Goal: Task Accomplishment & Management: Manage account settings

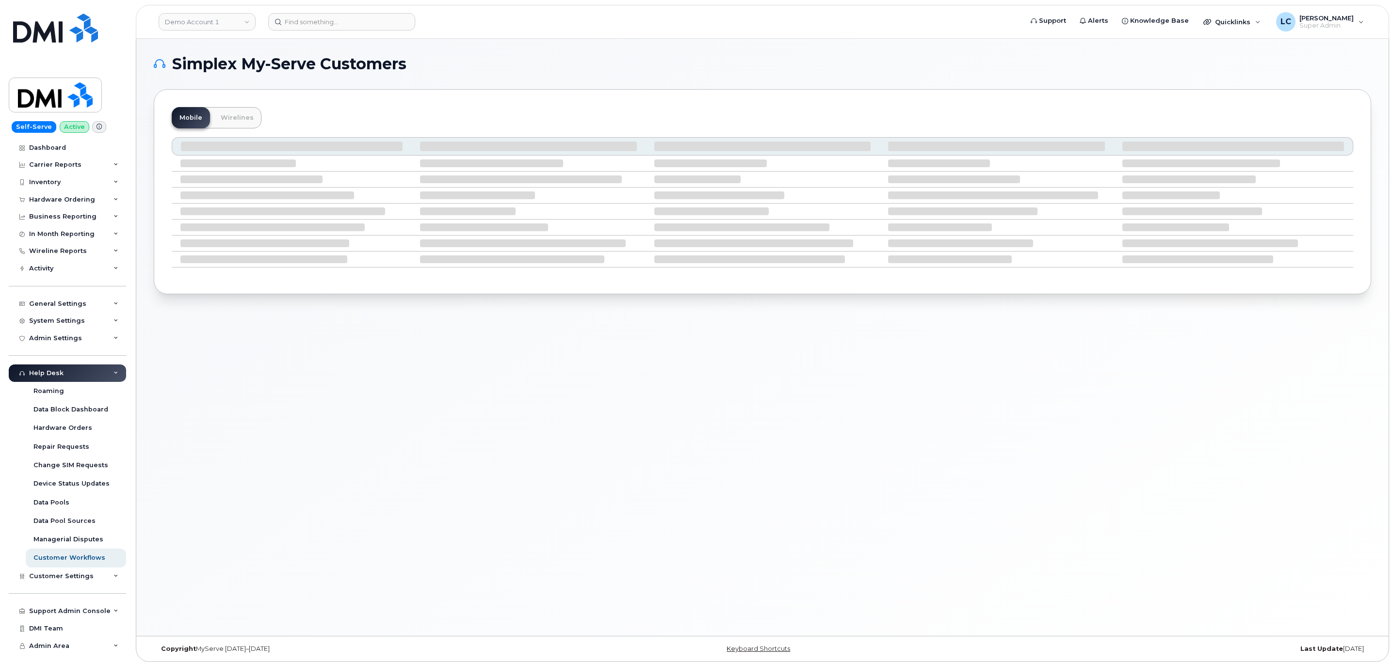
click at [595, 61] on h1 "Simplex My-Serve Customers" at bounding box center [760, 64] width 1212 height 16
click at [660, 58] on h1 "Simplex My-Serve Customers" at bounding box center [760, 64] width 1212 height 16
click at [217, 24] on link "Demo Account 1" at bounding box center [207, 21] width 97 height 17
click at [201, 47] on input at bounding box center [231, 46] width 127 height 17
type input "DSF-SUD"
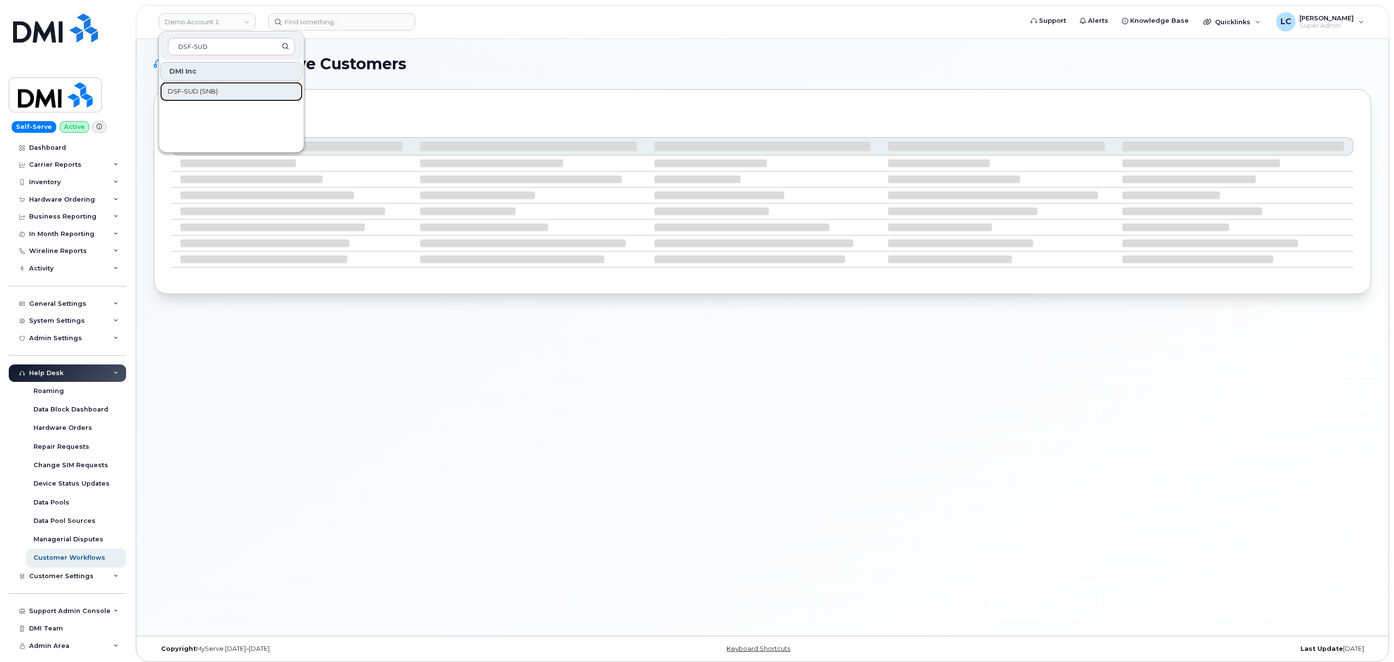
click at [223, 92] on link "DSF-SUD (SNB)" at bounding box center [231, 91] width 143 height 19
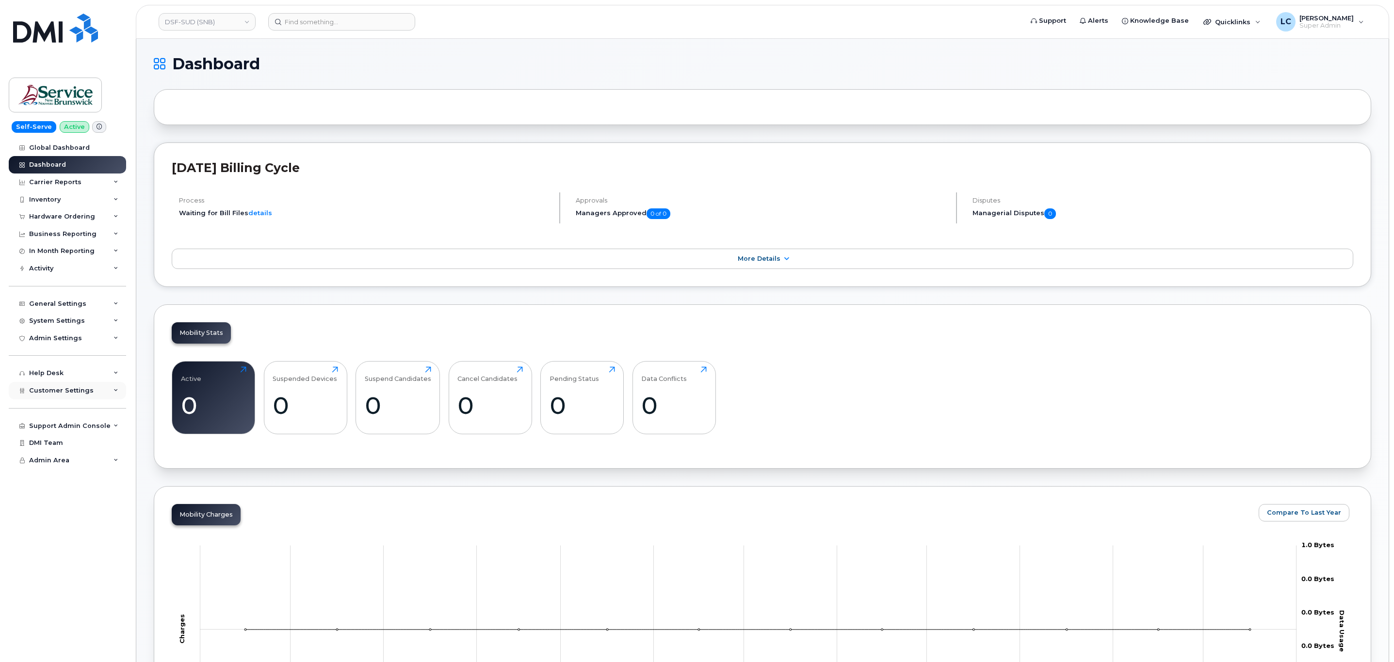
click at [66, 390] on span "Customer Settings" at bounding box center [61, 390] width 64 height 7
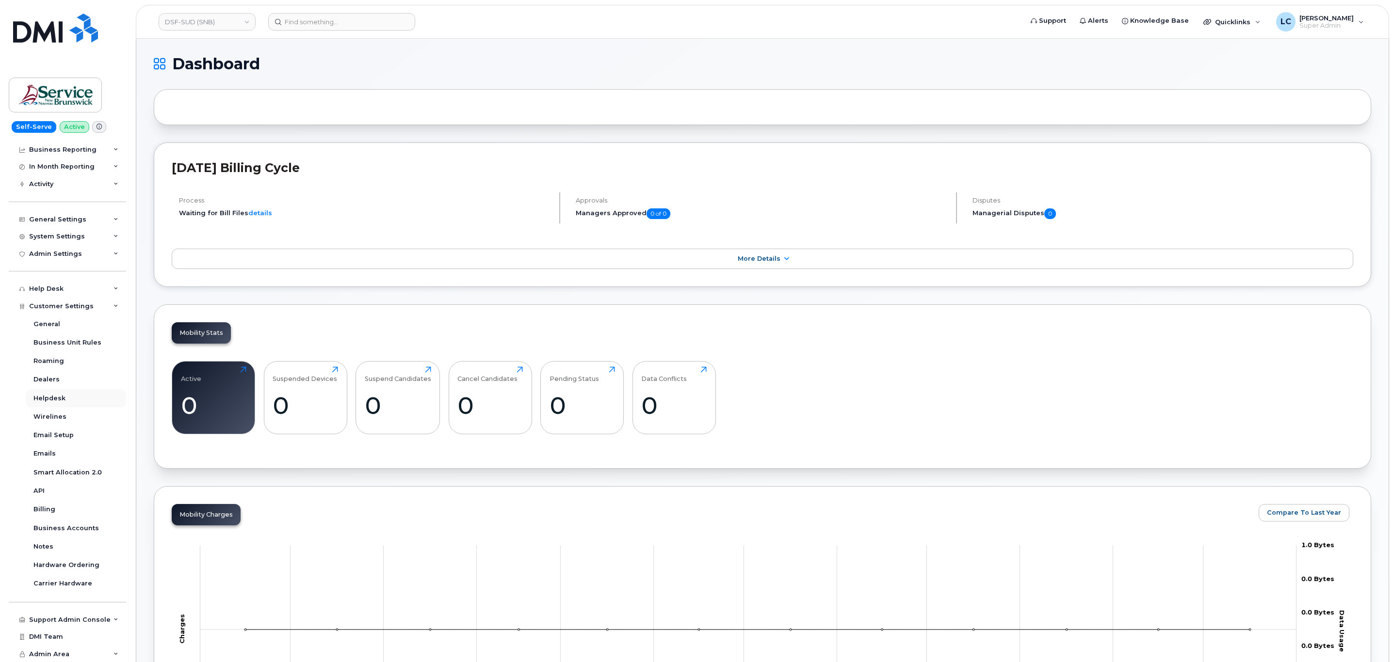
scroll to position [84, 0]
click at [77, 527] on div "Business Accounts" at bounding box center [65, 528] width 65 height 9
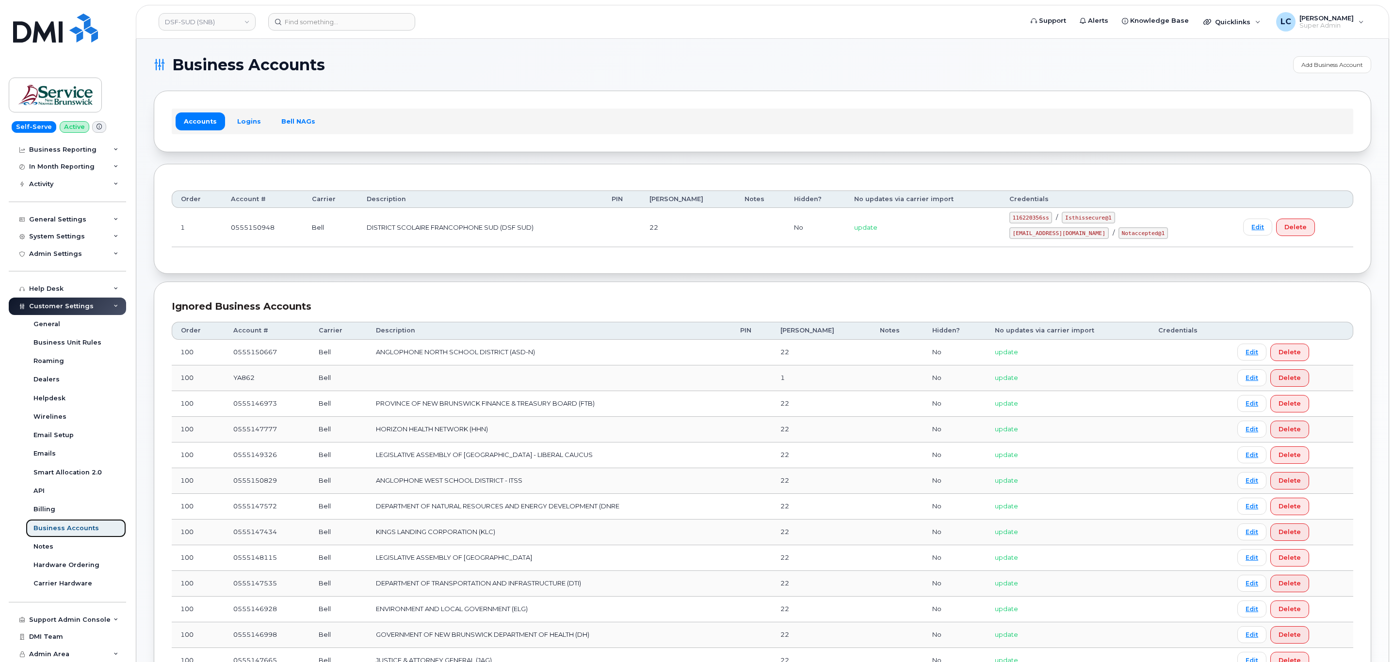
scroll to position [1, 0]
click at [1348, 65] on link "Add Business Account" at bounding box center [1332, 63] width 78 height 17
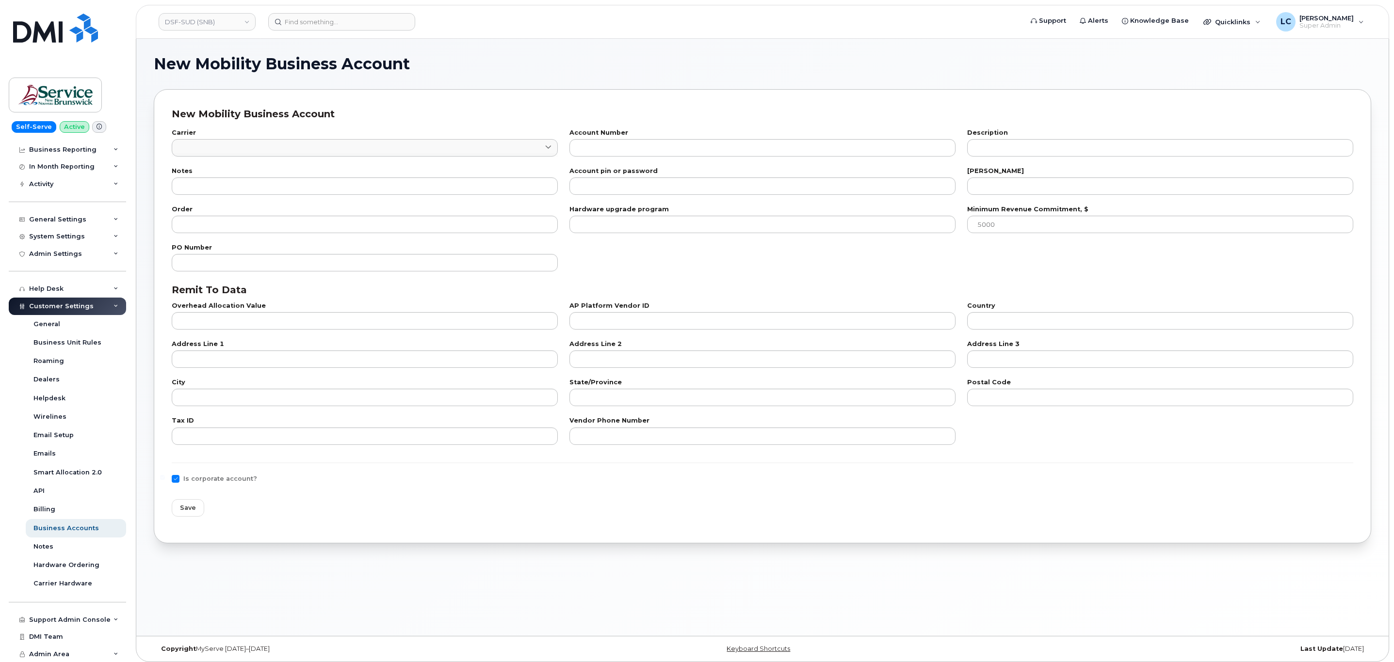
checkbox input "true"
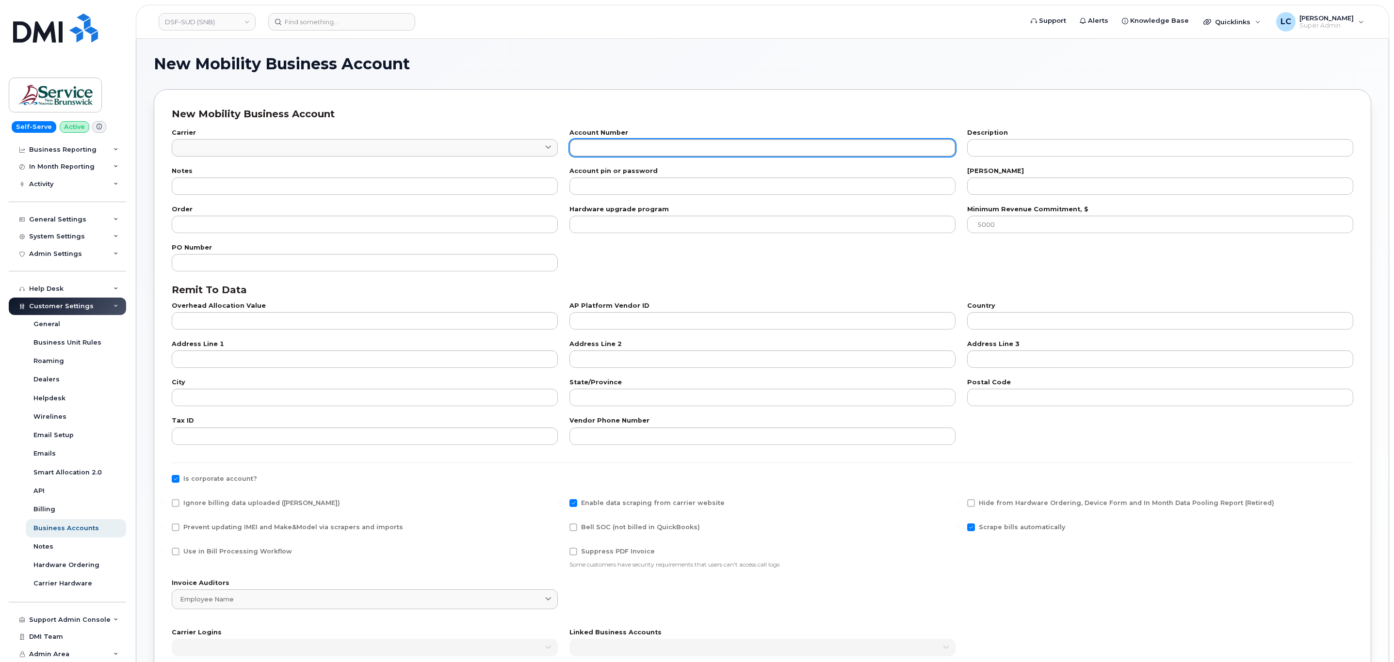
click at [665, 143] on input "text" at bounding box center [762, 147] width 386 height 17
paste input "557655125"
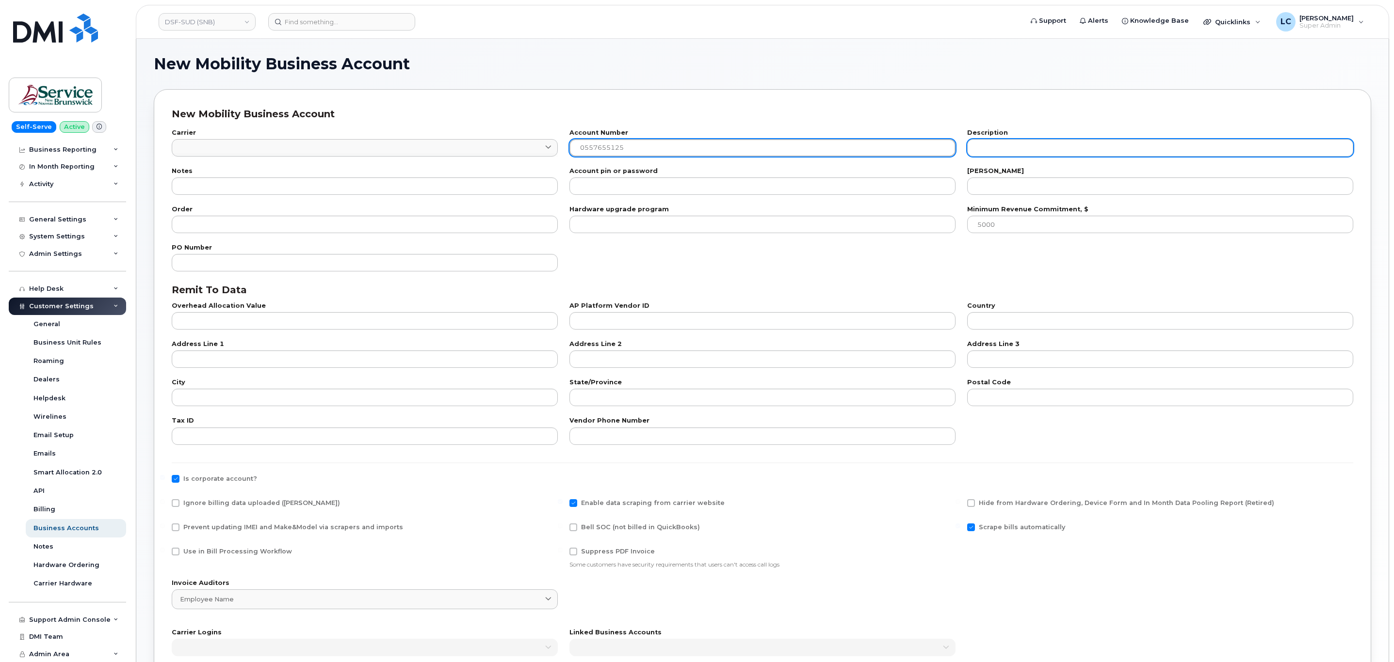
type input "0557655125"
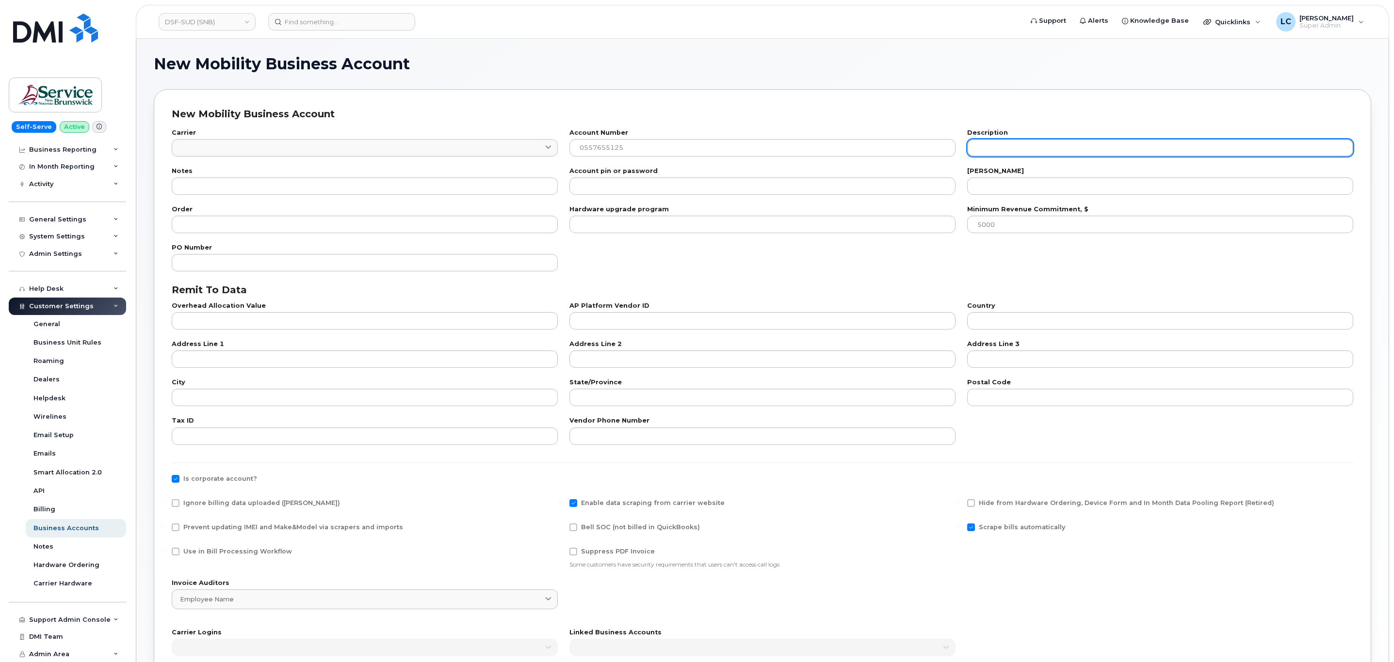
click at [1051, 148] on input "text" at bounding box center [1160, 147] width 386 height 17
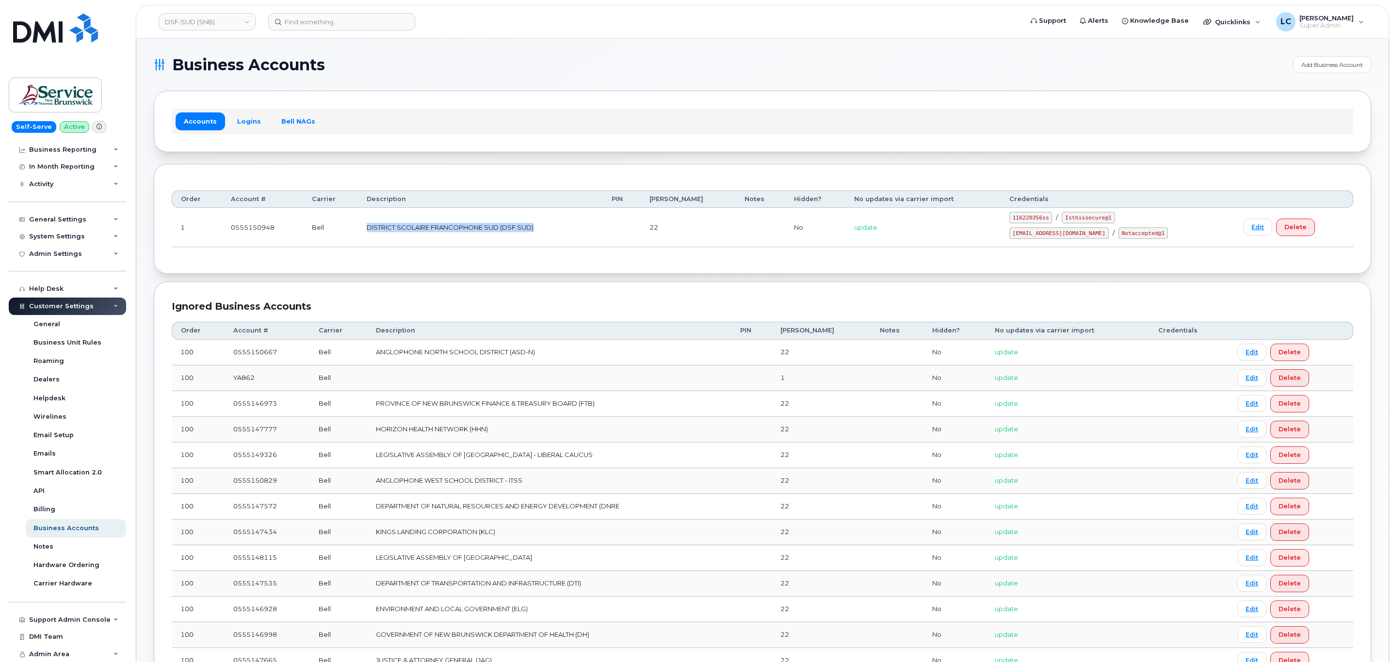
drag, startPoint x: 567, startPoint y: 233, endPoint x: 375, endPoint y: 236, distance: 192.0
click at [375, 236] on td "DISTRICT SCOLAIRE FRANCOPHONE SUD (DSF SUD)" at bounding box center [480, 227] width 245 height 39
copy td "DISTRICT SCOLAIRE FRANCOPHONE SUD (DSF SUD)"
click at [1335, 64] on link "Add Business Account" at bounding box center [1332, 64] width 78 height 17
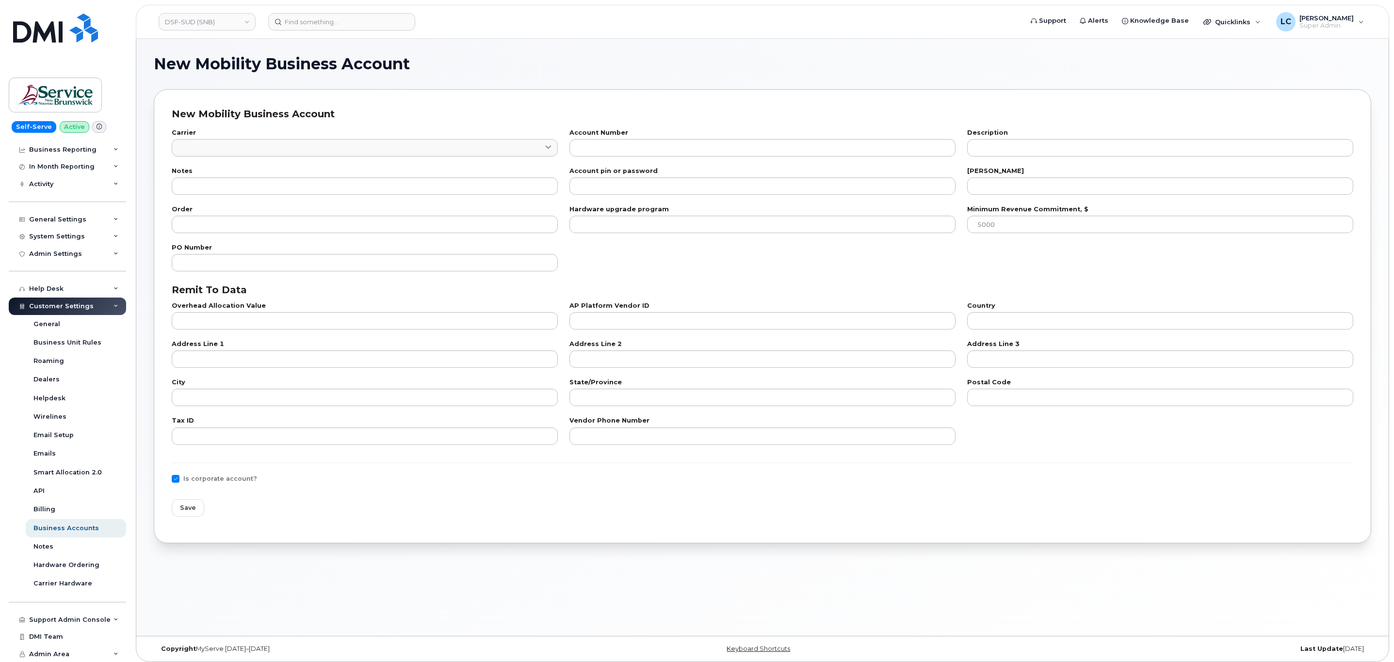
checkbox input "true"
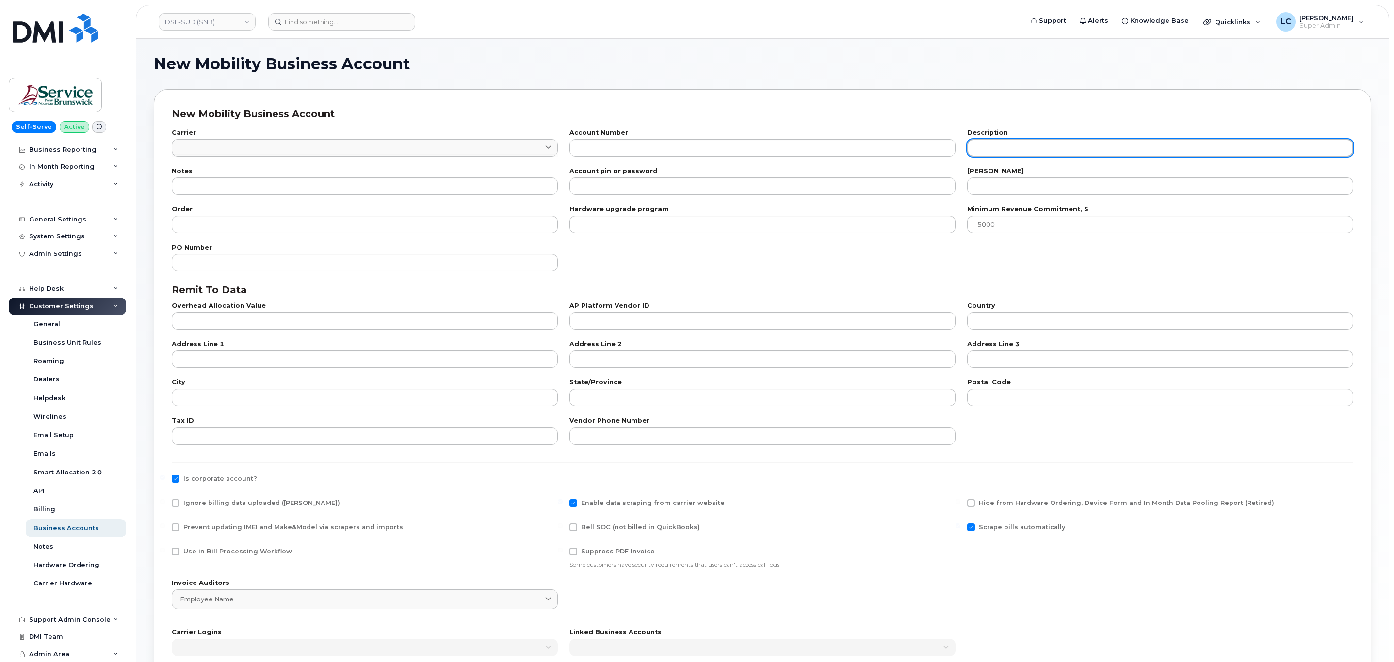
click at [1056, 153] on input "text" at bounding box center [1160, 147] width 386 height 17
paste input "DISTRICT SCOLAIRE FRANCOPHONE SUD (DSF SUD)"
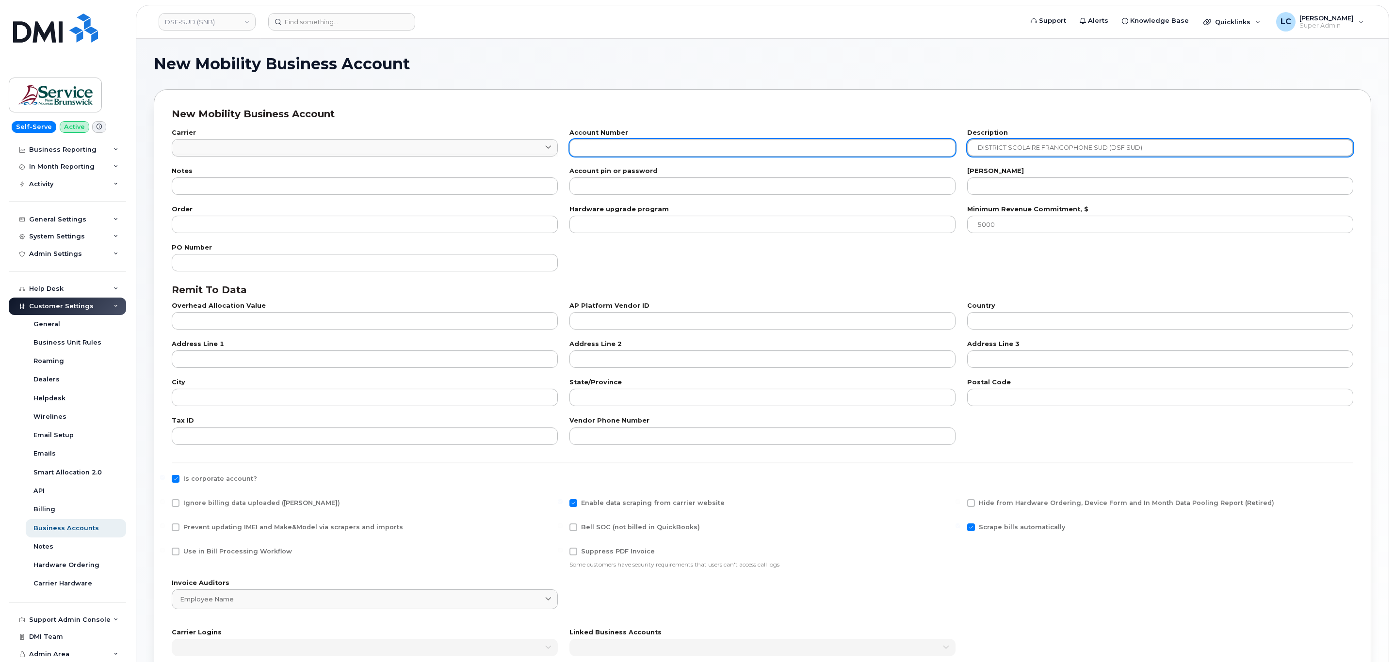
type input "DISTRICT SCOLAIRE FRANCOPHONE SUD (DSF SUD)"
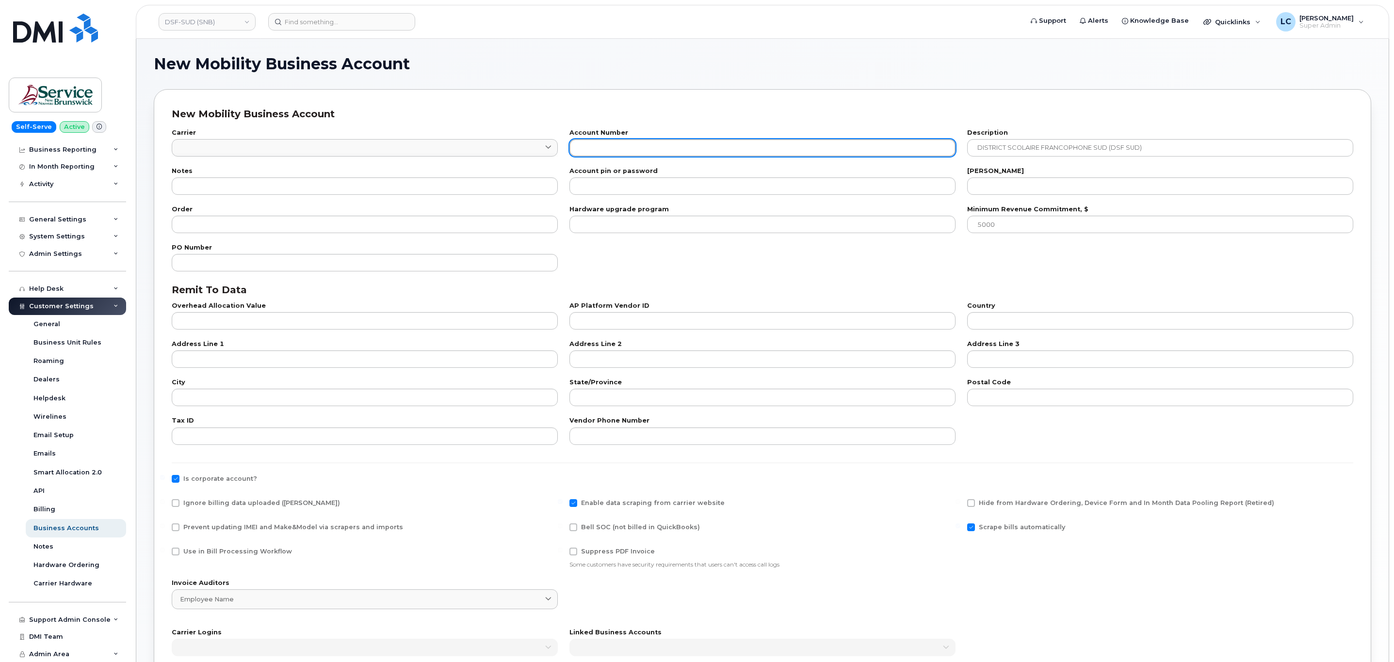
click at [872, 156] on input "text" at bounding box center [762, 147] width 386 height 17
click at [665, 147] on input "text" at bounding box center [762, 147] width 386 height 17
paste input "557655125"
click at [579, 144] on input "557655125" at bounding box center [762, 147] width 386 height 17
type input "0557655125"
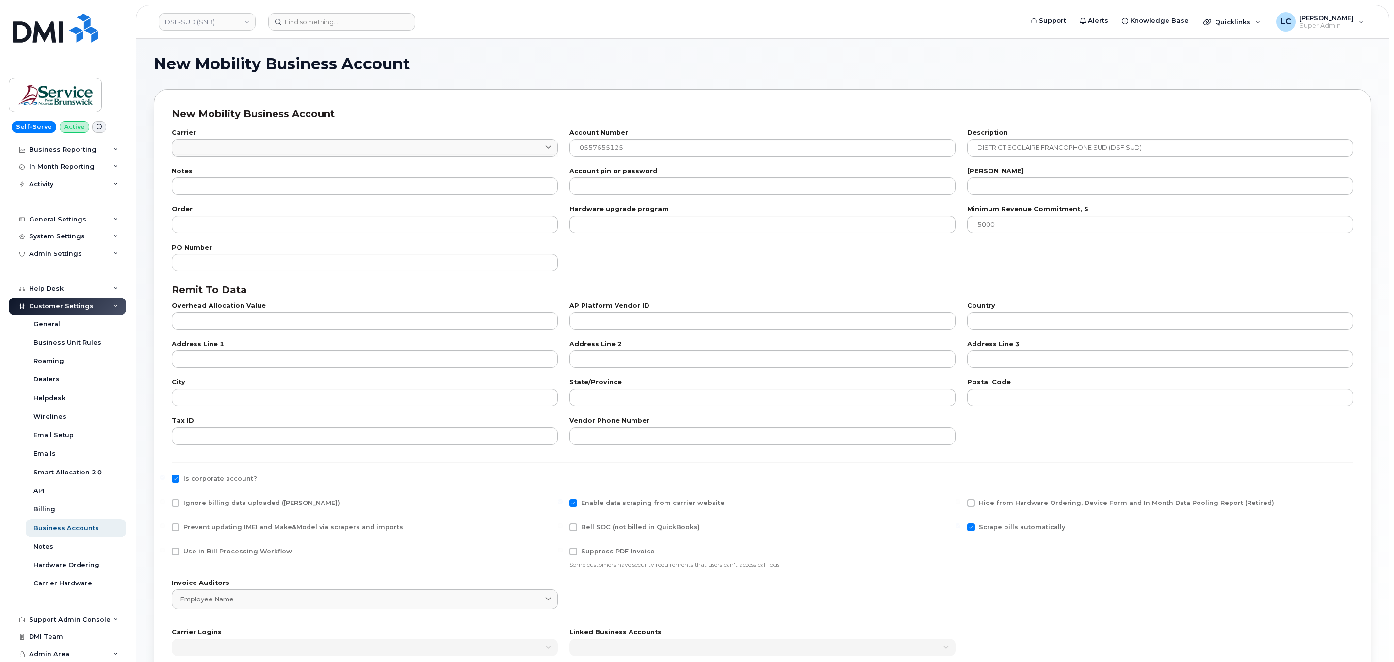
click at [312, 198] on div "Notes" at bounding box center [365, 181] width 398 height 38
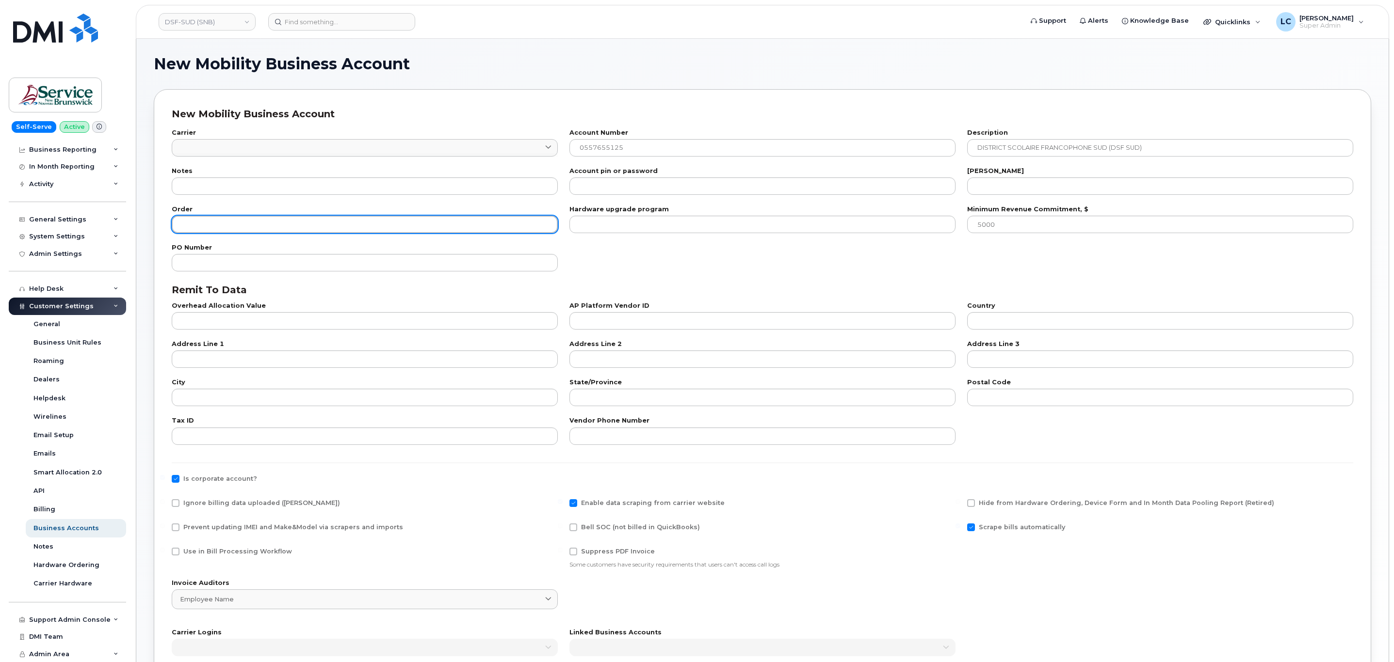
click at [296, 227] on input "number" at bounding box center [365, 224] width 386 height 17
type input "100"
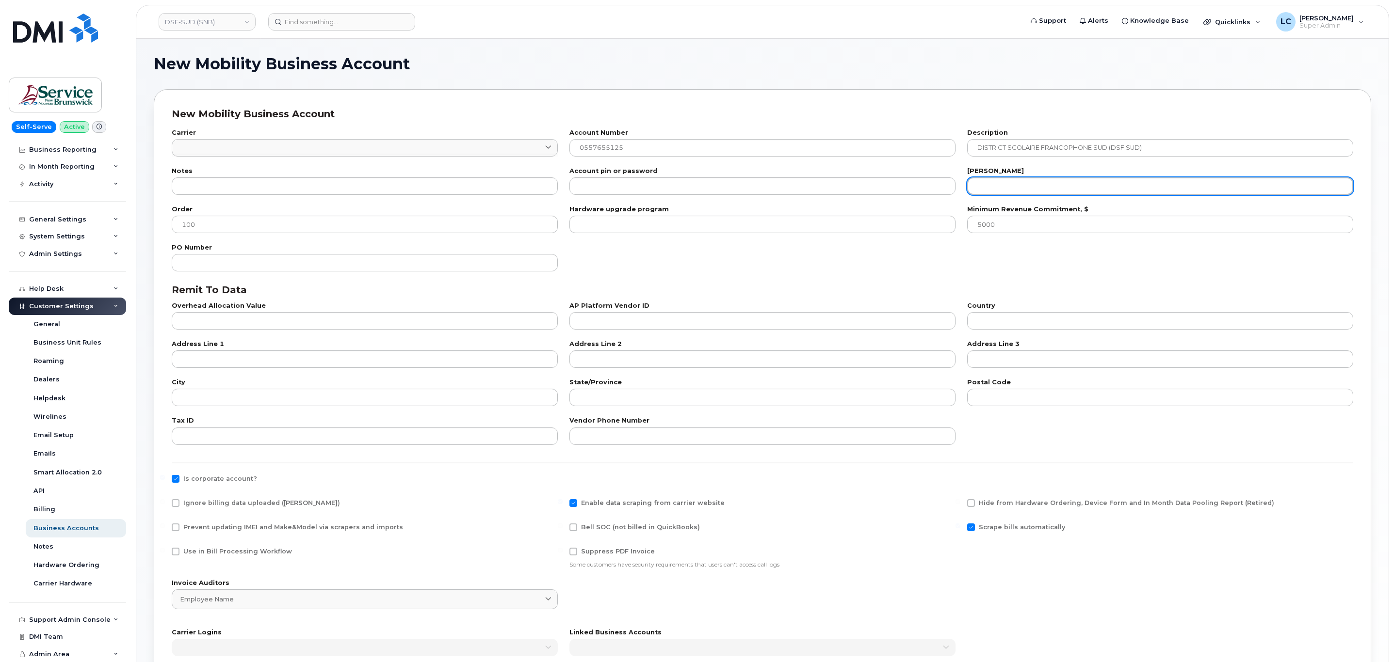
click at [1049, 186] on input "number" at bounding box center [1160, 185] width 386 height 17
type input "23"
click at [628, 529] on span "Bell SOC (not billed in QuickBooks)" at bounding box center [640, 527] width 119 height 7
click at [562, 529] on input "Bell SOC (not billed in QuickBooks)" at bounding box center [560, 526] width 5 height 5
checkbox input "true"
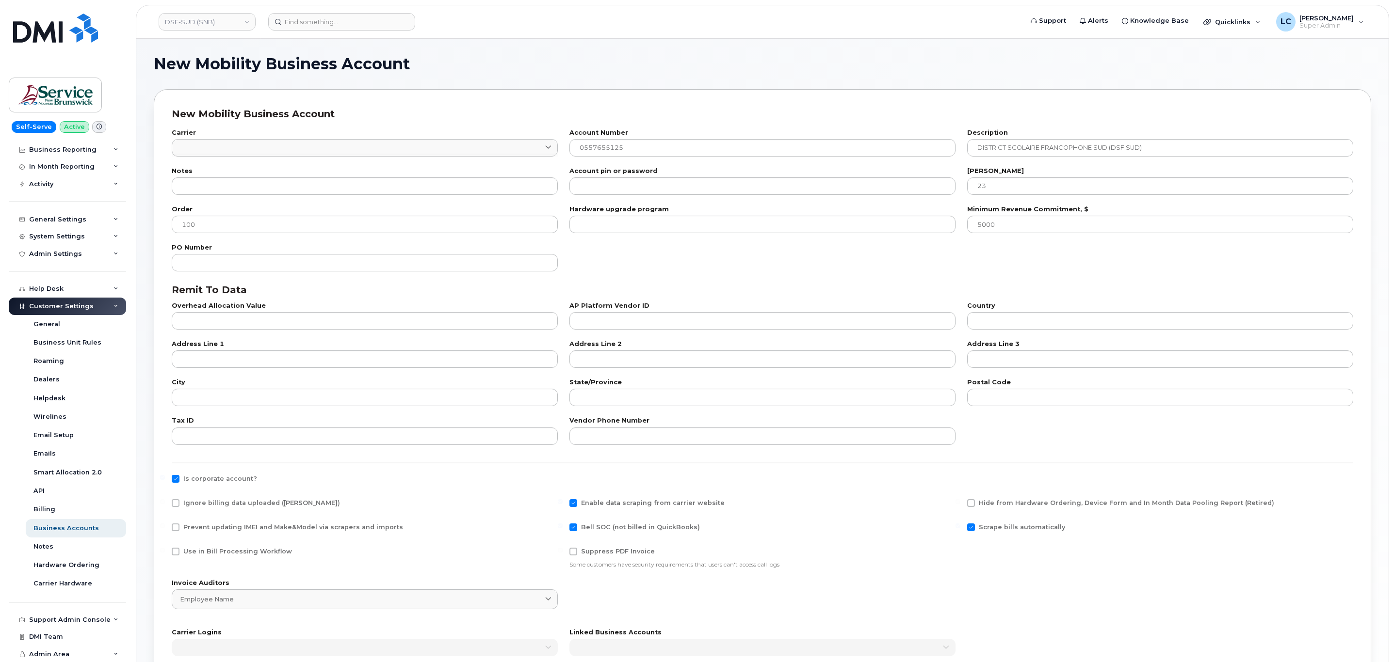
click at [192, 545] on div "Use in Bill Processing Workflow" at bounding box center [365, 558] width 398 height 32
click at [199, 552] on span "Use in Bill Processing Workflow" at bounding box center [237, 551] width 109 height 7
click at [165, 552] on input "Use in Bill Processing Workflow" at bounding box center [162, 550] width 5 height 5
checkbox input "true"
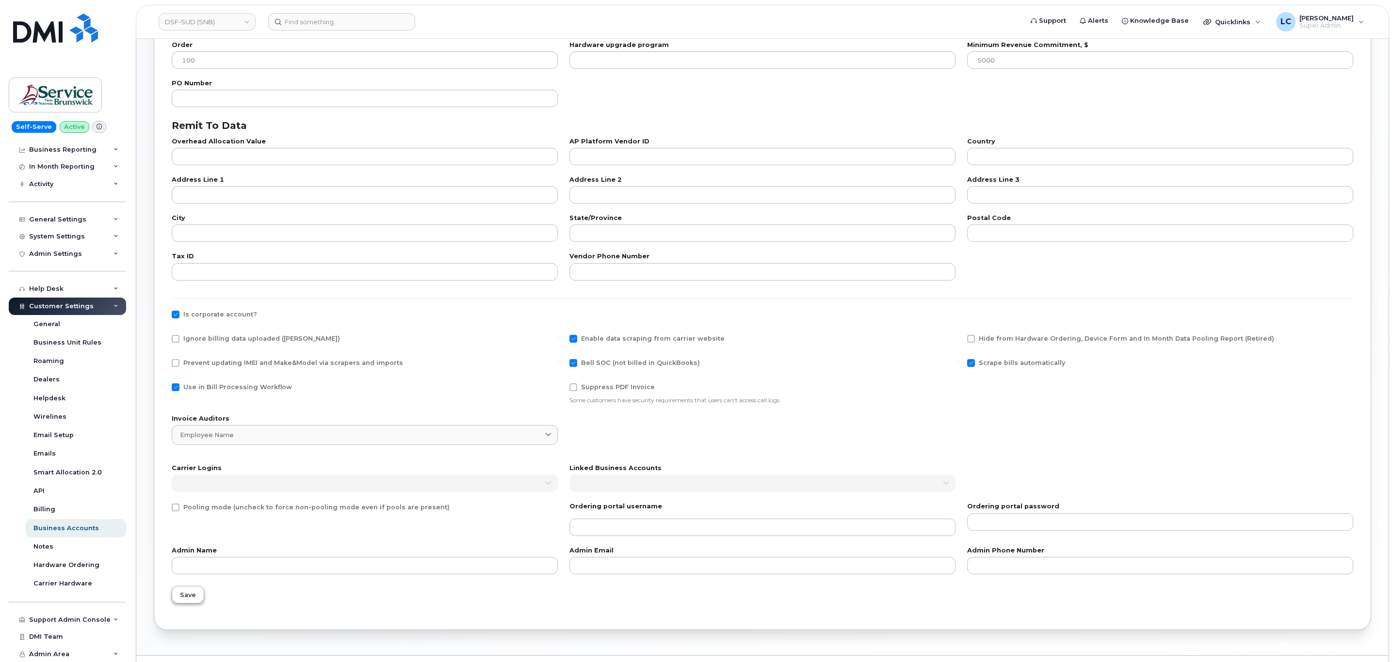
scroll to position [190, 0]
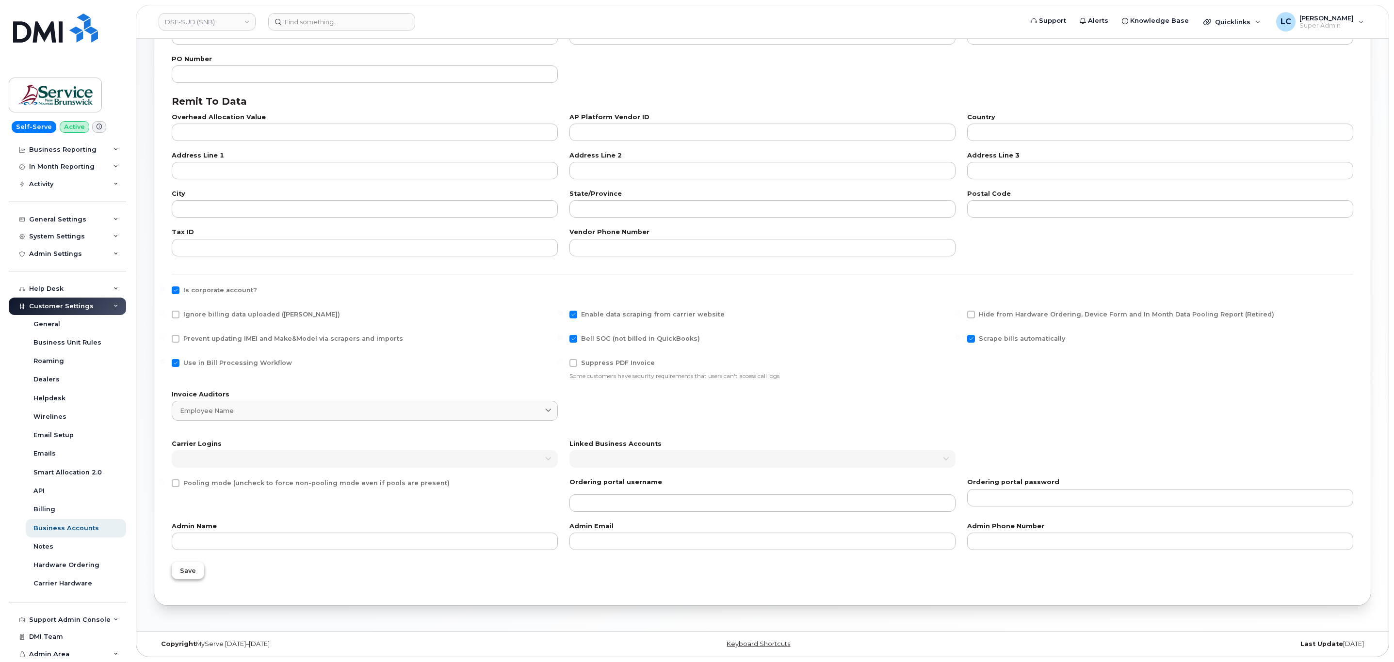
click at [191, 566] on span "Save" at bounding box center [188, 570] width 16 height 9
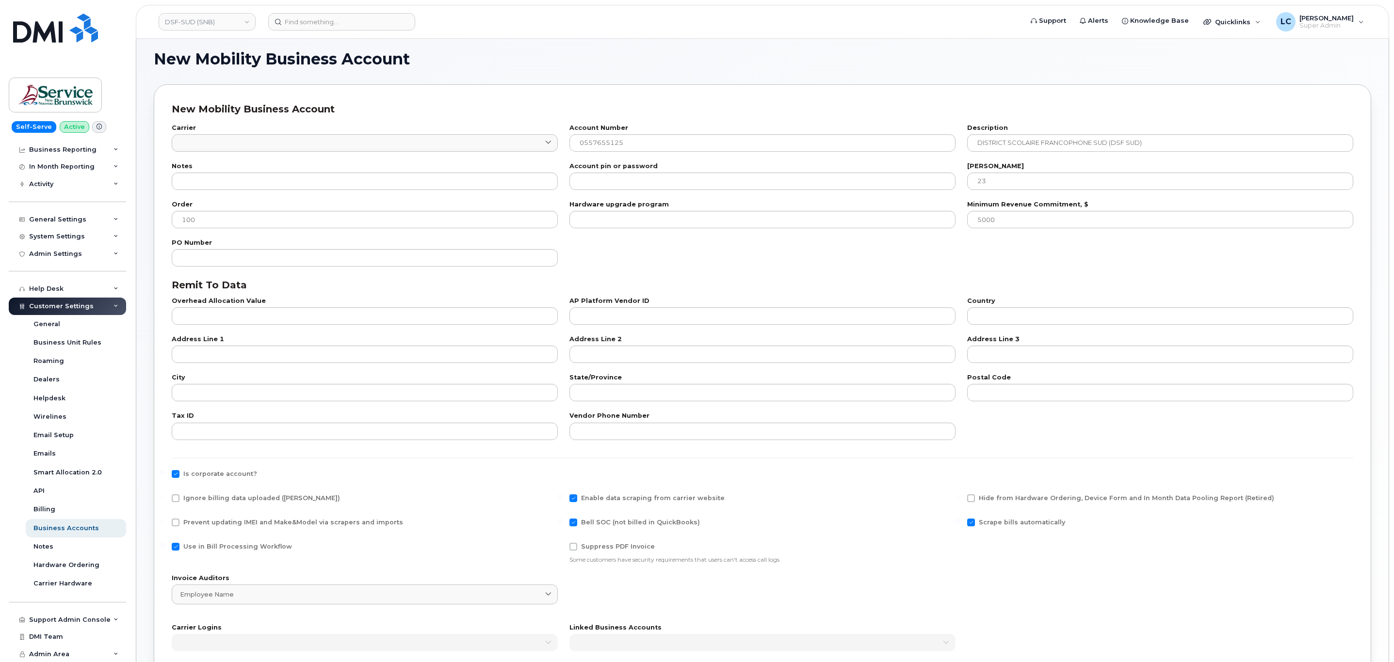
scroll to position [0, 0]
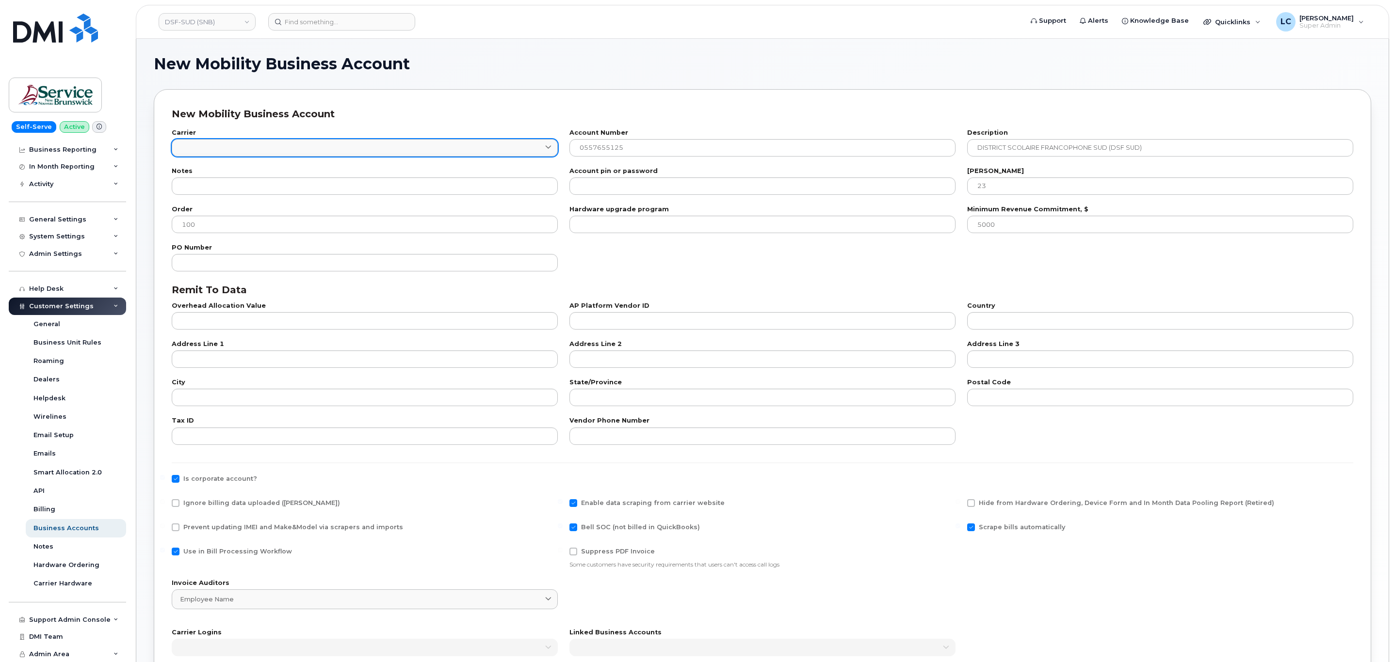
click at [356, 144] on link at bounding box center [365, 147] width 386 height 17
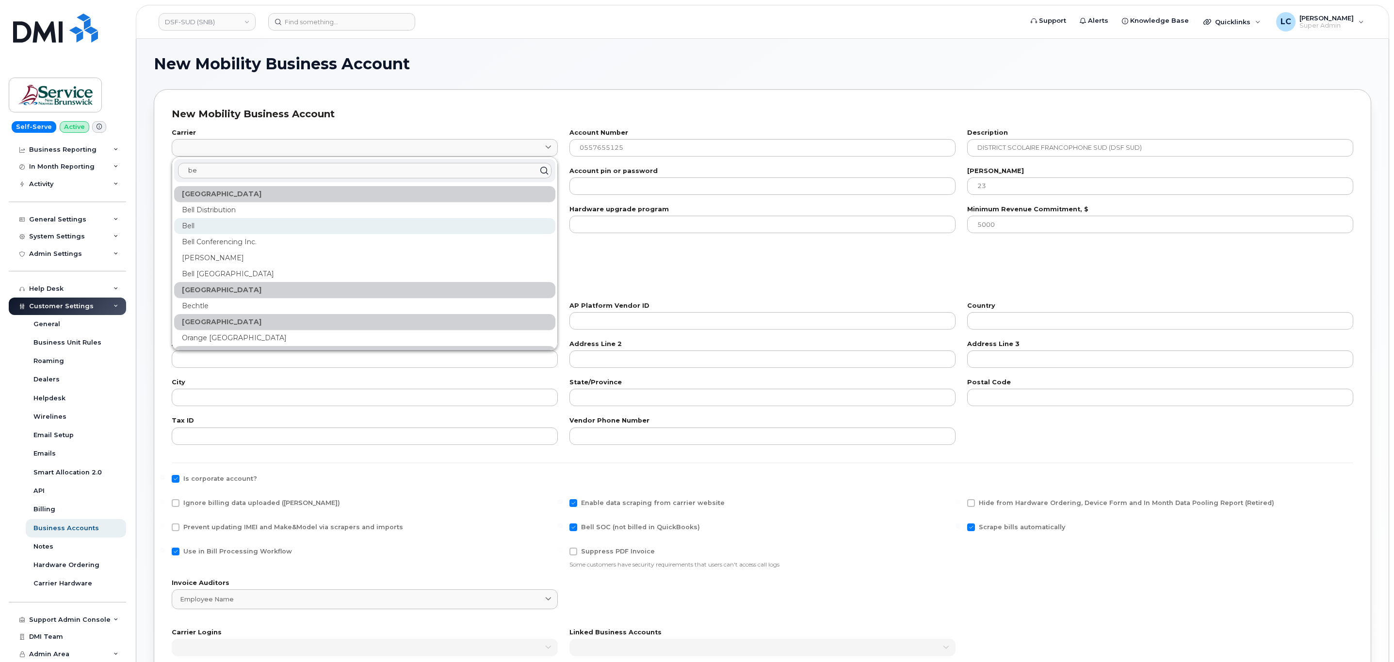
type input "be"
click at [249, 219] on div "Bell" at bounding box center [364, 226] width 381 height 16
type input "1"
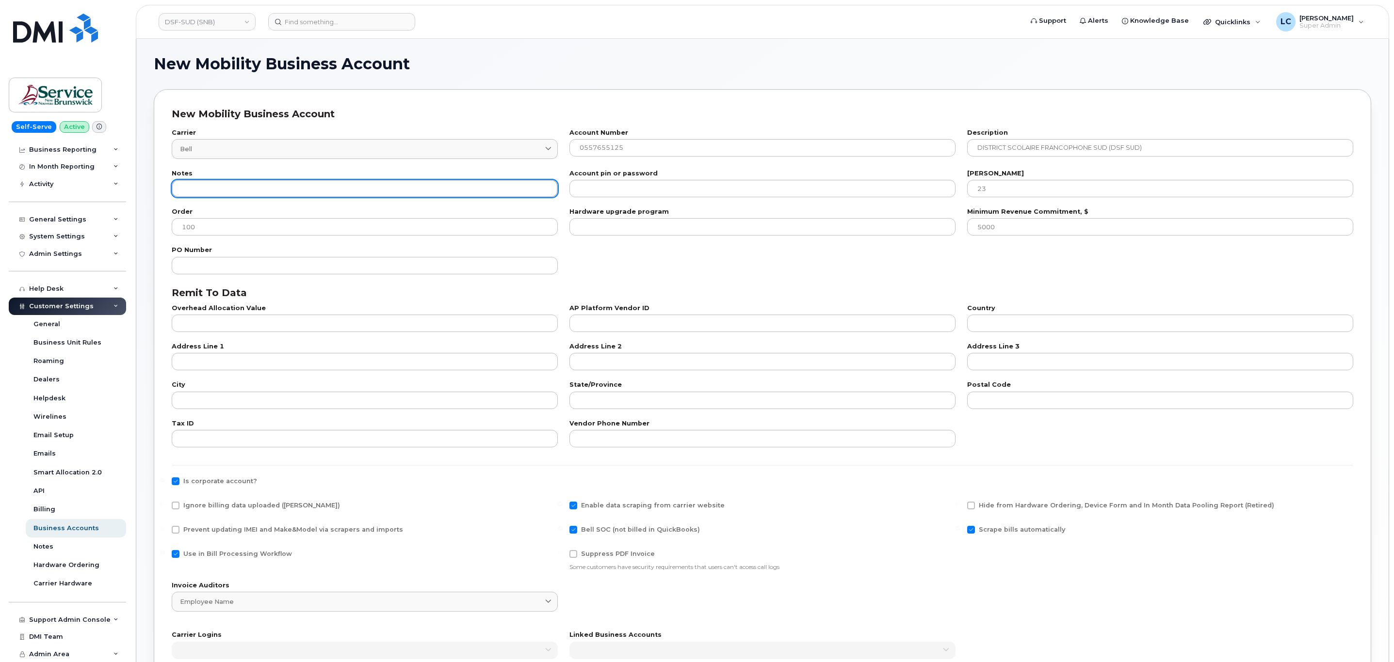
click at [244, 192] on input "text" at bounding box center [365, 188] width 386 height 17
paste input "SNB has asked if we can update the Bell billing account number associated with …"
drag, startPoint x: 183, startPoint y: 188, endPoint x: 767, endPoint y: 205, distance: 583.6
click at [767, 205] on form "Carrier Bell 1 be Canada Bell Distribution Bell Bell Conferencing Inc. Jasper B…" at bounding box center [762, 450] width 1181 height 658
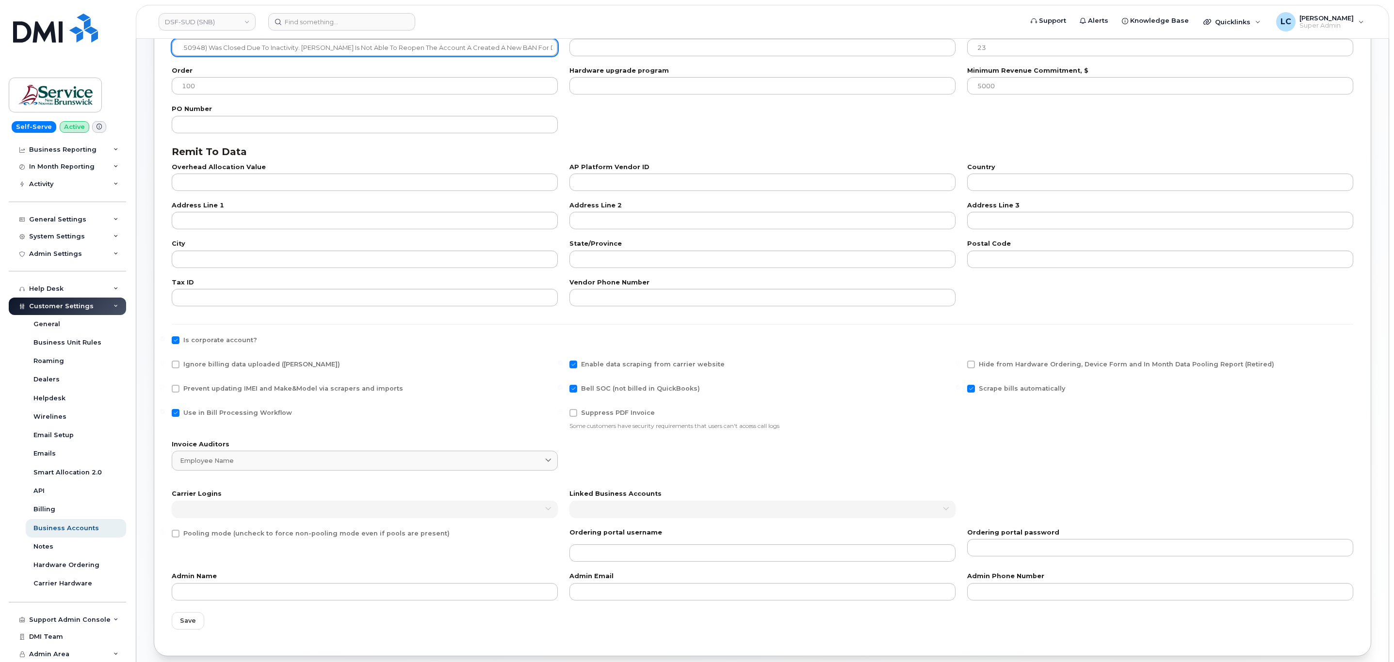
scroll to position [192, 0]
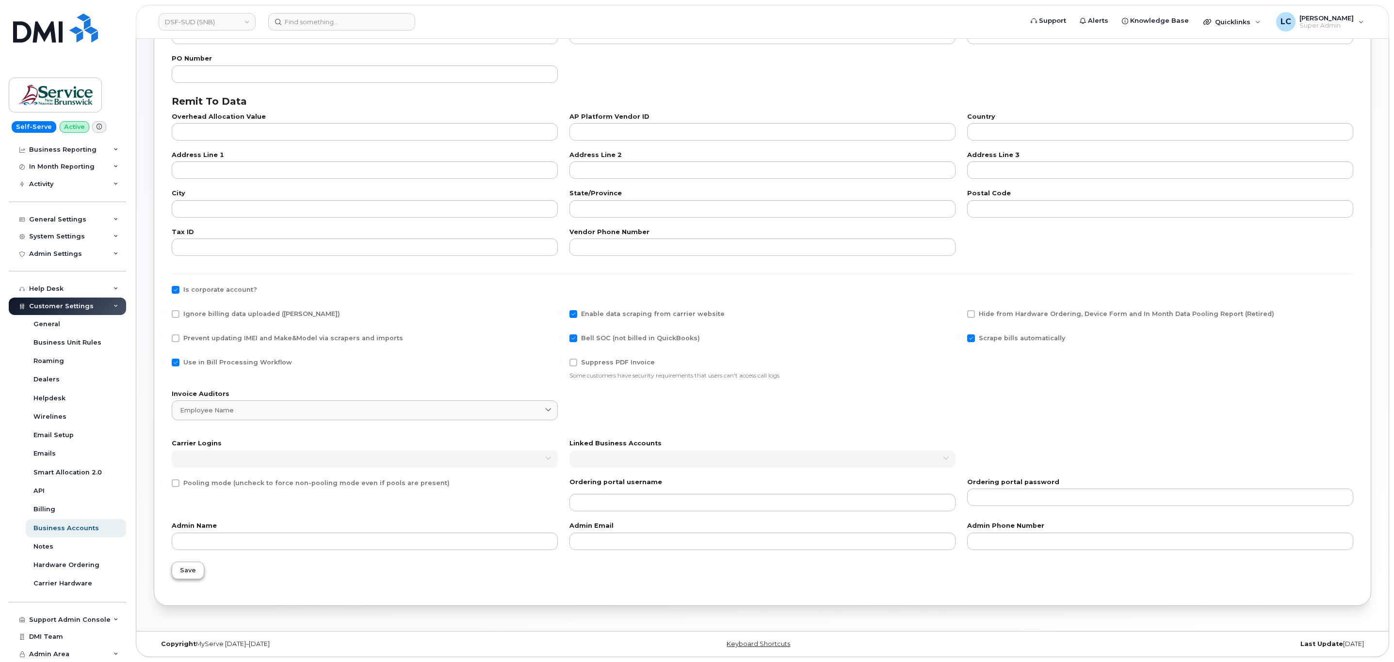
type input "SNB has asked if we can update the Bell billing account number associated with …"
click at [183, 576] on button "Save" at bounding box center [188, 570] width 32 height 17
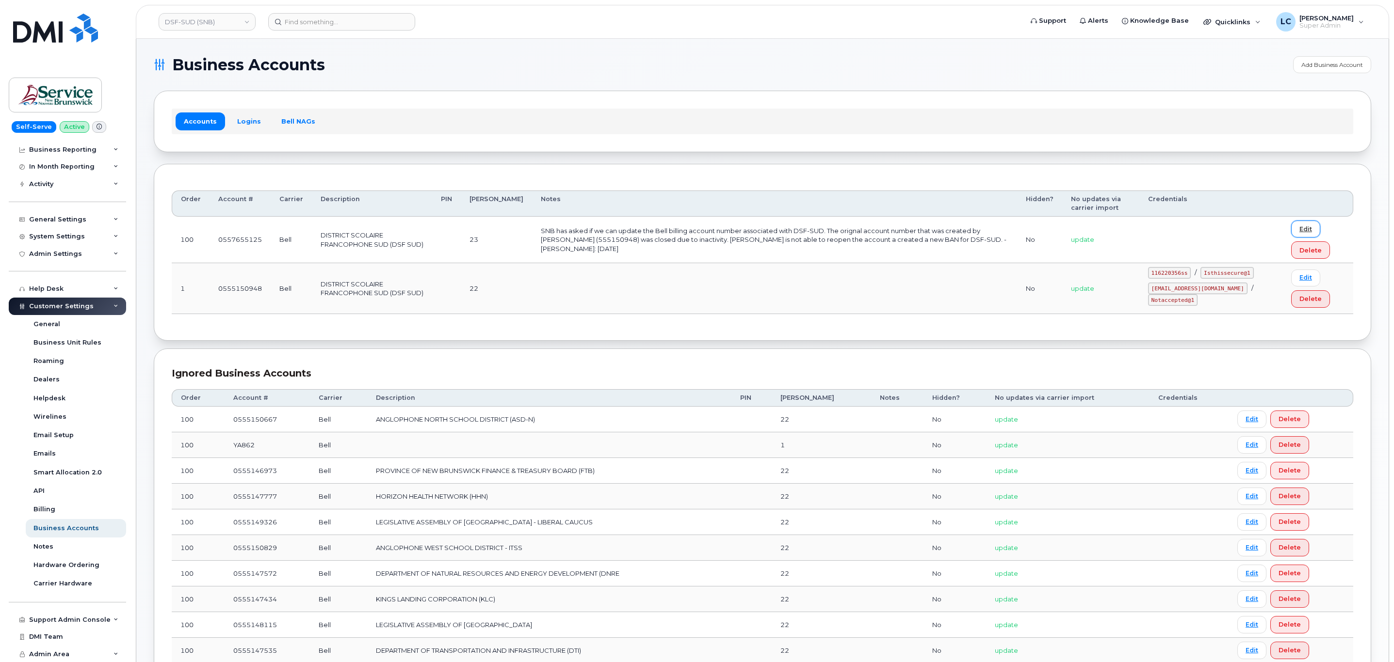
click at [1297, 223] on link "Edit" at bounding box center [1305, 229] width 29 height 17
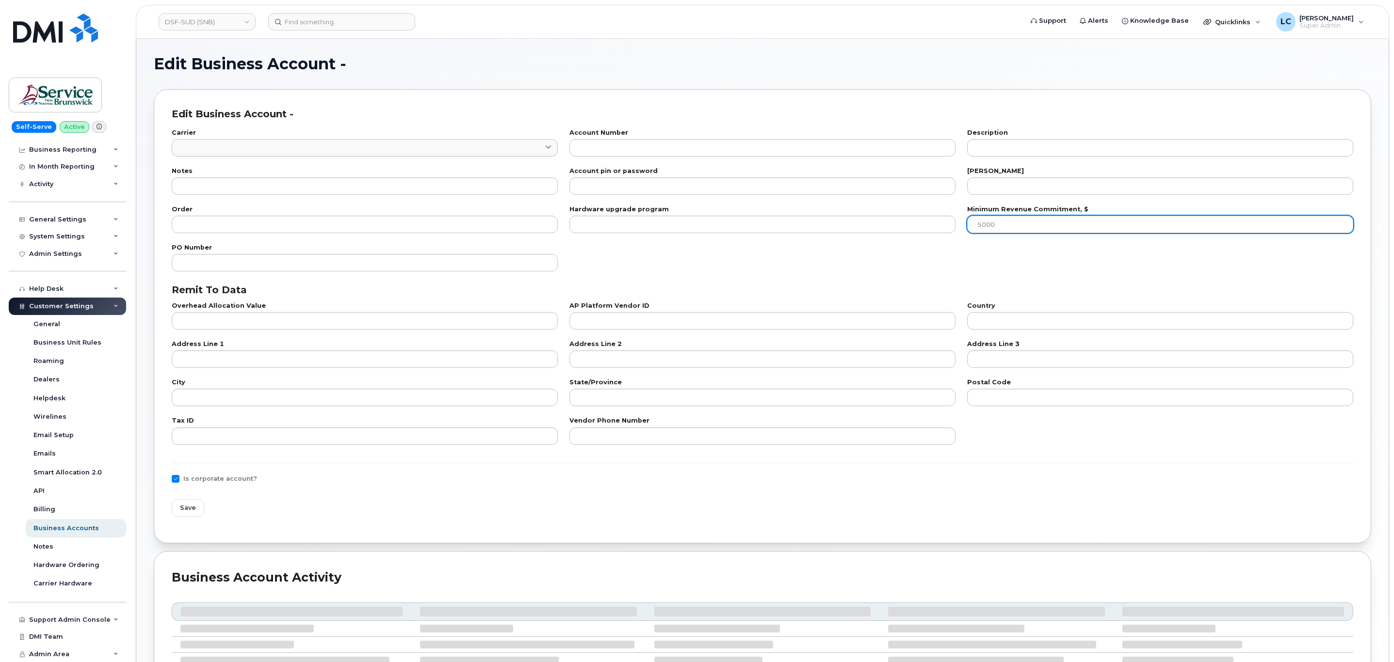
type input "1"
type input "0557655125"
type input "DISTRICT SCOLAIRE FRANCOPHONE SUD (DSF SUD)"
type input "SNB has asked if we can update the Bell billing account number associated with …"
type input "23"
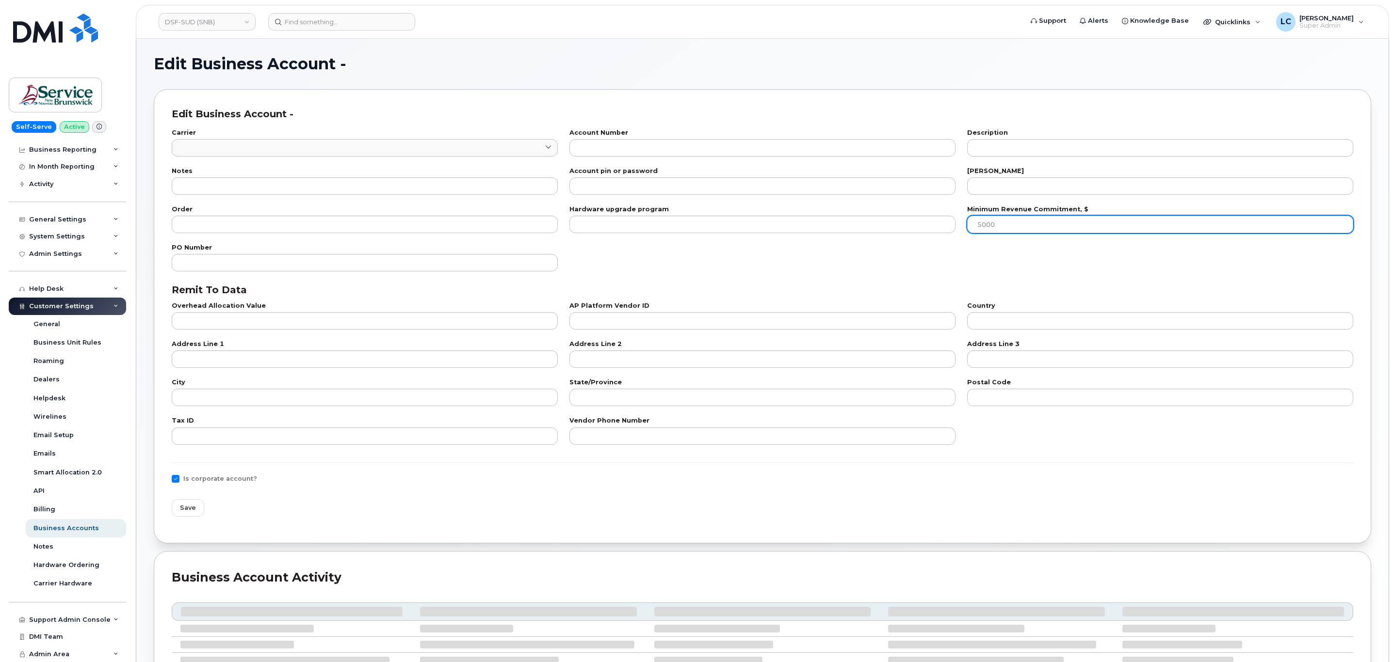
type input "100"
checkbox input "true"
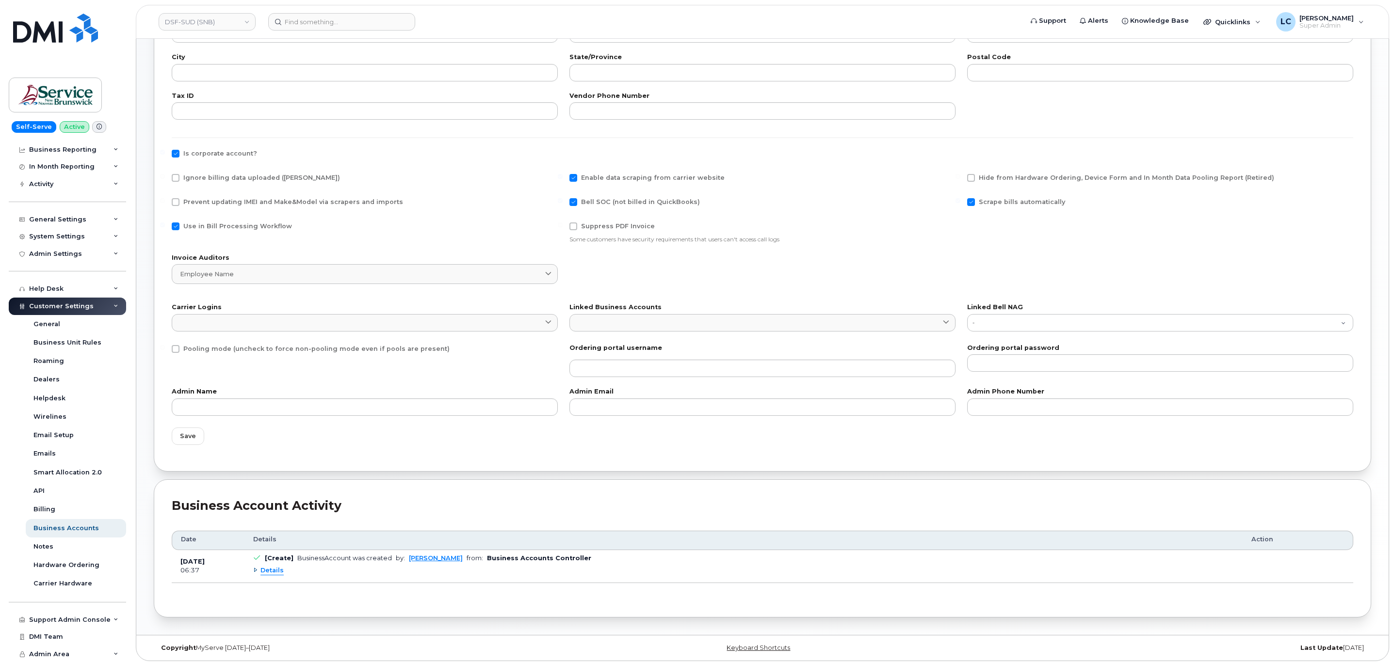
scroll to position [334, 0]
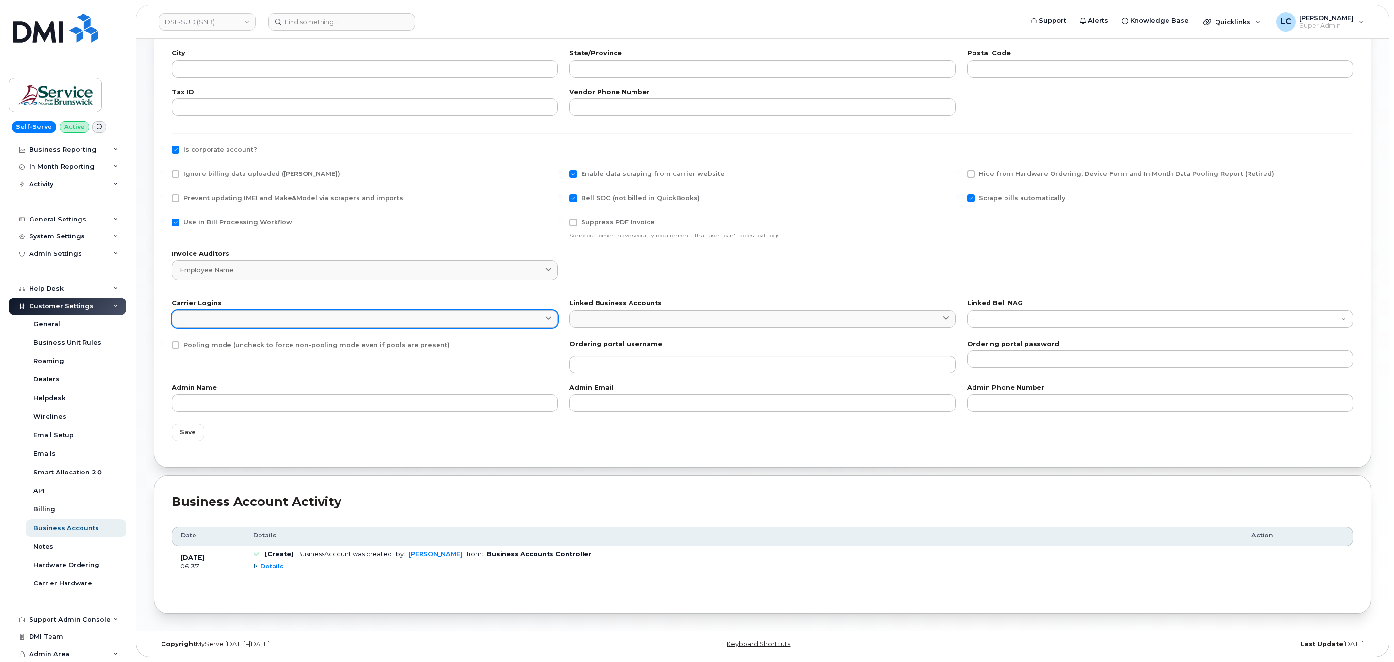
click at [417, 321] on link at bounding box center [365, 318] width 386 height 17
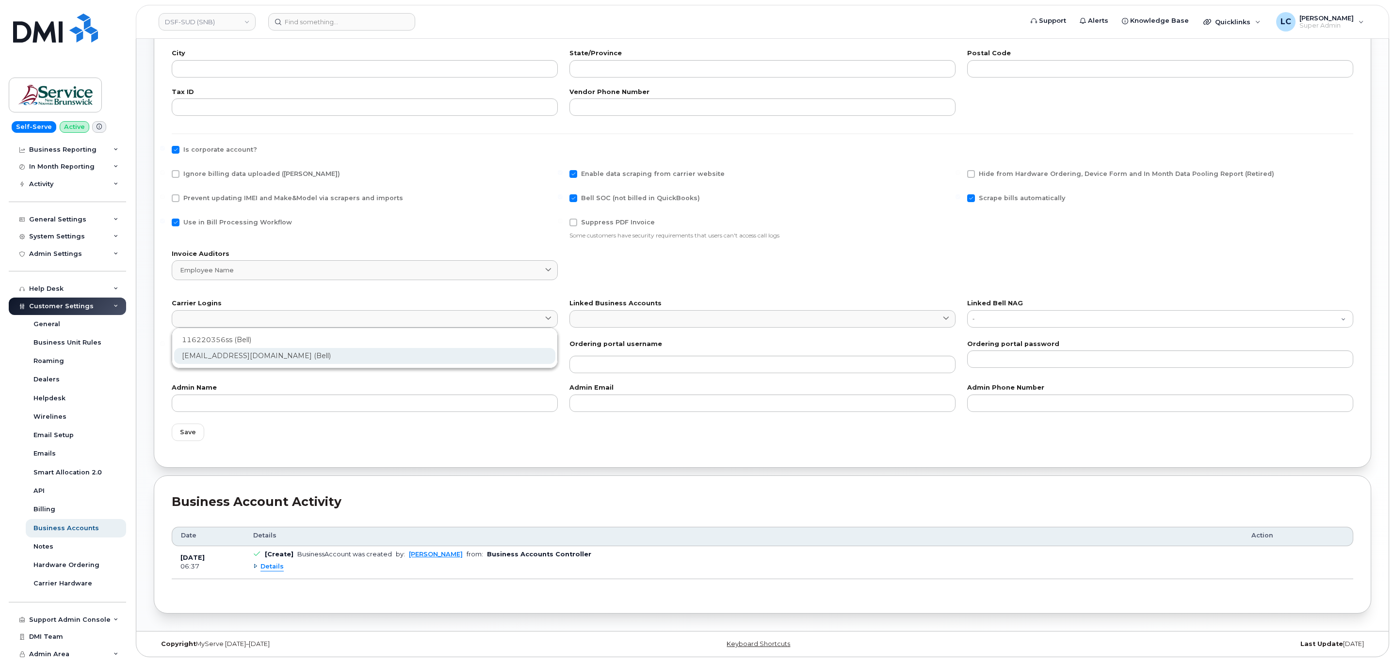
click at [268, 353] on div "ms-snb@dminc.com (Bell)" at bounding box center [364, 356] width 381 height 16
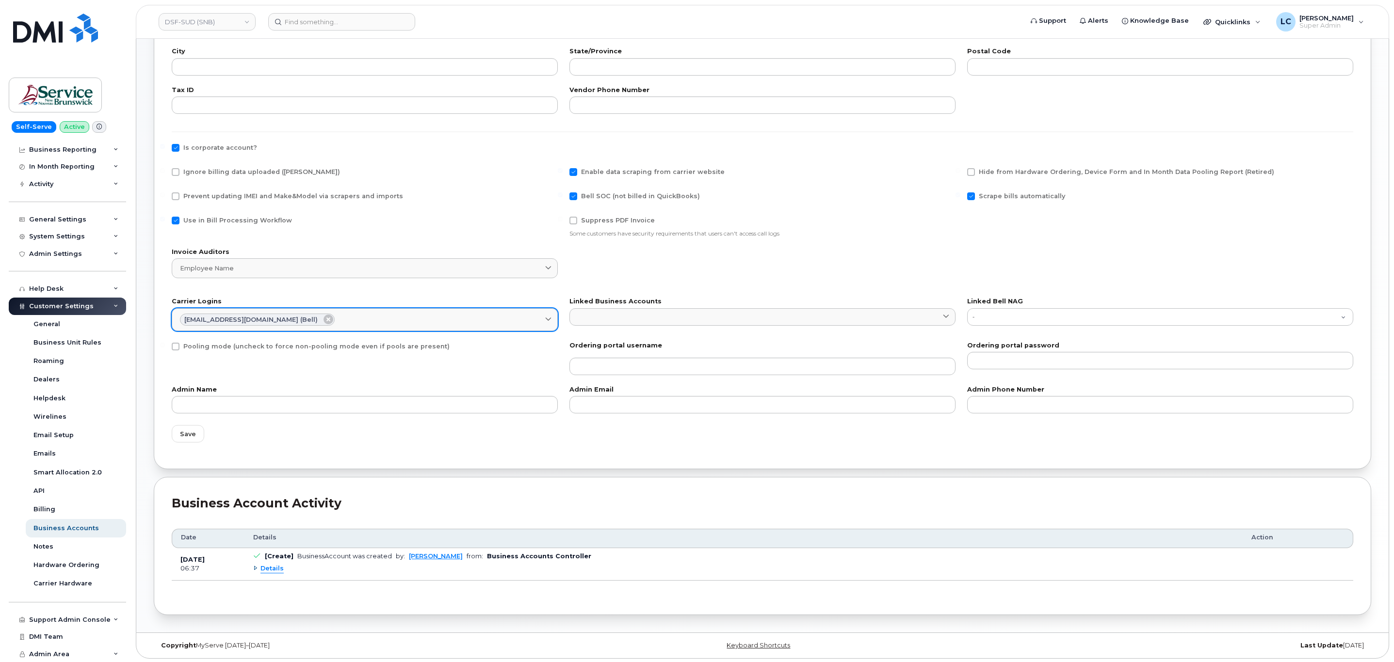
click at [344, 320] on div "ms-snb@dminc.com (Bell)" at bounding box center [364, 320] width 369 height 13
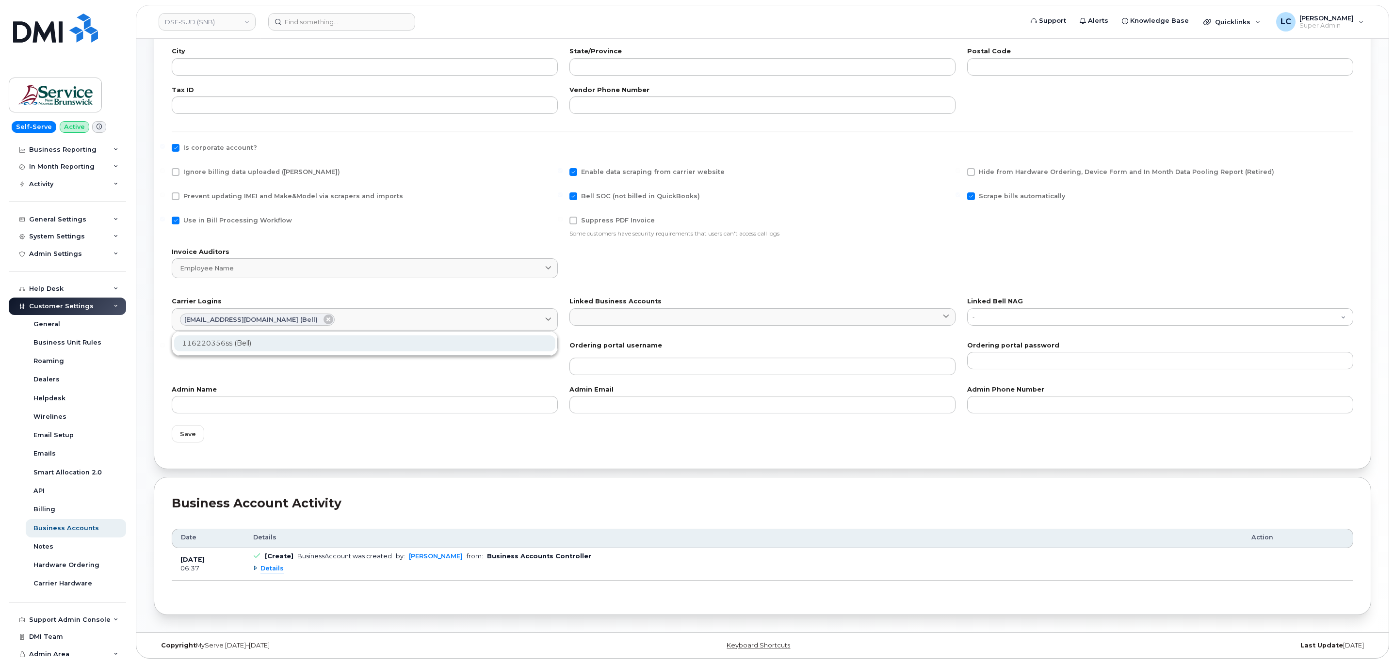
click at [284, 342] on div "116220356ss (Bell)" at bounding box center [364, 344] width 381 height 16
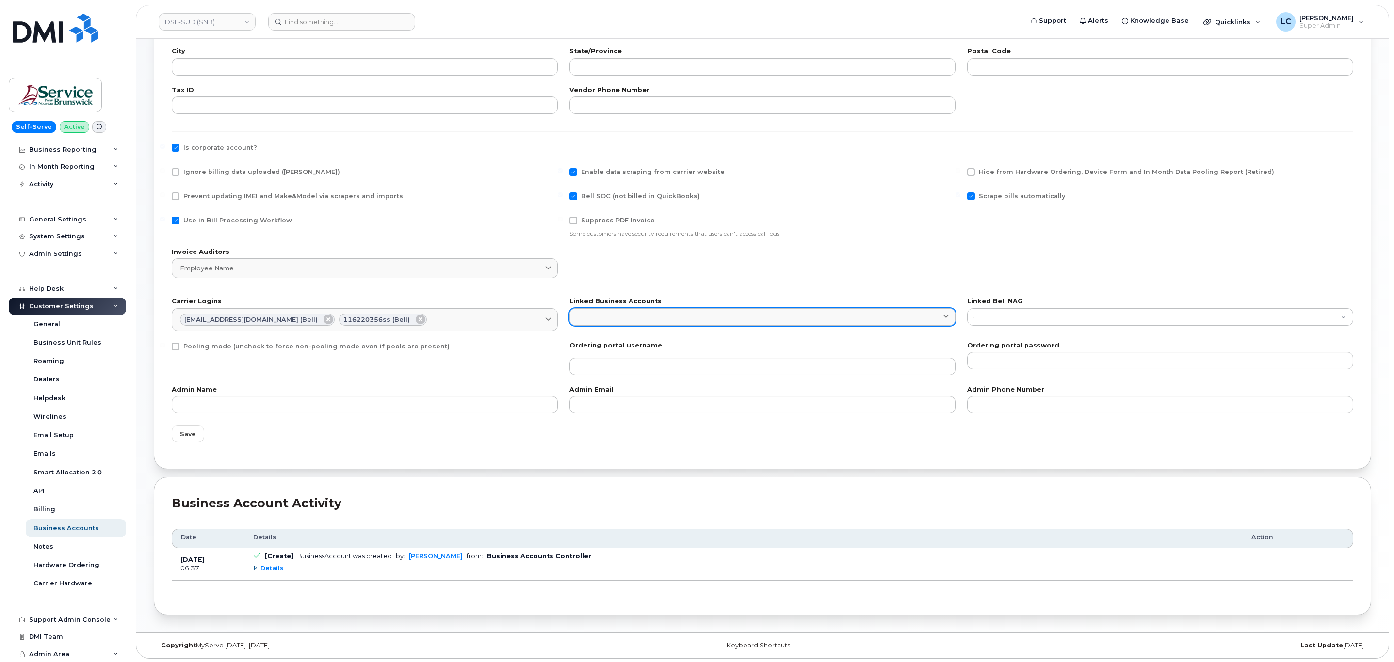
click at [637, 309] on link at bounding box center [762, 316] width 386 height 17
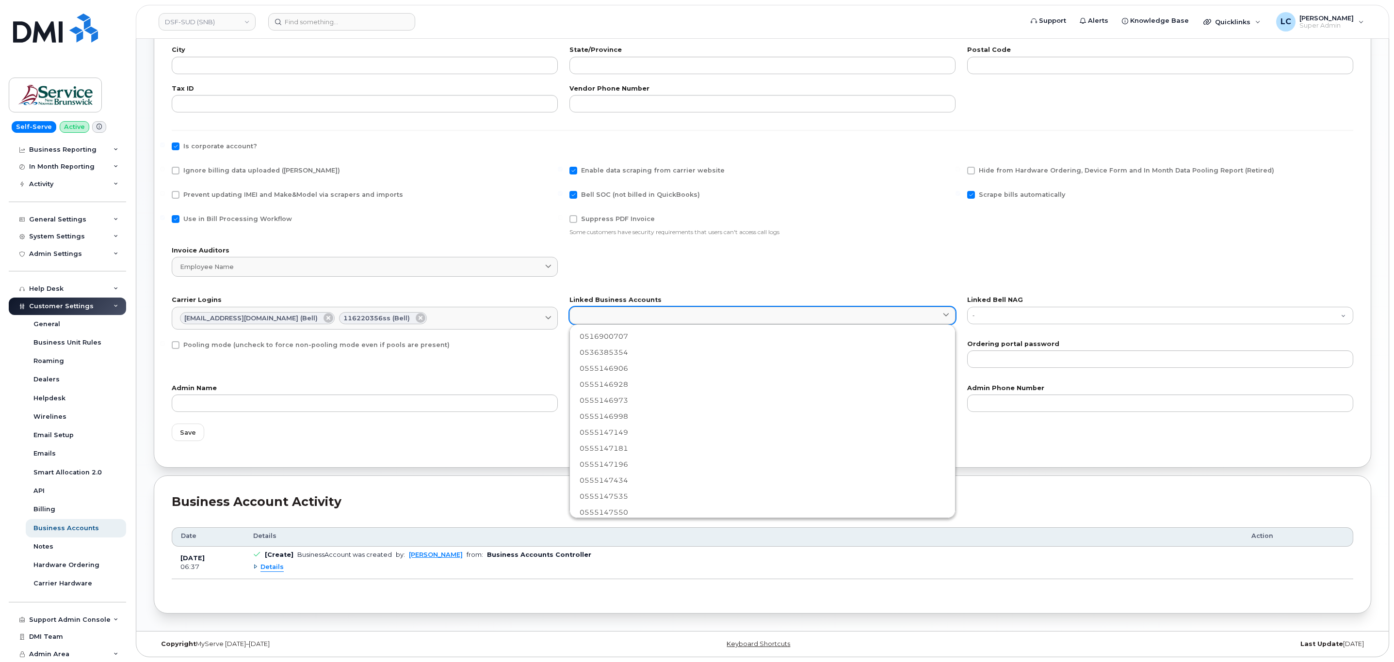
scroll to position [338, 0]
click at [639, 309] on link at bounding box center [762, 315] width 386 height 17
click at [1023, 268] on div "Invoice Auditors Employee name Enter 2 or more characters" at bounding box center [762, 266] width 1193 height 49
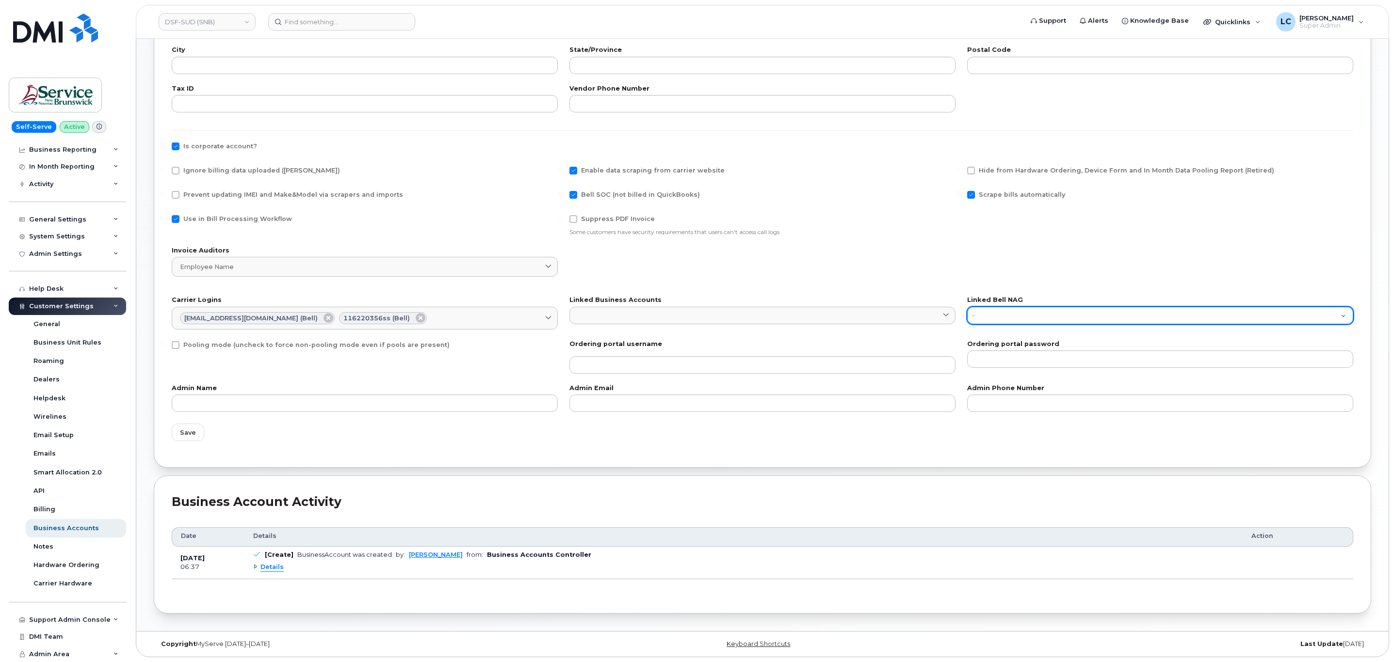
click at [1032, 307] on select "- 116220356" at bounding box center [1160, 315] width 386 height 17
select select "1740"
click at [967, 307] on select "- 116220356" at bounding box center [1160, 315] width 386 height 17
click at [180, 430] on span "Save" at bounding box center [188, 432] width 16 height 9
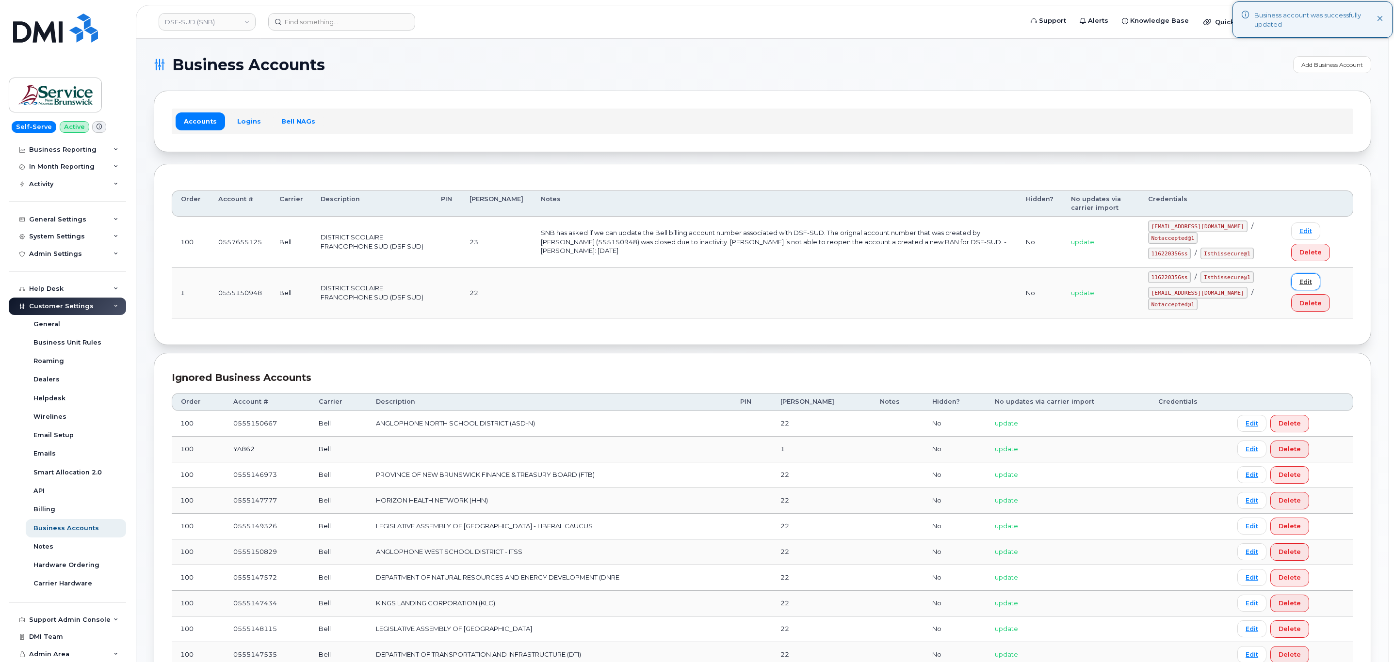
click at [1307, 290] on link "Edit" at bounding box center [1305, 281] width 29 height 17
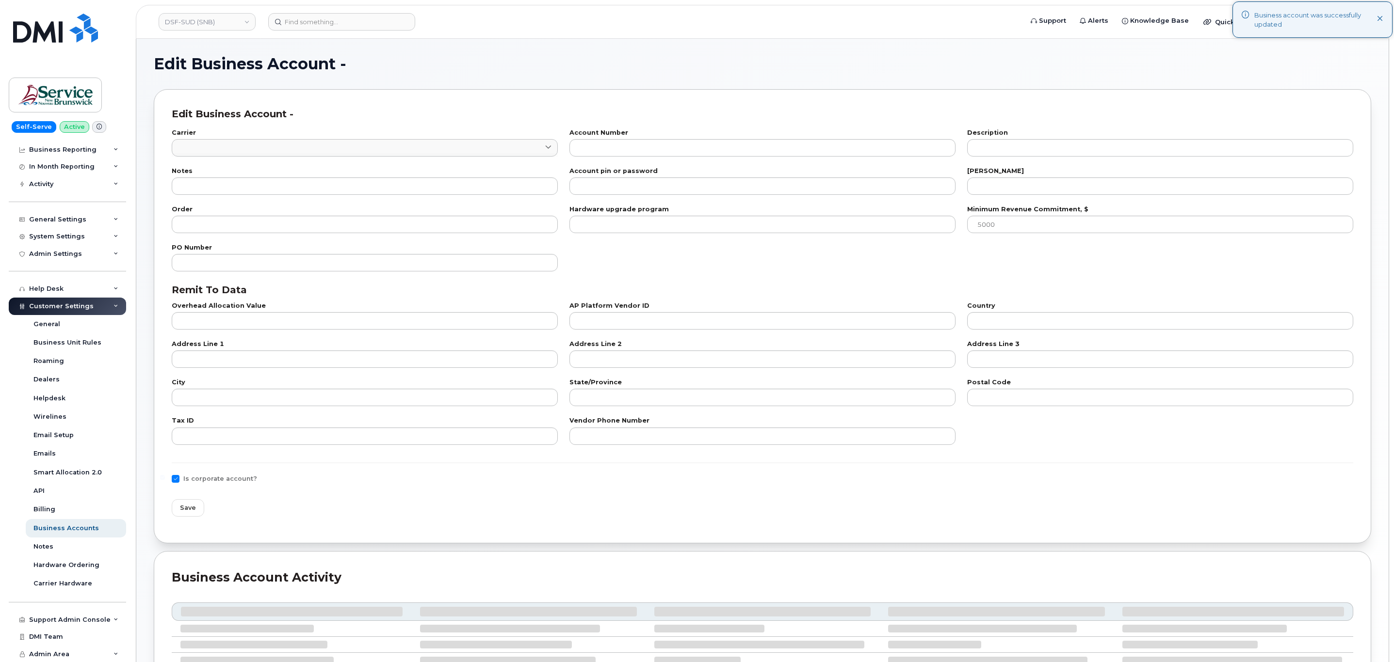
type input "1"
type input "0555150948"
type input "DISTRICT SCOLAIRE FRANCOPHONE SUD (DSF SUD)"
type input "22"
type input "1"
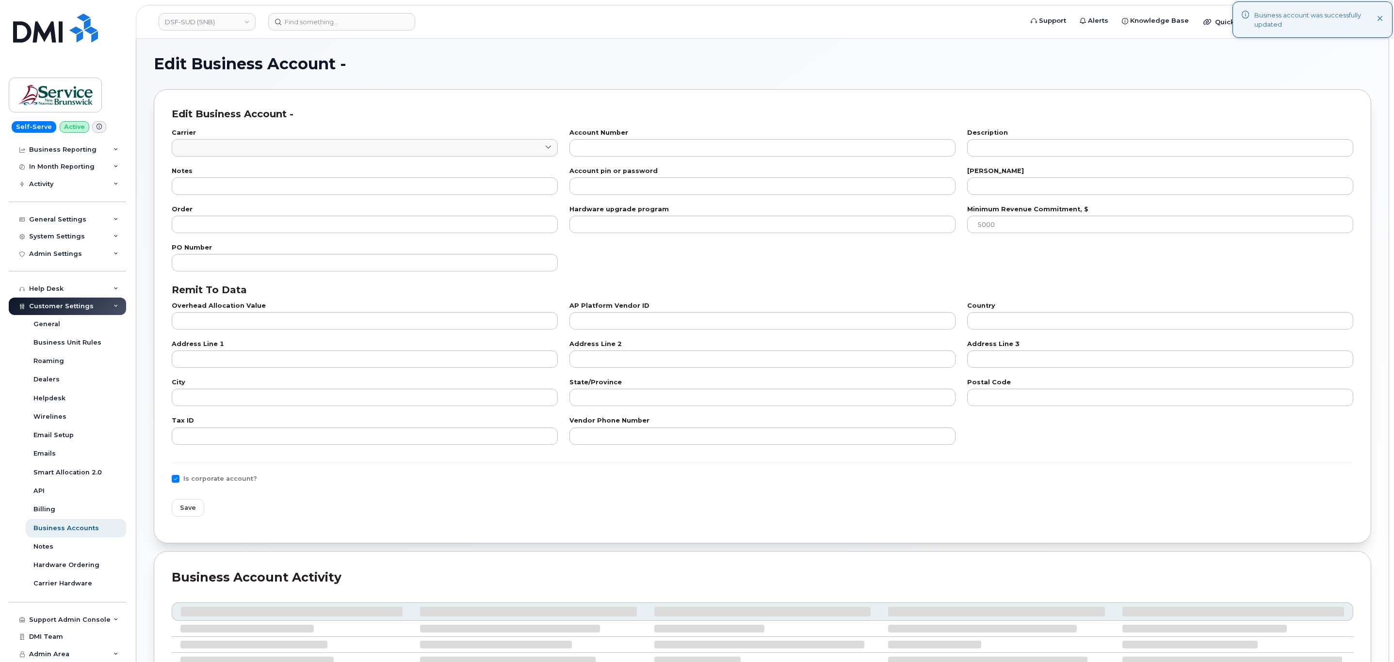
checkbox input "true"
select select "1740"
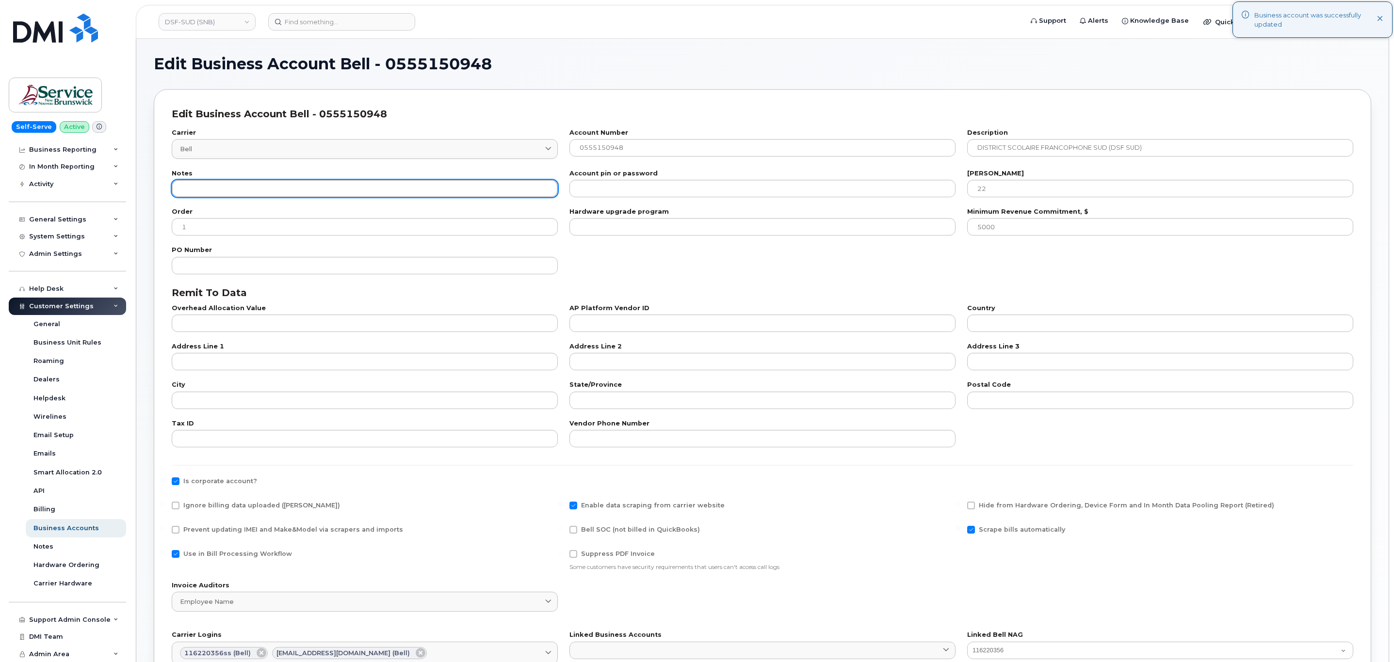
click at [243, 192] on input "text" at bounding box center [365, 188] width 386 height 17
click at [219, 194] on input "text" at bounding box center [365, 188] width 386 height 17
click at [367, 188] on input "This BAN was requested to Be Closed/Hidden by POC, per Eric: 10/09/2025" at bounding box center [365, 188] width 386 height 17
click at [452, 188] on input "This BAN was requested to Be Closed/Hidden by POC, per CSM Eric: 10/09/2025" at bounding box center [365, 188] width 386 height 17
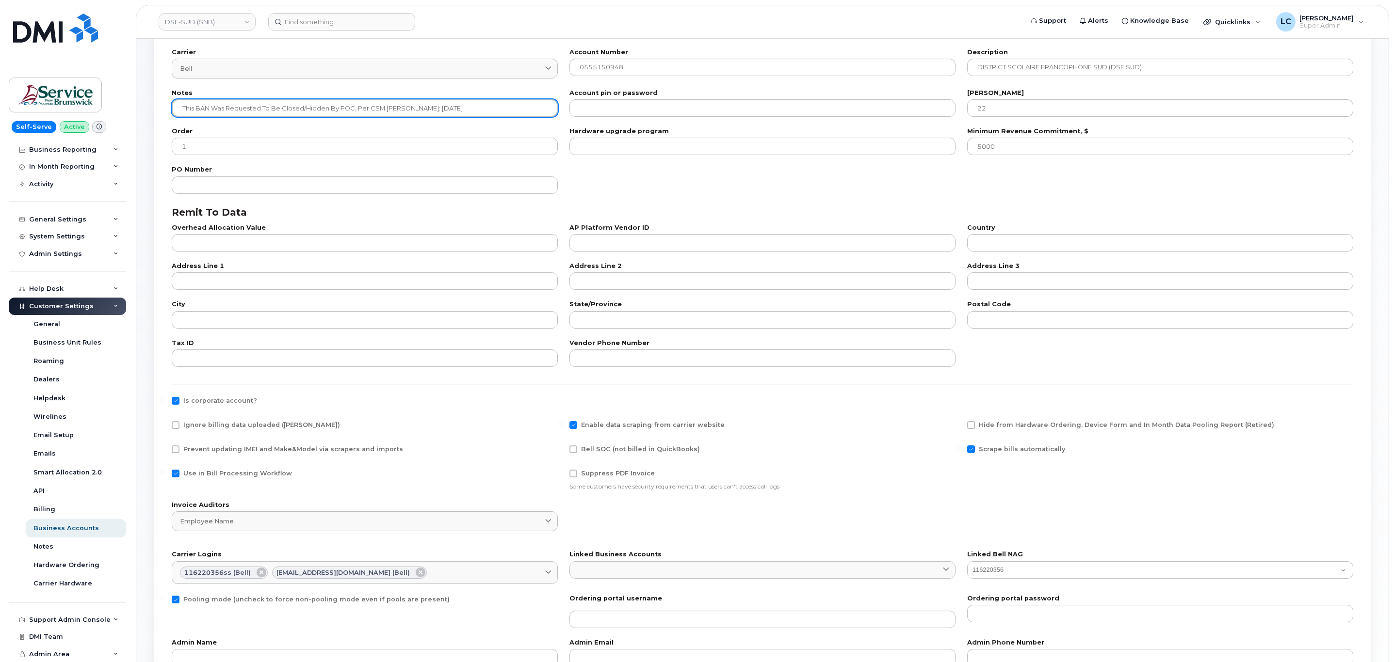
scroll to position [80, 0]
click at [502, 108] on input "newThis BAN was requested to Be Closed/Hidden by POC, per CSM Eric: 10/09/2025." at bounding box center [365, 108] width 386 height 17
type input "newThis BAN was requested to Be Closed/Hidden by POC, per CSM Eric: 10/09/2025.…"
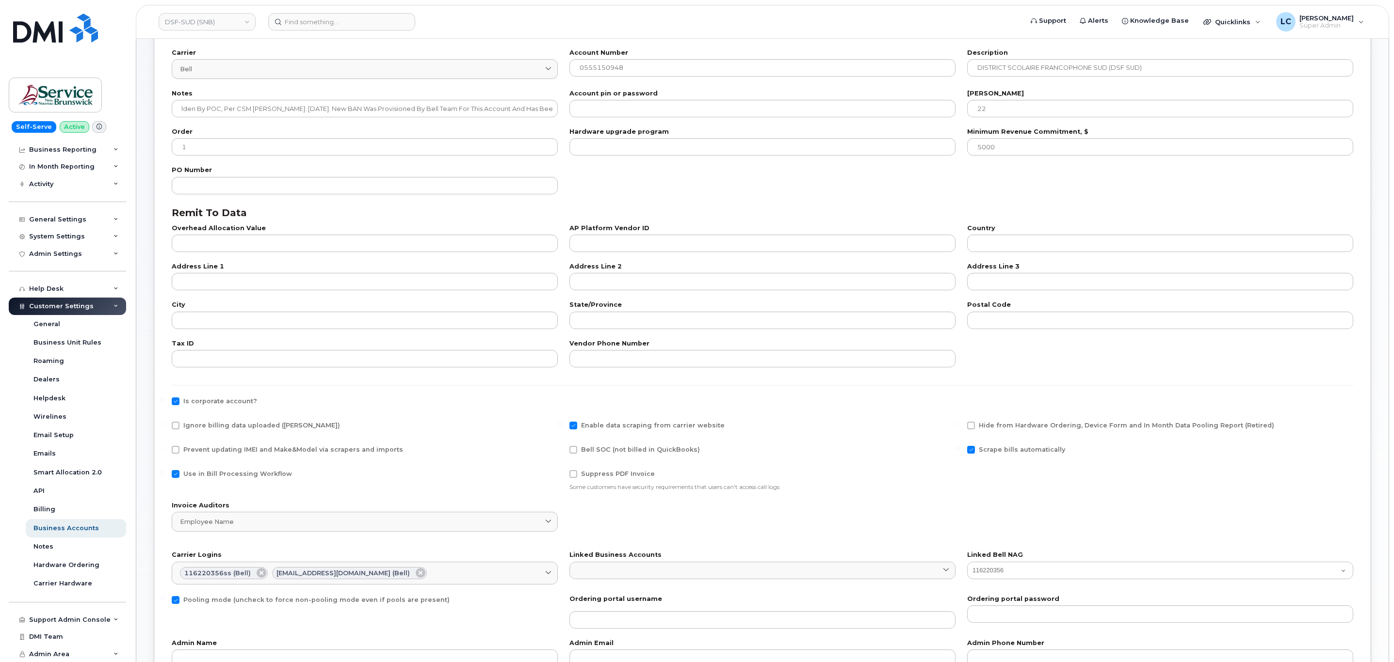
click at [245, 422] on span "Ignore billing data uploaded (Bill Parser)" at bounding box center [261, 425] width 157 height 7
click at [165, 422] on input "Ignore billing data uploaded (Bill Parser)" at bounding box center [162, 424] width 5 height 5
checkbox input "true"
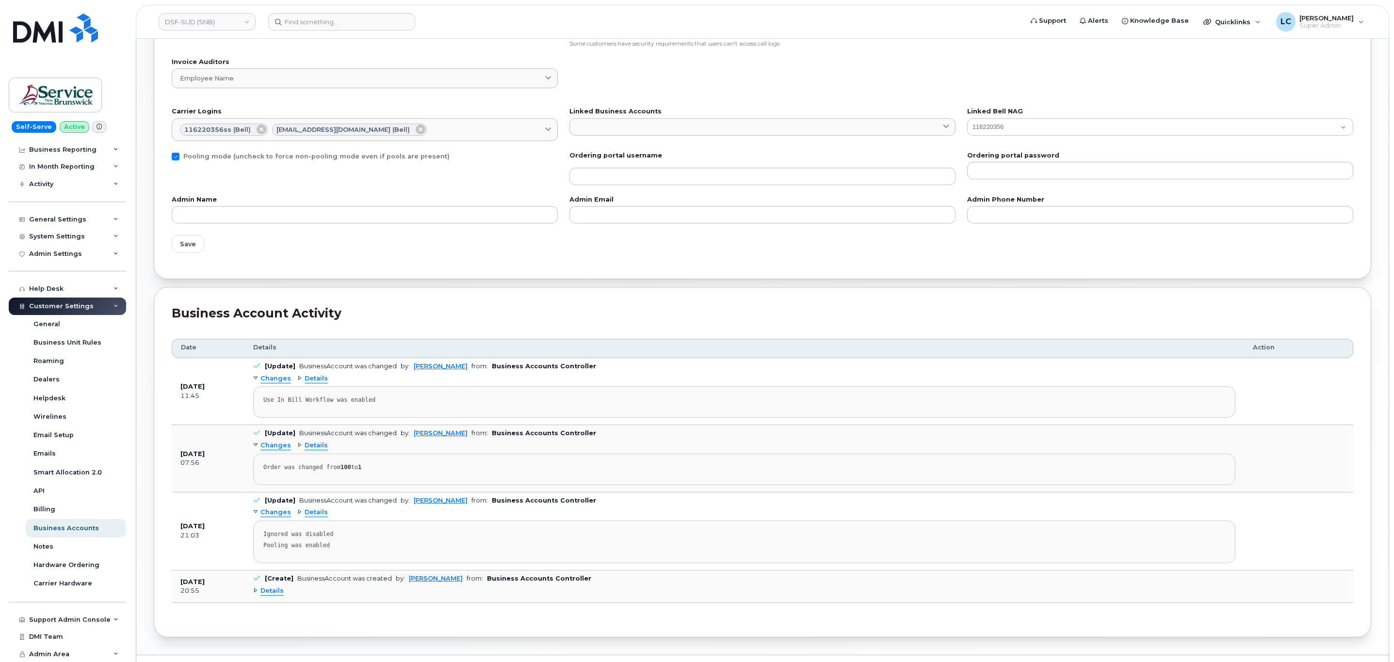
scroll to position [553, 0]
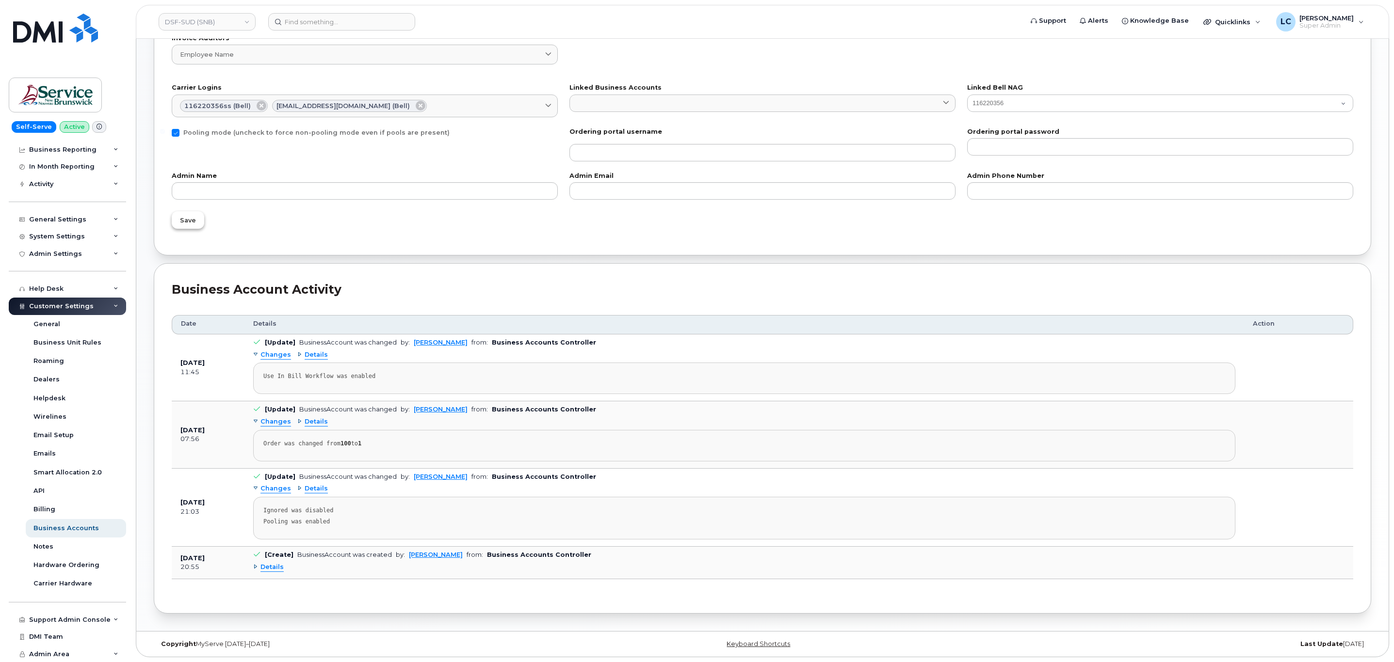
click at [193, 220] on span "Save" at bounding box center [188, 220] width 16 height 9
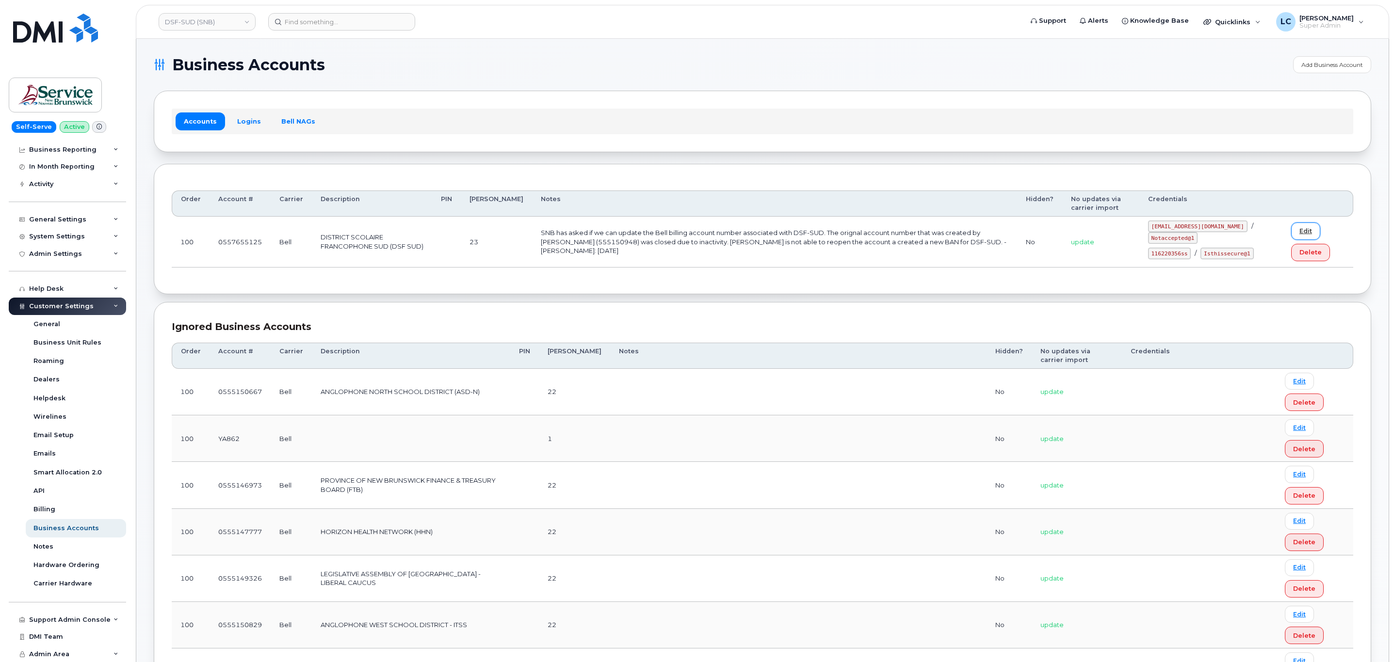
click at [1305, 240] on link "Edit" at bounding box center [1305, 231] width 29 height 17
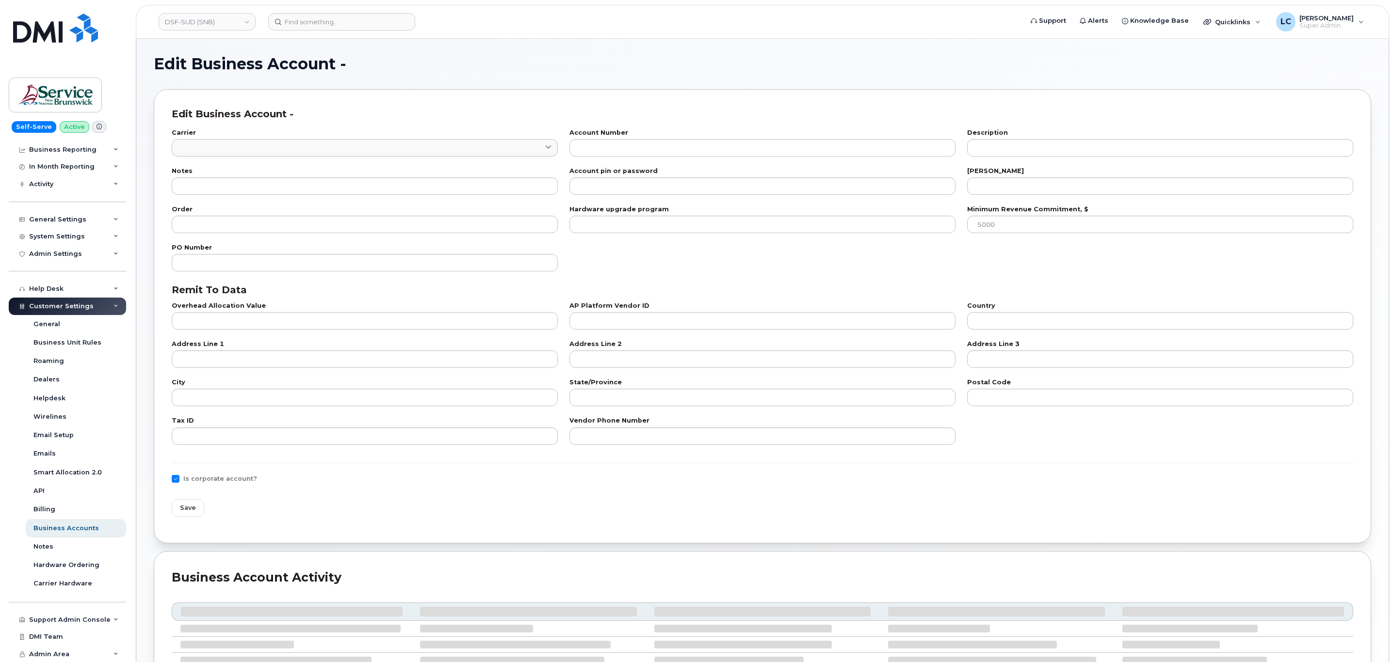
type input "1"
type input "0557655125"
type input "DISTRICT SCOLAIRE FRANCOPHONE SUD (DSF SUD)"
type input "SNB has asked if we can update the Bell billing account number associated with …"
type input "23"
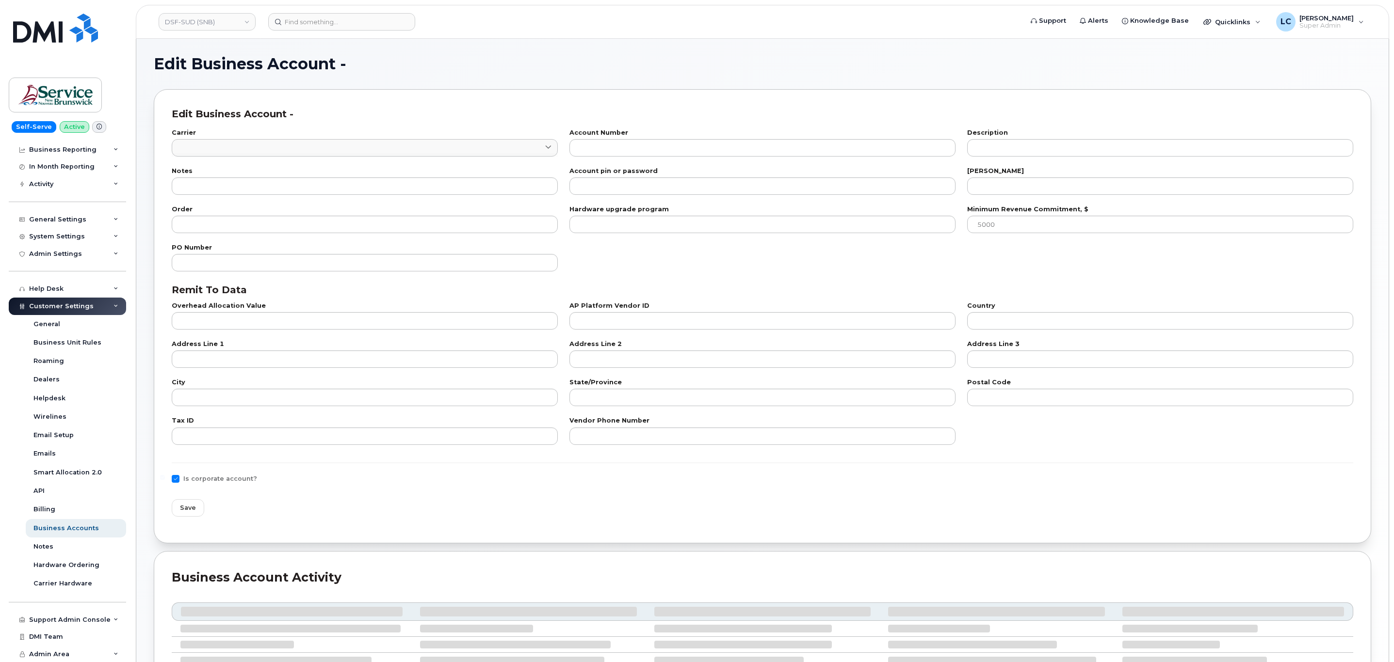
type input "100"
checkbox input "true"
select select "1740"
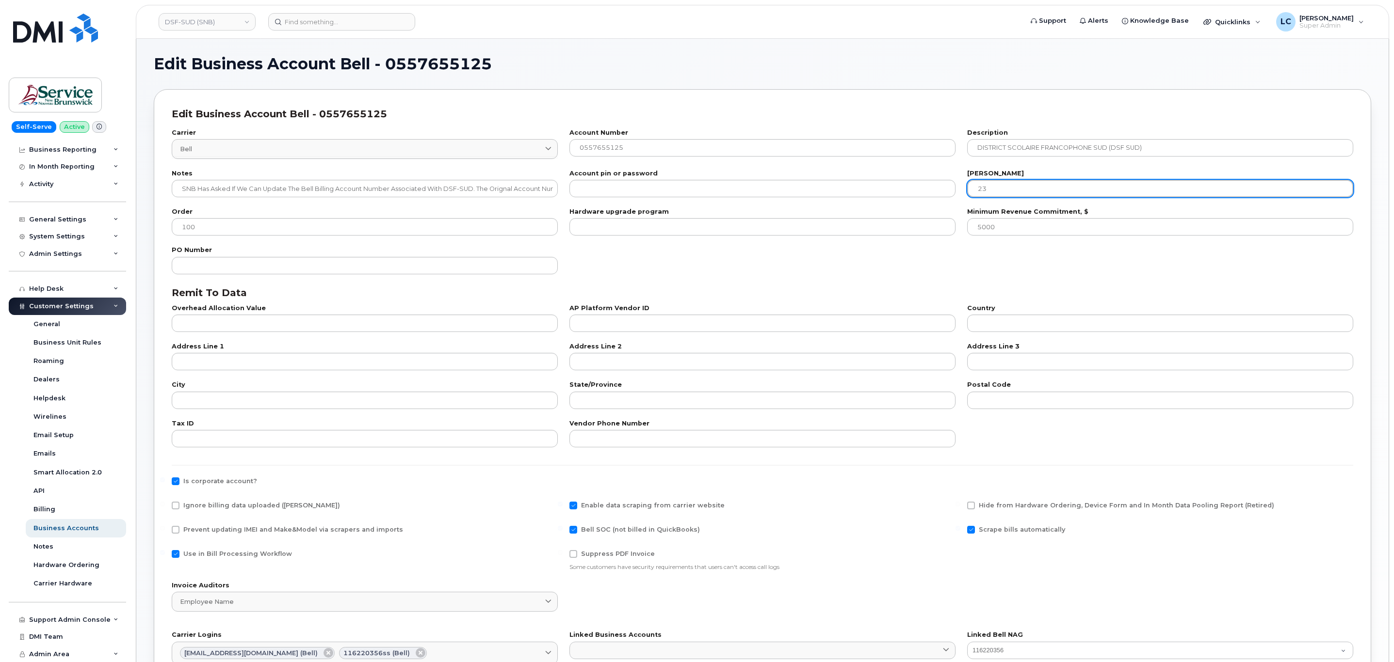
click at [1000, 187] on input "23" at bounding box center [1160, 188] width 386 height 17
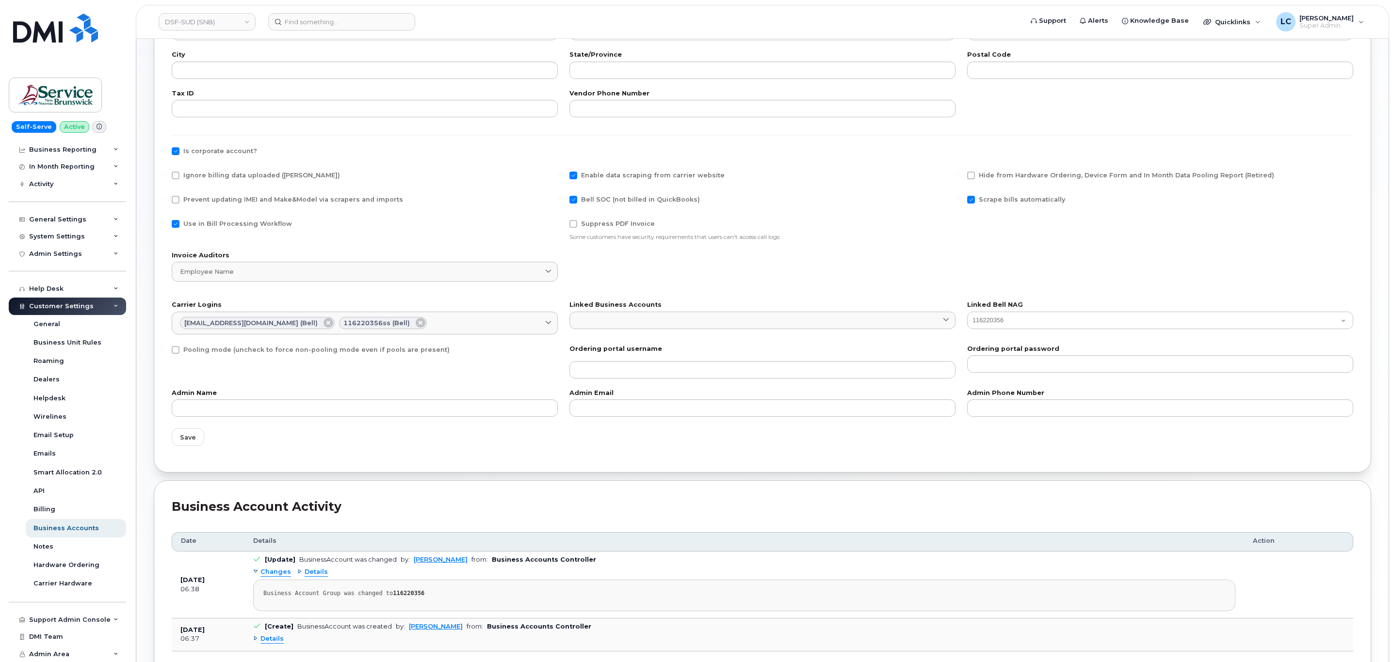
scroll to position [406, 0]
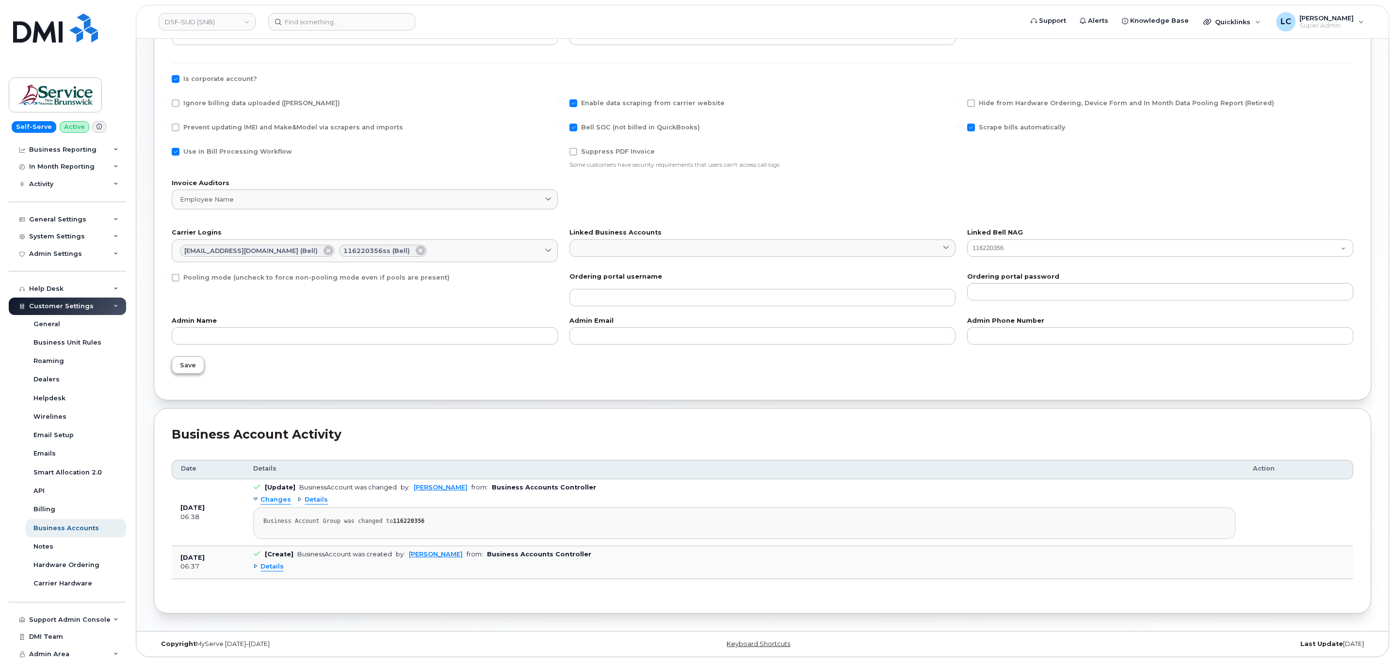
type input "22"
click at [192, 361] on span "Save" at bounding box center [188, 365] width 16 height 9
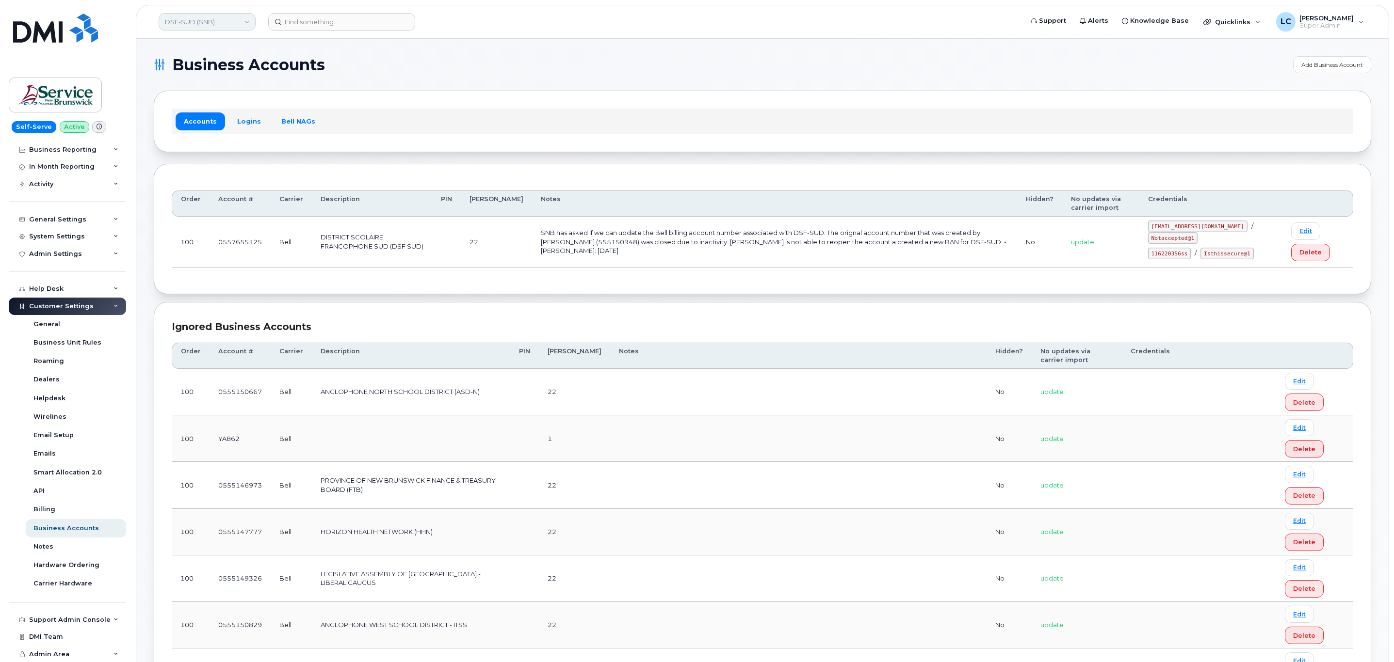
click at [215, 21] on link "DSF-SUD (SNB)" at bounding box center [207, 21] width 97 height 17
click at [201, 51] on input at bounding box center [231, 46] width 127 height 17
type input "Demo"
click at [213, 92] on span "Demo Account 1" at bounding box center [195, 92] width 54 height 10
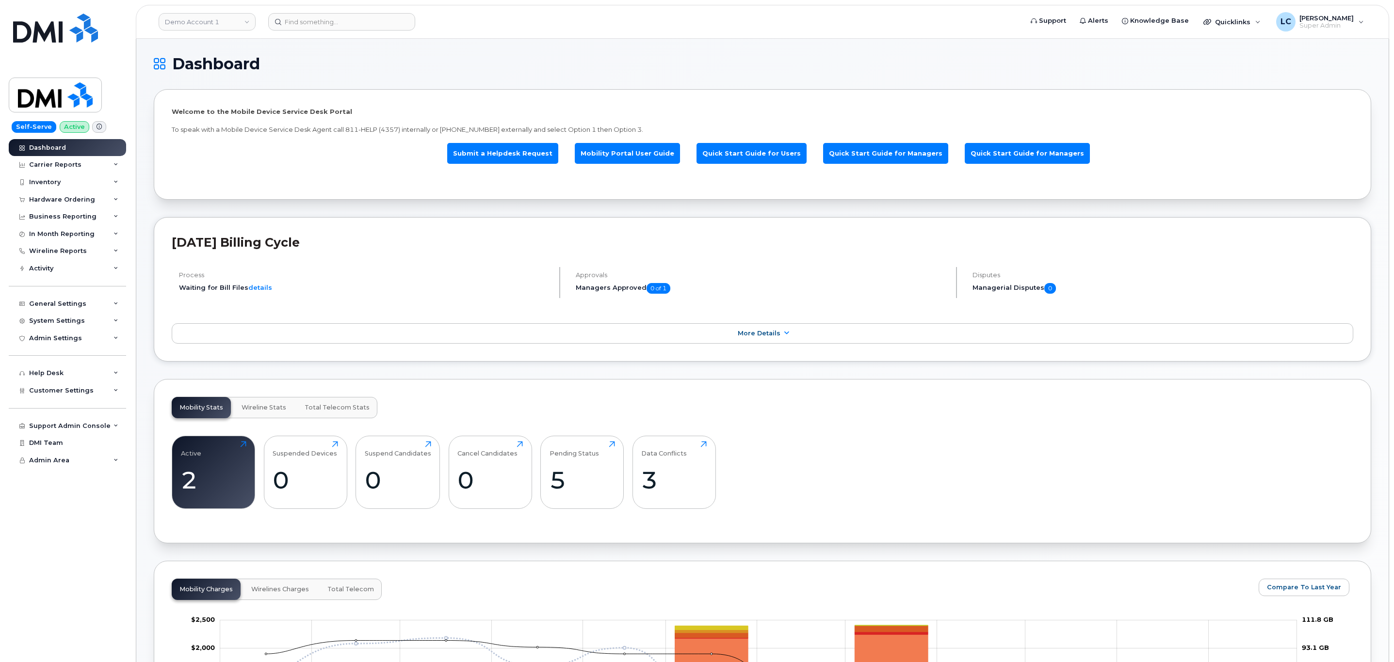
click at [304, 60] on h1 "Dashboard" at bounding box center [760, 64] width 1212 height 16
click at [264, 69] on h1 "Dashboard" at bounding box center [760, 64] width 1212 height 16
click at [86, 385] on div "Customer Settings" at bounding box center [67, 390] width 117 height 17
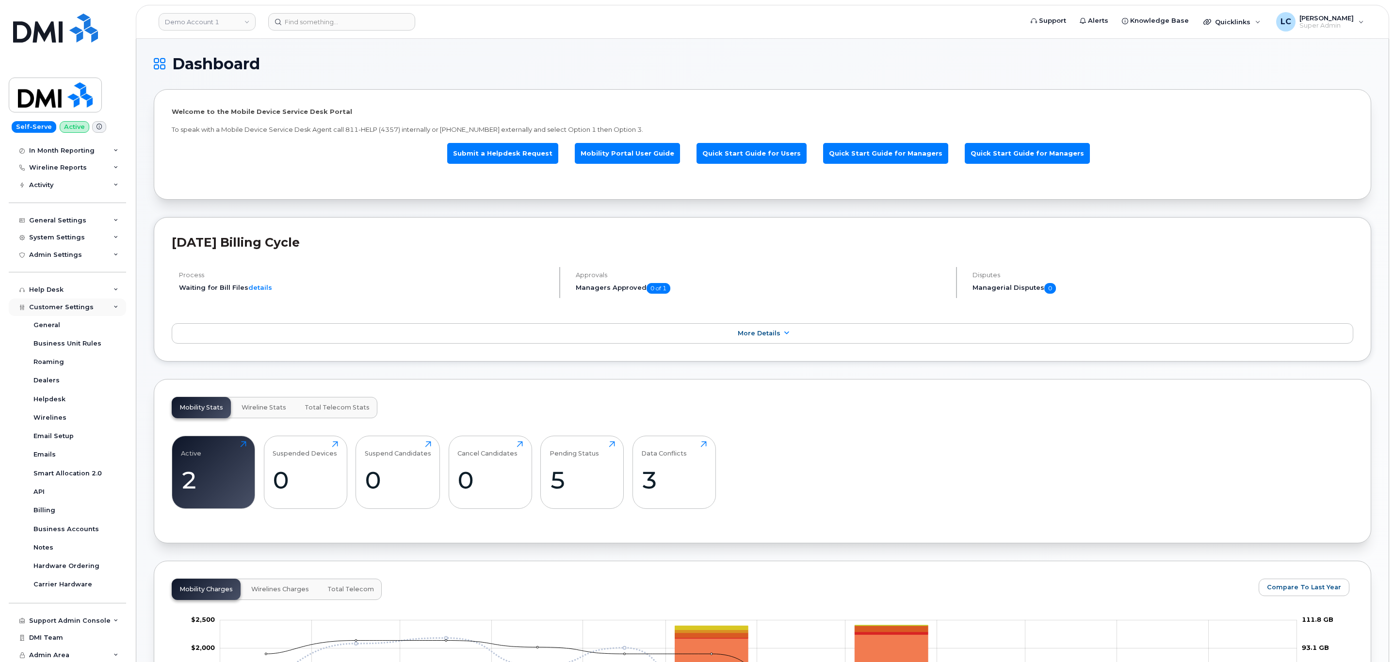
scroll to position [84, 0]
click at [79, 535] on link "Business Accounts" at bounding box center [76, 528] width 100 height 18
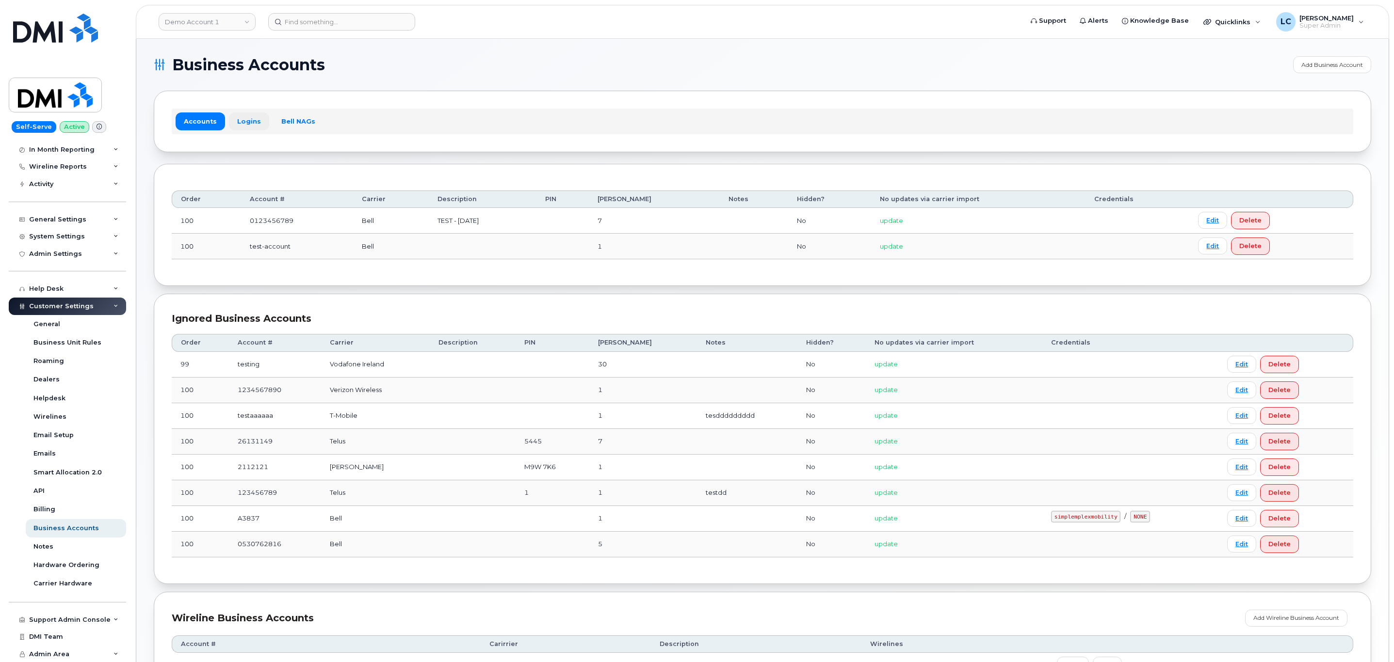
click at [256, 120] on link "Logins" at bounding box center [249, 120] width 40 height 17
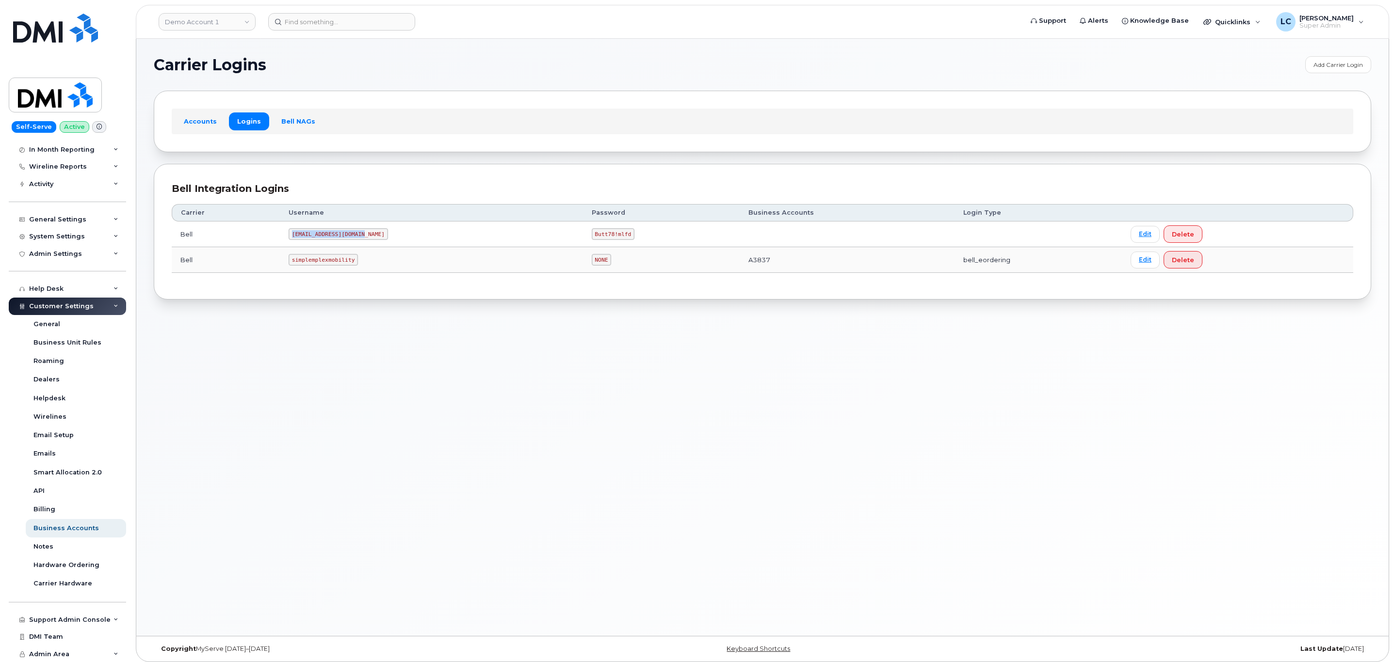
drag, startPoint x: 363, startPoint y: 236, endPoint x: 290, endPoint y: 236, distance: 72.7
click at [290, 236] on td "MS-selfserve@dminc.com" at bounding box center [431, 235] width 303 height 26
copy code "MS-selfserve@dminc.com"
drag, startPoint x: 585, startPoint y: 234, endPoint x: 560, endPoint y: 234, distance: 25.2
click at [592, 234] on code "Butt78!mlfd" at bounding box center [613, 234] width 43 height 12
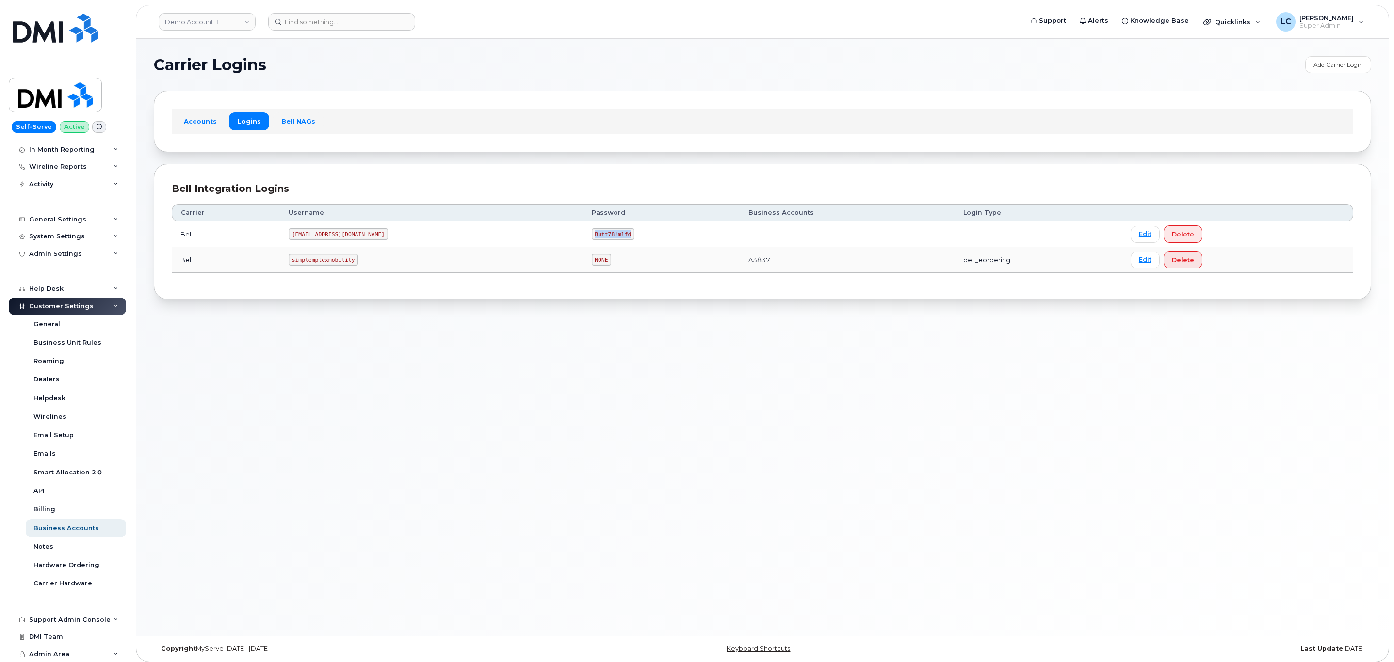
drag, startPoint x: 588, startPoint y: 239, endPoint x: 550, endPoint y: 236, distance: 37.4
click at [592, 236] on code "Butt78!mlfd" at bounding box center [613, 234] width 43 height 12
copy code "Butt78!mlfd"
drag, startPoint x: 365, startPoint y: 236, endPoint x: 278, endPoint y: 240, distance: 87.4
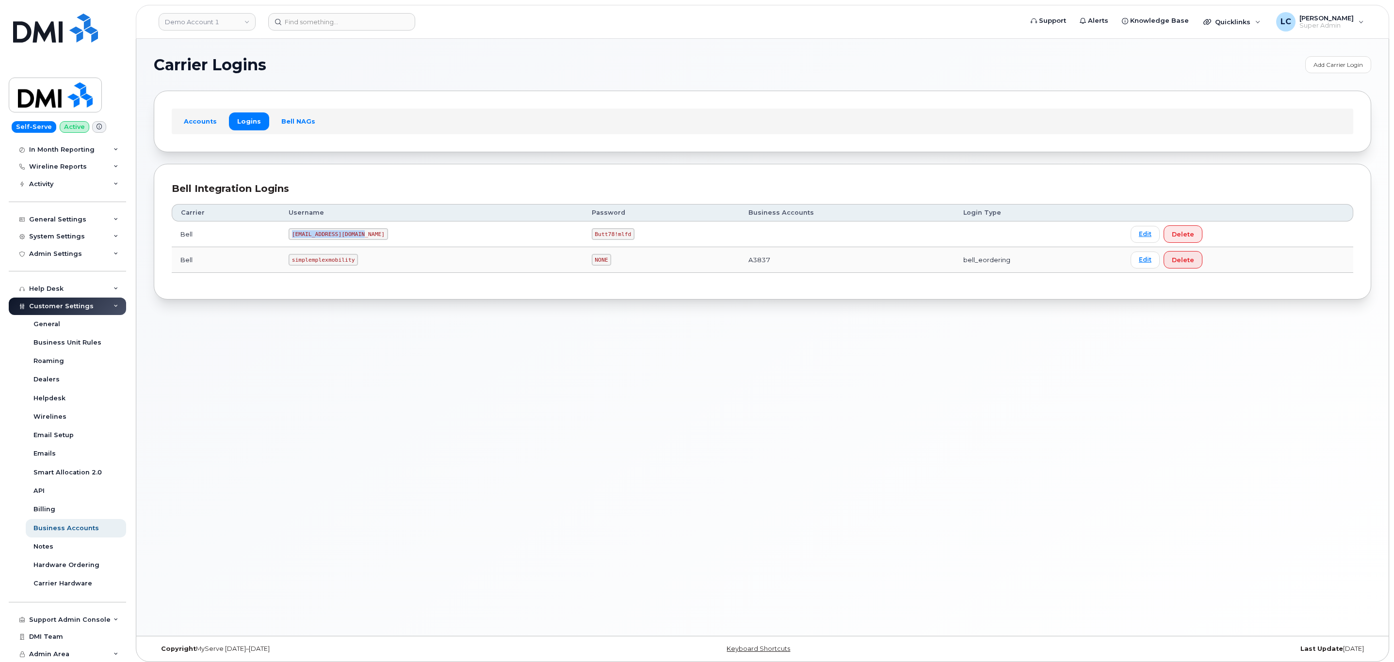
click at [278, 240] on tr "Bell MS-selfserve@dminc.com Butt78!mlfd Edit Delete" at bounding box center [762, 235] width 1181 height 26
copy tr "MS-selfserve@dminc.com"
drag, startPoint x: 636, startPoint y: 307, endPoint x: 637, endPoint y: 318, distance: 10.7
click at [637, 318] on div "Carrier Logins Add Carrier Login Accounts Logins Bell NAGs Bell Integration Log…" at bounding box center [762, 337] width 1252 height 597
click at [231, 13] on link "Demo Account 1" at bounding box center [207, 21] width 97 height 17
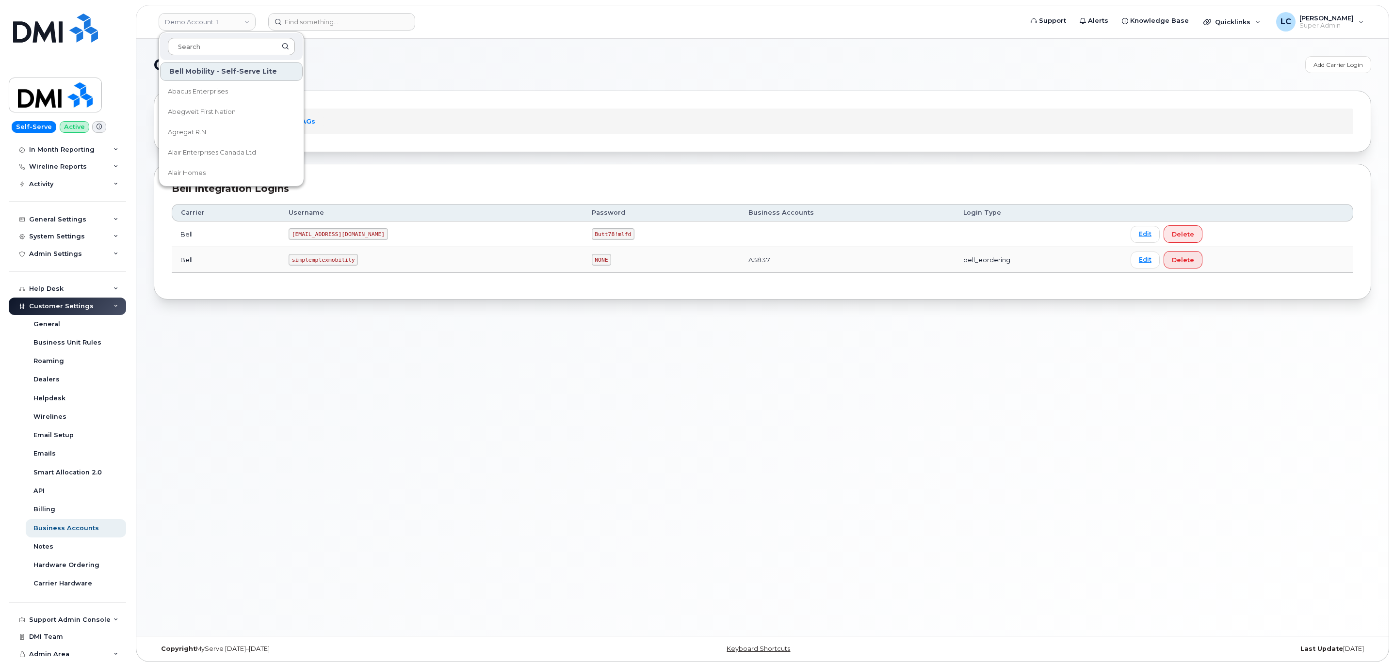
click at [214, 42] on input at bounding box center [231, 46] width 127 height 17
type input "Don Wheaton"
click at [236, 89] on link "[PERSON_NAME] Ltd." at bounding box center [231, 91] width 143 height 19
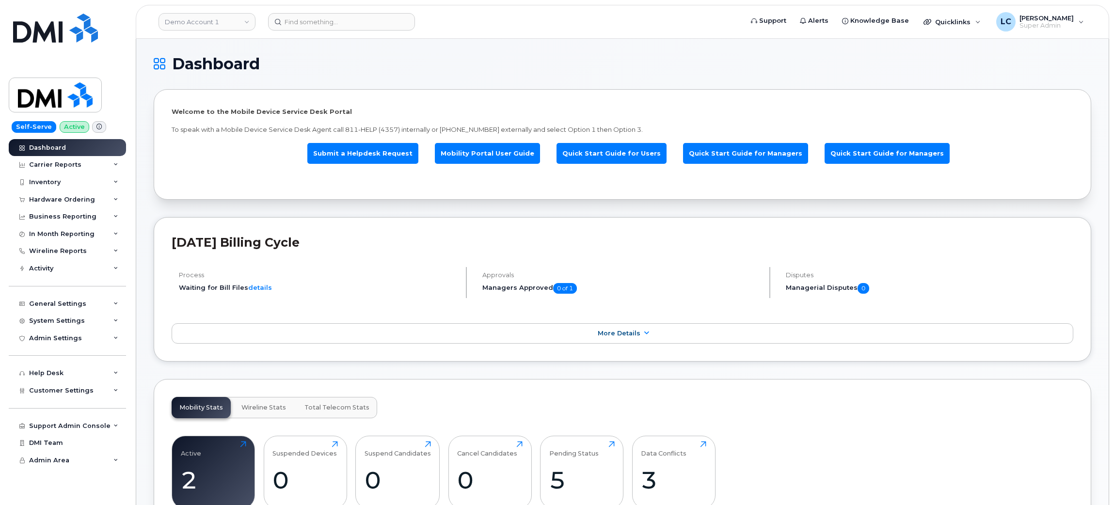
drag, startPoint x: 0, startPoint y: 0, endPoint x: 254, endPoint y: 35, distance: 256.0
click at [254, 35] on header "Demo Account 1 Support Alerts Knowledge Base Quicklinks Suspend / Cancel Device…" at bounding box center [623, 22] width 974 height 34
click at [217, 16] on link "Demo Account 1" at bounding box center [207, 21] width 97 height 17
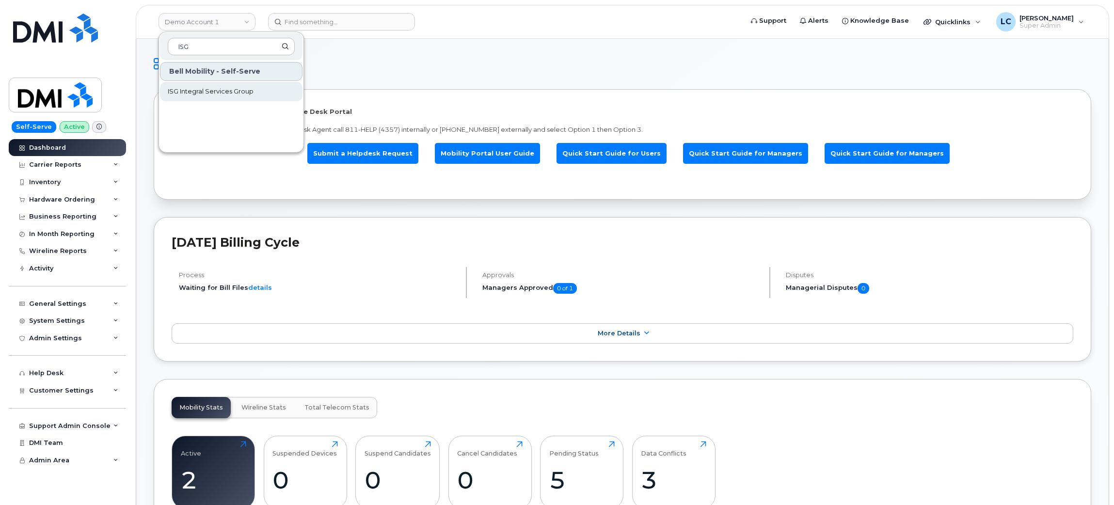
type input "ISG"
click at [256, 85] on link "ISG Integral Services Group" at bounding box center [231, 91] width 143 height 19
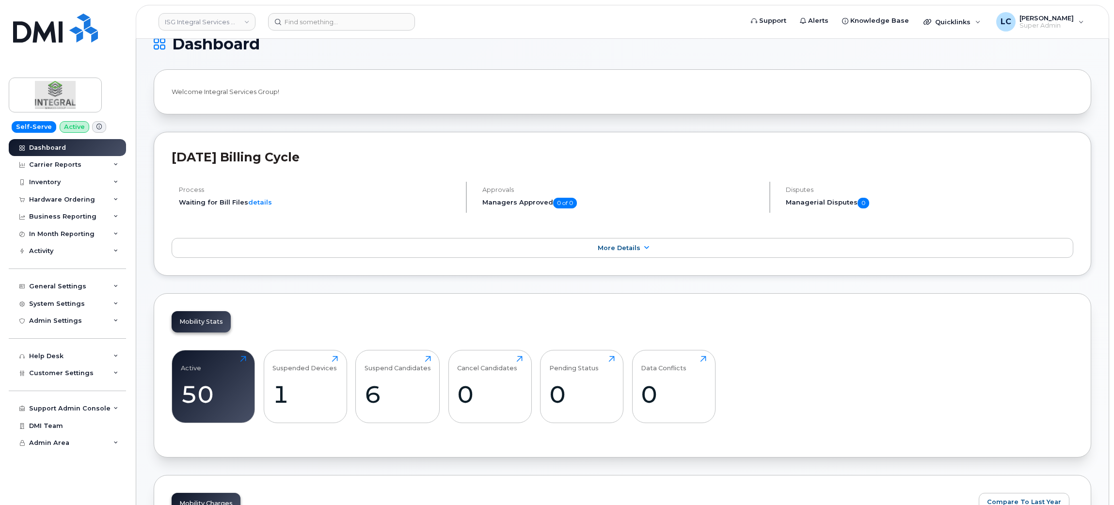
scroll to position [19, 0]
click at [103, 199] on div "Hardware Ordering" at bounding box center [67, 199] width 117 height 17
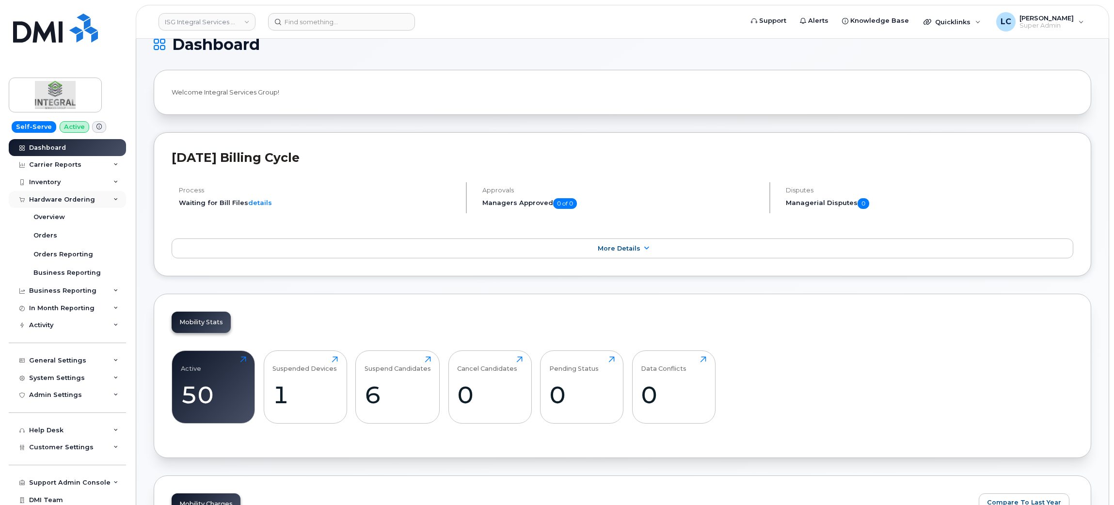
click at [103, 199] on div "Hardware Ordering" at bounding box center [67, 199] width 117 height 17
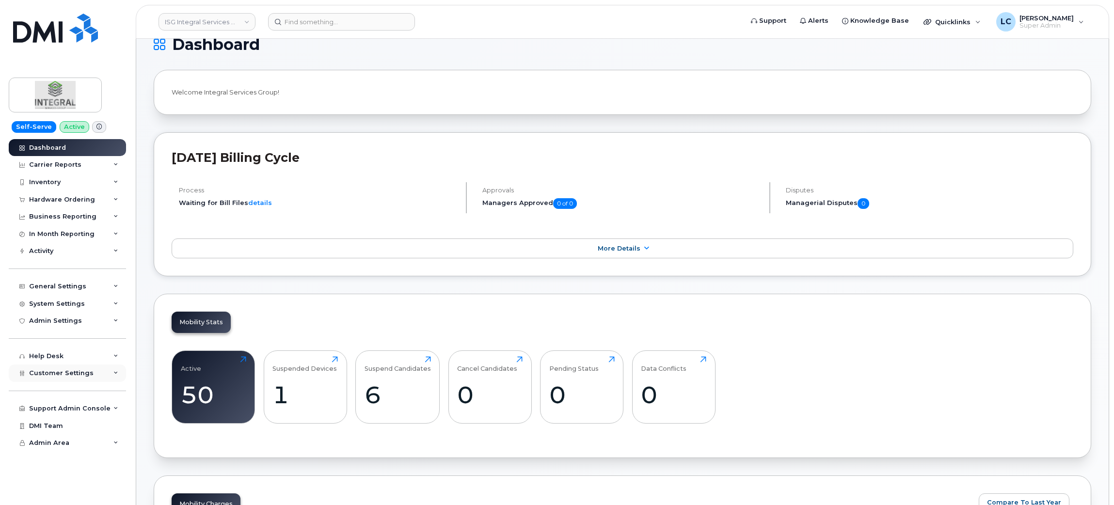
click at [83, 375] on span "Customer Settings" at bounding box center [61, 372] width 64 height 7
click at [83, 299] on div "System Settings" at bounding box center [67, 303] width 117 height 17
click at [95, 293] on div "General Settings" at bounding box center [67, 285] width 117 height 17
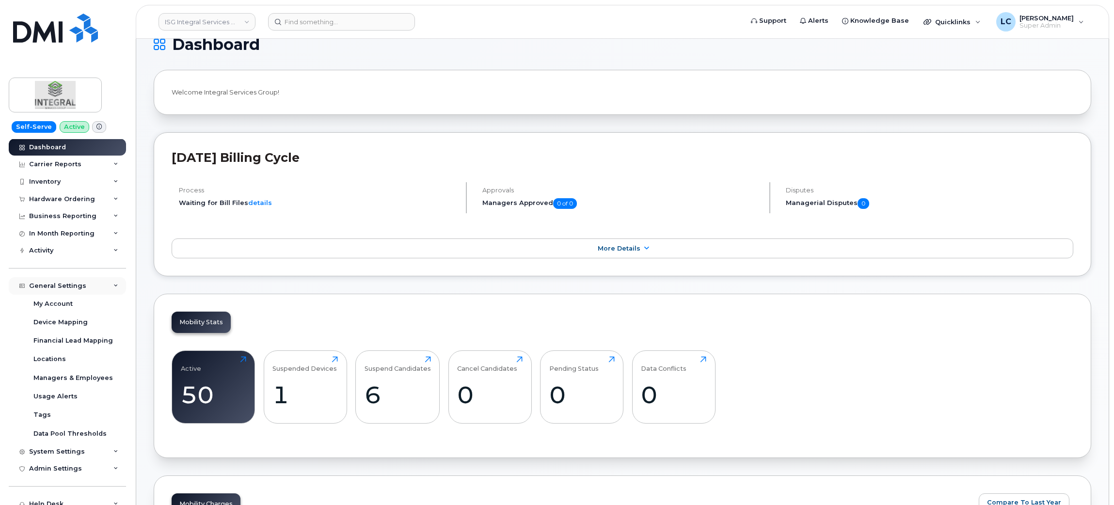
click at [95, 293] on div "General Settings" at bounding box center [67, 285] width 117 height 17
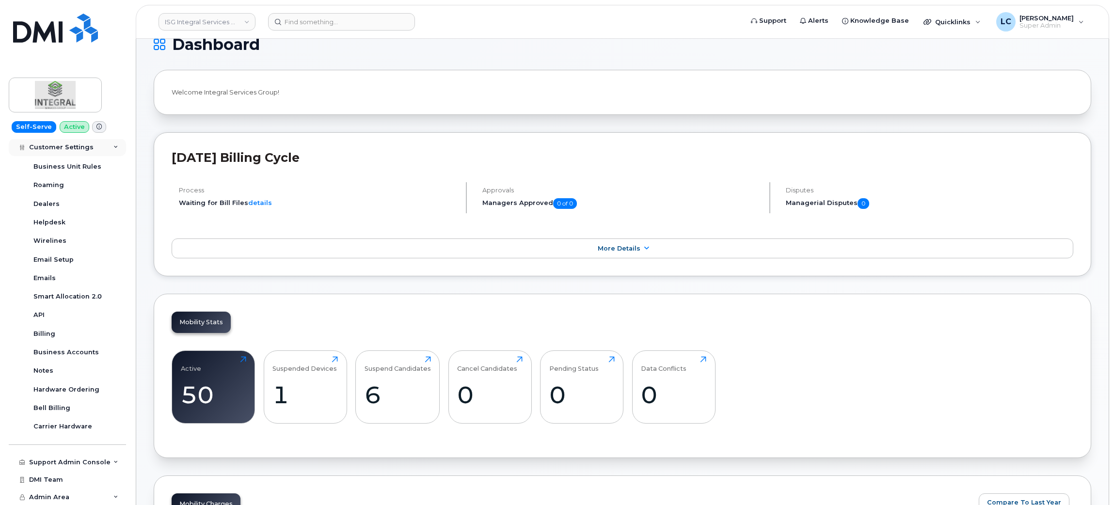
scroll to position [243, 0]
click at [85, 465] on div "Support Admin Console" at bounding box center [69, 463] width 81 height 8
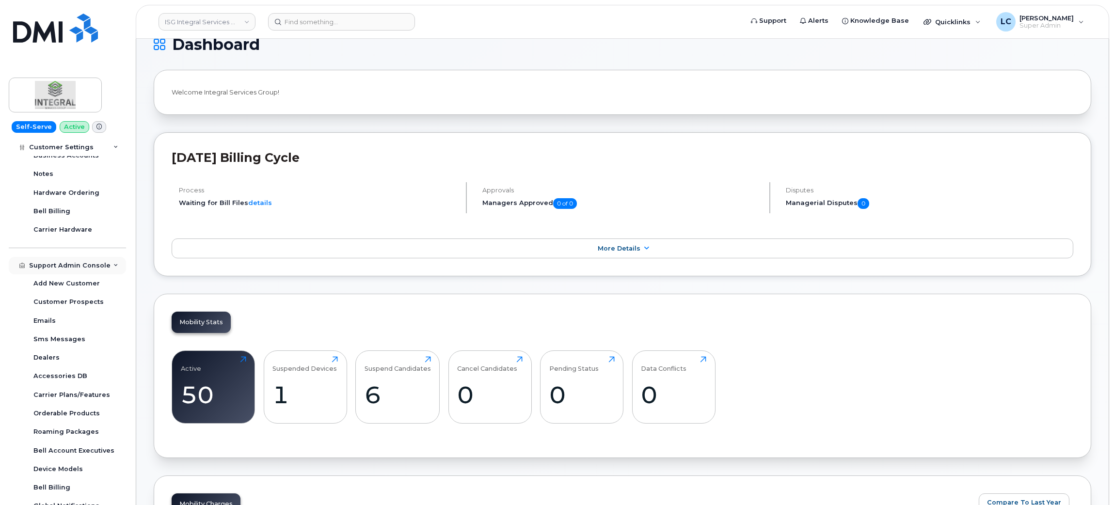
scroll to position [470, 0]
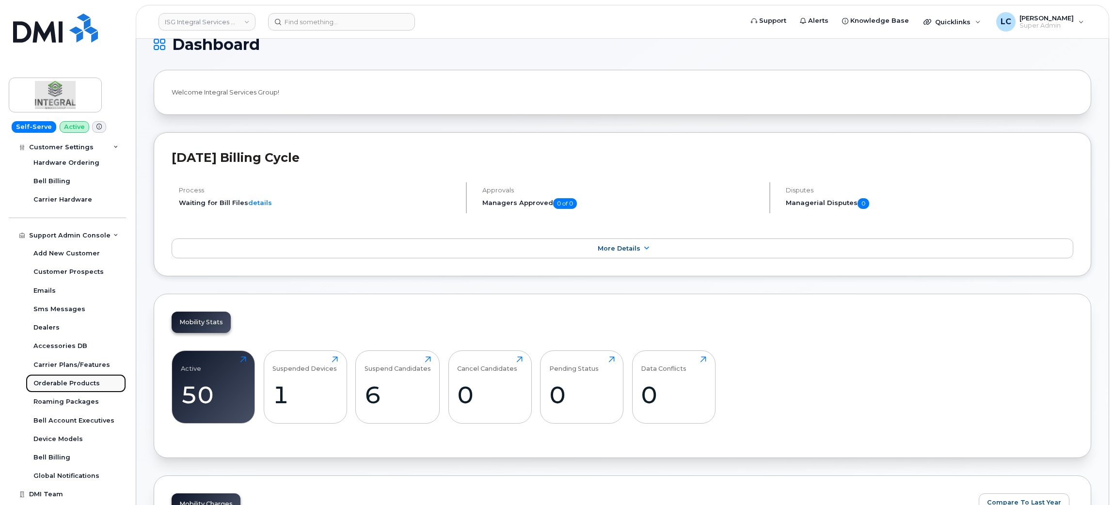
click at [63, 386] on div "Orderable Products" at bounding box center [66, 383] width 66 height 9
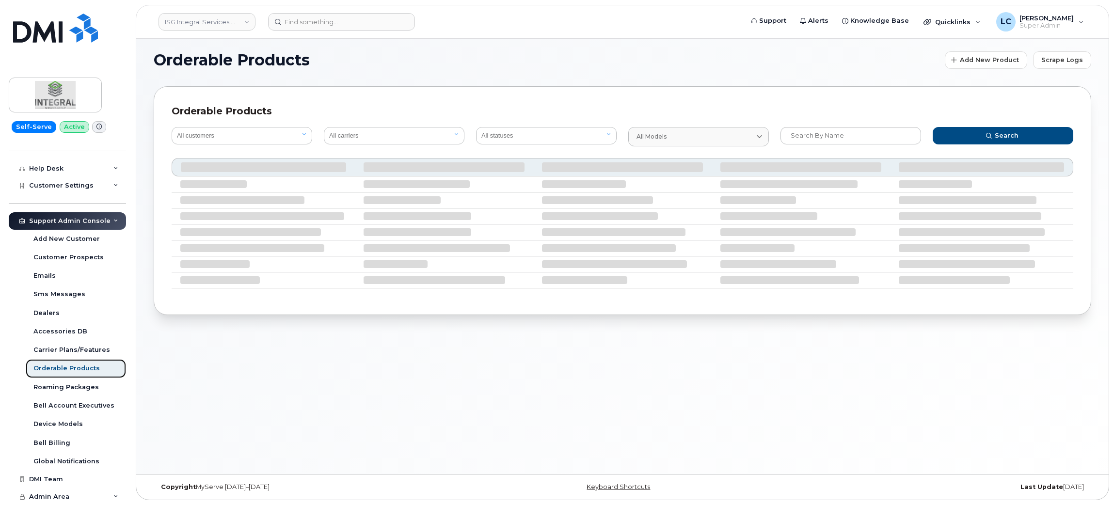
scroll to position [190, 0]
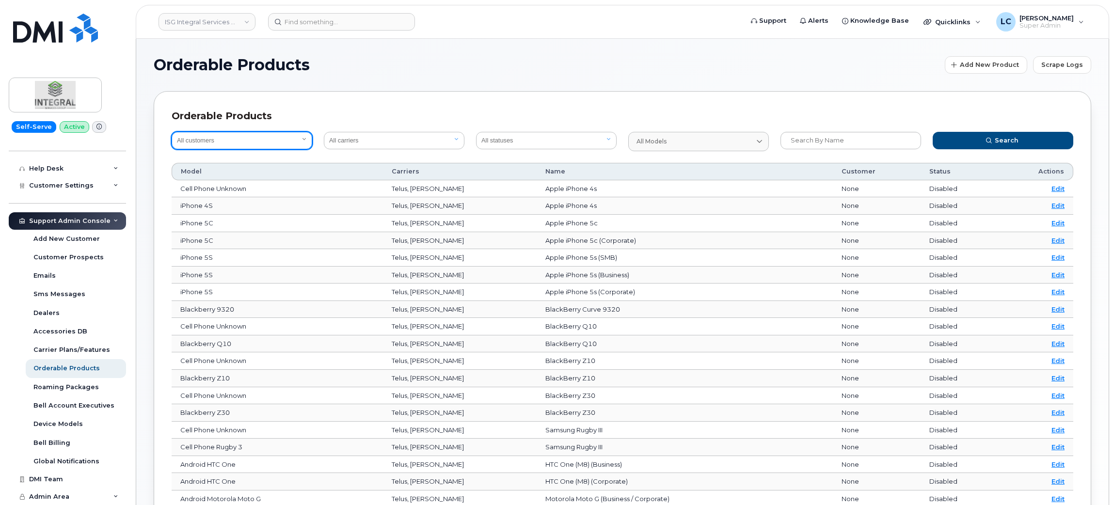
click at [239, 142] on select "All customers Acadia Broadcasting Ltd Aecon Construction Group Inc Alberta Heal…" at bounding box center [242, 140] width 141 height 17
select select "af0b5796-80e6-4591-8c9b-63f441b20e56"
click at [172, 132] on select "All customers Acadia Broadcasting Ltd Aecon Construction Group Inc Alberta Heal…" at bounding box center [242, 140] width 141 height 17
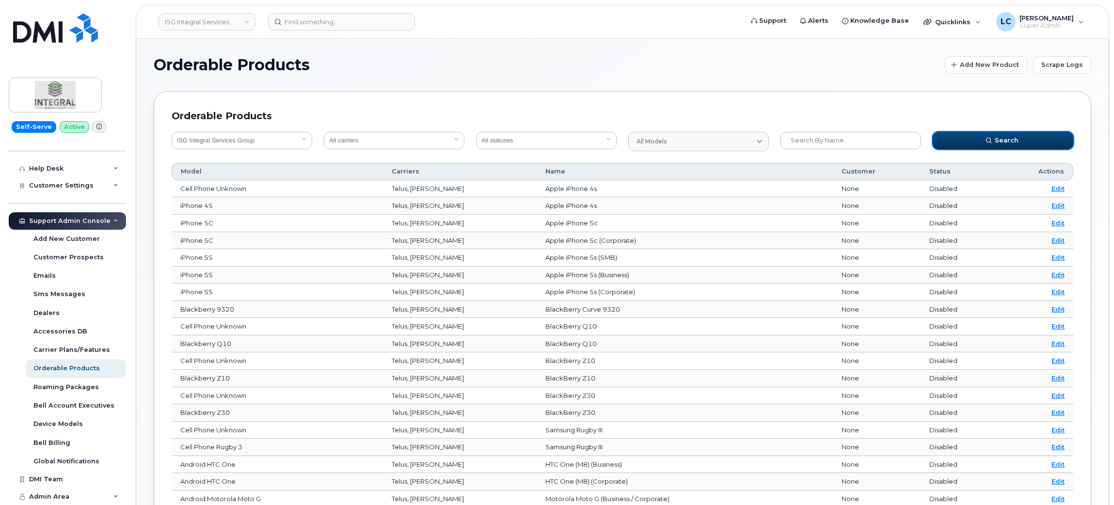
click at [1003, 132] on button "Search" at bounding box center [1003, 140] width 141 height 17
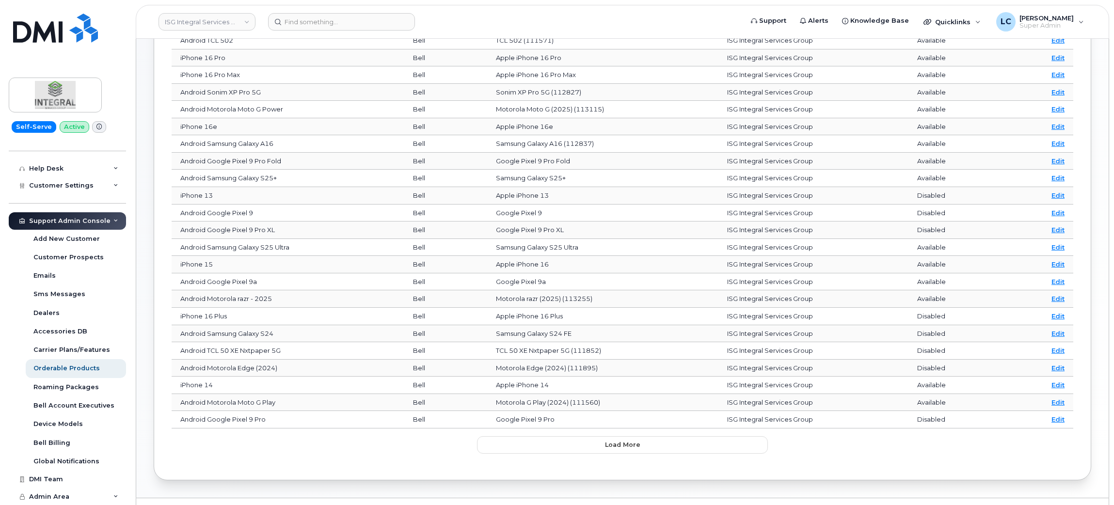
scroll to position [178, 0]
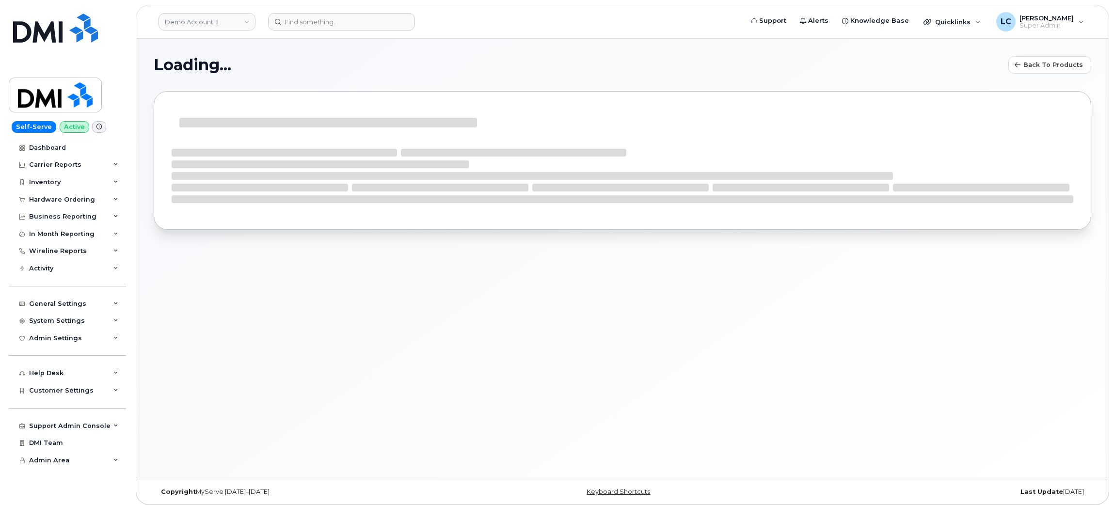
select select "bell"
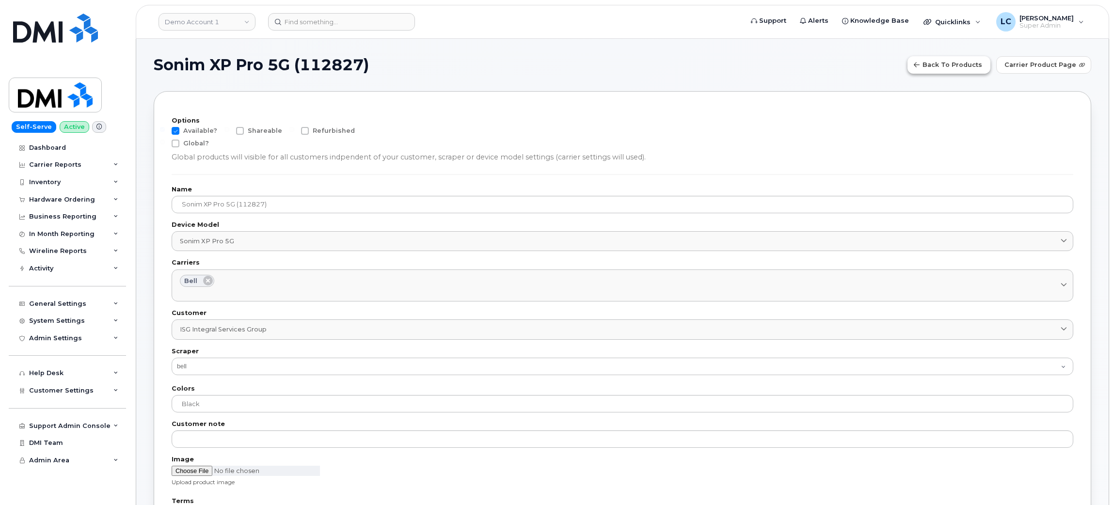
click at [963, 60] on span "Back to products" at bounding box center [953, 64] width 60 height 9
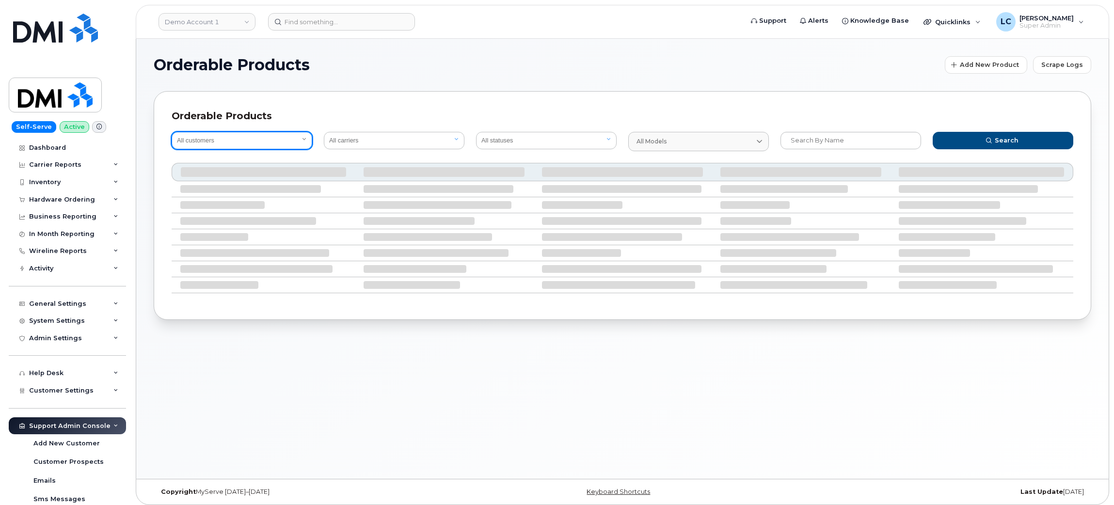
click at [234, 141] on select "All customers" at bounding box center [242, 140] width 141 height 17
click at [263, 139] on select "All customers" at bounding box center [242, 140] width 141 height 17
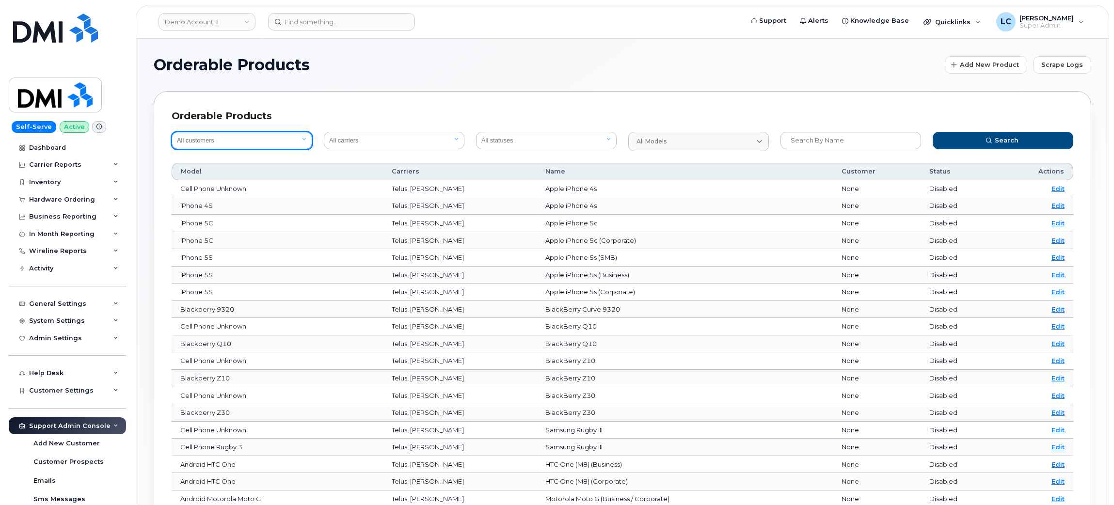
select select "af0b5796-80e6-4591-8c9b-63f441b20e56"
click at [172, 132] on select "All customers Acadia Broadcasting Ltd Aecon Construction Group Inc Alberta Heal…" at bounding box center [242, 140] width 141 height 17
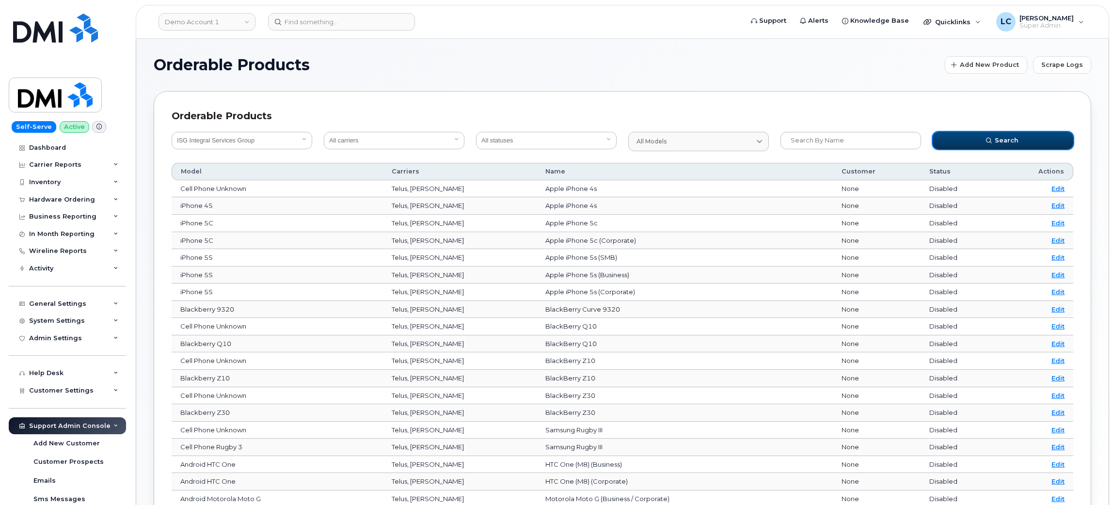
click at [994, 139] on button "Search" at bounding box center [1003, 140] width 141 height 17
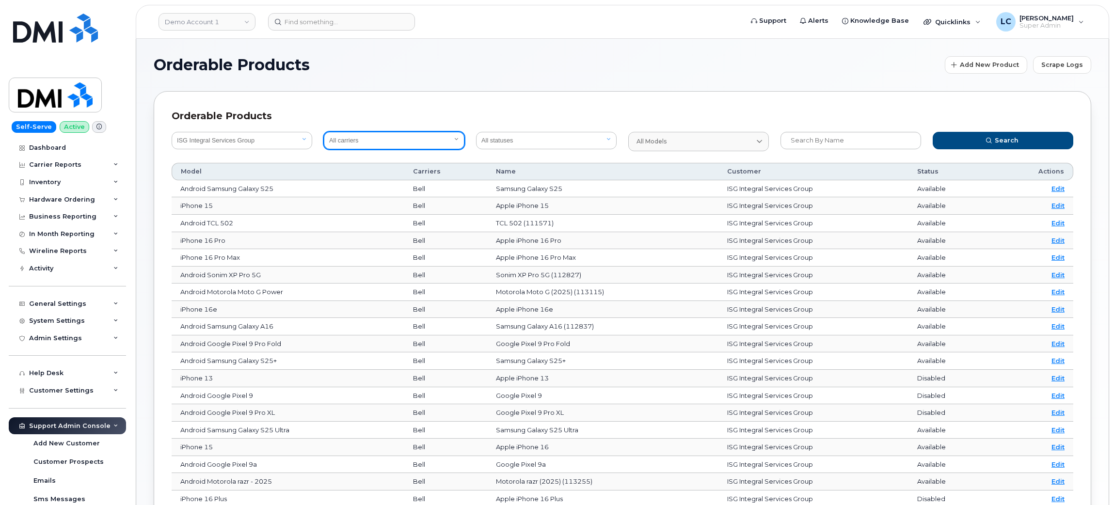
click at [439, 143] on select "All carriers Orange [GEOGRAPHIC_DATA] Telia Verizon Wireless SaskTel Vodafone […" at bounding box center [394, 140] width 141 height 17
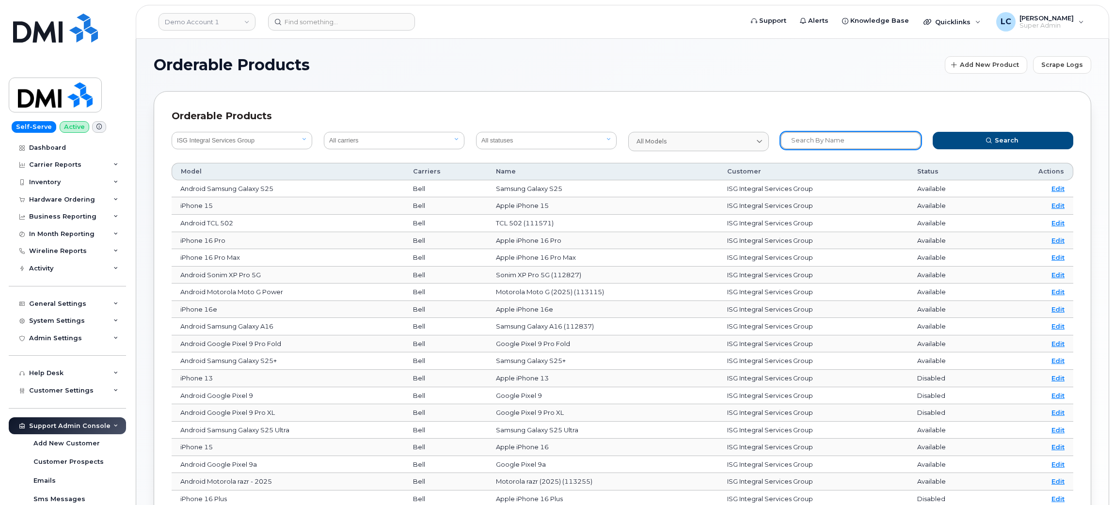
click at [790, 141] on input "text" at bounding box center [851, 140] width 141 height 17
type input "SONIM"
click at [933, 132] on button "Search" at bounding box center [1003, 140] width 141 height 17
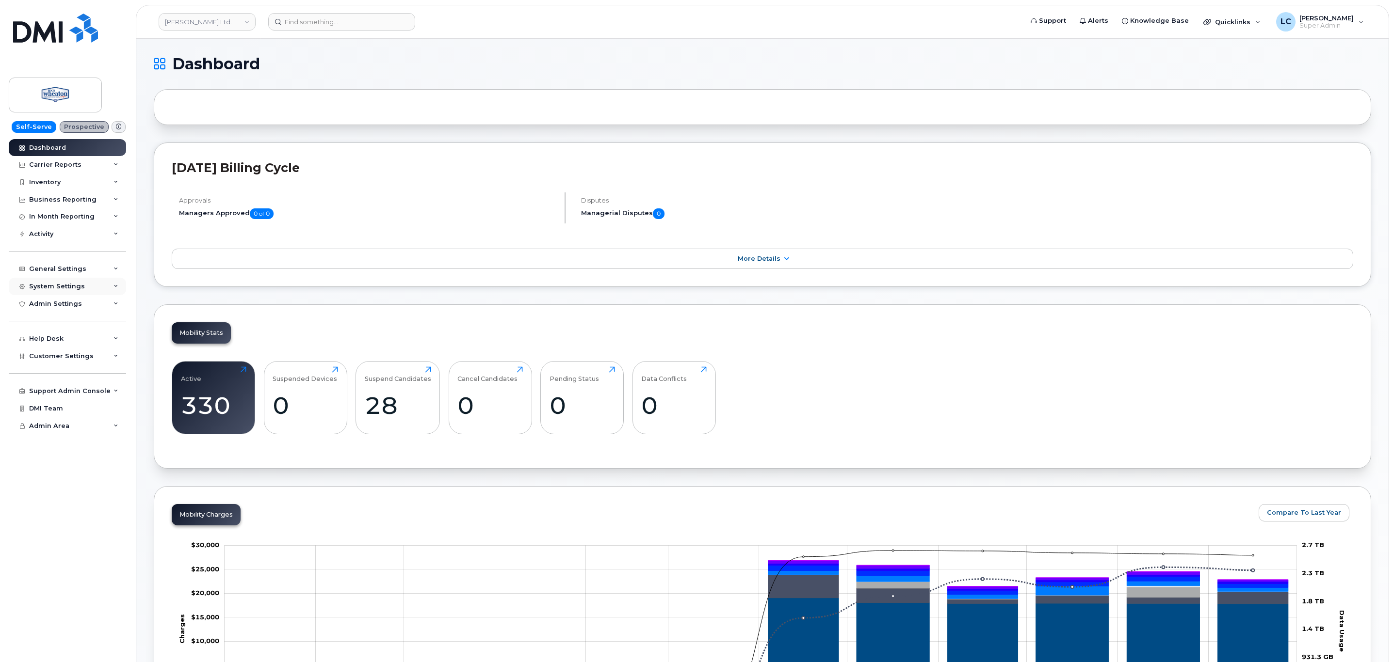
click at [91, 287] on div "System Settings" at bounding box center [67, 286] width 117 height 17
click at [95, 349] on div "Customer Settings" at bounding box center [67, 356] width 117 height 17
click at [101, 287] on div "System Settings" at bounding box center [67, 286] width 117 height 17
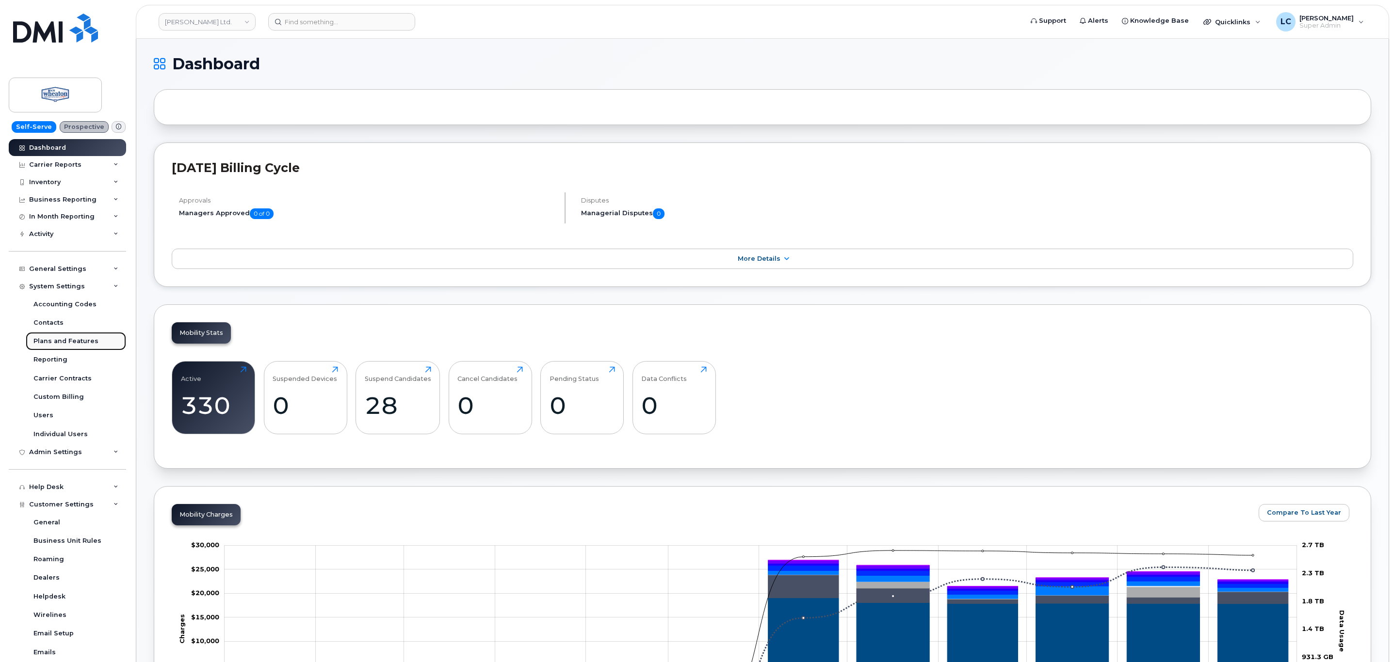
click at [63, 345] on div "Plans and Features" at bounding box center [65, 341] width 65 height 9
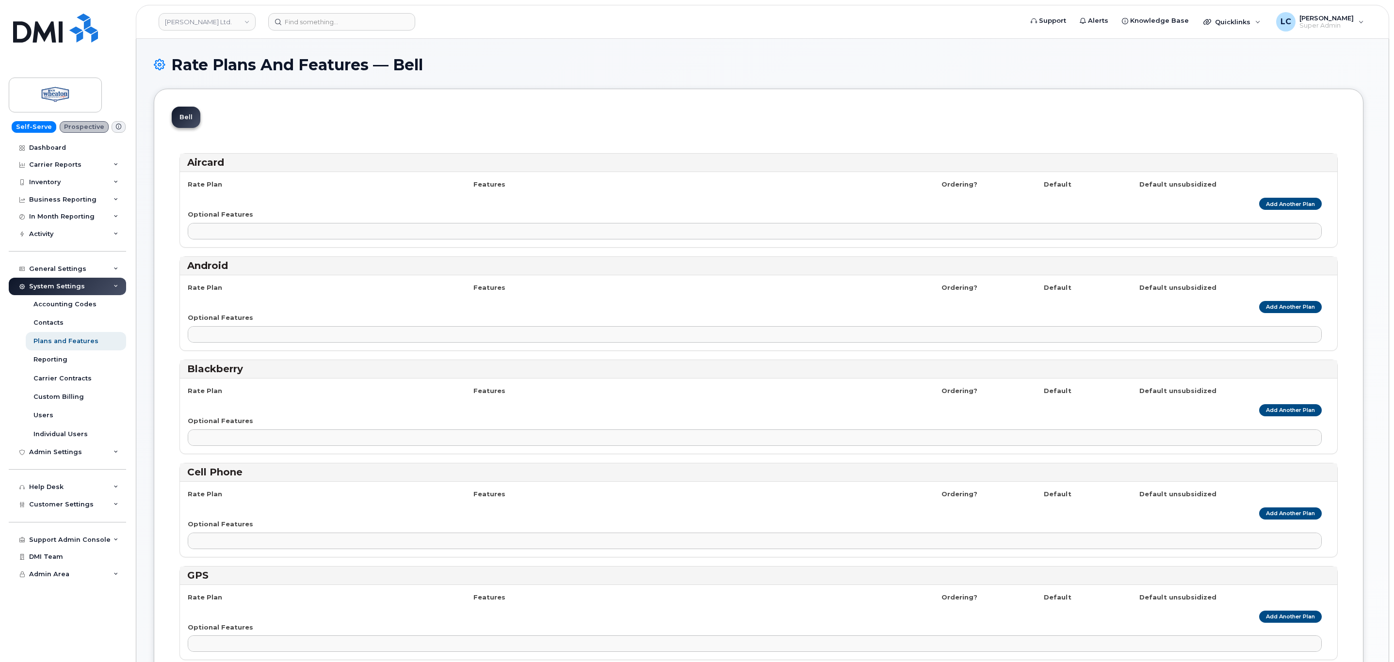
select select
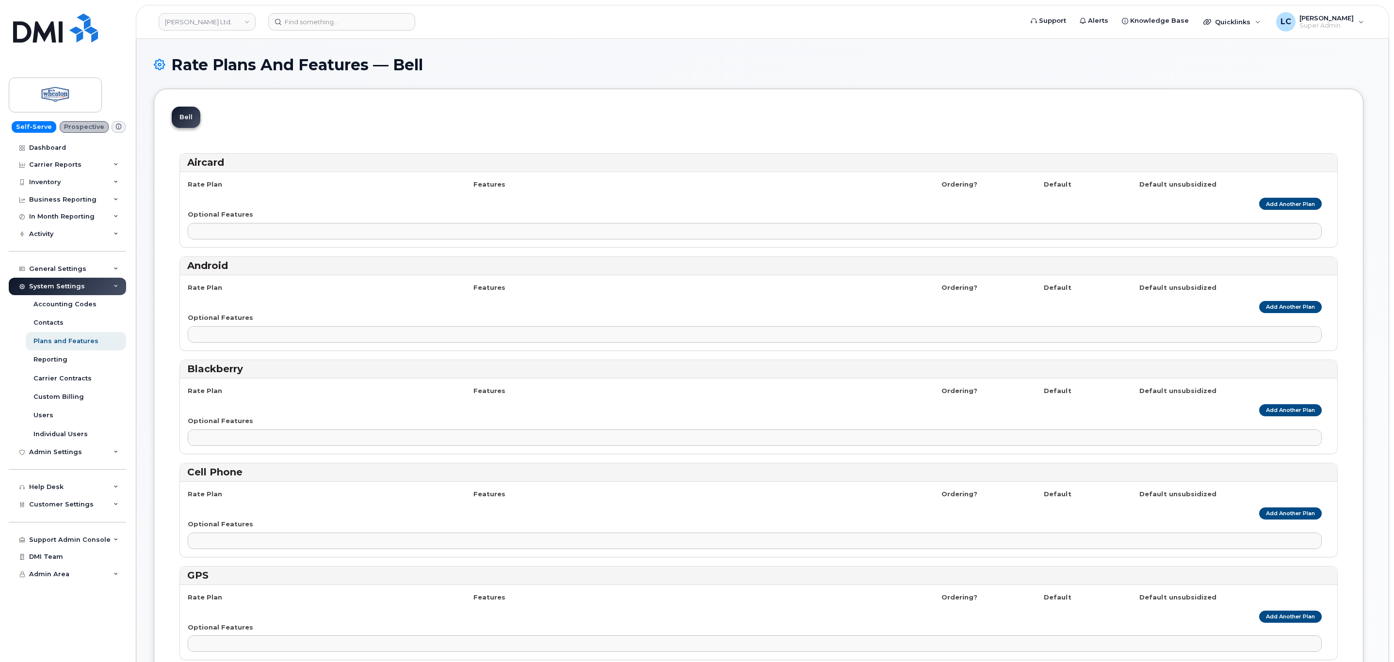
select select
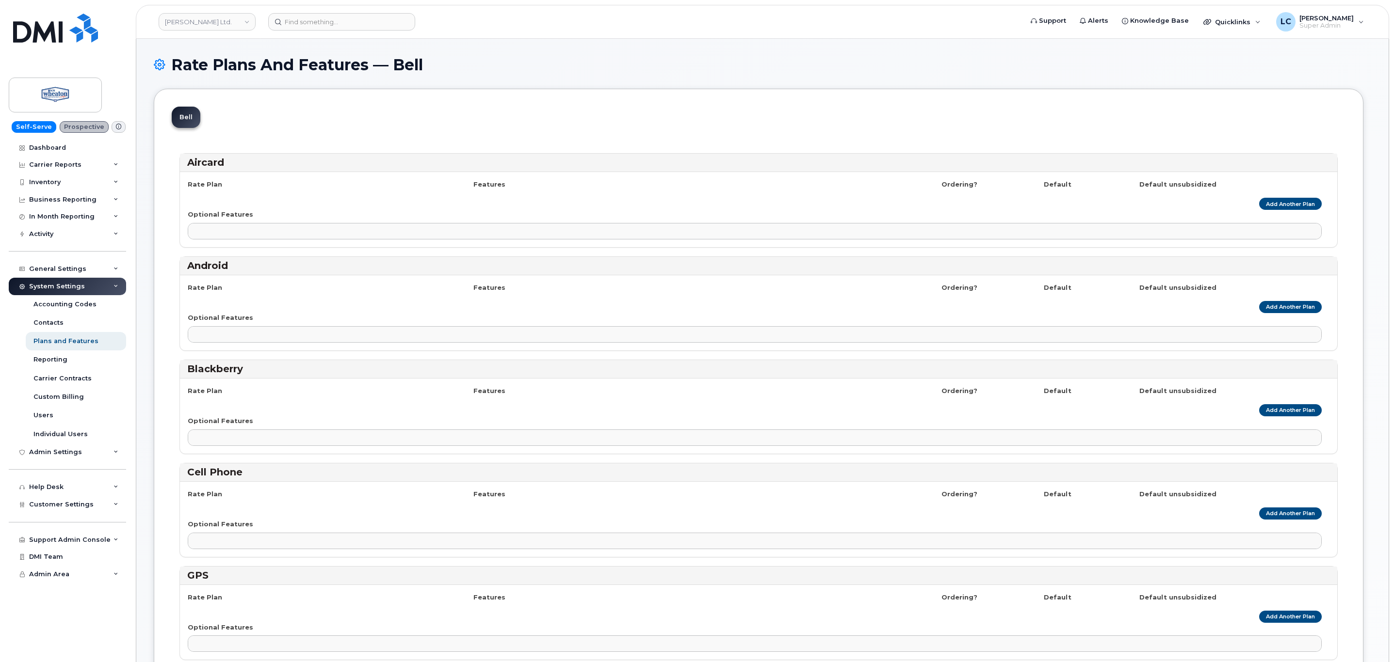
select select
click at [86, 505] on span "Customer Settings" at bounding box center [61, 504] width 64 height 7
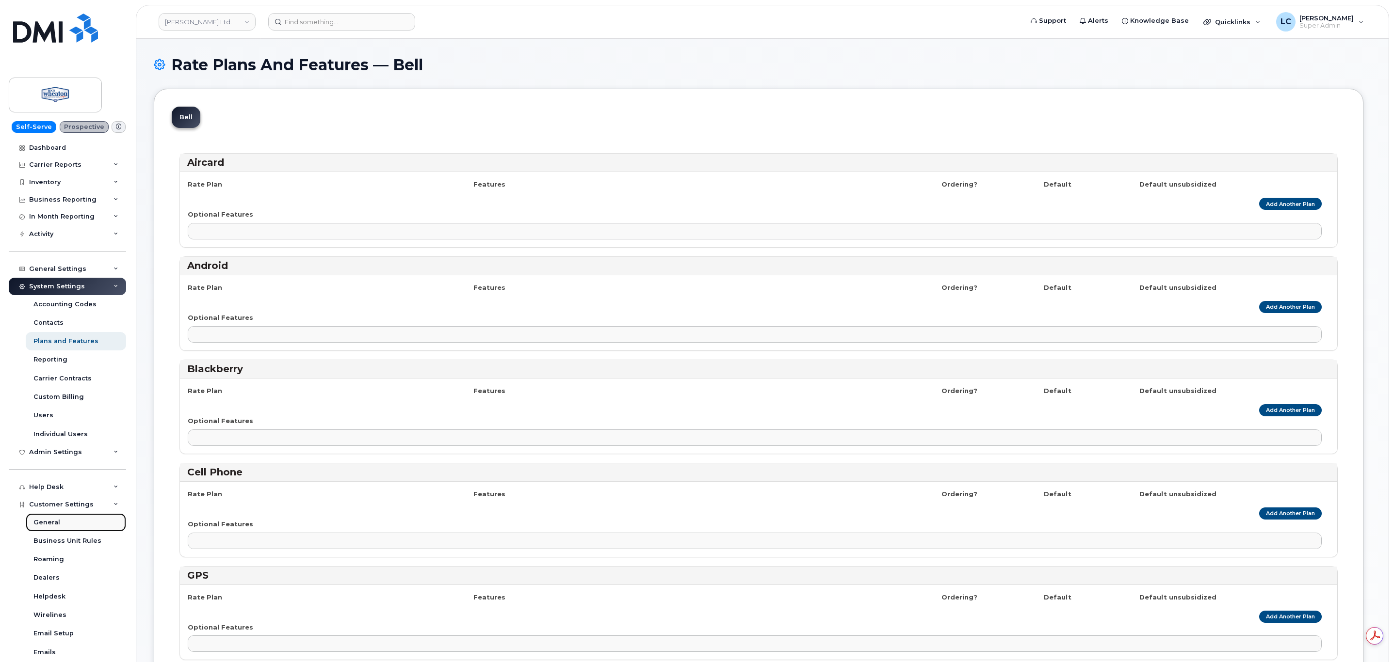
click at [64, 515] on link "General" at bounding box center [76, 522] width 100 height 18
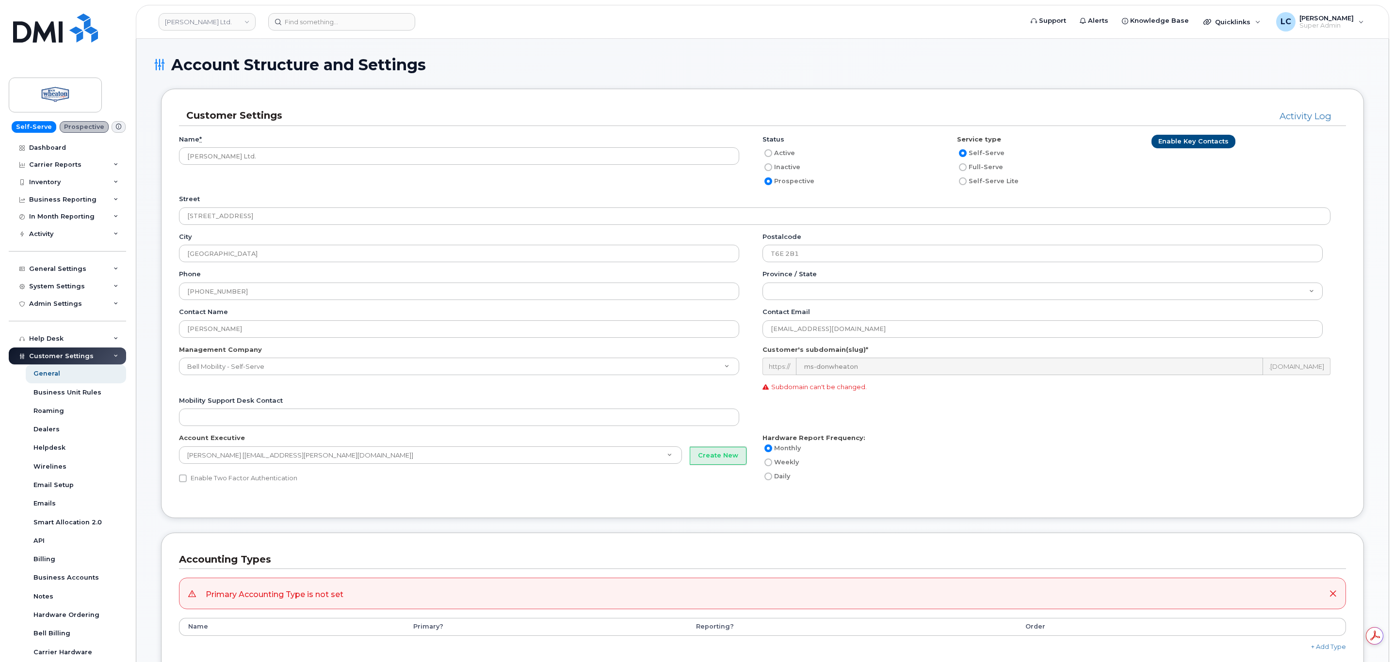
click at [787, 156] on label "Active" at bounding box center [778, 153] width 32 height 12
click at [772, 156] on input "Active" at bounding box center [768, 153] width 8 height 8
radio input "true"
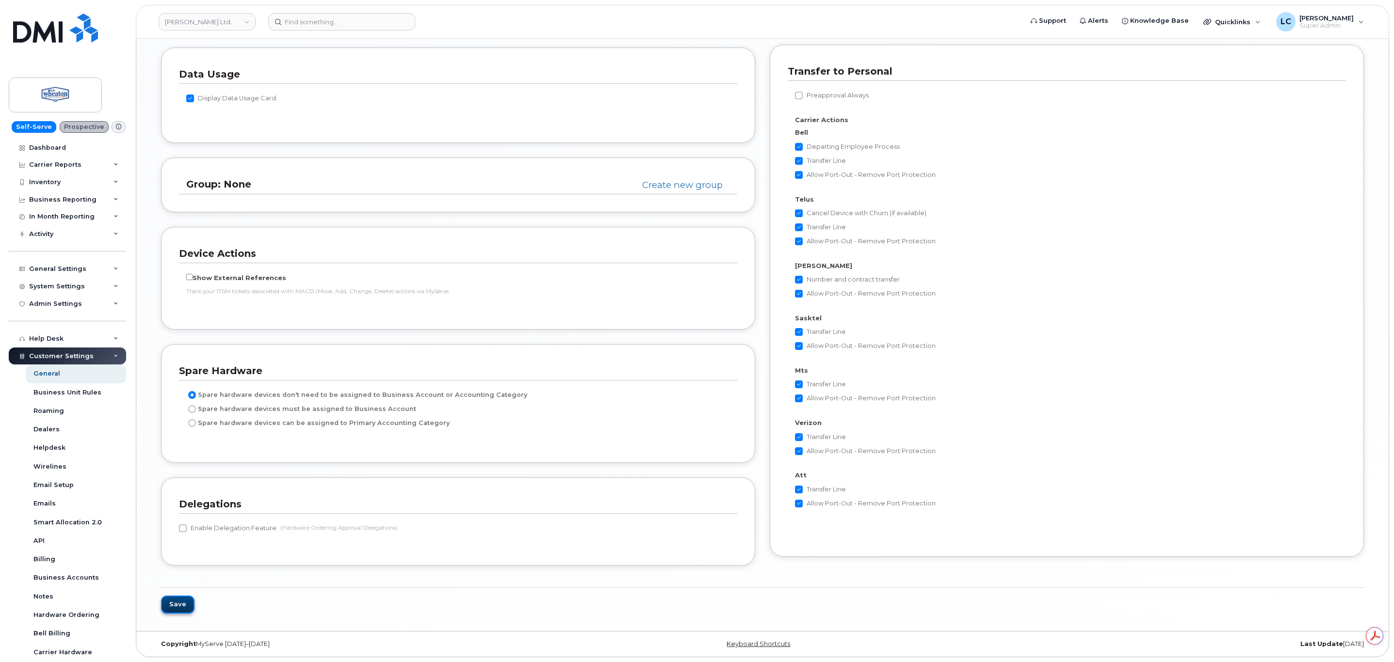
click at [172, 602] on button "Save" at bounding box center [177, 605] width 33 height 18
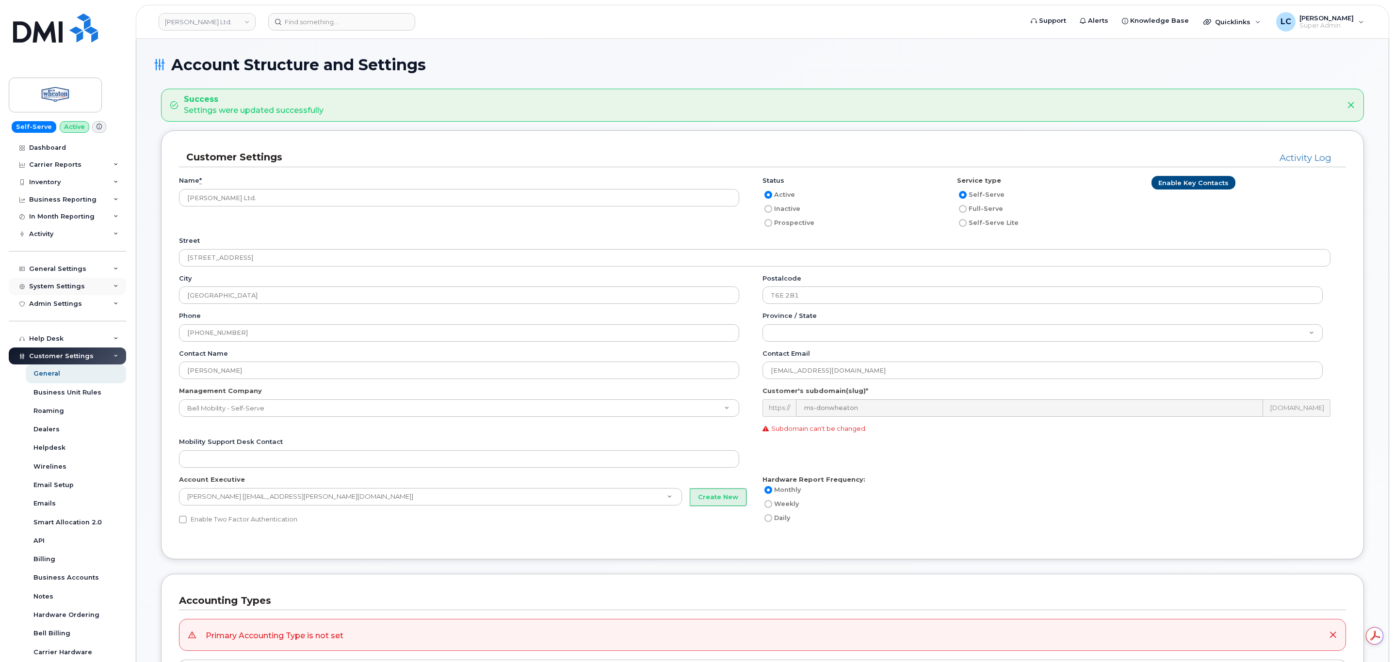
click at [94, 286] on div "System Settings" at bounding box center [67, 286] width 117 height 17
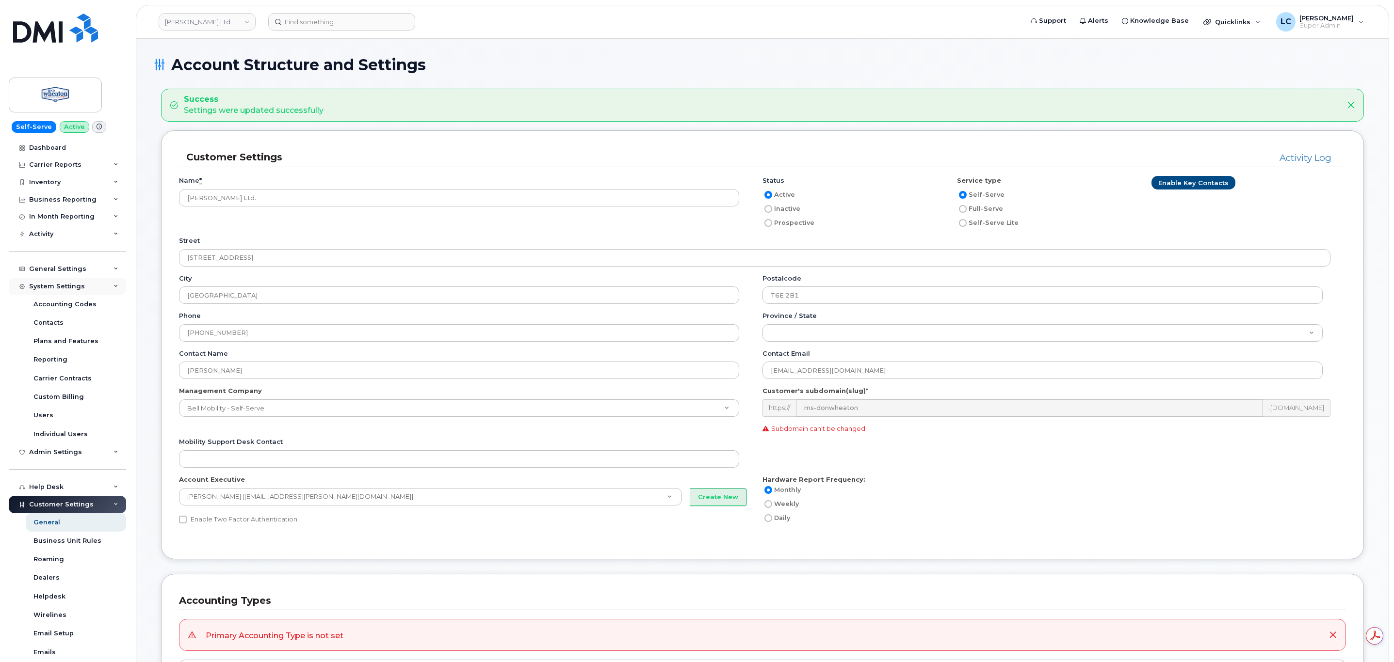
click at [95, 284] on div "System Settings" at bounding box center [67, 286] width 117 height 17
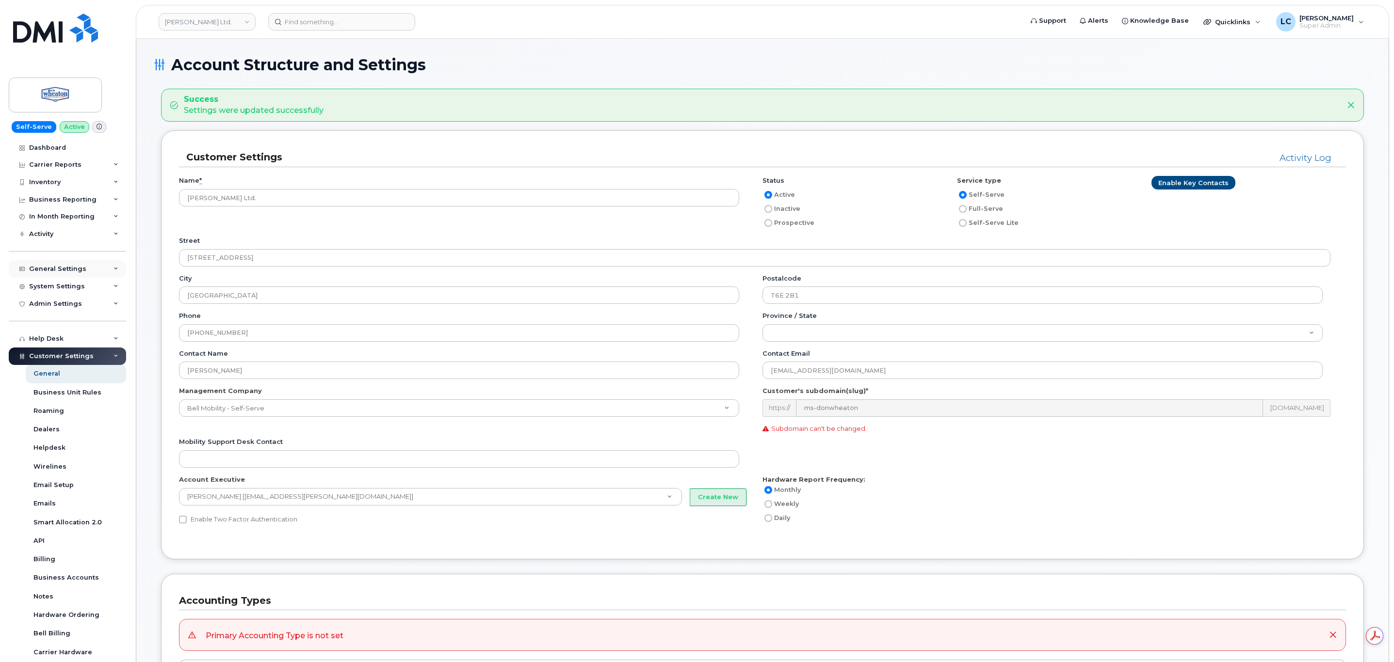
click at [102, 270] on div "General Settings" at bounding box center [67, 268] width 117 height 17
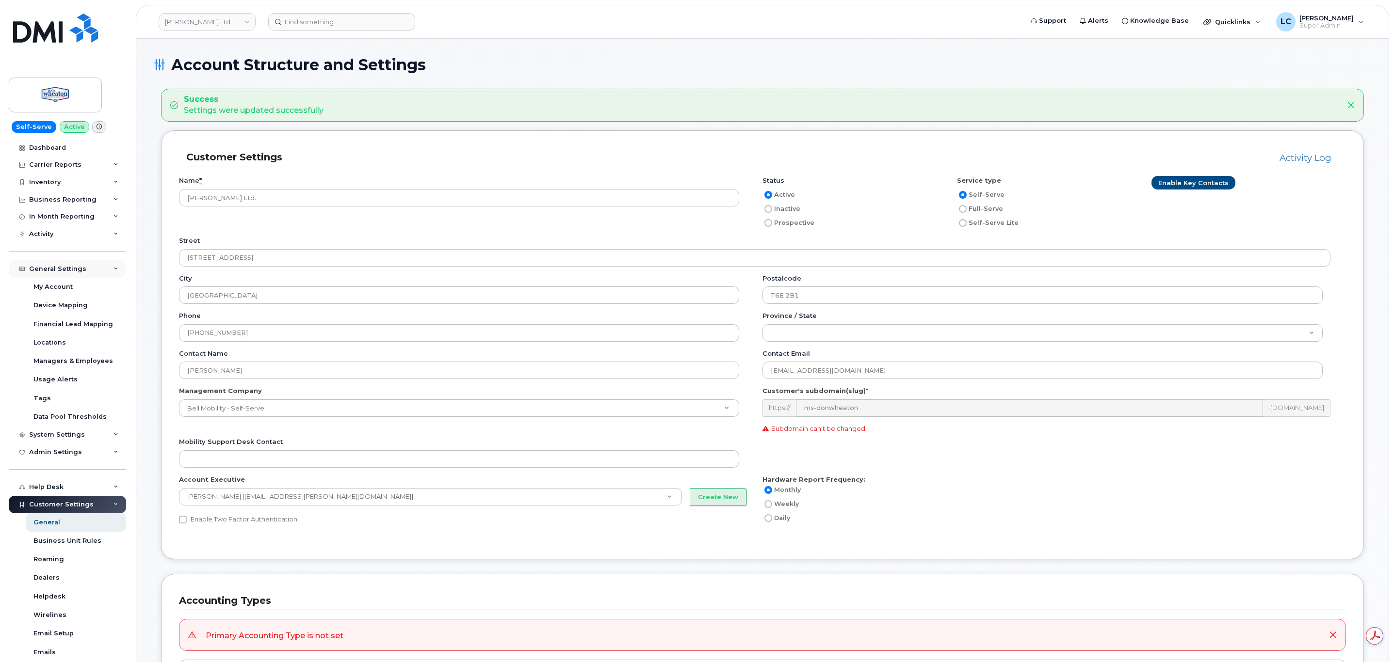
click at [102, 270] on div "General Settings" at bounding box center [67, 268] width 117 height 17
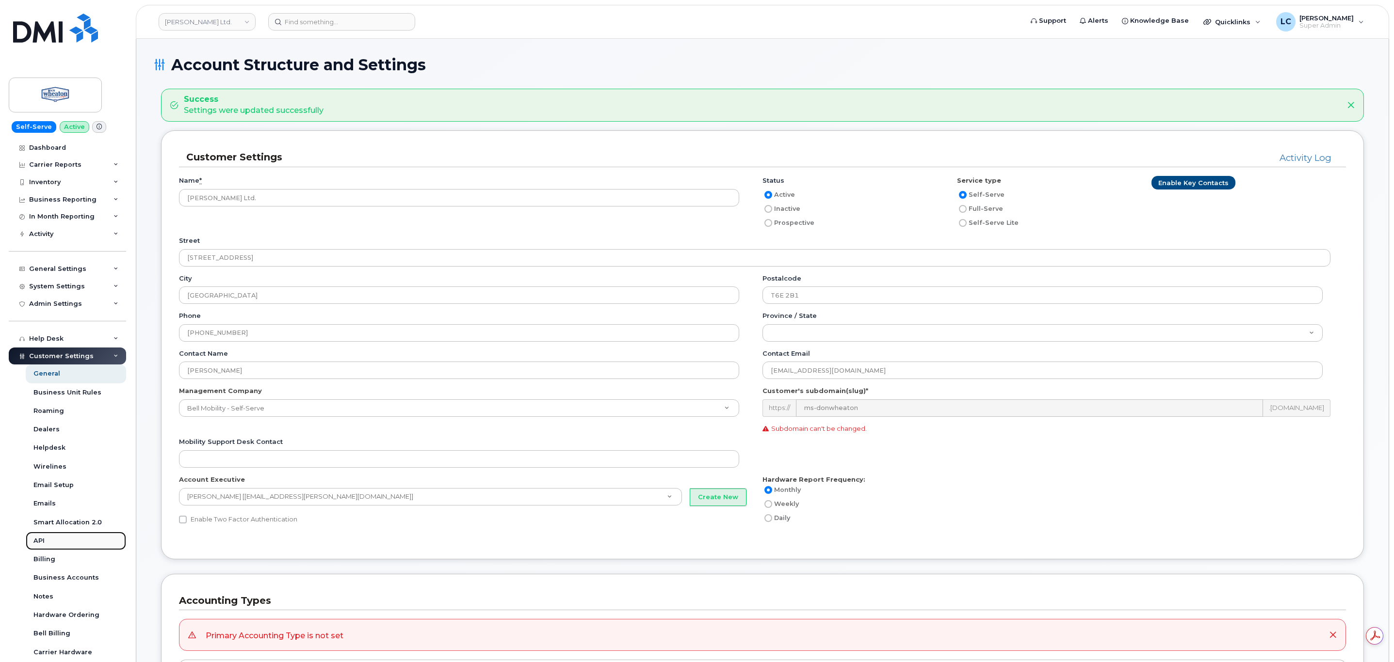
click at [56, 543] on link "API" at bounding box center [76, 541] width 100 height 18
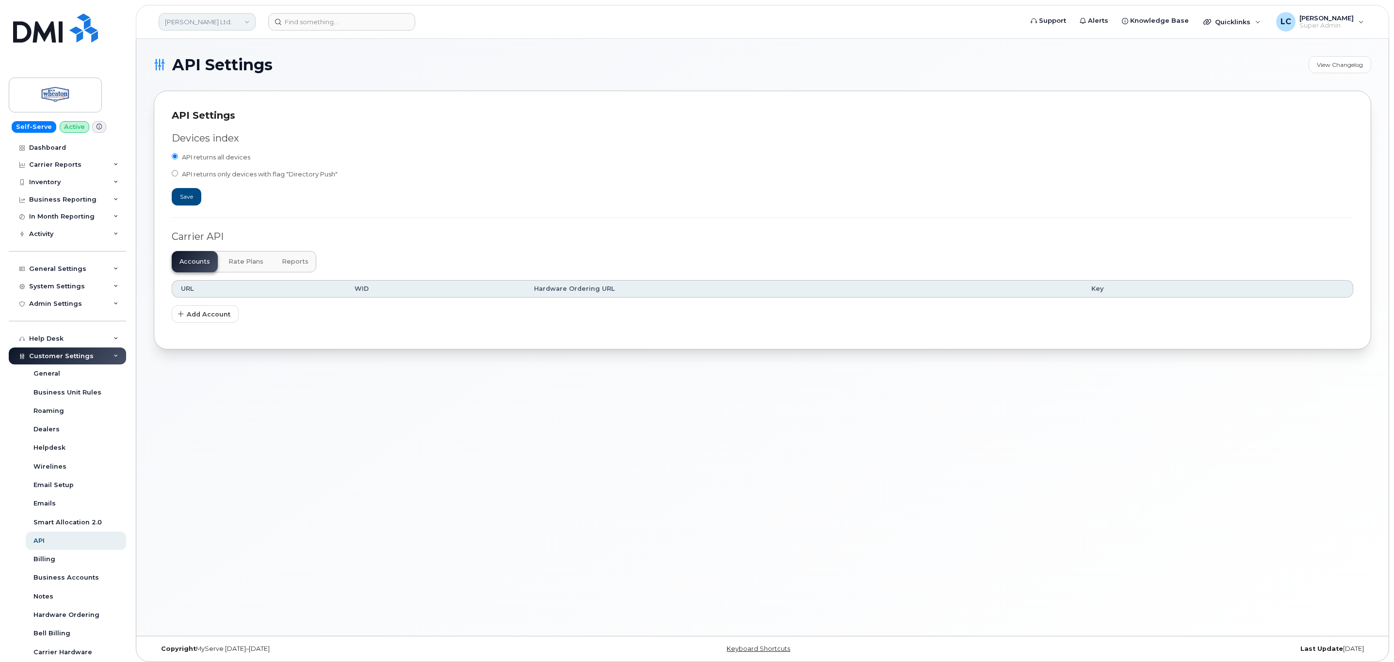
click at [219, 24] on link "[PERSON_NAME] Ltd." at bounding box center [207, 21] width 97 height 17
click at [218, 49] on input at bounding box center [231, 46] width 127 height 17
type input "Board of"
click at [230, 94] on span "The Board of Governors Of [GEOGRAPHIC_DATA]" at bounding box center [224, 91] width 112 height 19
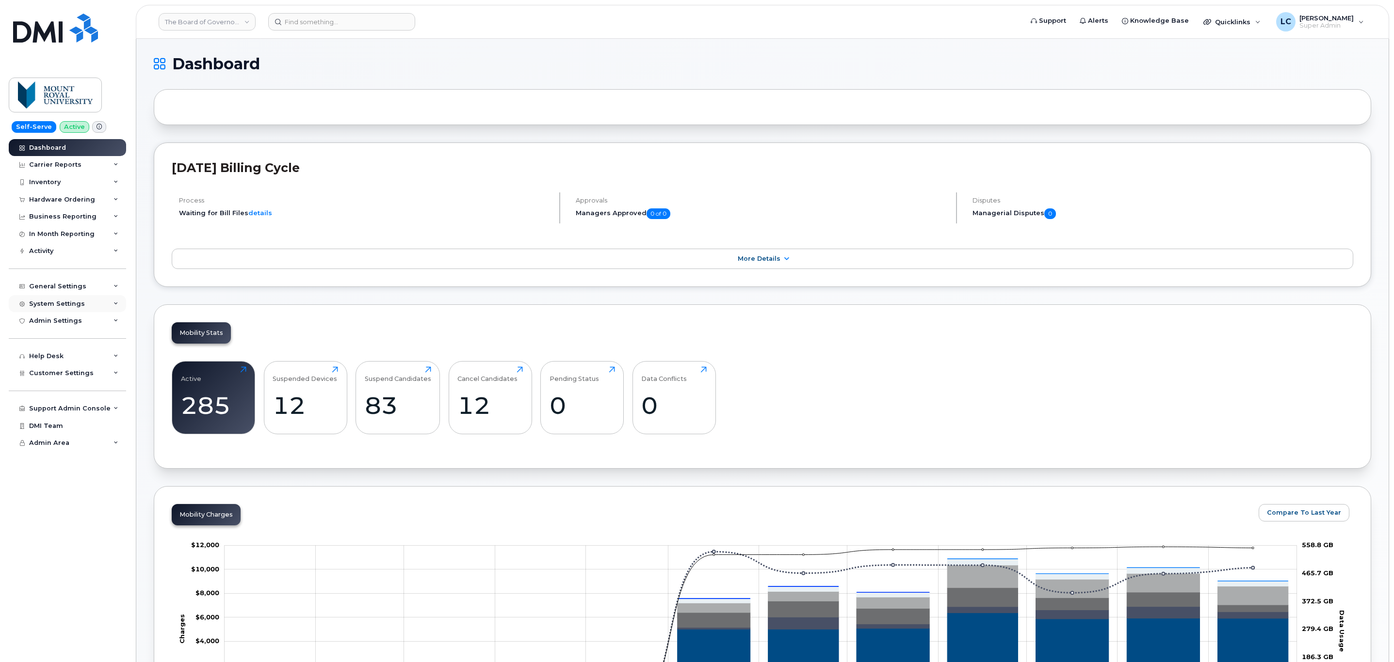
click at [83, 301] on div "System Settings" at bounding box center [67, 303] width 117 height 17
drag, startPoint x: 83, startPoint y: 301, endPoint x: 109, endPoint y: 307, distance: 26.8
click at [109, 307] on div "System Settings" at bounding box center [67, 303] width 117 height 17
click at [89, 523] on div "Help Desk" at bounding box center [67, 522] width 117 height 17
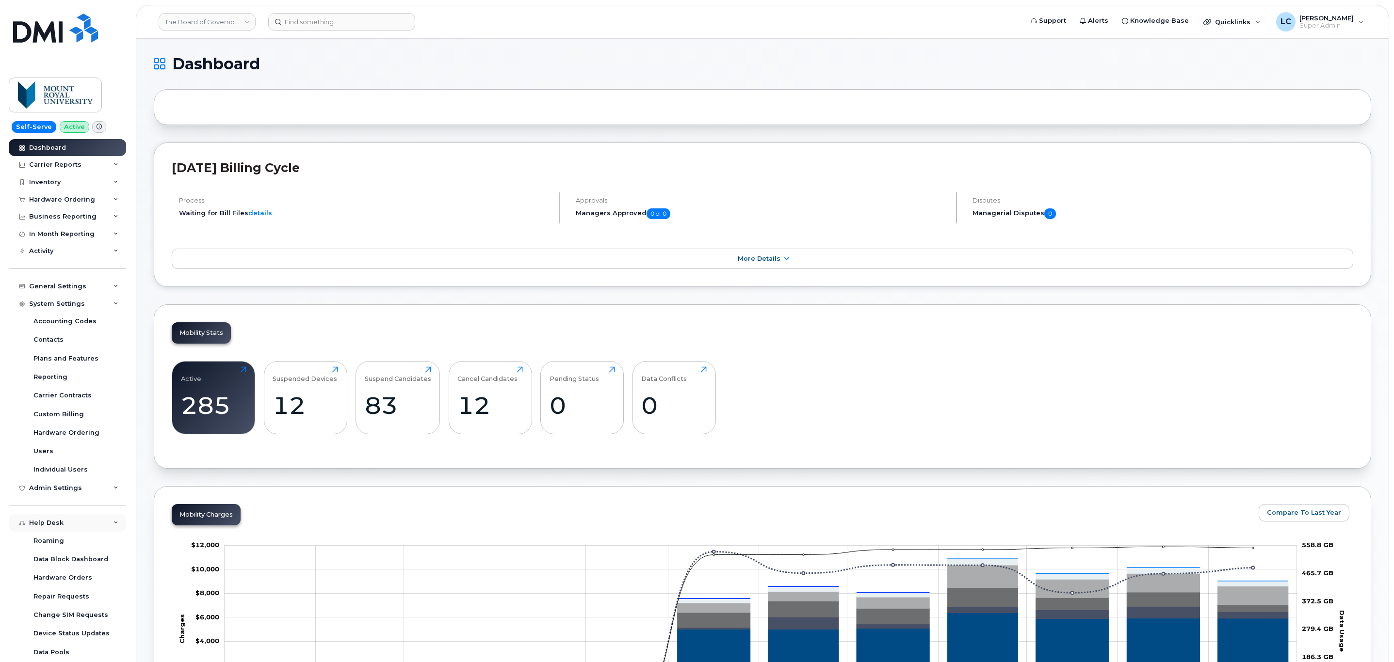
click at [89, 523] on div "Help Desk" at bounding box center [67, 522] width 117 height 17
click at [114, 298] on div "System Settings" at bounding box center [67, 303] width 117 height 17
click at [104, 287] on div "General Settings" at bounding box center [67, 286] width 117 height 17
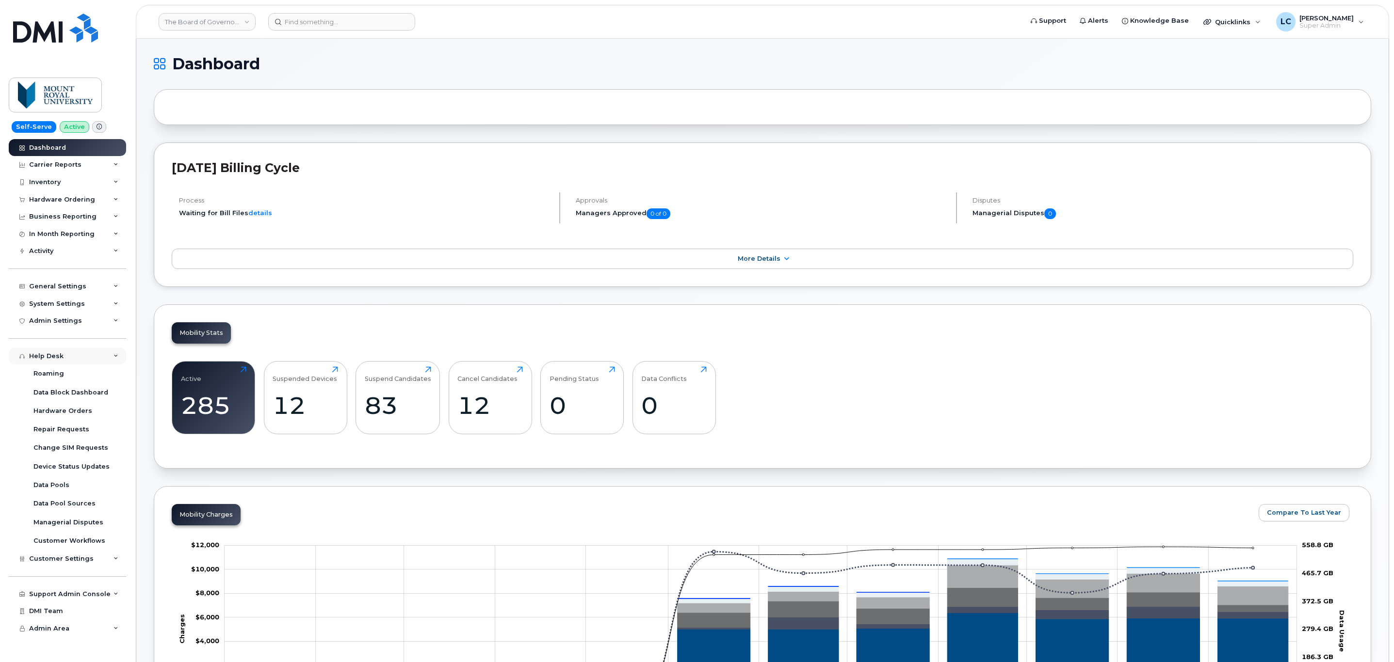
click at [96, 362] on div "Help Desk" at bounding box center [67, 356] width 117 height 17
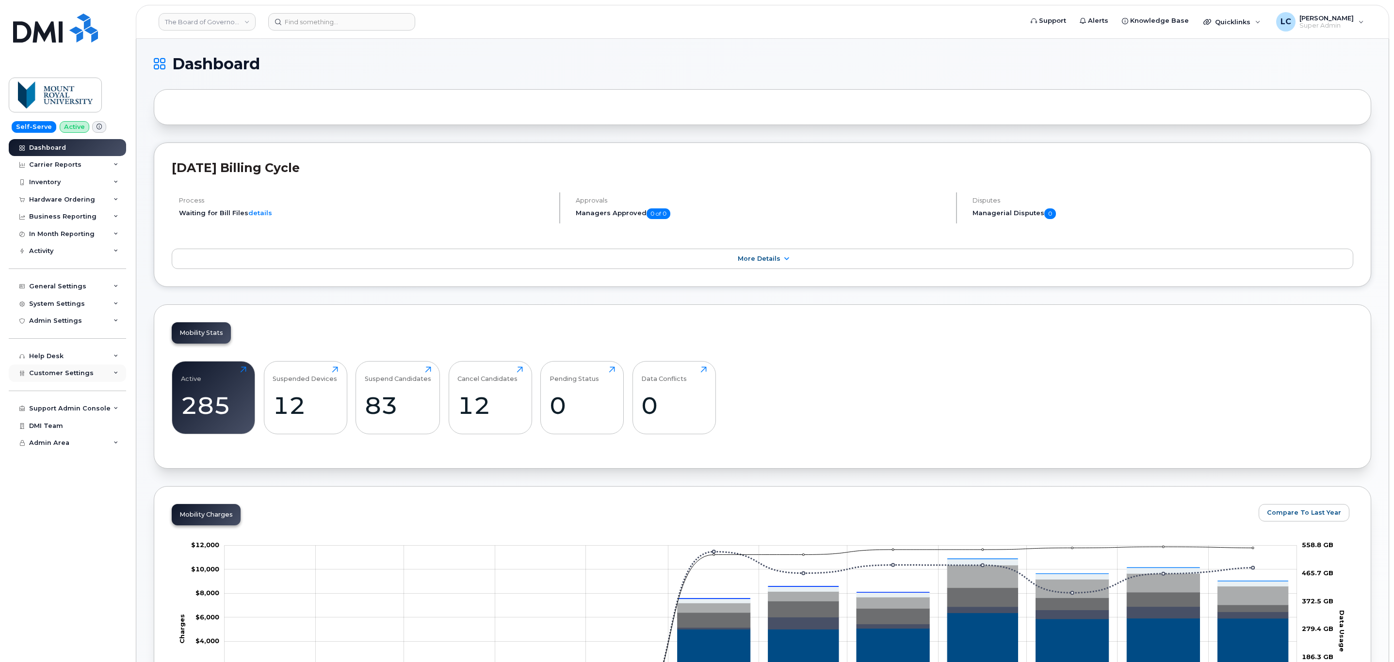
click at [92, 374] on div "Customer Settings" at bounding box center [67, 373] width 117 height 17
click at [73, 634] on div "Hardware Ordering" at bounding box center [66, 632] width 66 height 9
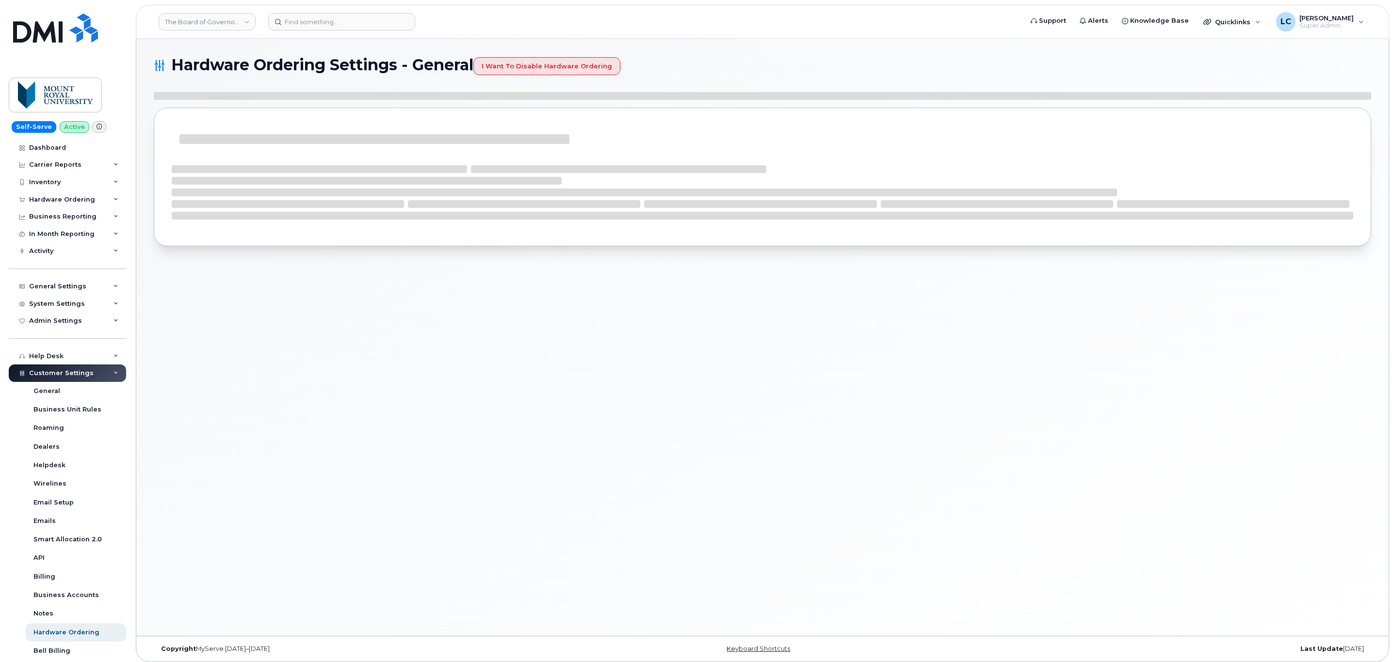
select select "admins"
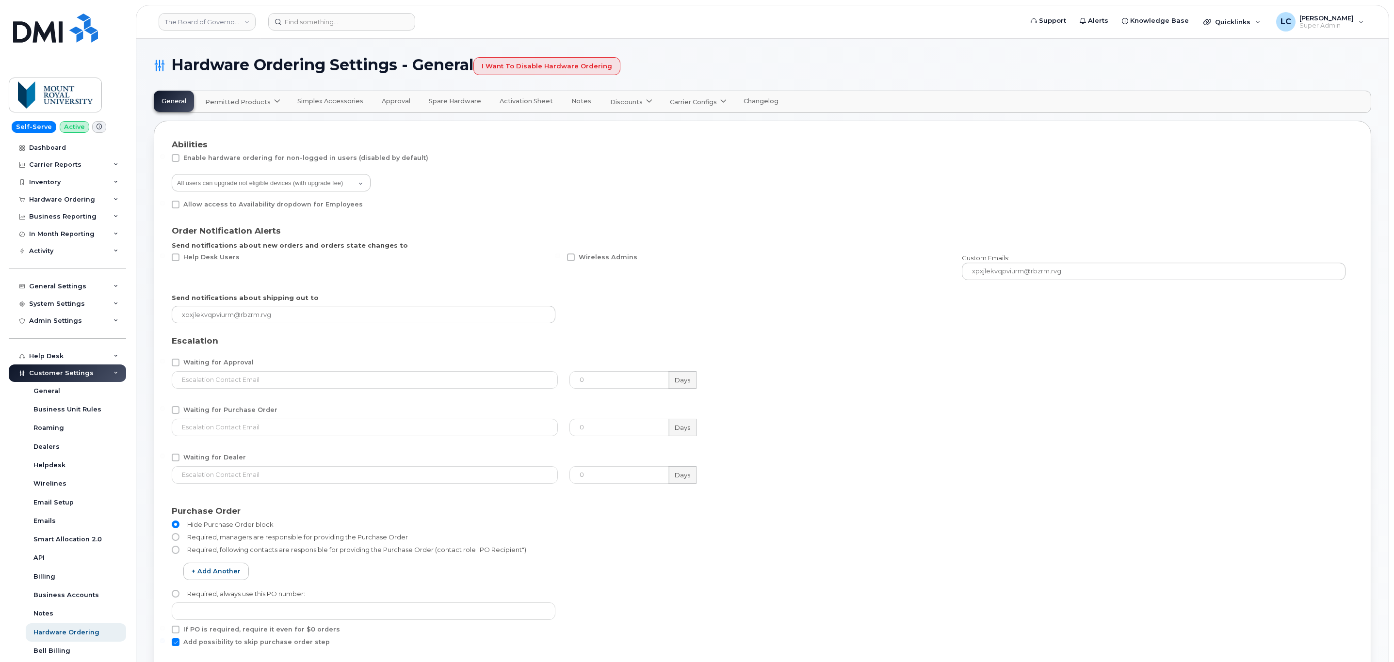
click at [686, 96] on link "Carrier Configs" at bounding box center [697, 101] width 70 height 21
click at [675, 122] on div "Bell" at bounding box center [708, 125] width 73 height 10
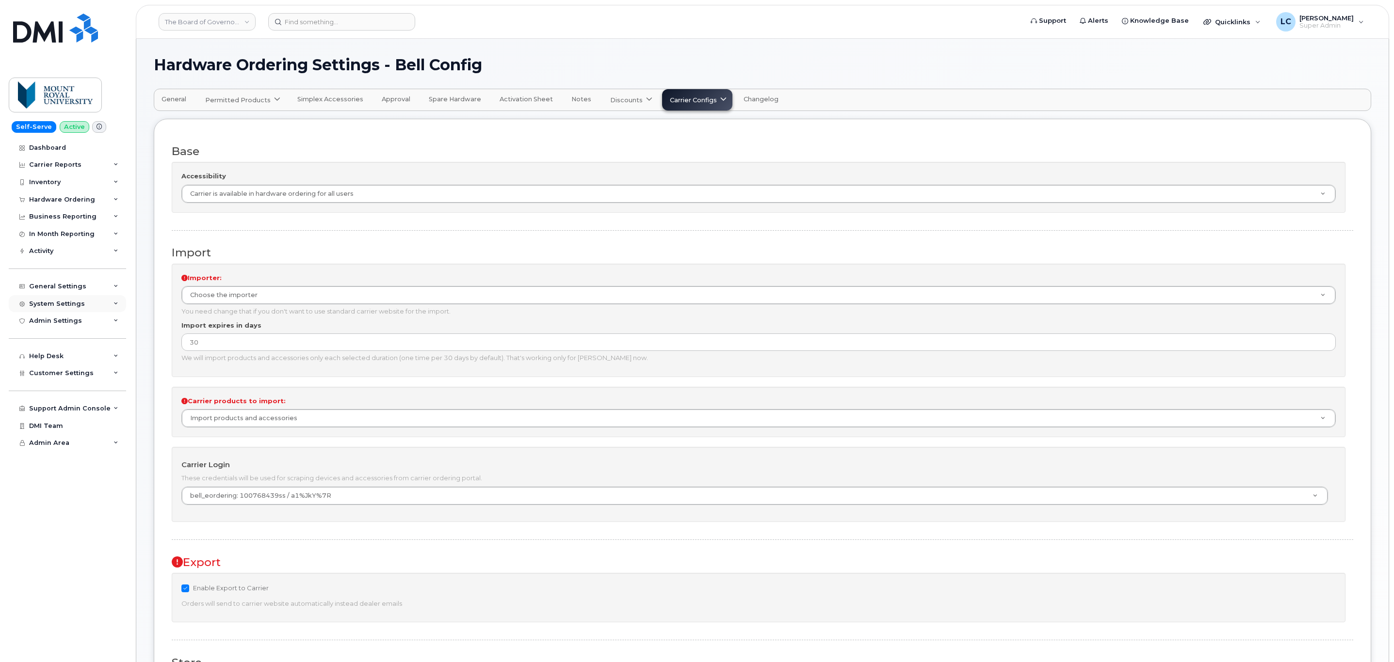
click at [110, 303] on div "System Settings" at bounding box center [67, 303] width 117 height 17
click at [123, 284] on div "General Settings" at bounding box center [67, 286] width 117 height 17
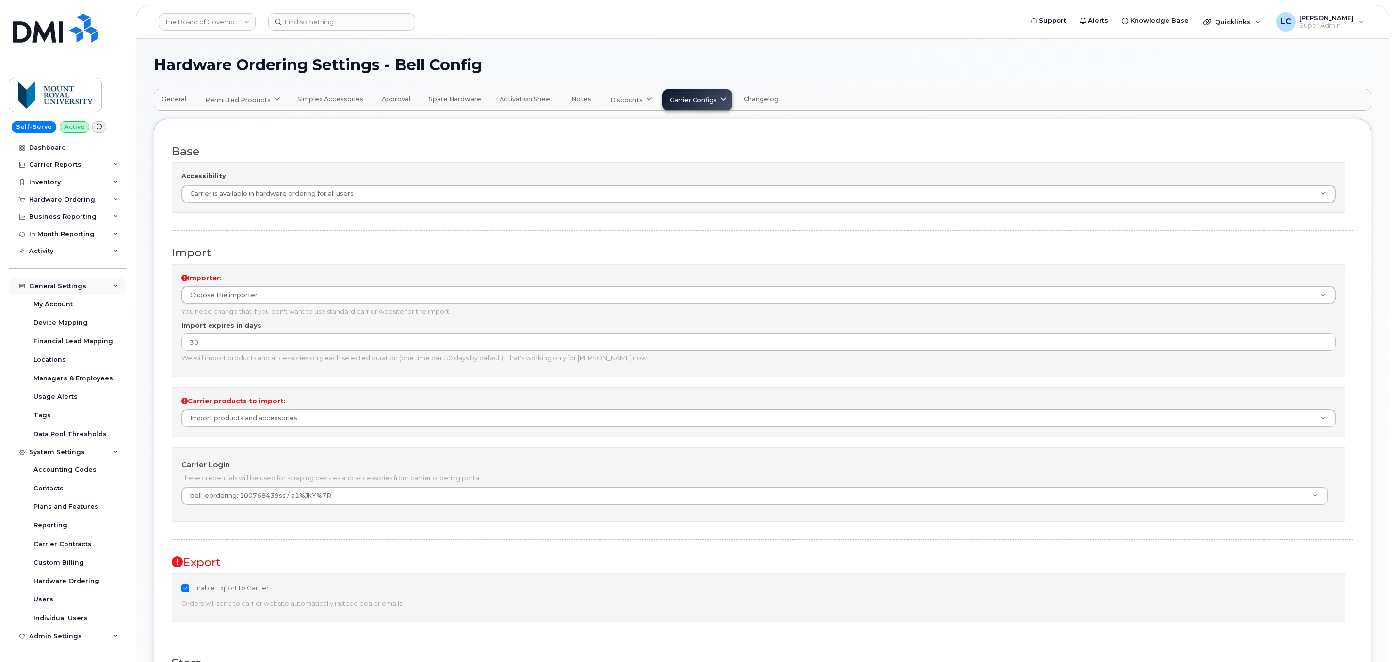
click at [108, 288] on div "General Settings" at bounding box center [67, 286] width 117 height 17
click at [101, 538] on div "Customer Settings" at bounding box center [67, 540] width 117 height 17
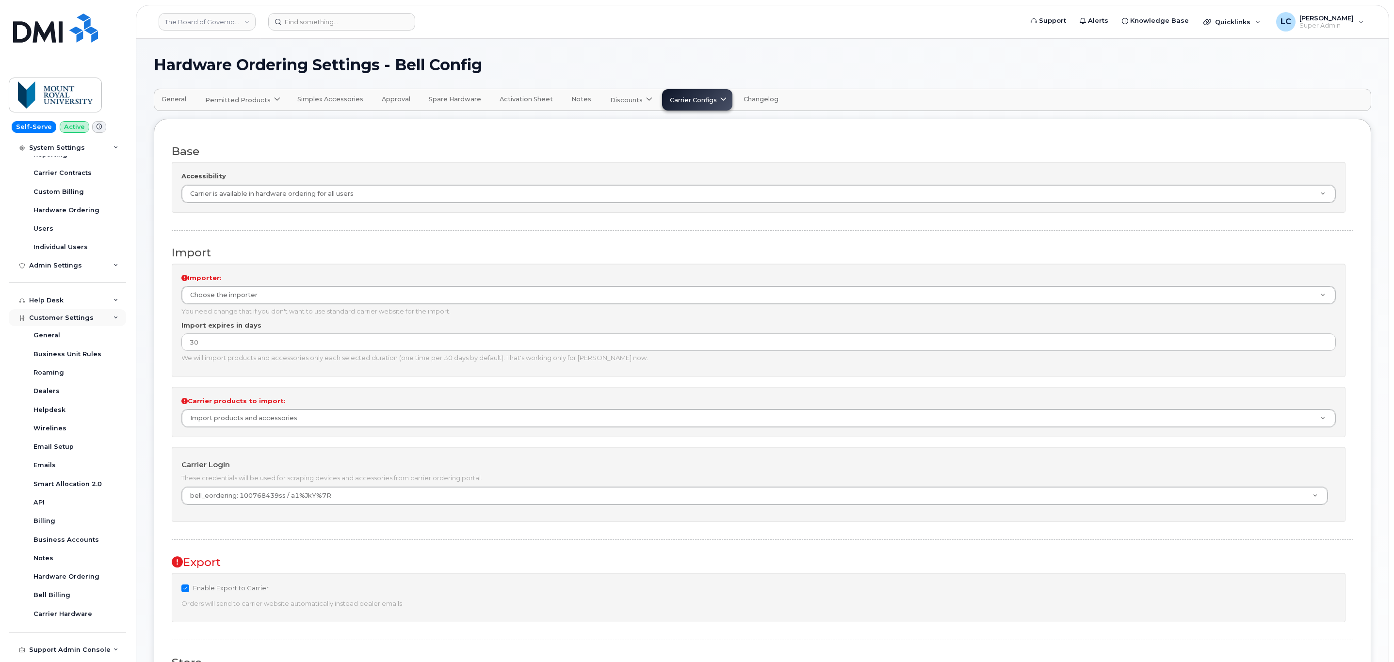
scroll to position [223, 0]
click at [49, 502] on link "API" at bounding box center [76, 502] width 100 height 18
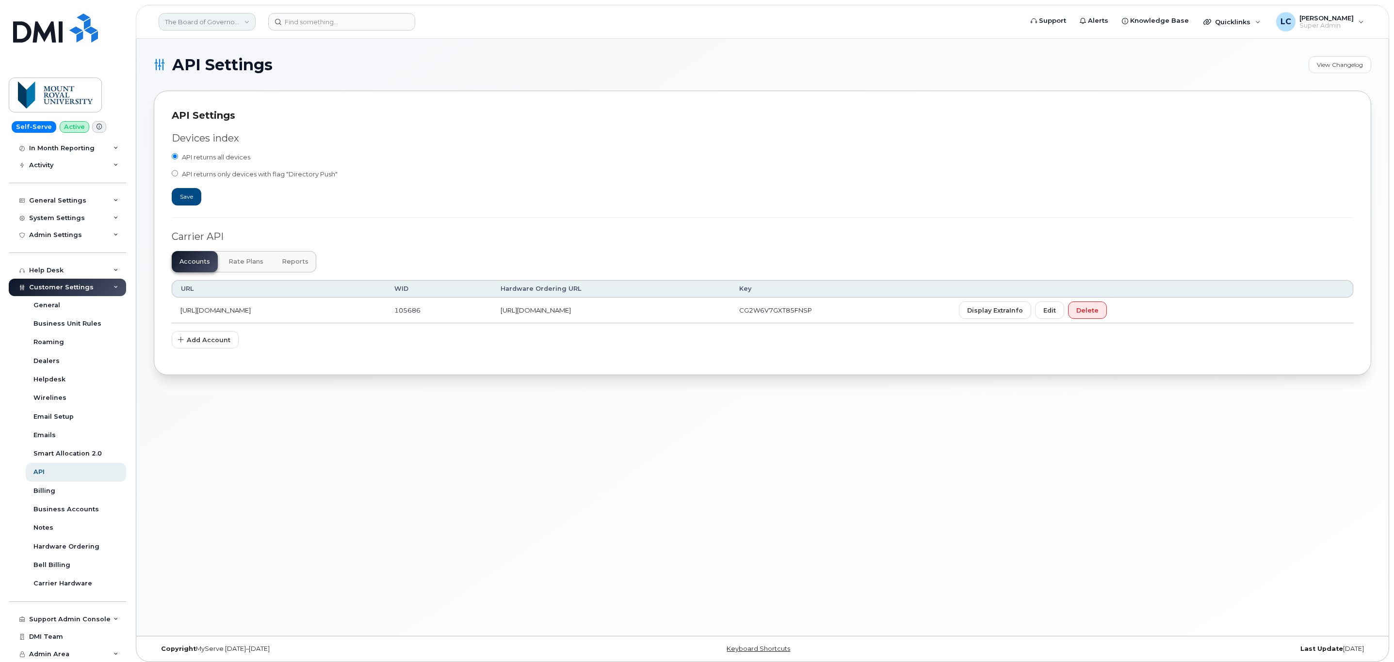
click at [217, 28] on link "The Board of Governors Of [GEOGRAPHIC_DATA]" at bounding box center [207, 21] width 97 height 17
click at [205, 49] on input at bounding box center [231, 46] width 127 height 17
type input "[PERSON_NAME]"
click at [211, 87] on span "[PERSON_NAME] Ltd." at bounding box center [201, 92] width 67 height 10
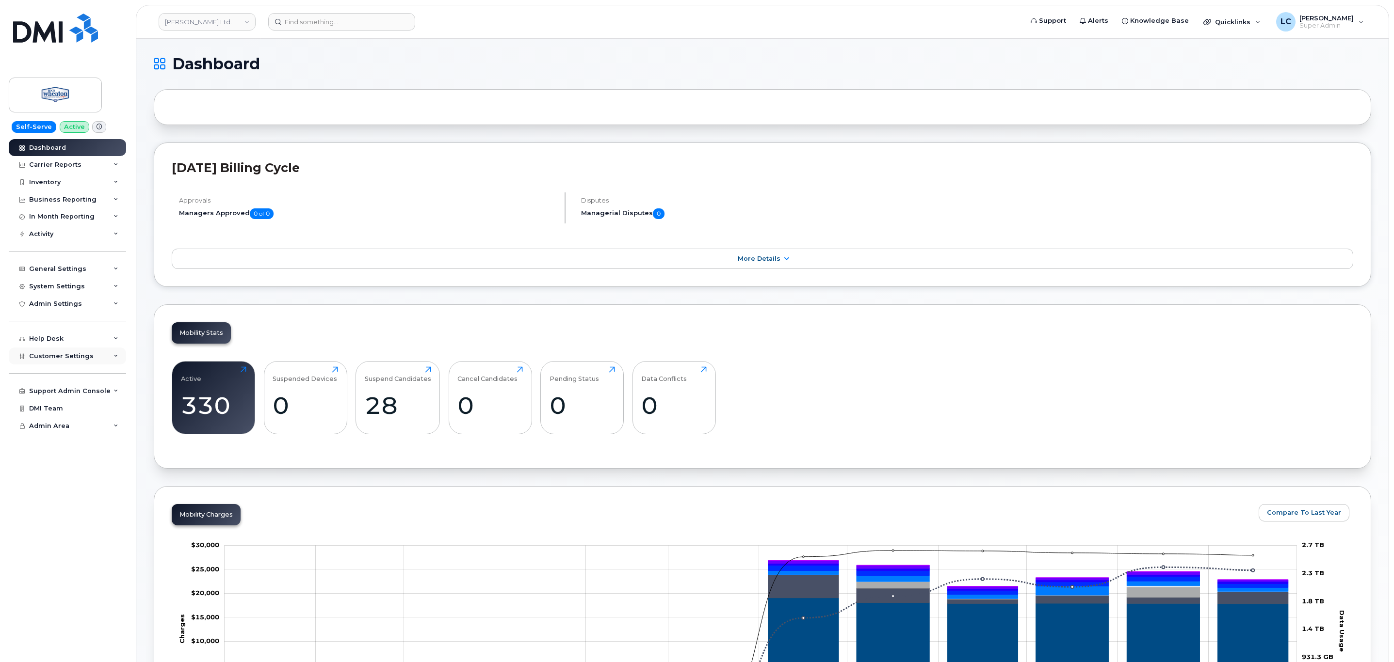
click at [81, 354] on span "Customer Settings" at bounding box center [61, 356] width 64 height 7
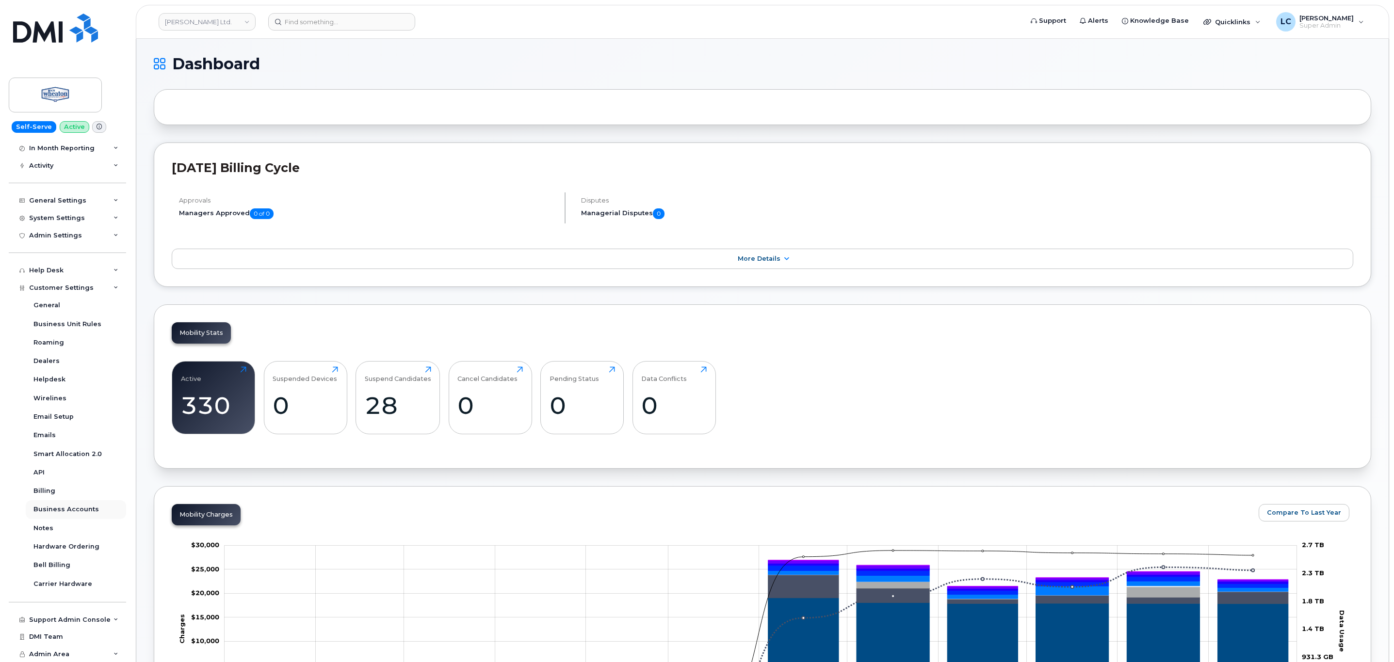
scroll to position [68, 0]
click at [49, 476] on link "API" at bounding box center [76, 473] width 100 height 18
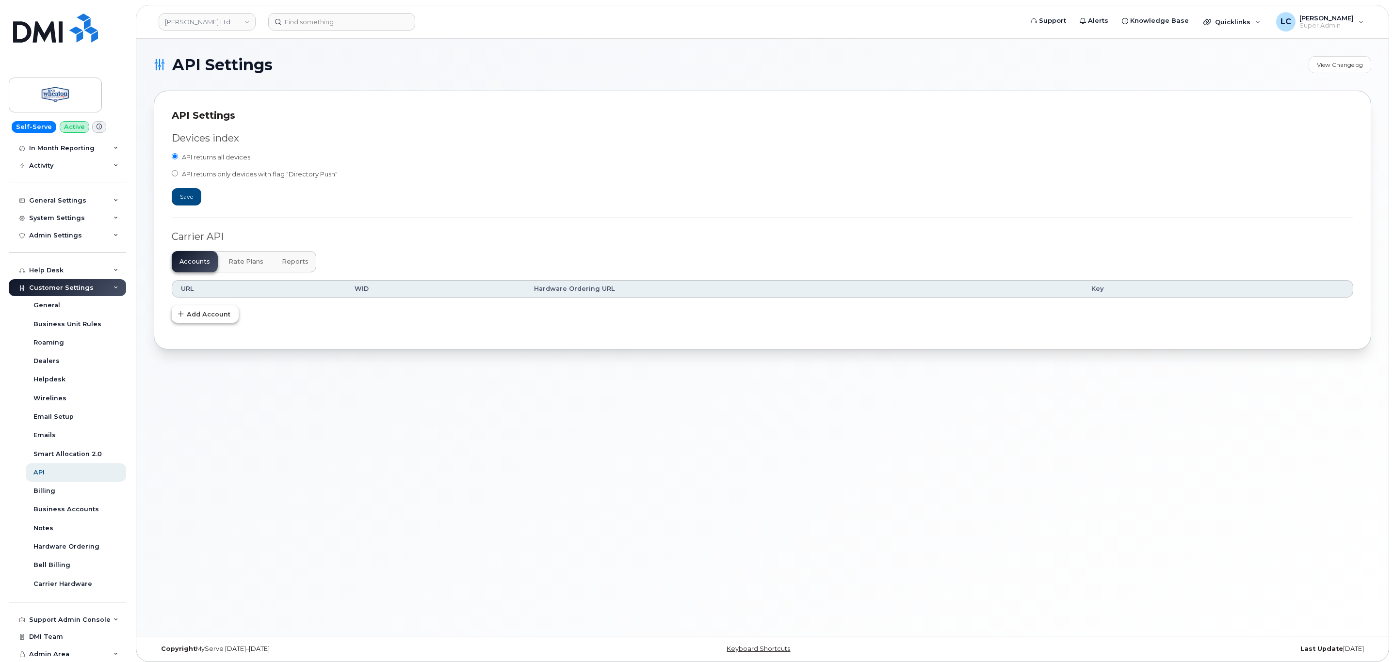
click at [211, 319] on span "Add Account" at bounding box center [209, 314] width 44 height 9
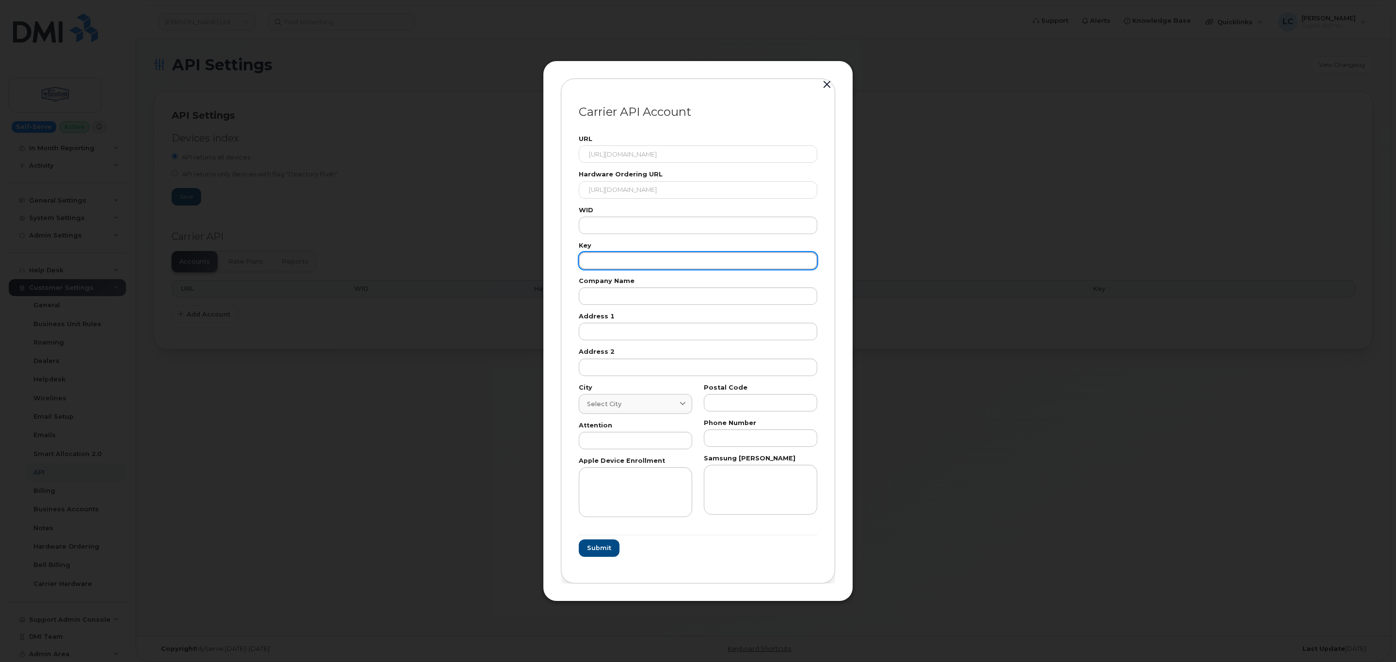
click at [641, 263] on input "text" at bounding box center [698, 260] width 239 height 17
paste input "ADAF26FB1C044CF5"
type input "ADAF26FB1C044CF5"
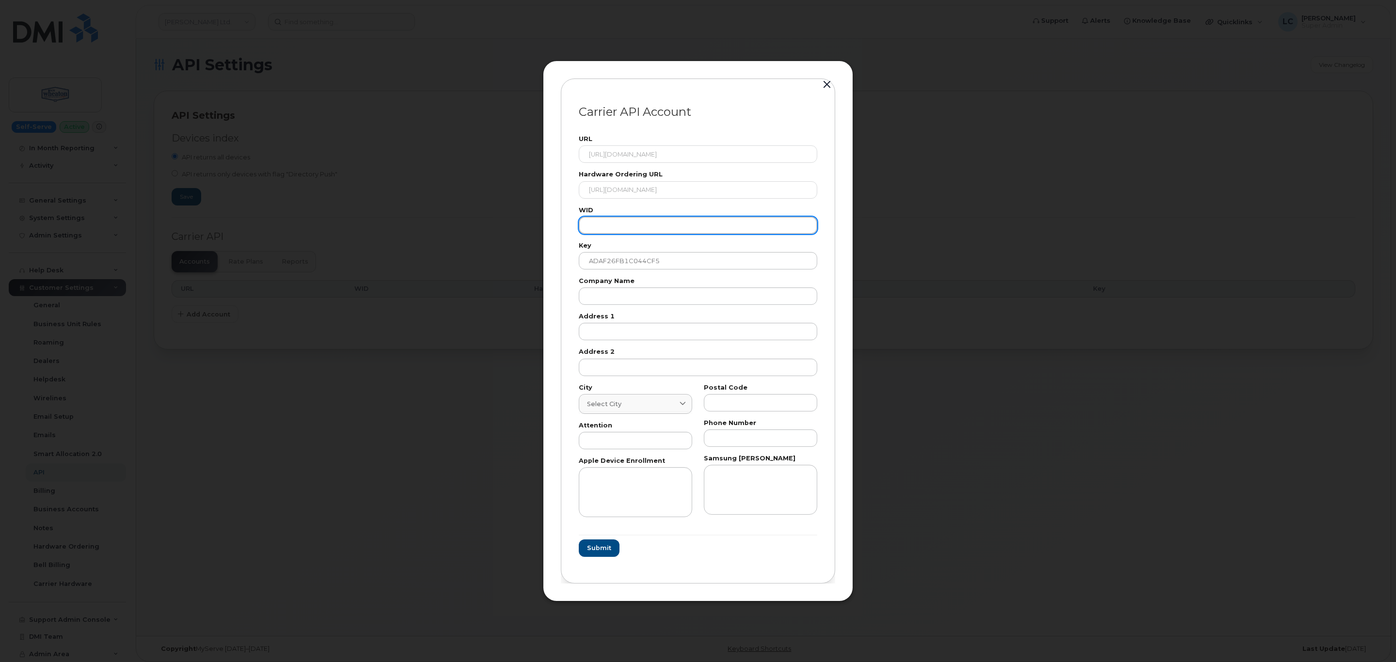
click at [657, 227] on input "text" at bounding box center [698, 225] width 239 height 17
paste input "97234"
type input "97234"
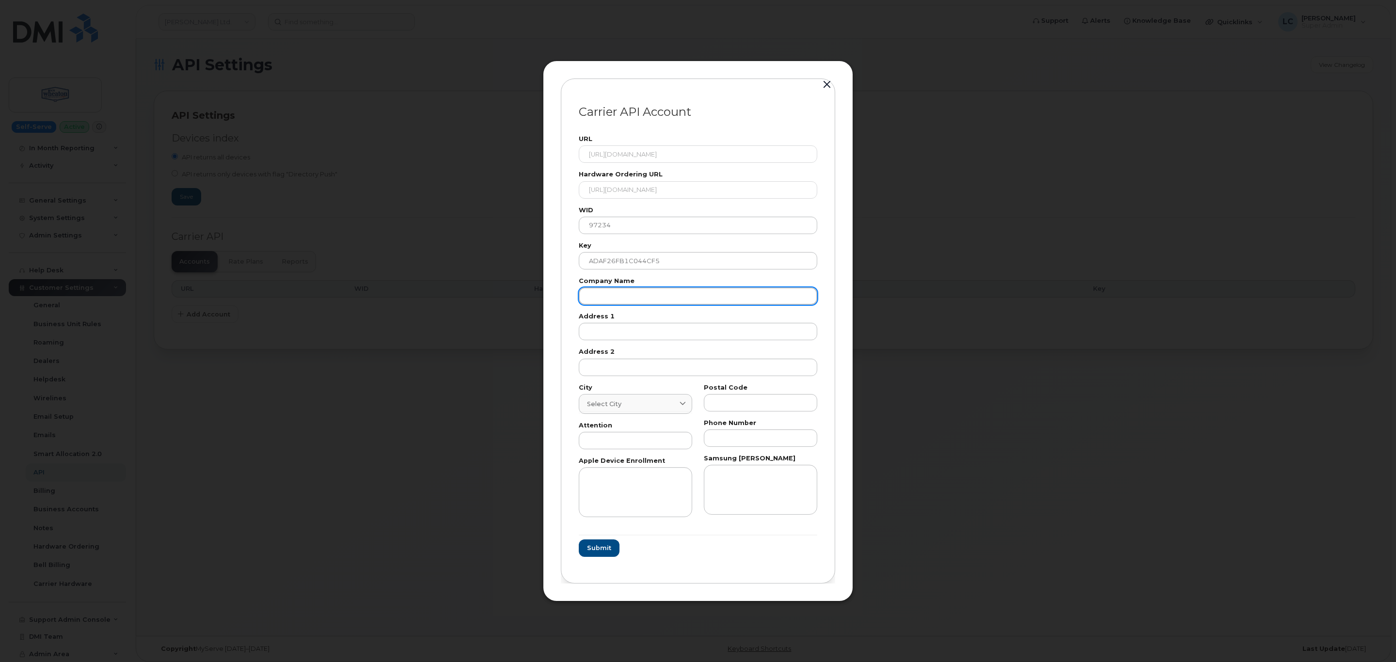
click at [671, 297] on input "text" at bounding box center [698, 296] width 239 height 17
type input "[PERSON_NAME] Ltd."
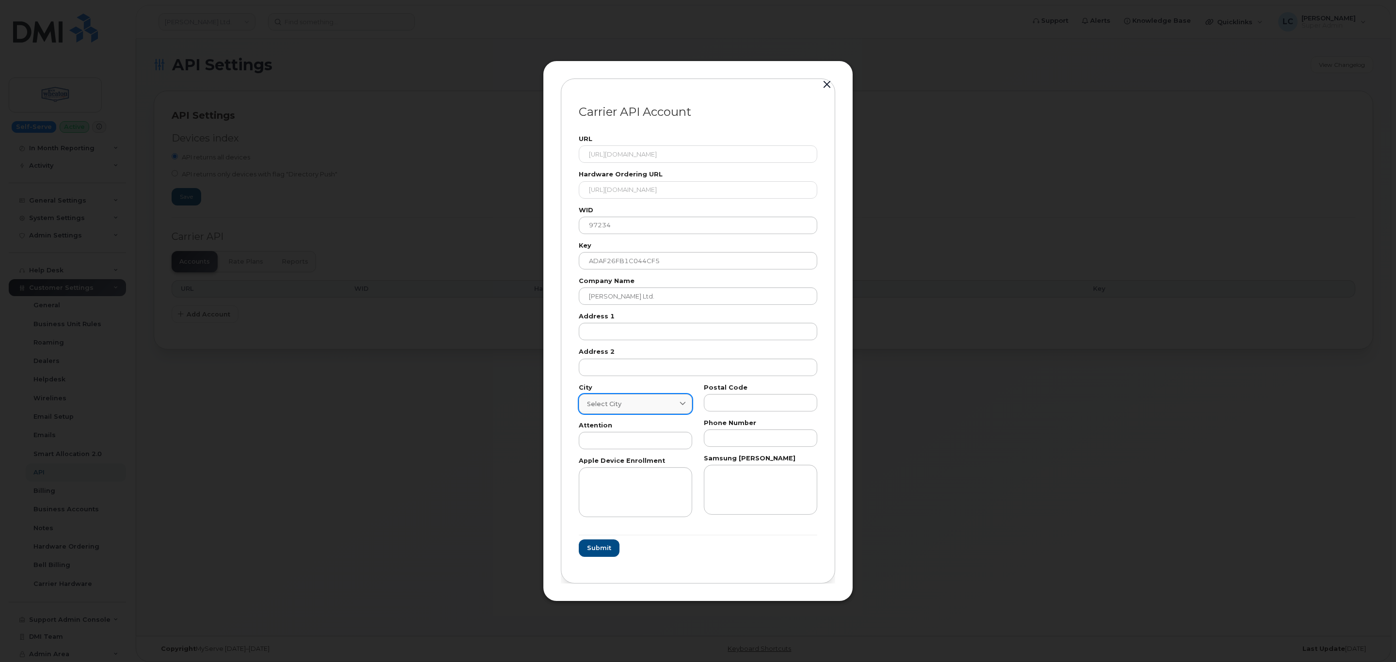
click at [678, 405] on span at bounding box center [682, 404] width 9 height 9
type input "Edmont"
click at [633, 454] on p "Edmonton" at bounding box center [635, 452] width 93 height 10
type input "182"
click at [769, 437] on input "text" at bounding box center [760, 438] width 113 height 17
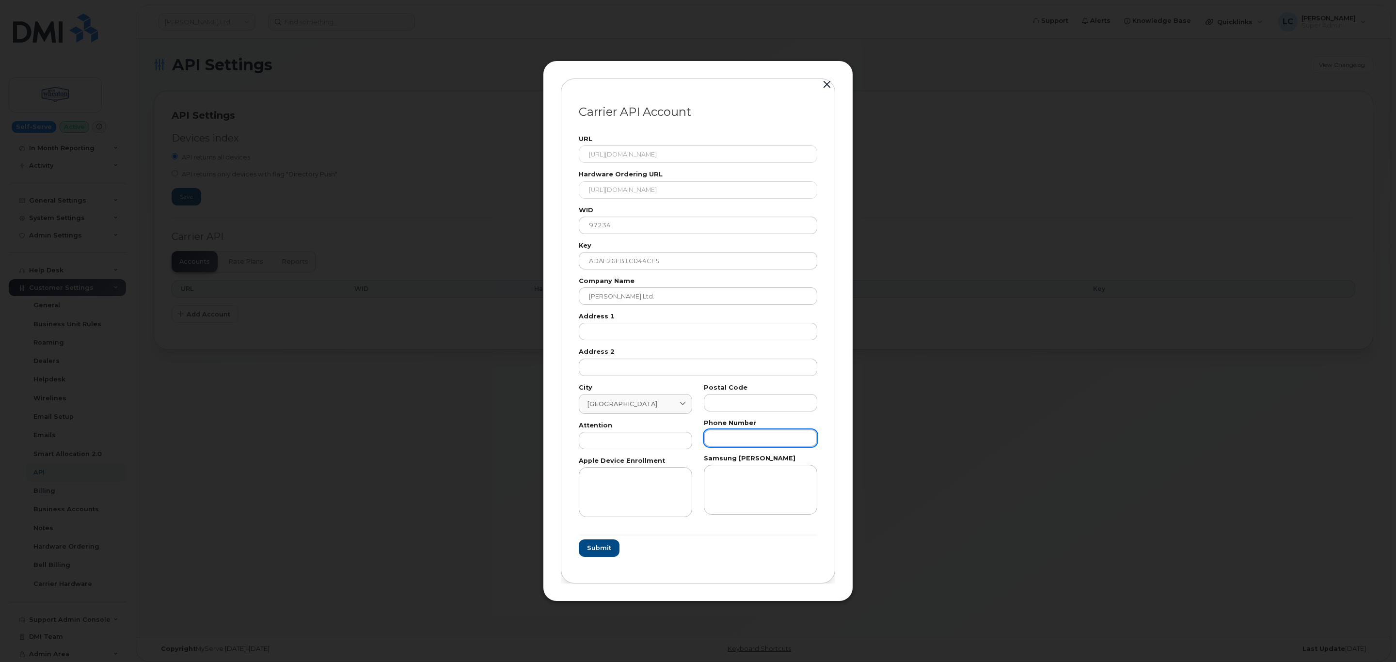
paste input "(780) 431-"
click at [747, 489] on textarea at bounding box center [760, 489] width 113 height 49
drag, startPoint x: 774, startPoint y: 435, endPoint x: 796, endPoint y: 437, distance: 21.9
click at [796, 437] on input "(780) 431-" at bounding box center [760, 438] width 113 height 17
click at [733, 438] on input "(780) 431" at bounding box center [760, 438] width 113 height 17
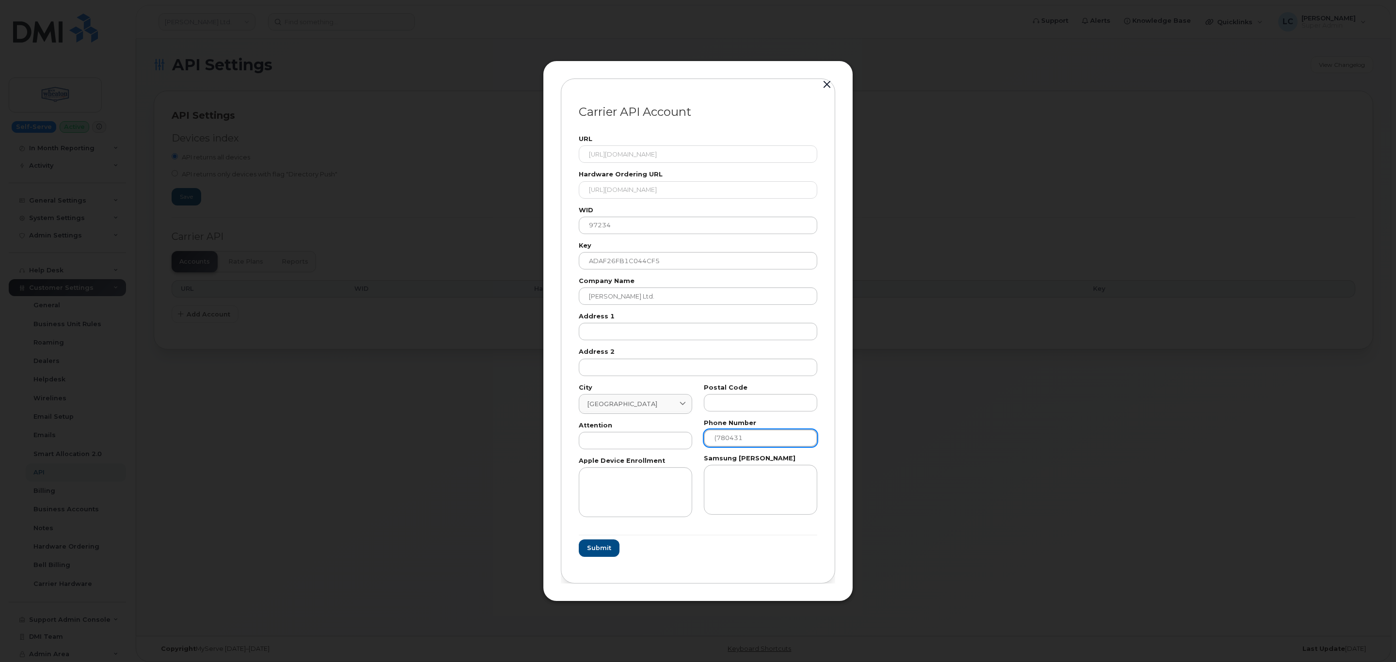
click at [716, 439] on input "(780431" at bounding box center [760, 438] width 113 height 17
click at [768, 441] on input "780431" at bounding box center [760, 438] width 113 height 17
type input "7804315555"
click at [602, 550] on span "Submit" at bounding box center [599, 548] width 24 height 9
click at [658, 323] on input "text" at bounding box center [698, 331] width 239 height 17
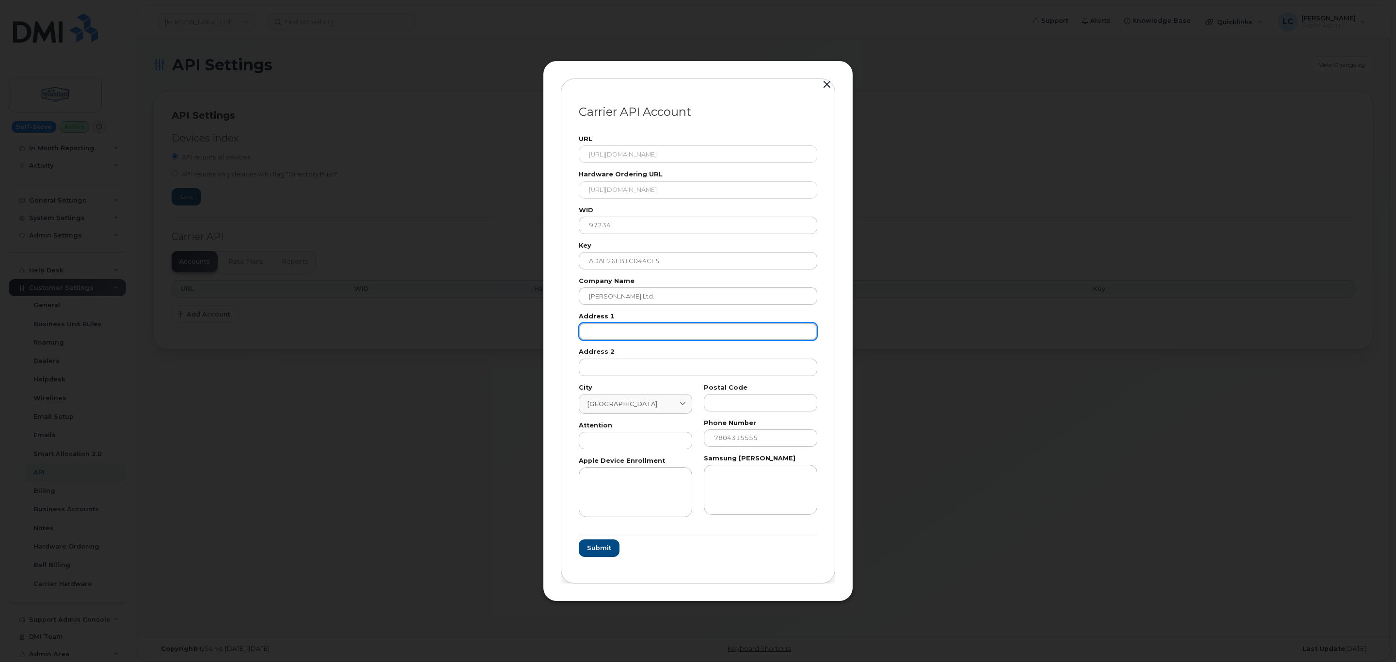
click at [691, 330] on input "text" at bounding box center [698, 331] width 239 height 17
paste input "[STREET_ADDRESS]"
type input "[STREET_ADDRESS]"
click at [737, 403] on input "text" at bounding box center [760, 402] width 113 height 17
click at [675, 447] on input "text" at bounding box center [635, 440] width 113 height 17
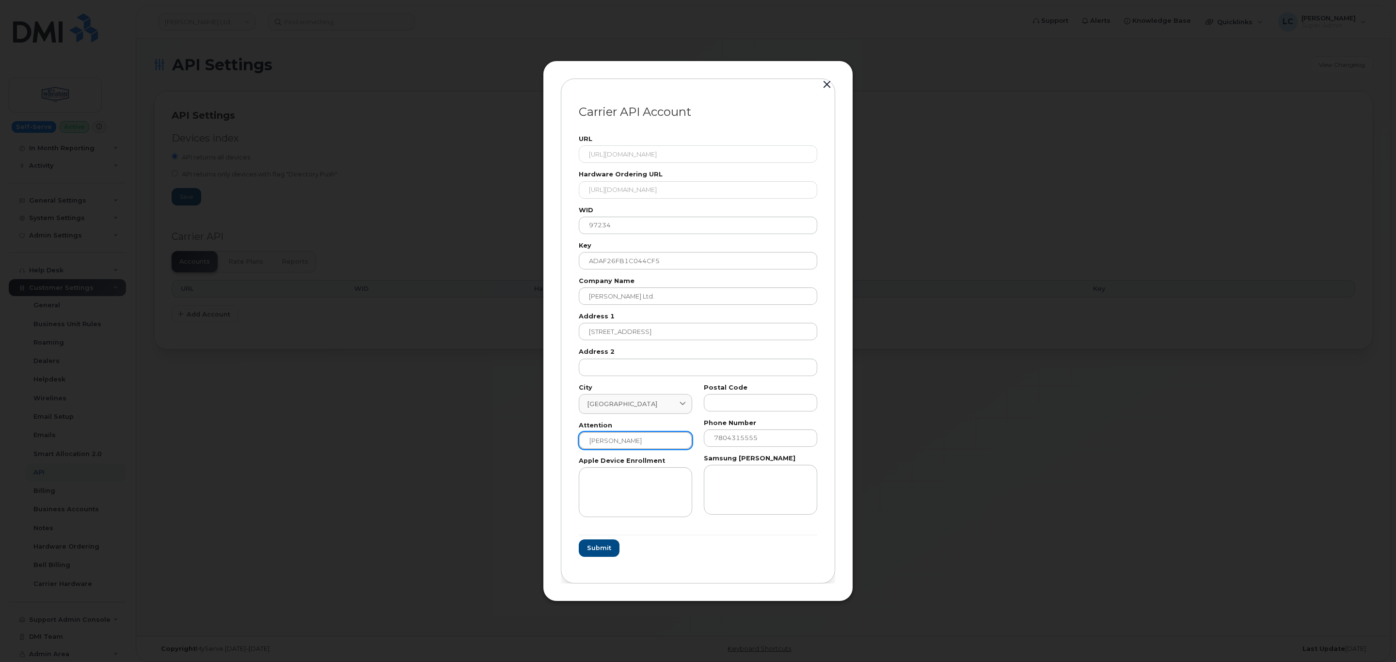
type input "[PERSON_NAME]"
click at [768, 406] on input "text" at bounding box center [760, 402] width 113 height 17
paste input "T6E 2B1"
type input "T6E 2B1"
click at [610, 553] on span "Submit" at bounding box center [599, 548] width 24 height 9
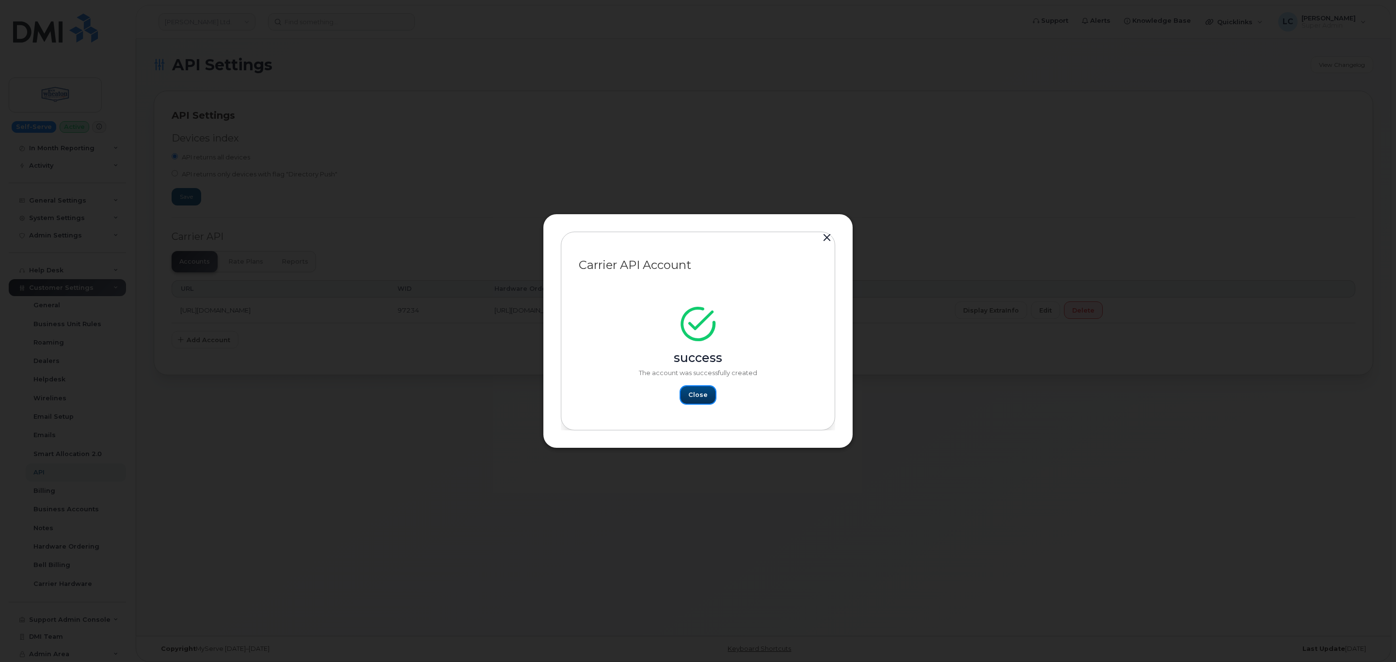
click at [695, 399] on span "Close" at bounding box center [698, 394] width 19 height 9
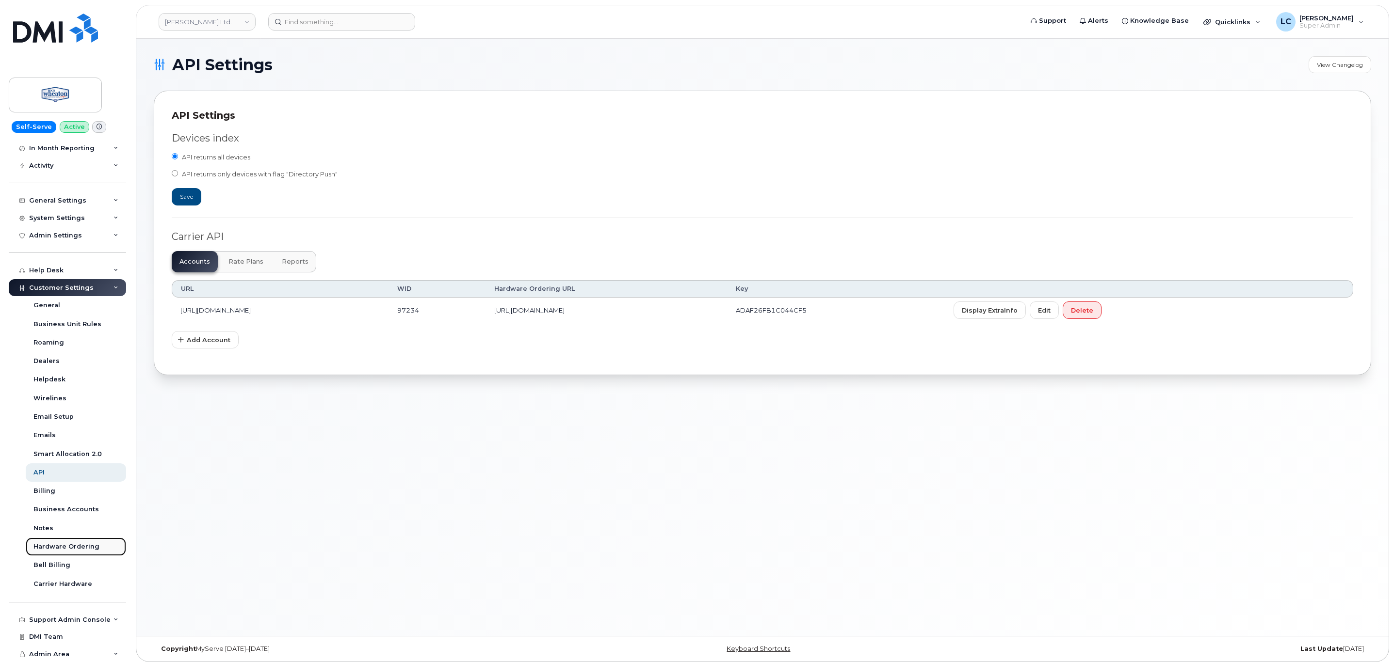
click at [82, 547] on div "Hardware Ordering" at bounding box center [66, 547] width 66 height 9
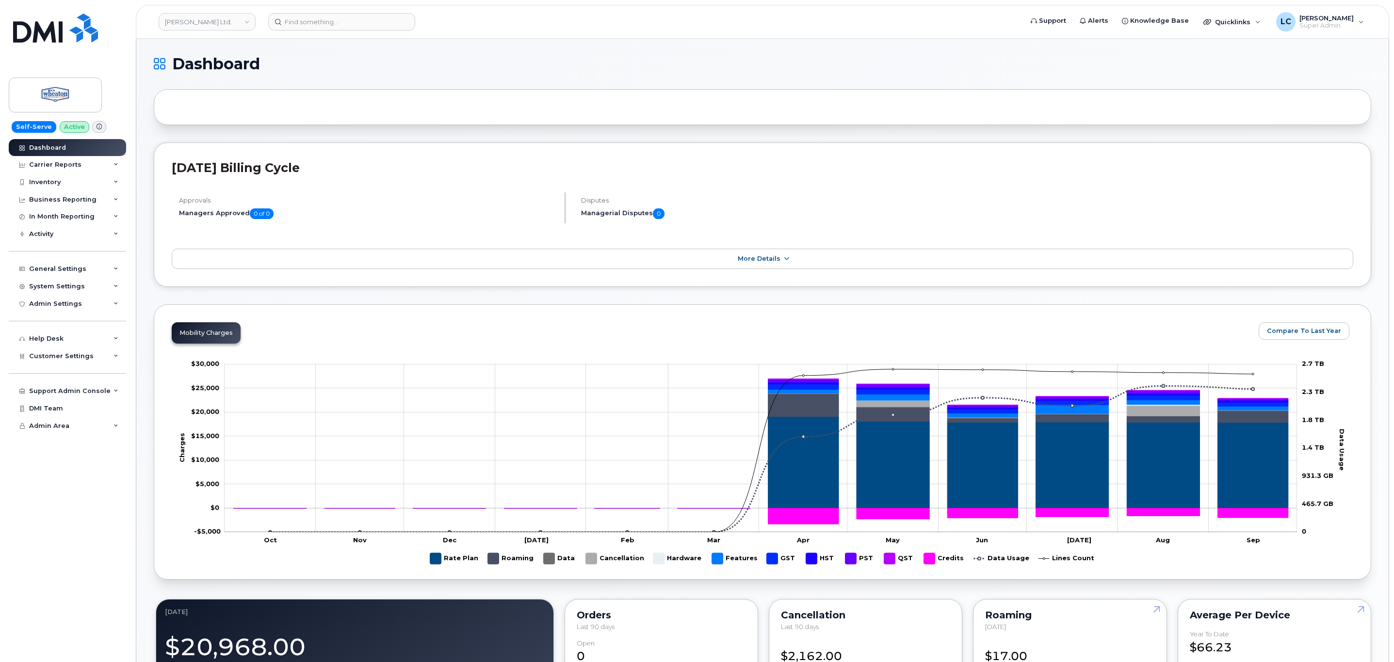
click at [790, 101] on div at bounding box center [762, 107] width 1217 height 36
click at [813, 60] on h1 "Dashboard" at bounding box center [760, 64] width 1212 height 16
click at [209, 16] on link "[PERSON_NAME] Ltd." at bounding box center [207, 21] width 97 height 17
click at [202, 47] on input at bounding box center [231, 46] width 127 height 17
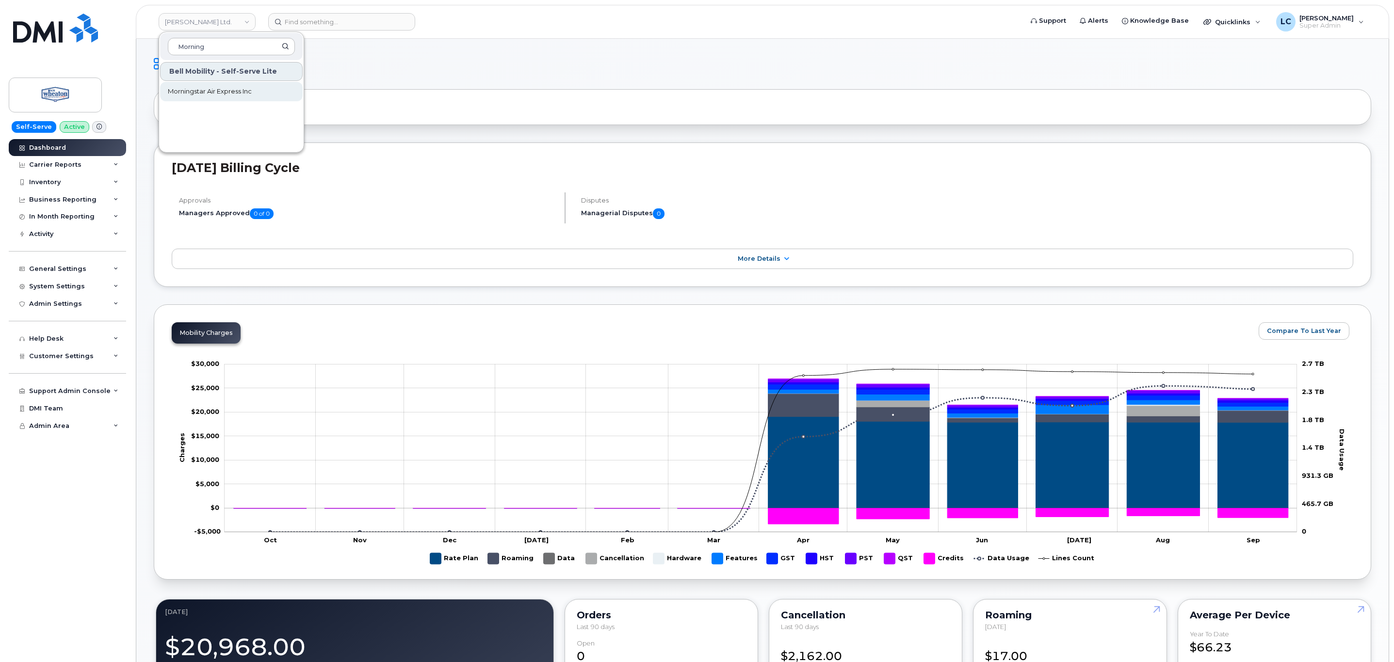
type input "Morning"
click at [226, 92] on span "Morningstar Air Express Inc" at bounding box center [210, 92] width 84 height 10
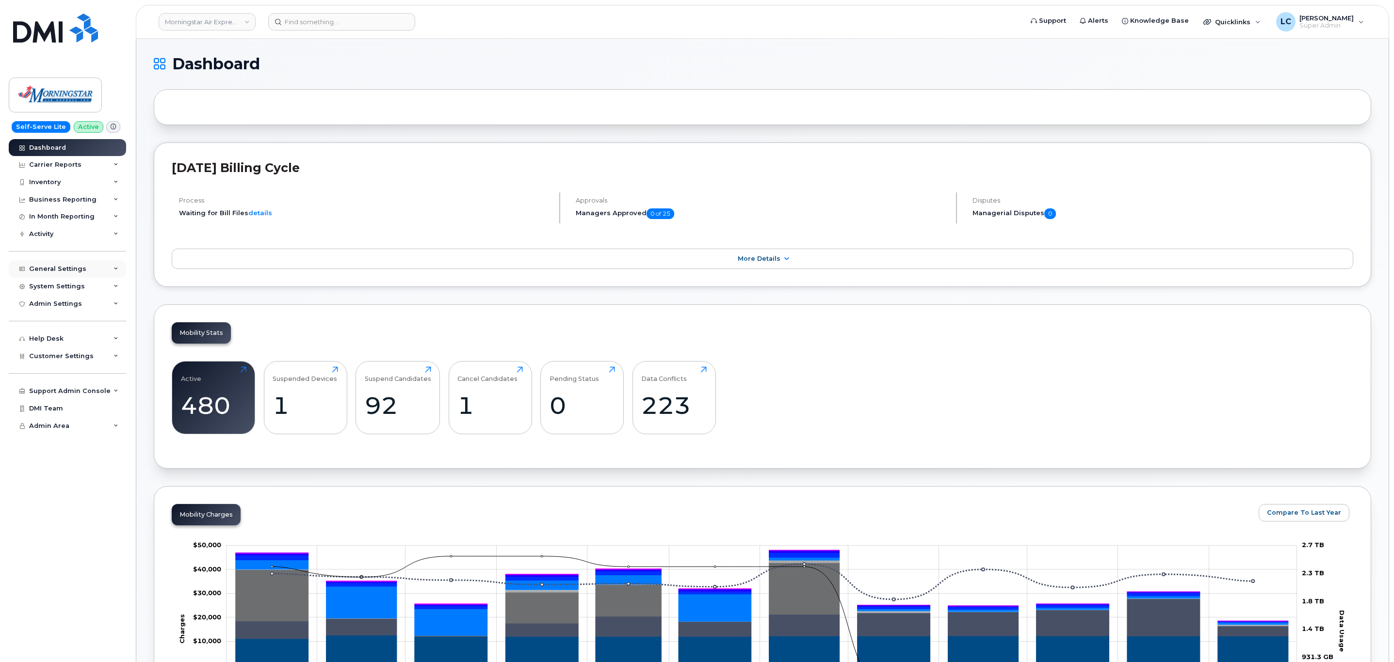
click at [114, 271] on icon at bounding box center [115, 269] width 5 height 5
click at [104, 301] on div "Admin Settings" at bounding box center [67, 303] width 117 height 17
click at [96, 355] on div "Customer Settings" at bounding box center [67, 356] width 117 height 17
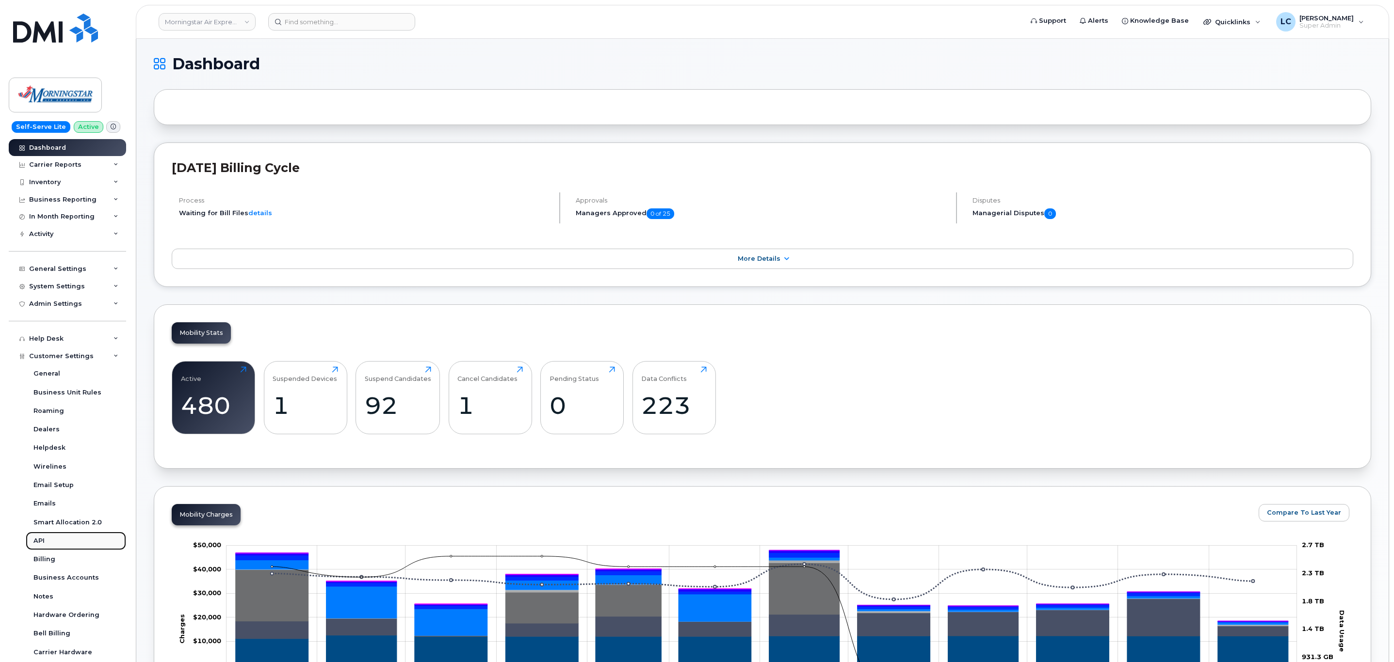
click at [44, 541] on div "API" at bounding box center [38, 541] width 11 height 9
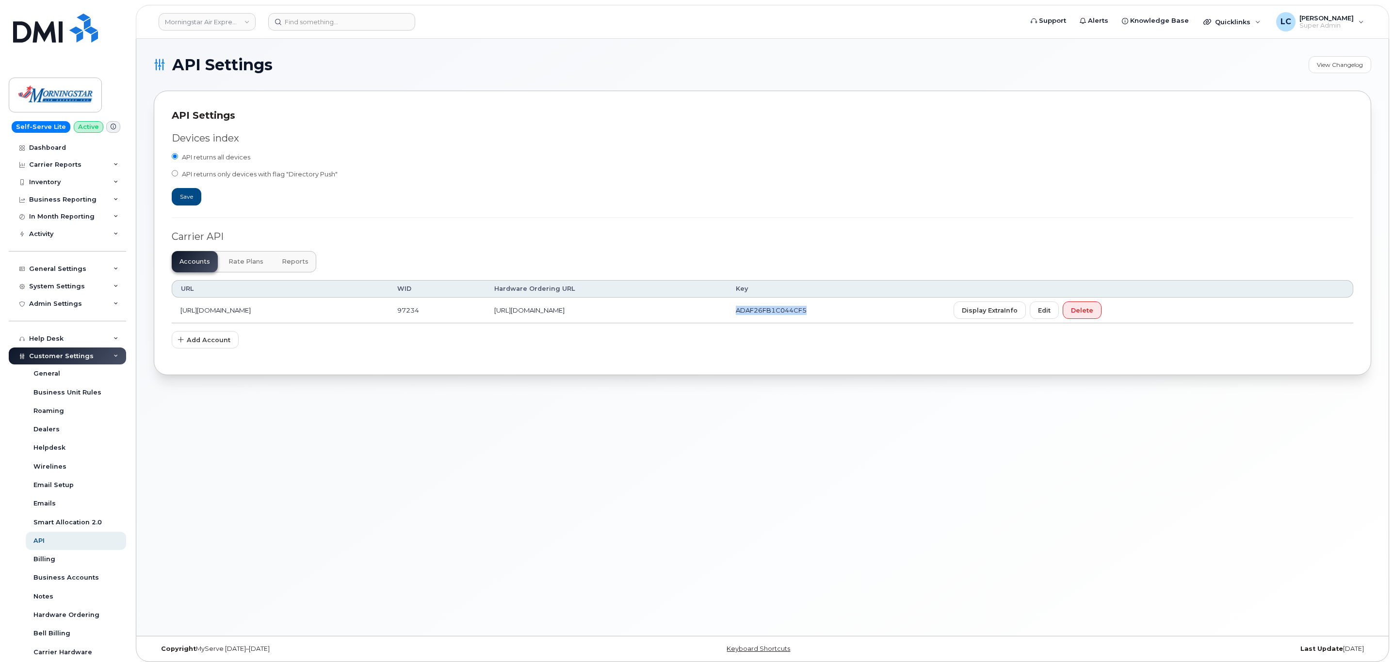
drag, startPoint x: 977, startPoint y: 314, endPoint x: 898, endPoint y: 316, distance: 78.6
click at [898, 316] on td "ADAF26FB1C044CF5" at bounding box center [836, 311] width 218 height 26
copy td "ADAF26FB1C044CF5"
drag, startPoint x: 518, startPoint y: 313, endPoint x: 479, endPoint y: 315, distance: 38.8
click at [479, 315] on td "97234" at bounding box center [436, 311] width 97 height 26
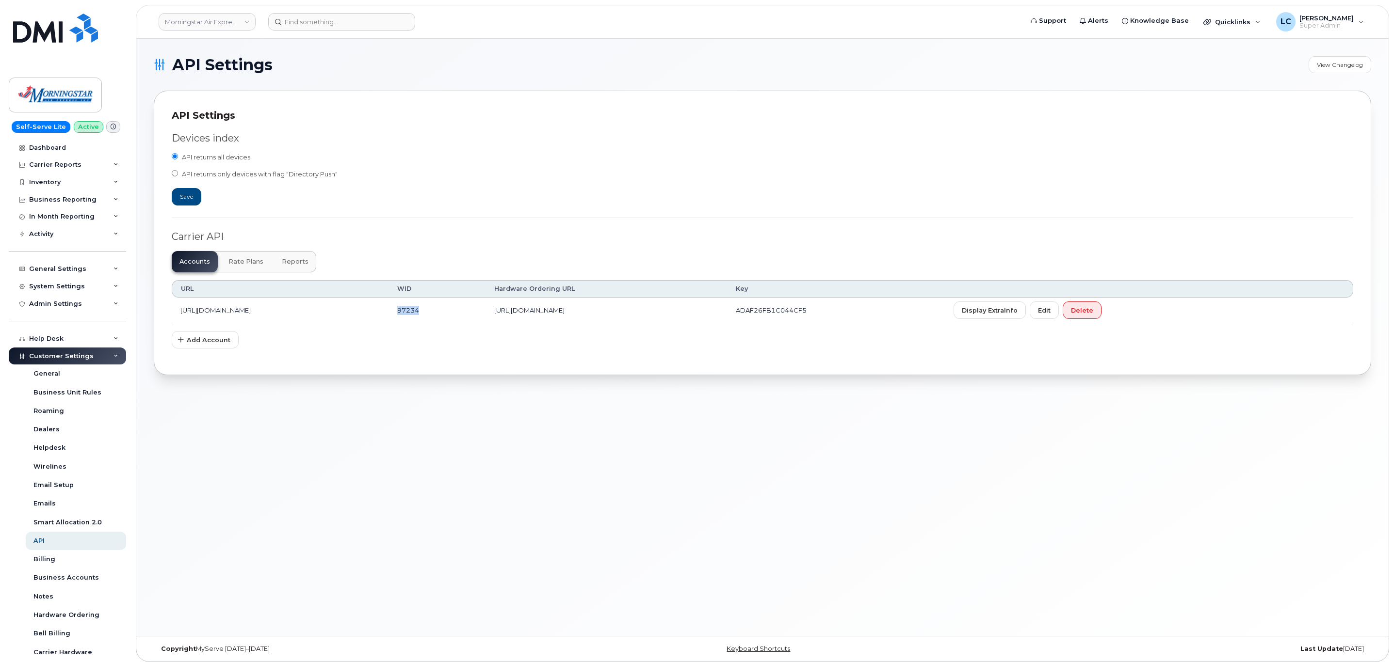
copy td "97234"
click at [1017, 308] on span "Display ExtraInfo" at bounding box center [990, 310] width 56 height 9
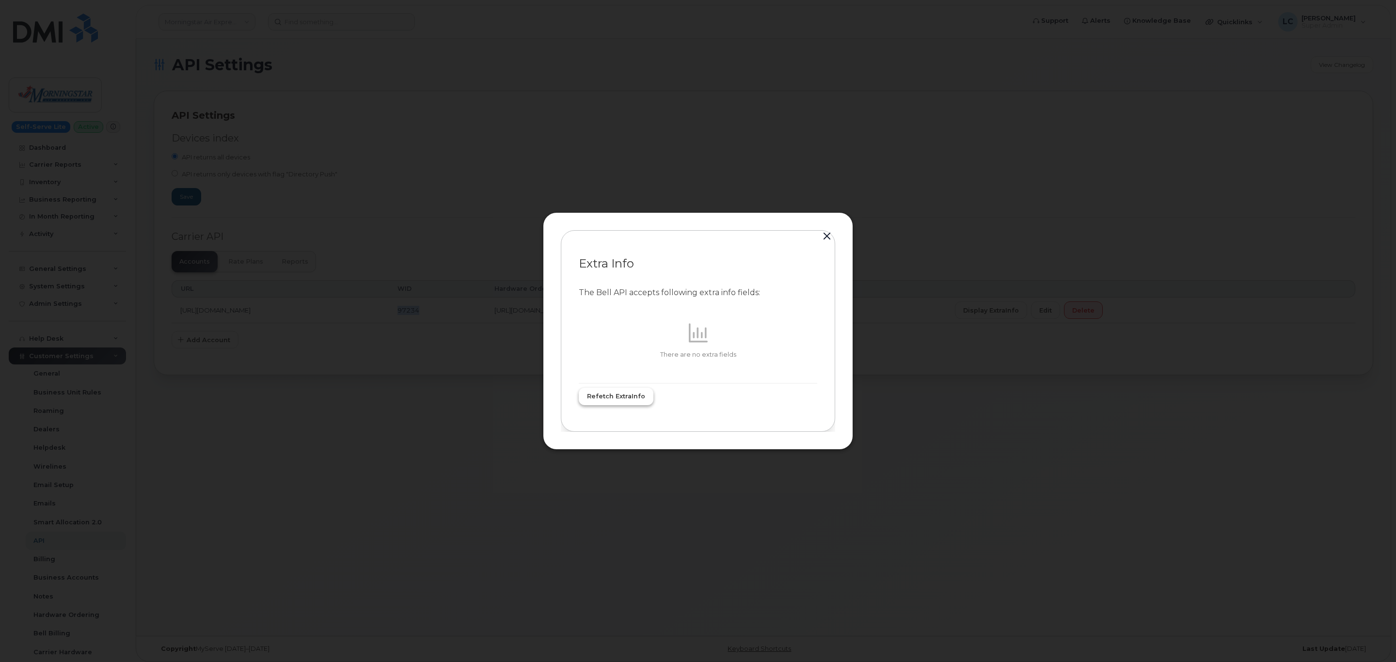
click at [637, 396] on span "Refetch ExtraInfo" at bounding box center [616, 396] width 58 height 9
click at [828, 234] on button "button" at bounding box center [827, 237] width 15 height 14
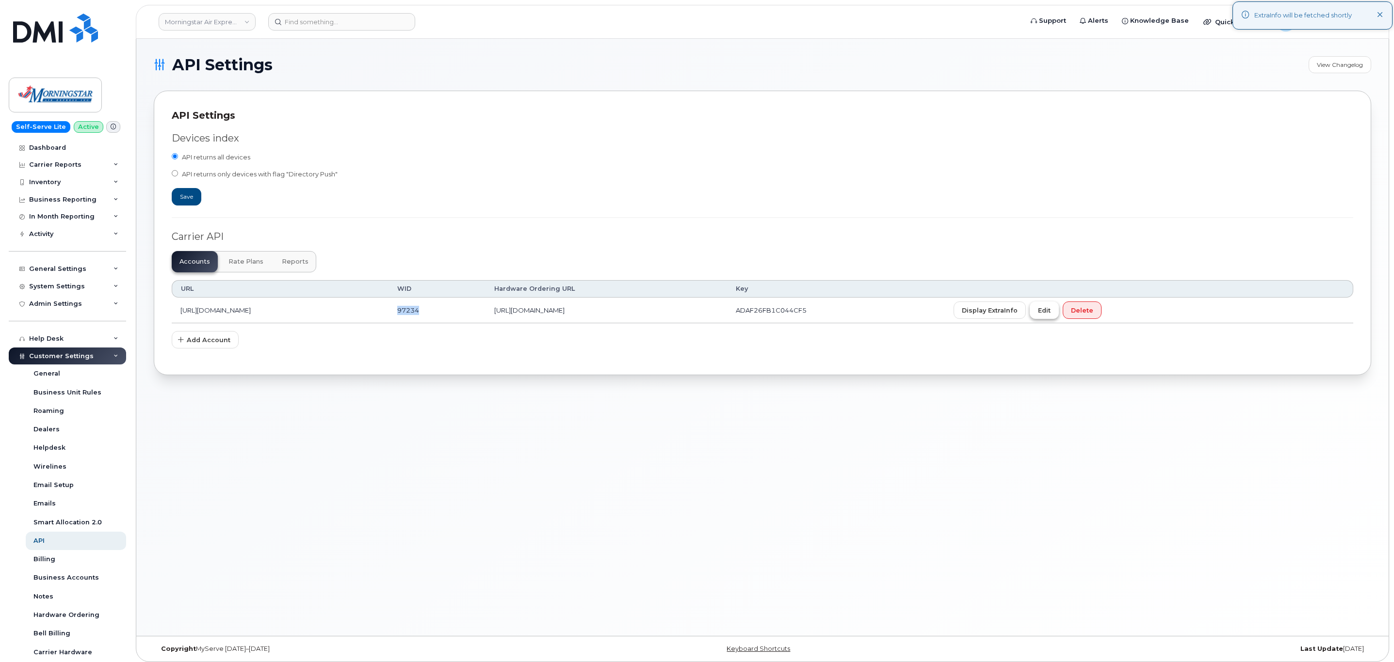
click at [1058, 313] on button "Edit" at bounding box center [1043, 310] width 29 height 17
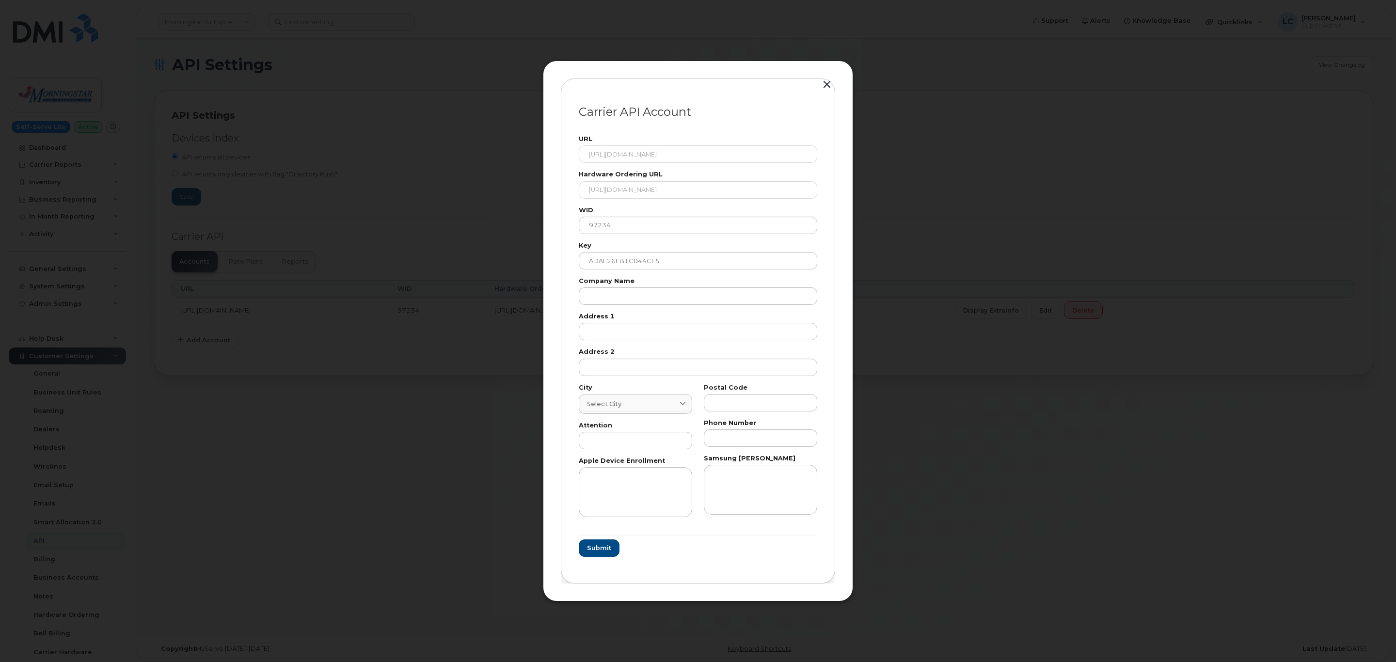
click at [252, 33] on div at bounding box center [698, 331] width 1396 height 662
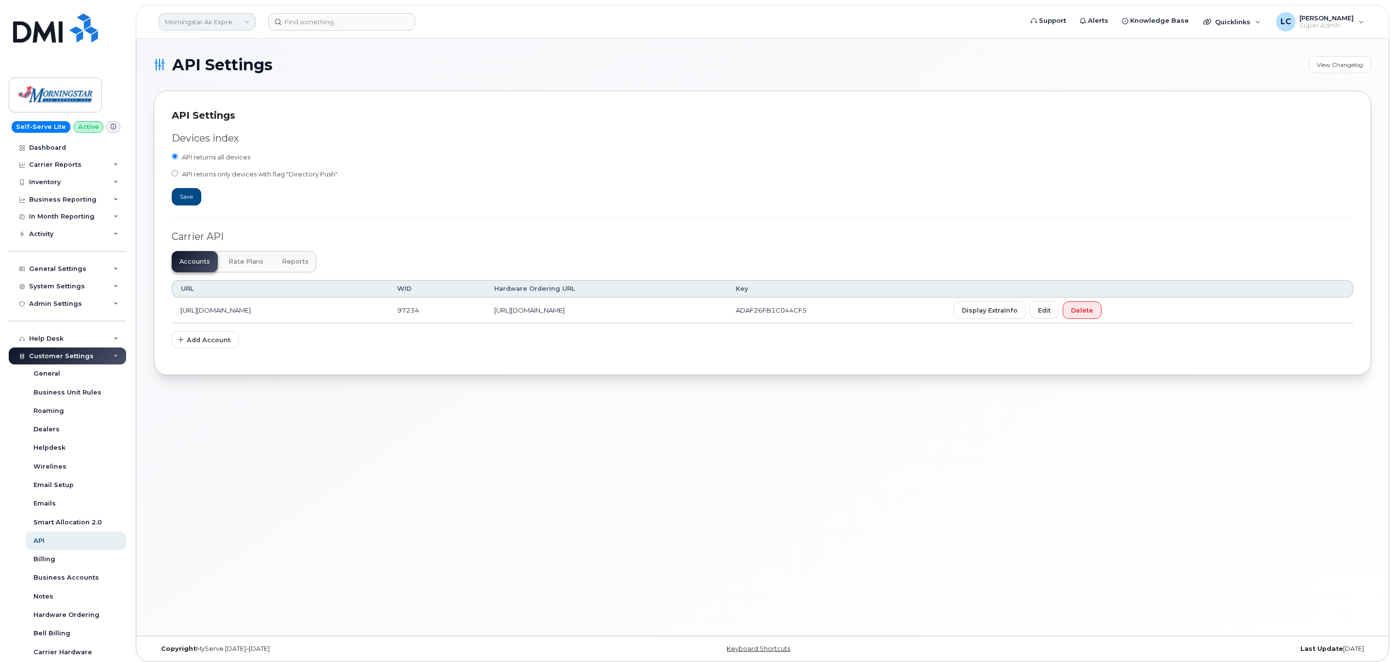
click at [240, 27] on link "Morningstar Air Express Inc" at bounding box center [207, 21] width 97 height 17
click at [232, 48] on input at bounding box center [231, 46] width 127 height 17
type input "Don Wheaton"
click at [223, 89] on span "Don Wheaton Ltd." at bounding box center [201, 92] width 67 height 10
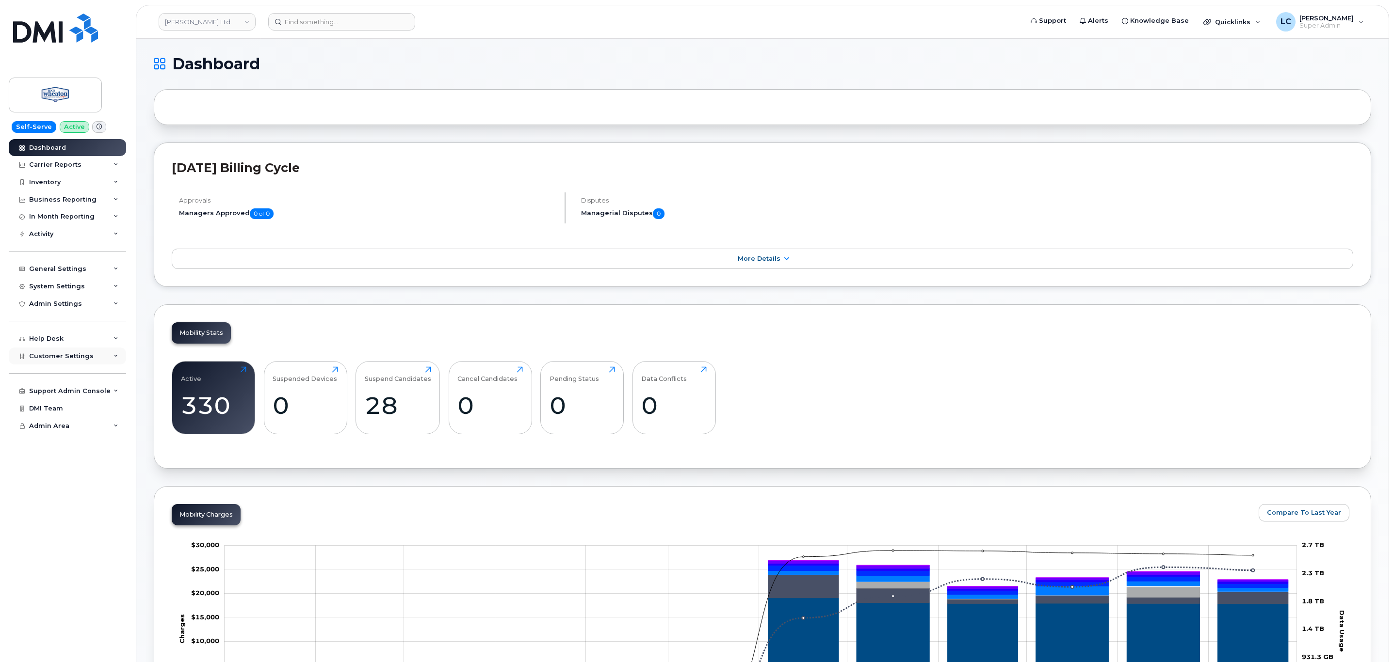
click at [83, 357] on span "Customer Settings" at bounding box center [61, 356] width 64 height 7
click at [67, 377] on link "General" at bounding box center [76, 374] width 100 height 18
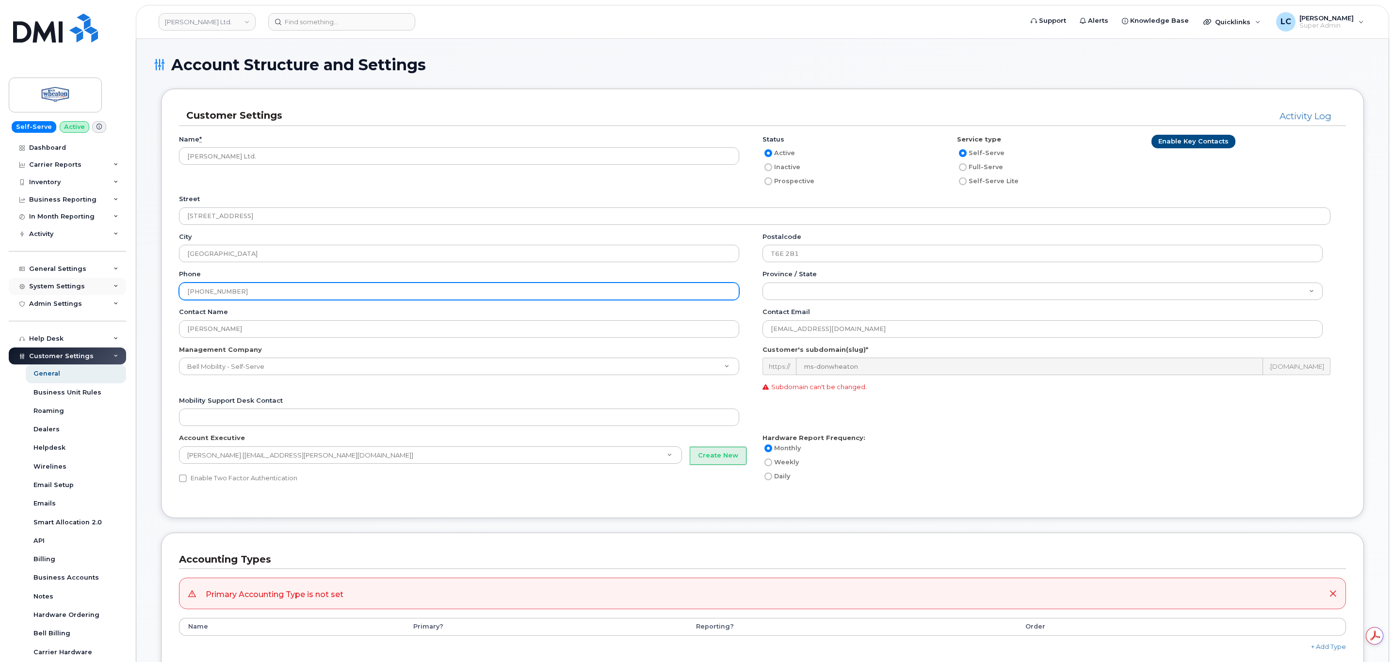
drag, startPoint x: 306, startPoint y: 293, endPoint x: 117, endPoint y: 291, distance: 189.1
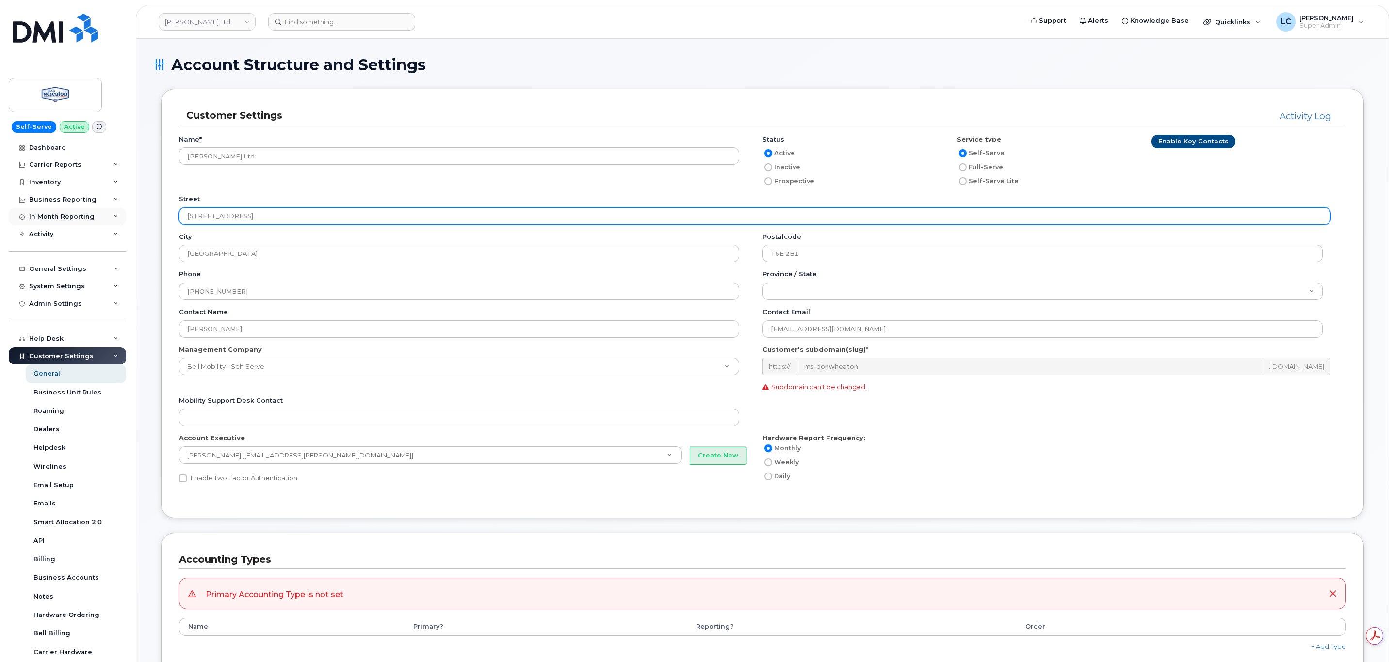
drag, startPoint x: 286, startPoint y: 214, endPoint x: 112, endPoint y: 214, distance: 173.1
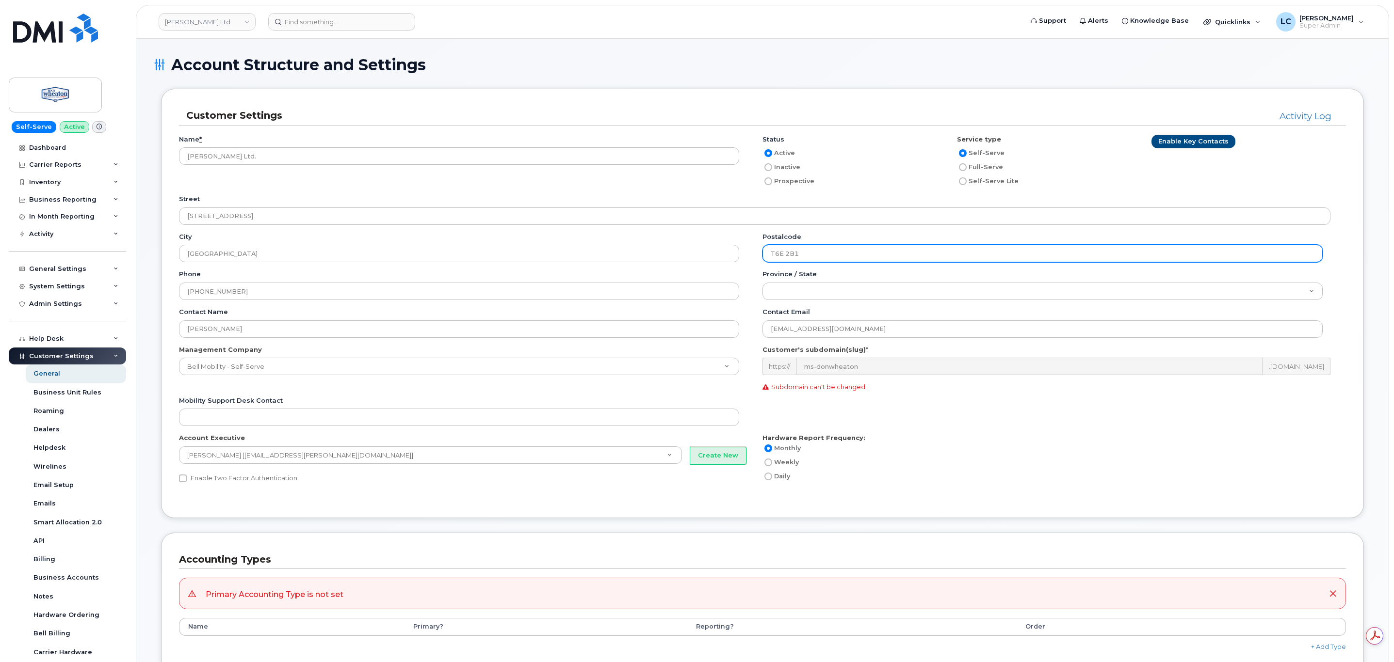
drag, startPoint x: 851, startPoint y: 255, endPoint x: 684, endPoint y: 242, distance: 167.8
click at [684, 242] on div "City [GEOGRAPHIC_DATA] Postalcode T6E 2B1" at bounding box center [762, 251] width 1167 height 38
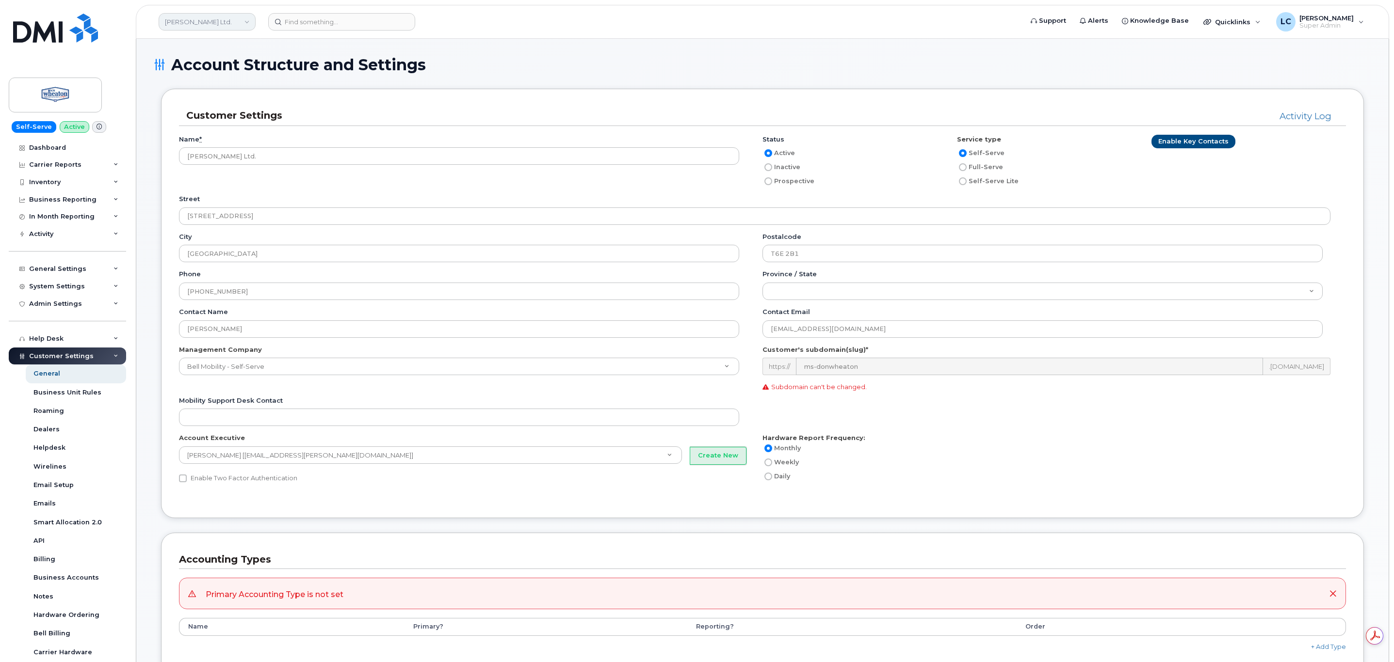
click at [241, 22] on link "[PERSON_NAME] Ltd." at bounding box center [207, 21] width 97 height 17
type input "Morning"
click at [234, 96] on span "Morningstar Air Express Inc" at bounding box center [210, 92] width 84 height 10
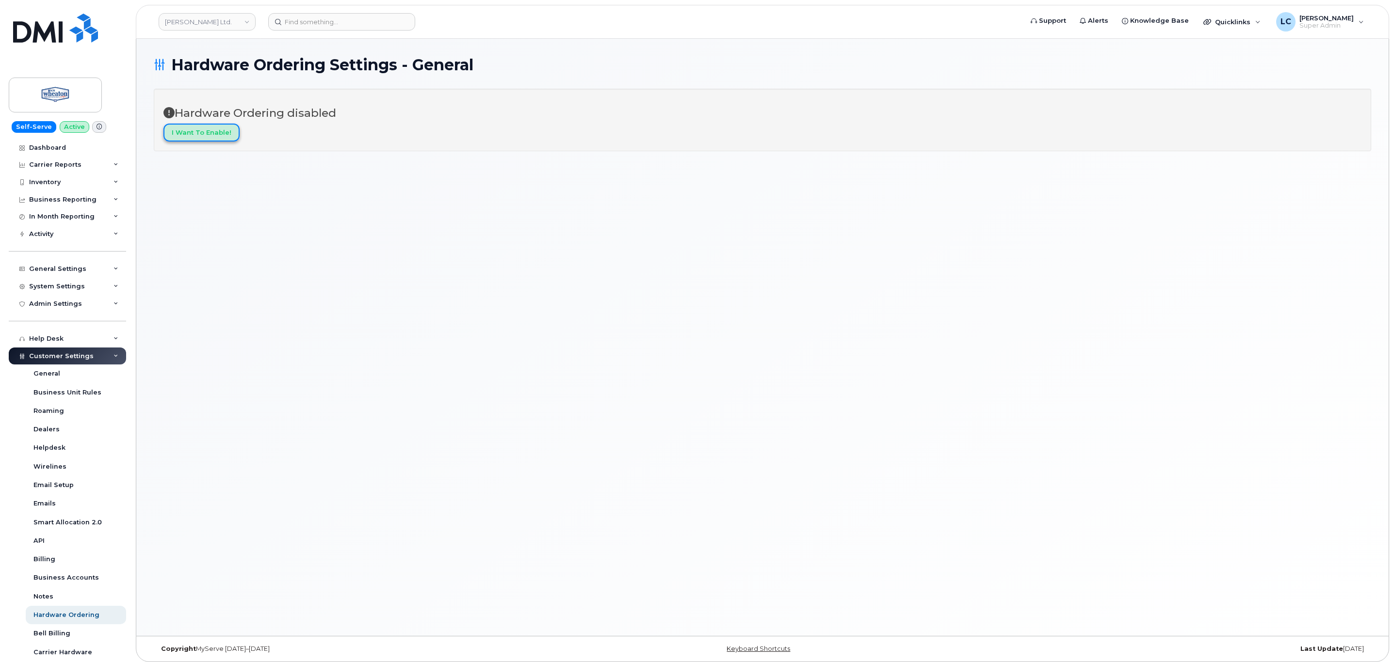
click at [209, 140] on input "I want to enable!" at bounding box center [201, 133] width 76 height 18
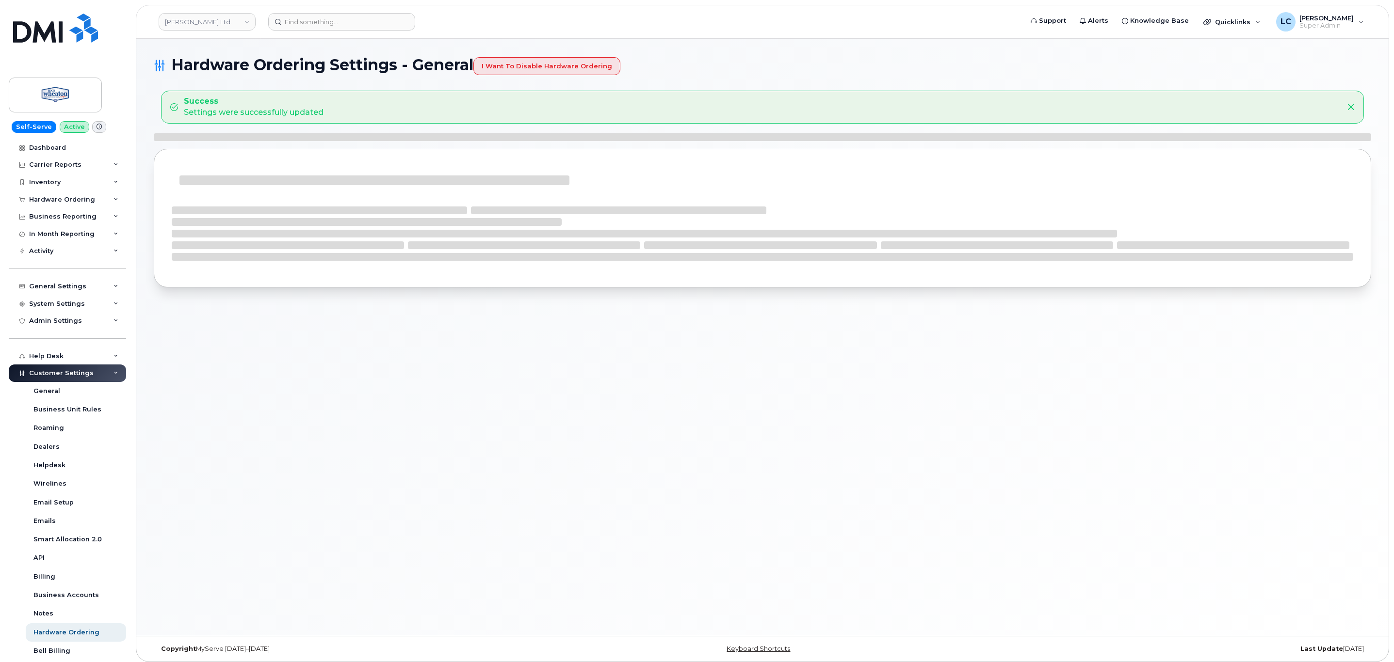
select select "admins"
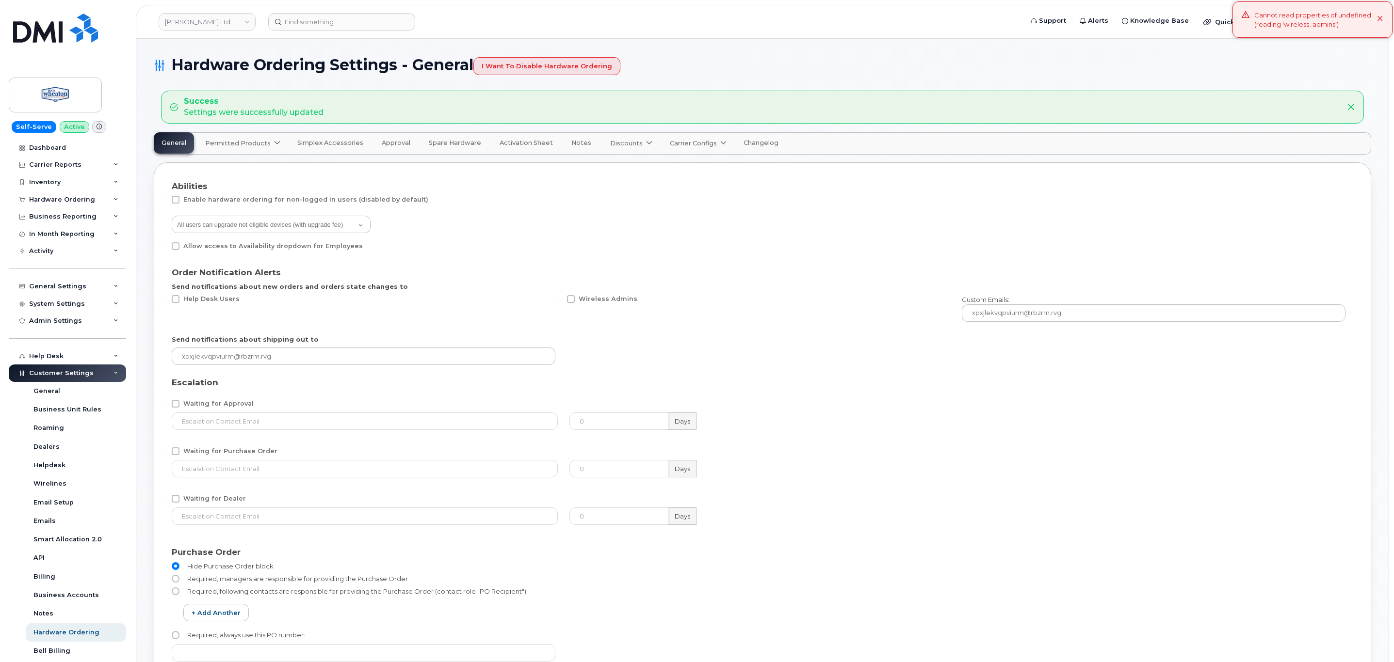
click at [688, 137] on link "Carrier Configs" at bounding box center [697, 143] width 70 height 21
click at [684, 169] on div "Bell" at bounding box center [708, 166] width 73 height 10
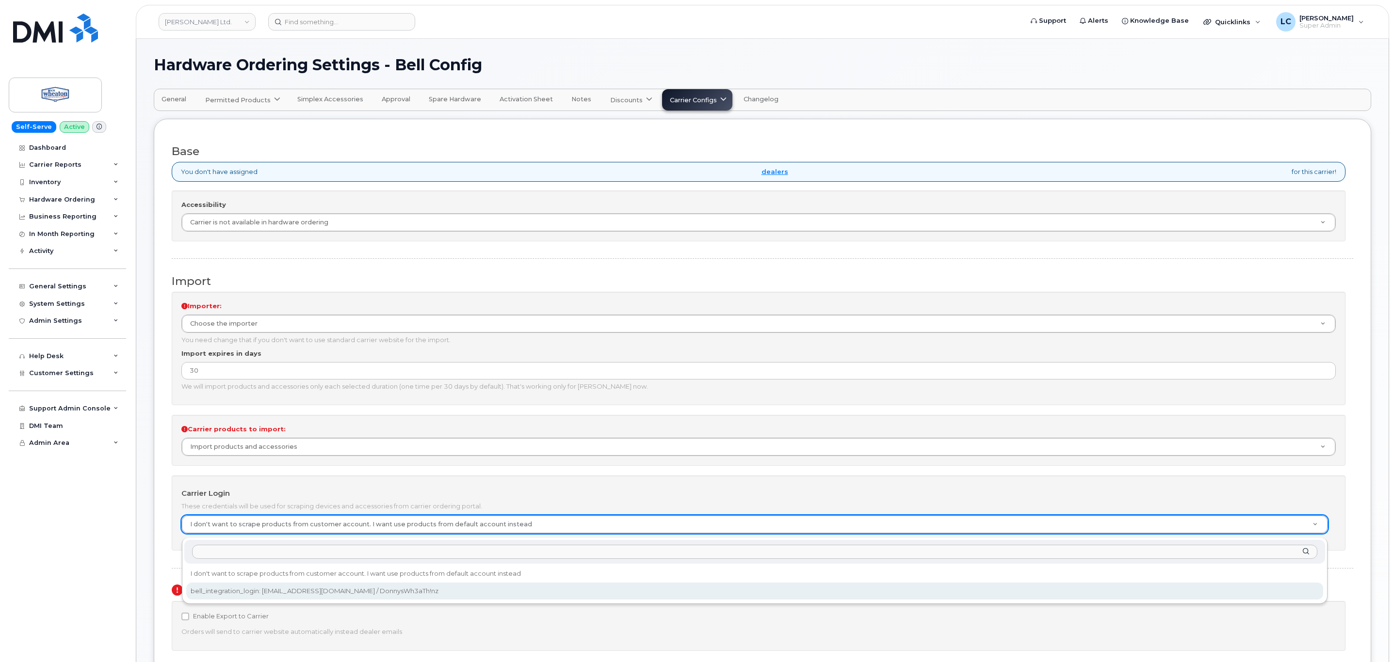
select select "4324"
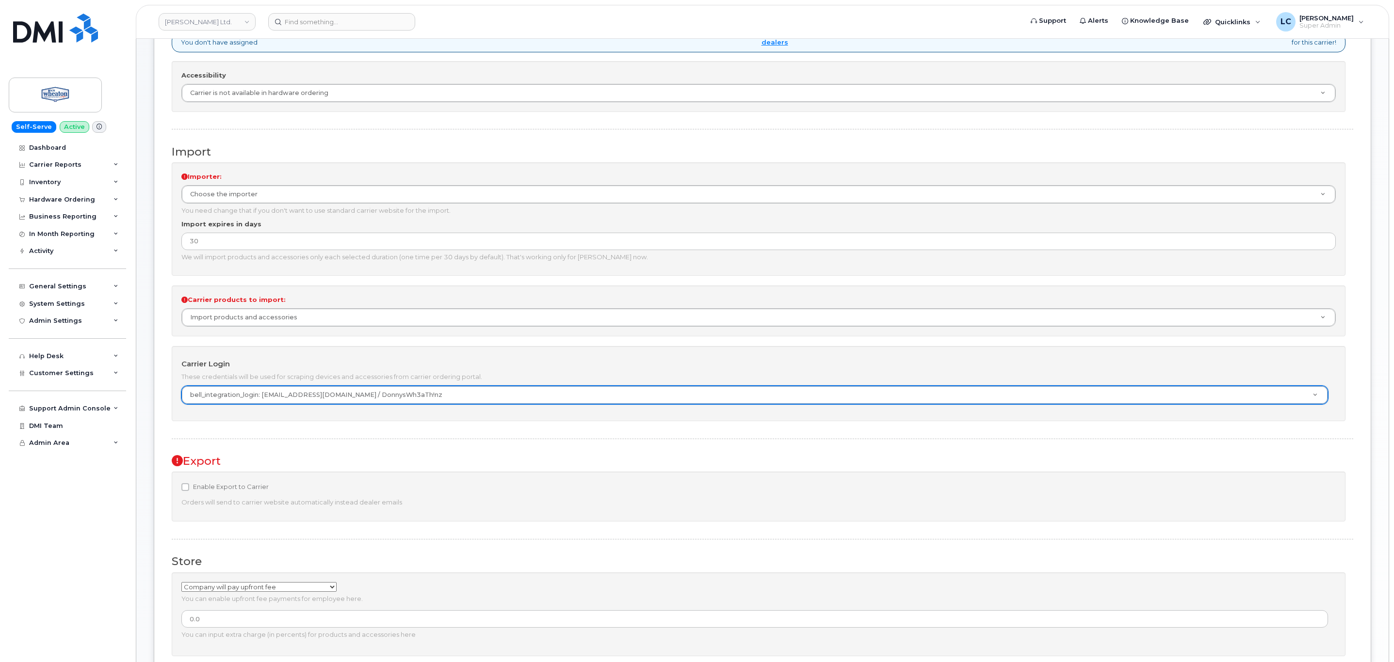
scroll to position [128, 0]
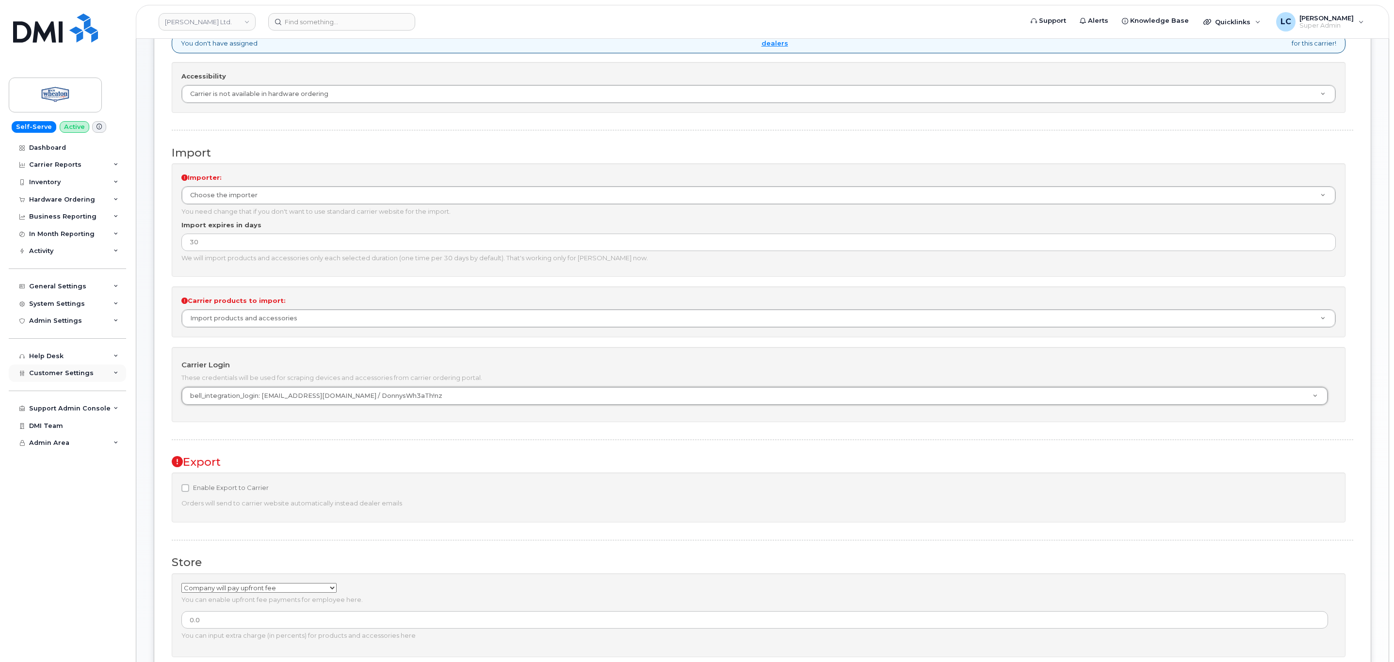
click at [73, 375] on span "Customer Settings" at bounding box center [61, 372] width 64 height 7
click at [95, 591] on link "Business Accounts" at bounding box center [76, 595] width 100 height 18
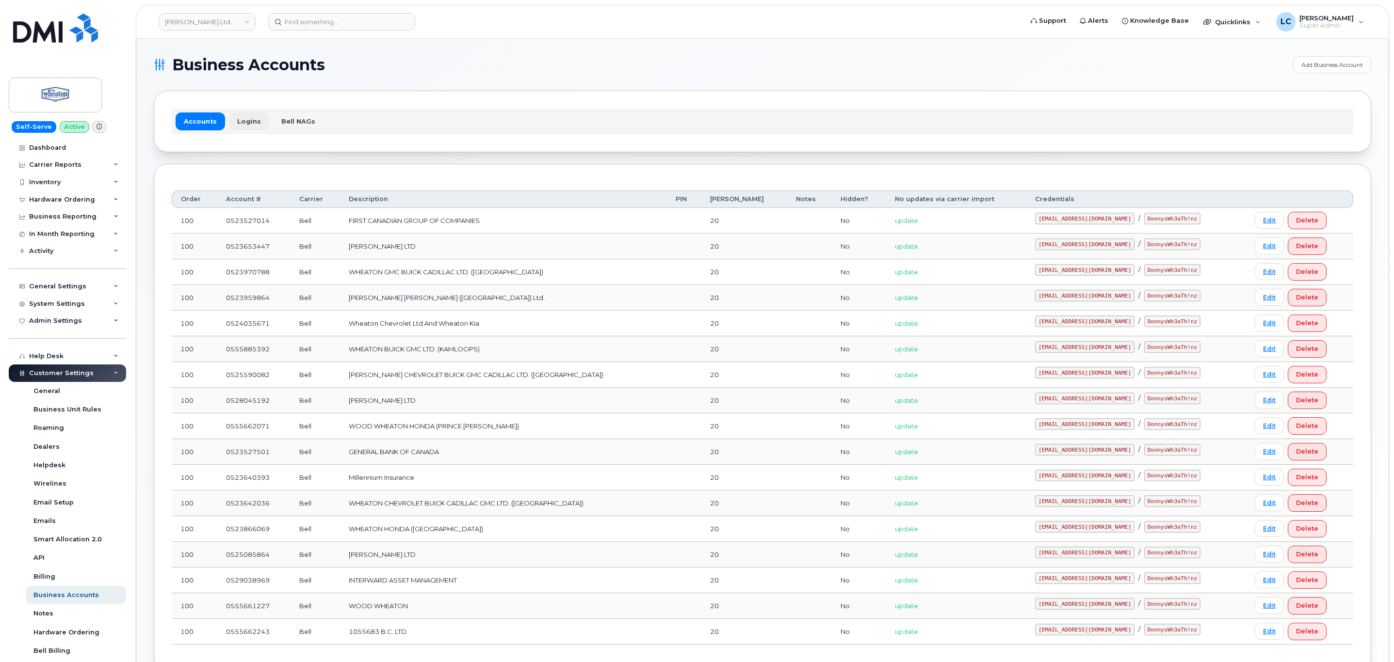
click at [240, 123] on link "Logins" at bounding box center [249, 120] width 40 height 17
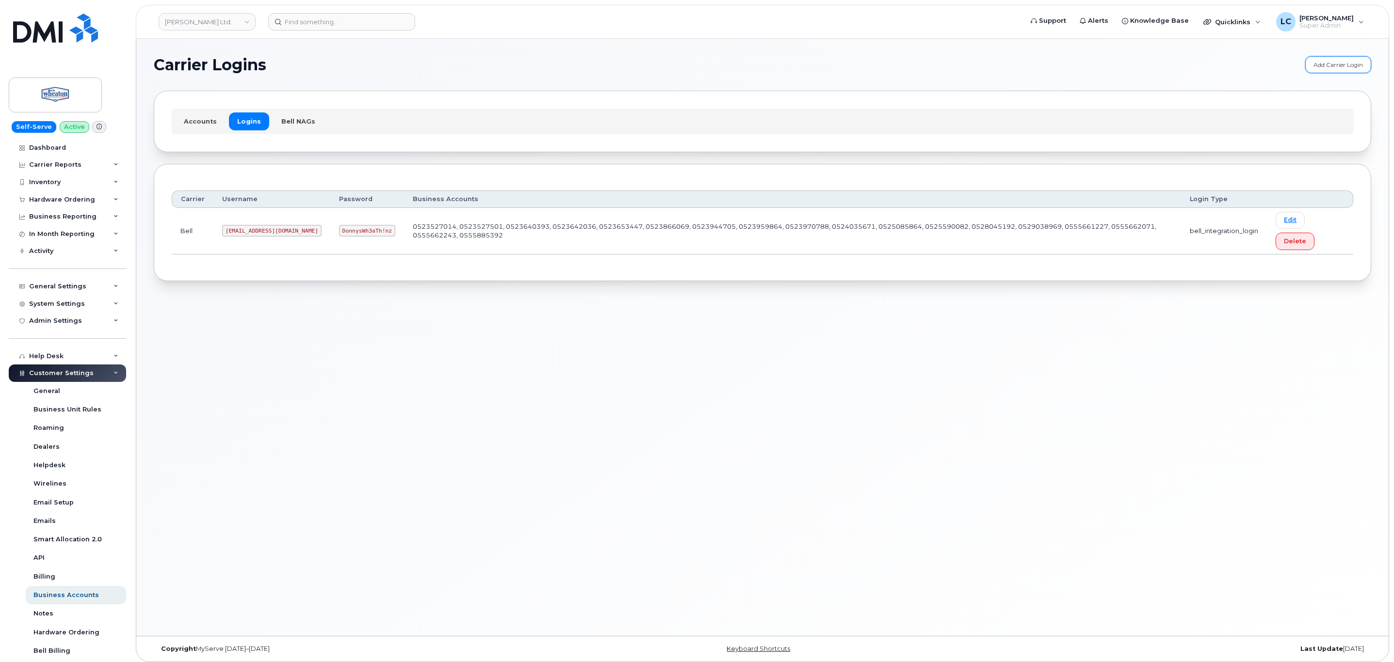
click at [1344, 59] on link "Add Carrier Login" at bounding box center [1338, 64] width 66 height 17
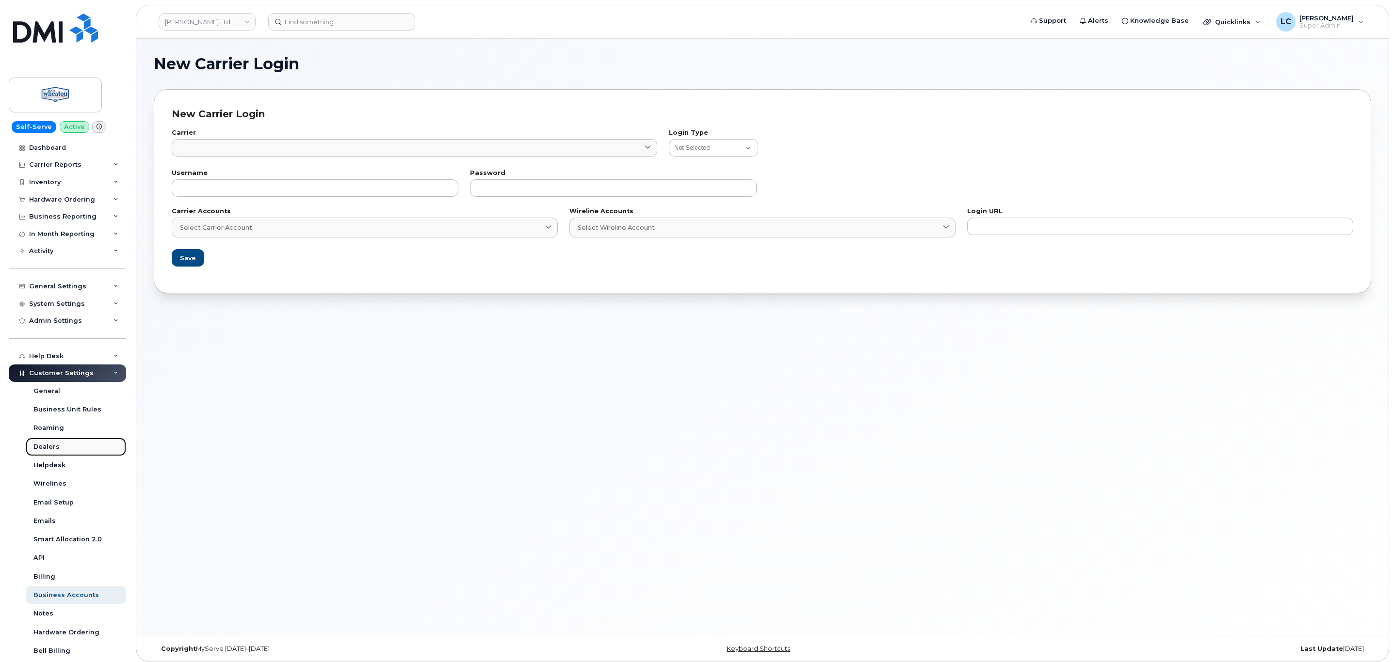
click at [67, 449] on link "Dealers" at bounding box center [76, 447] width 100 height 18
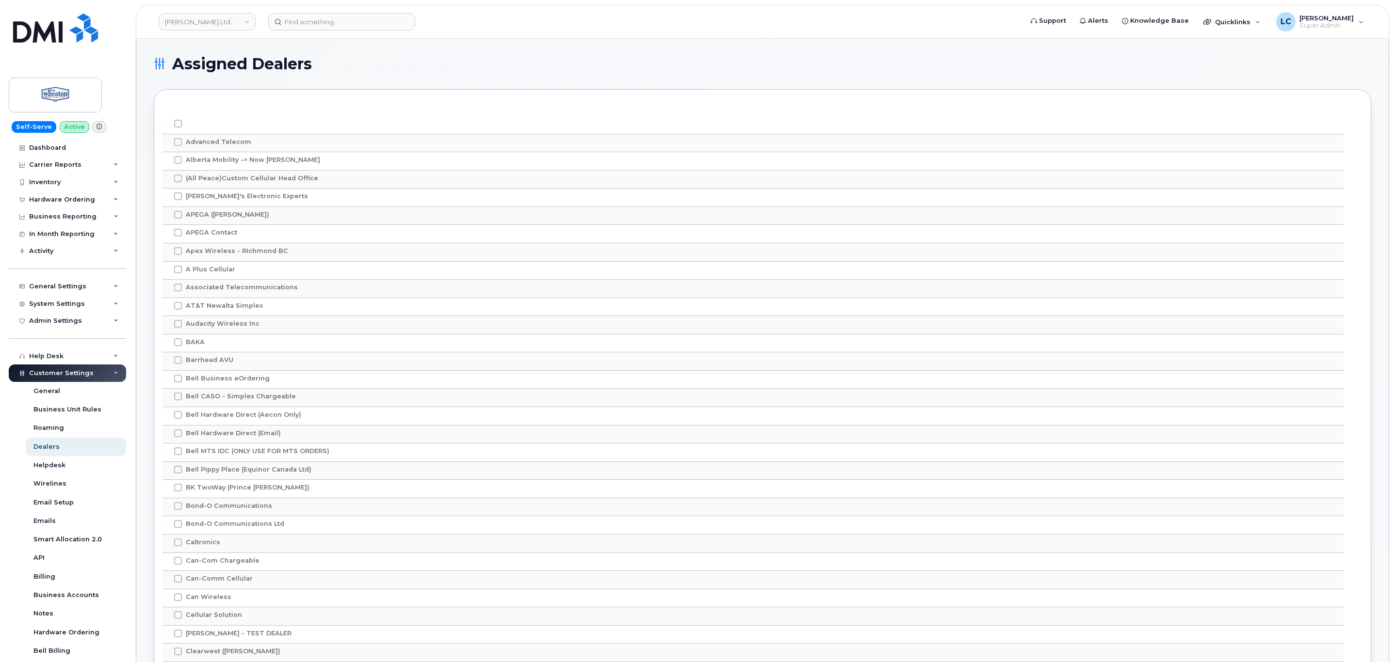
scroll to position [2127, 0]
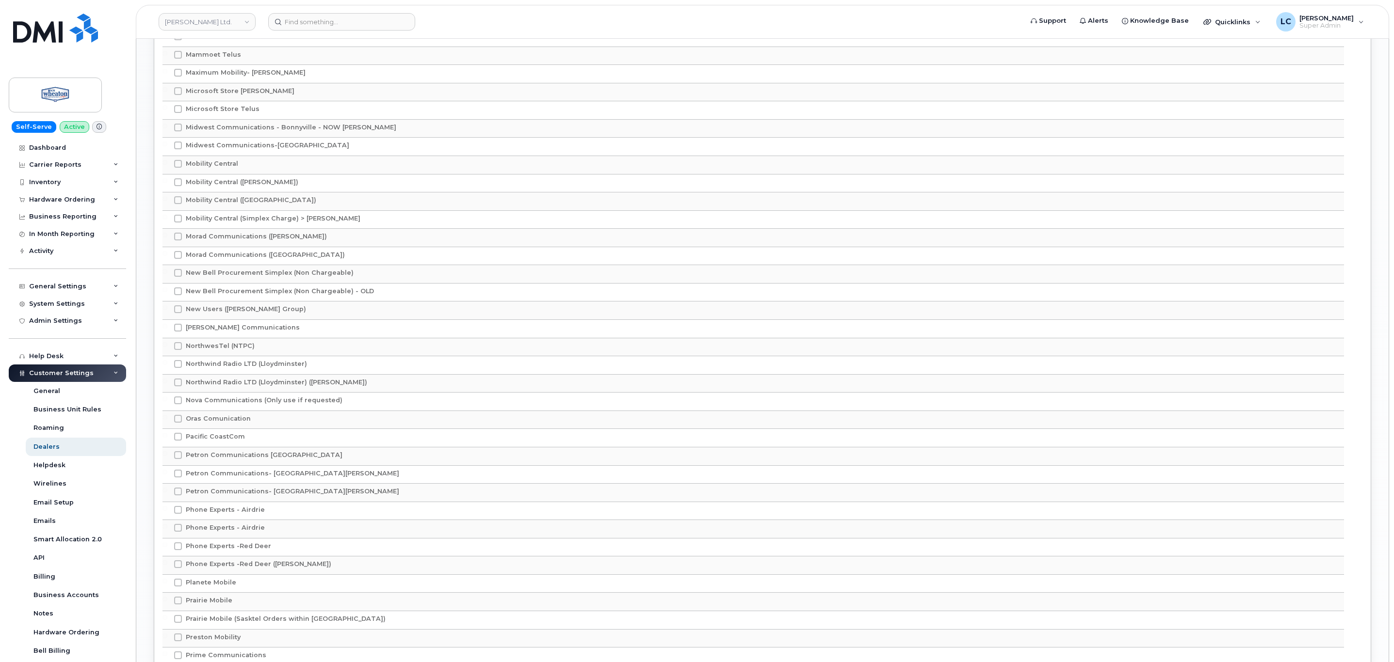
click at [297, 276] on span "New Bell Procurement Simplex (Non Chargeable)" at bounding box center [270, 272] width 168 height 7
click at [167, 274] on input "New Bell Procurement Simplex (Non Chargeable)" at bounding box center [164, 271] width 5 height 5
checkbox input "true"
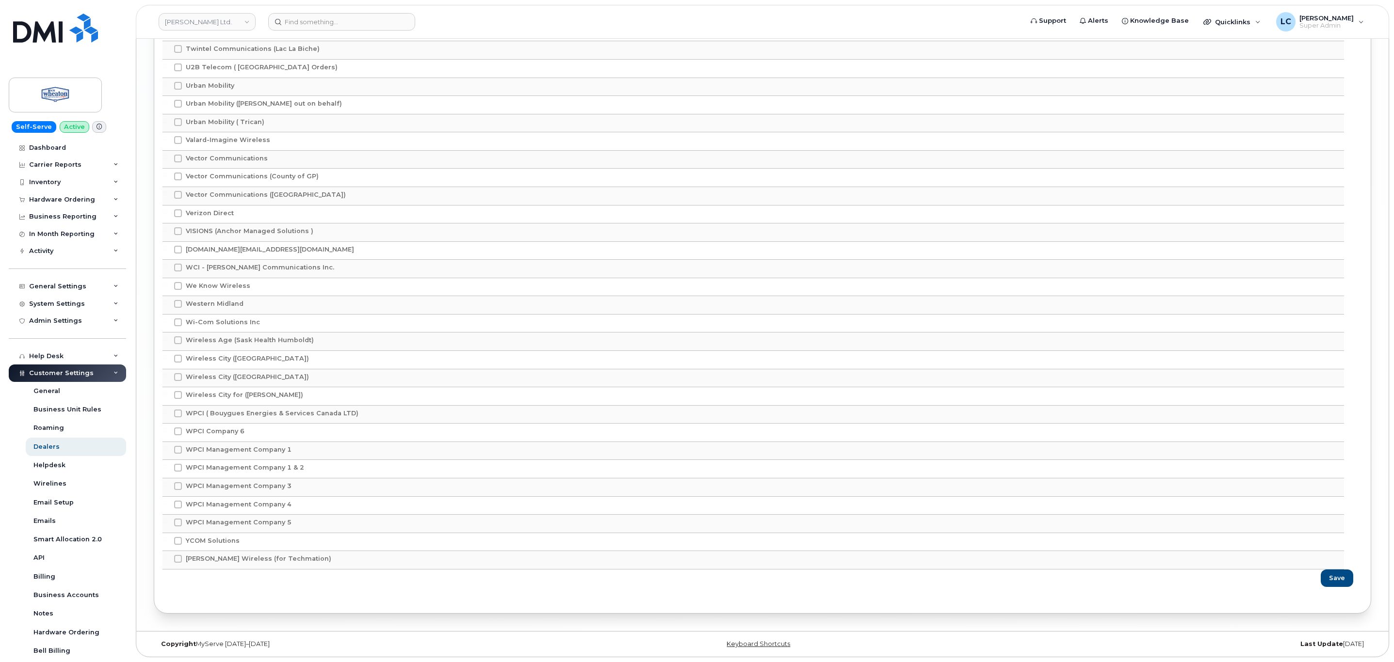
scroll to position [3657, 0]
click at [1338, 580] on span "Save" at bounding box center [1337, 578] width 16 height 9
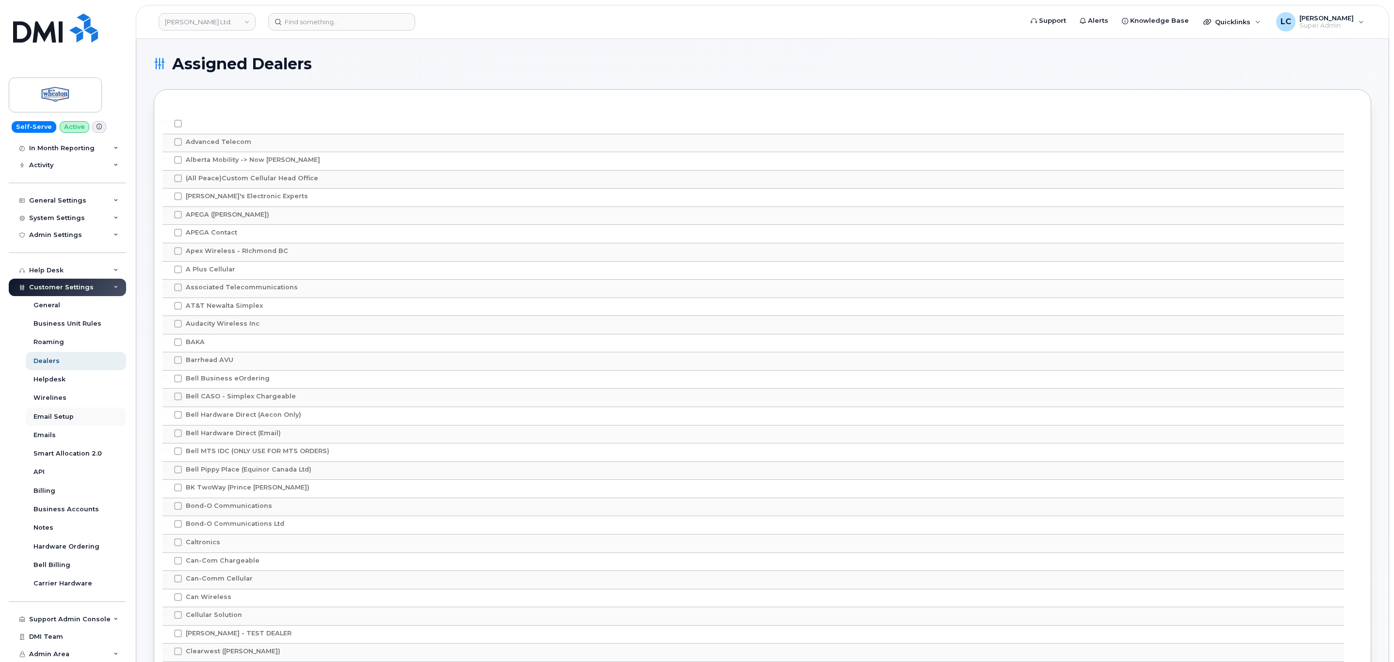
scroll to position [86, 0]
click at [90, 506] on div "Business Accounts" at bounding box center [65, 509] width 65 height 9
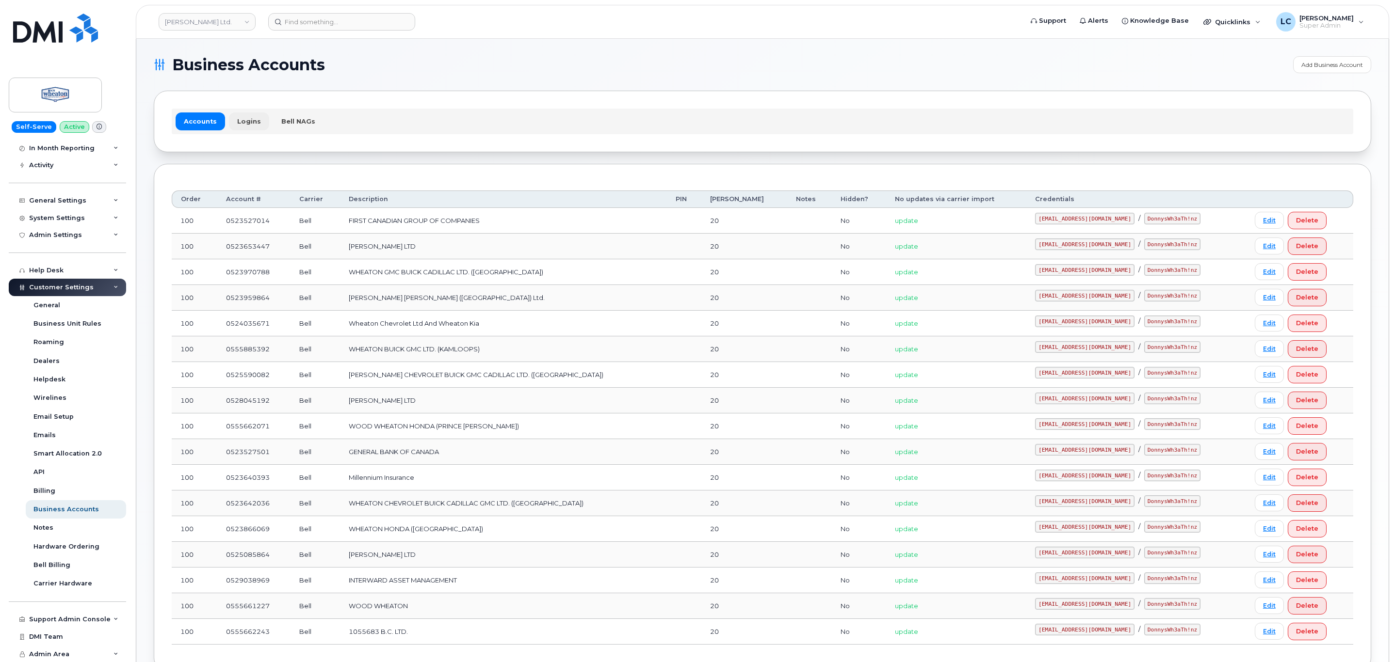
click at [259, 128] on link "Logins" at bounding box center [249, 120] width 40 height 17
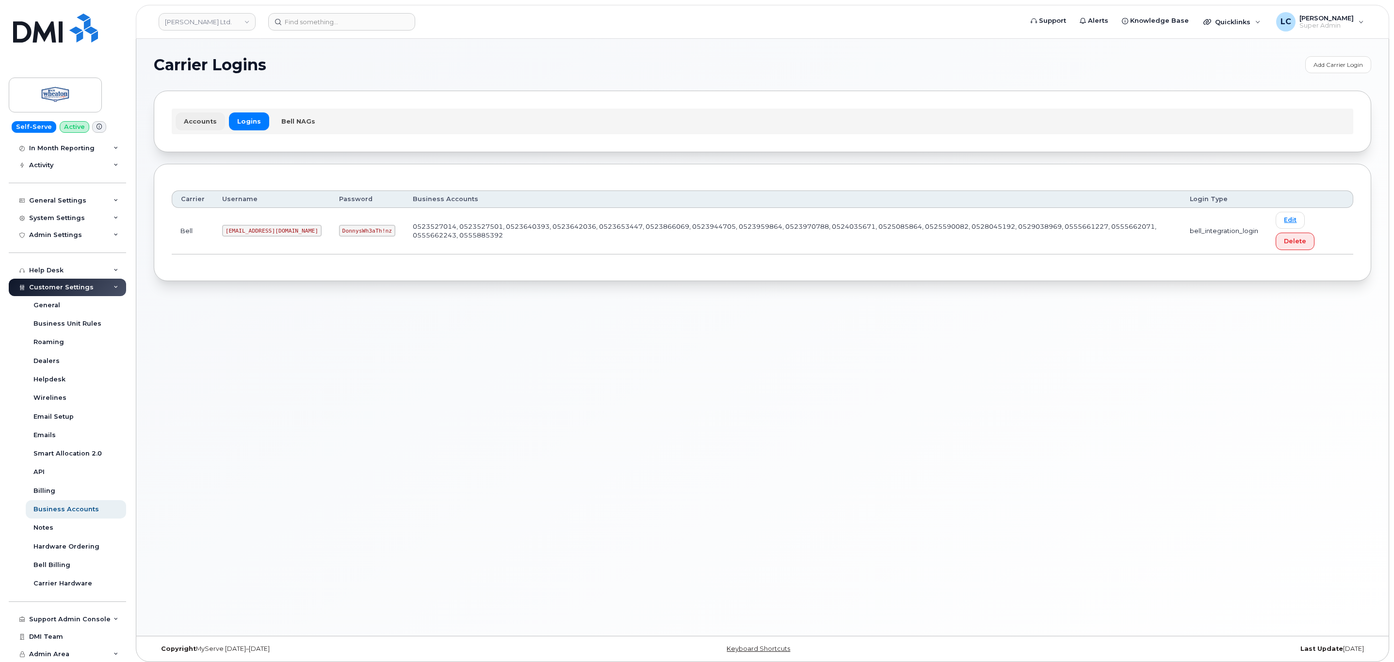
click at [194, 127] on link "Accounts" at bounding box center [200, 120] width 49 height 17
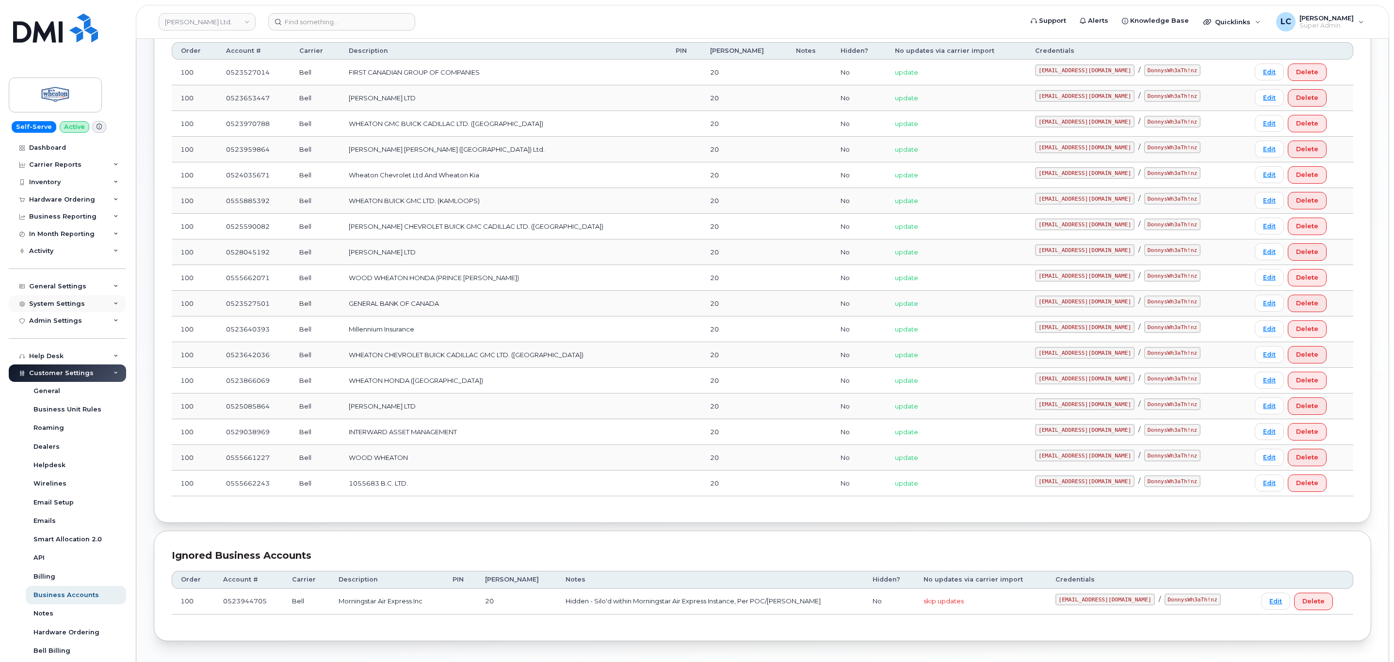
drag, startPoint x: 89, startPoint y: 307, endPoint x: 47, endPoint y: 303, distance: 42.9
click at [47, 303] on div "System Settings" at bounding box center [57, 304] width 56 height 8
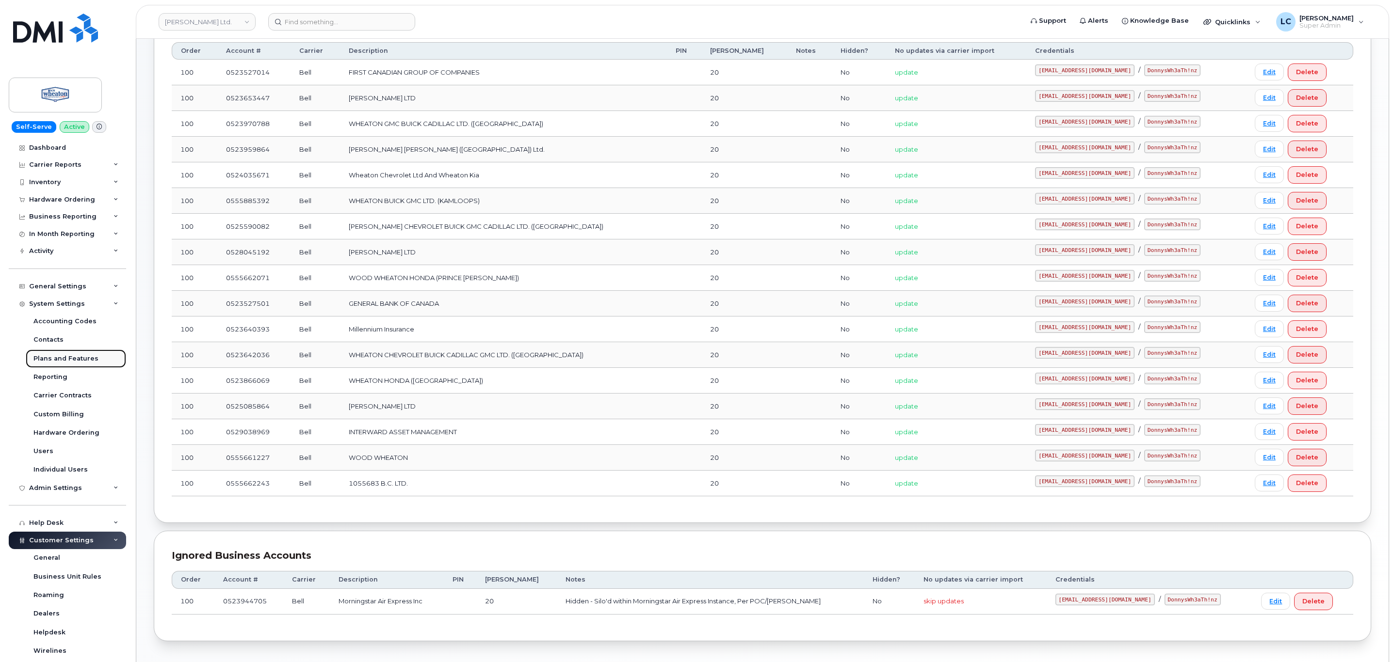
click at [72, 361] on div "Plans and Features" at bounding box center [65, 358] width 65 height 9
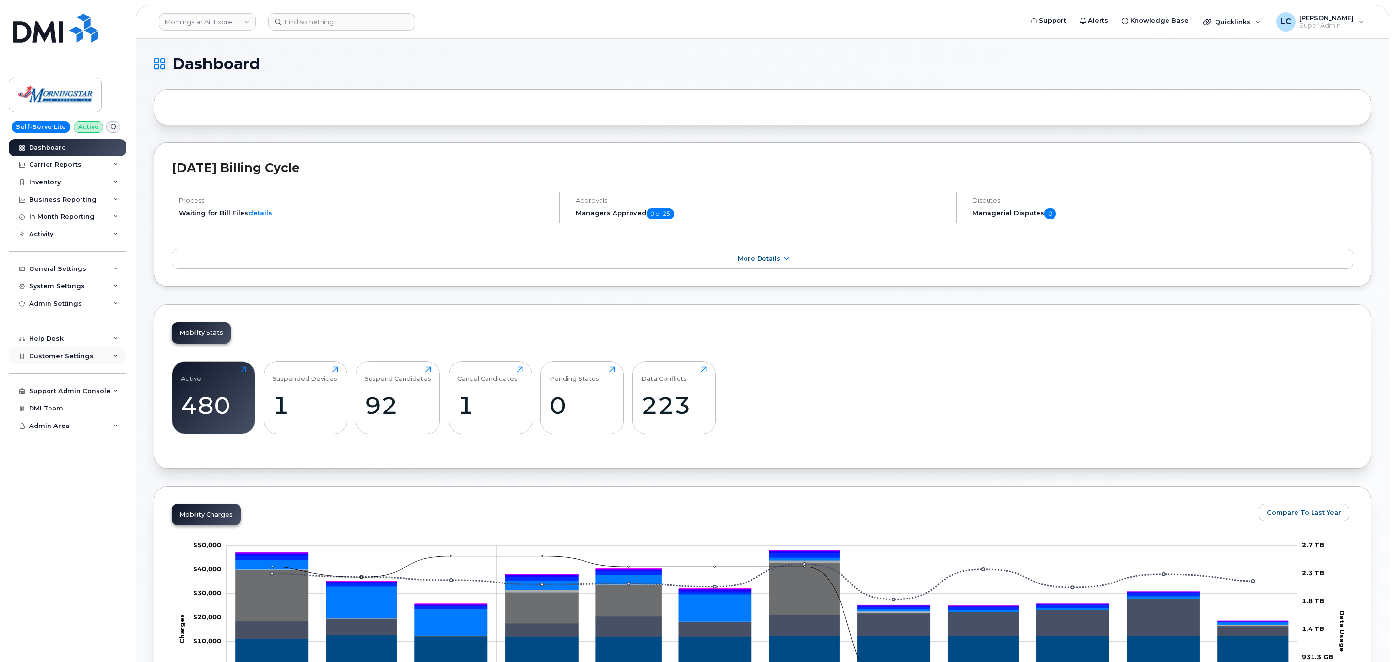
click at [86, 358] on span "Customer Settings" at bounding box center [61, 356] width 64 height 7
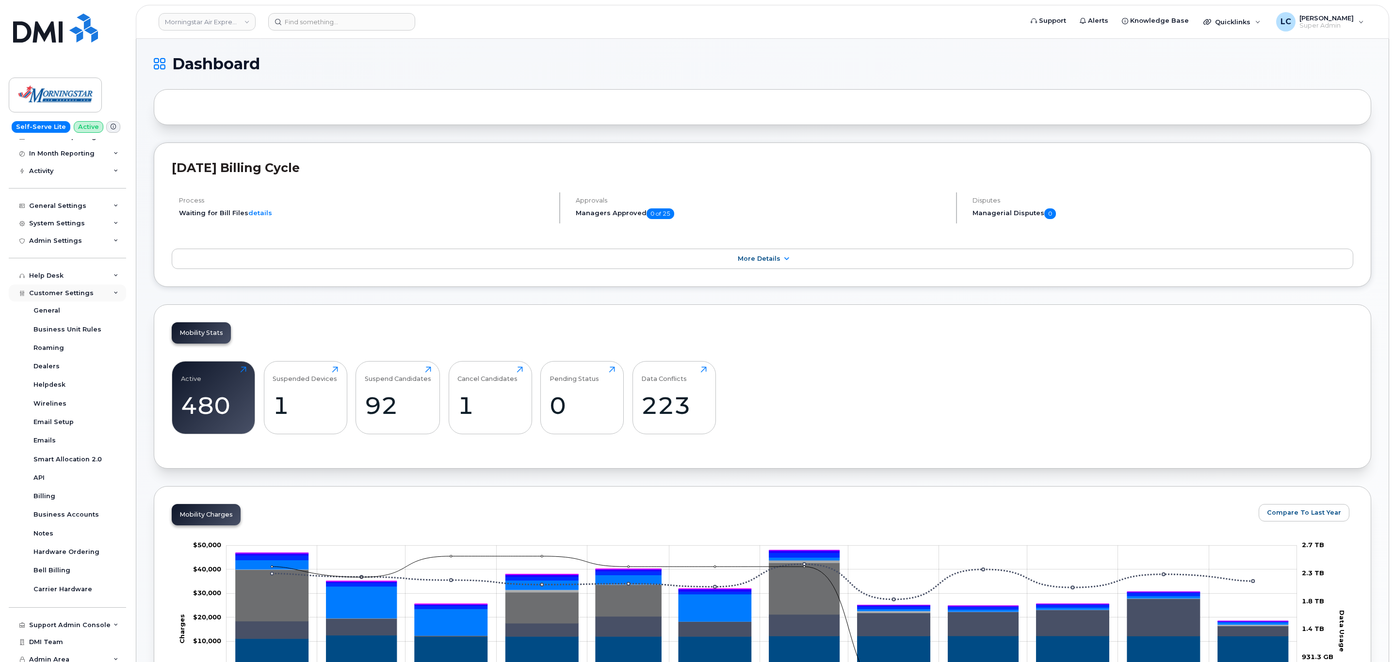
scroll to position [68, 0]
click at [67, 513] on div "Business Accounts" at bounding box center [65, 509] width 65 height 9
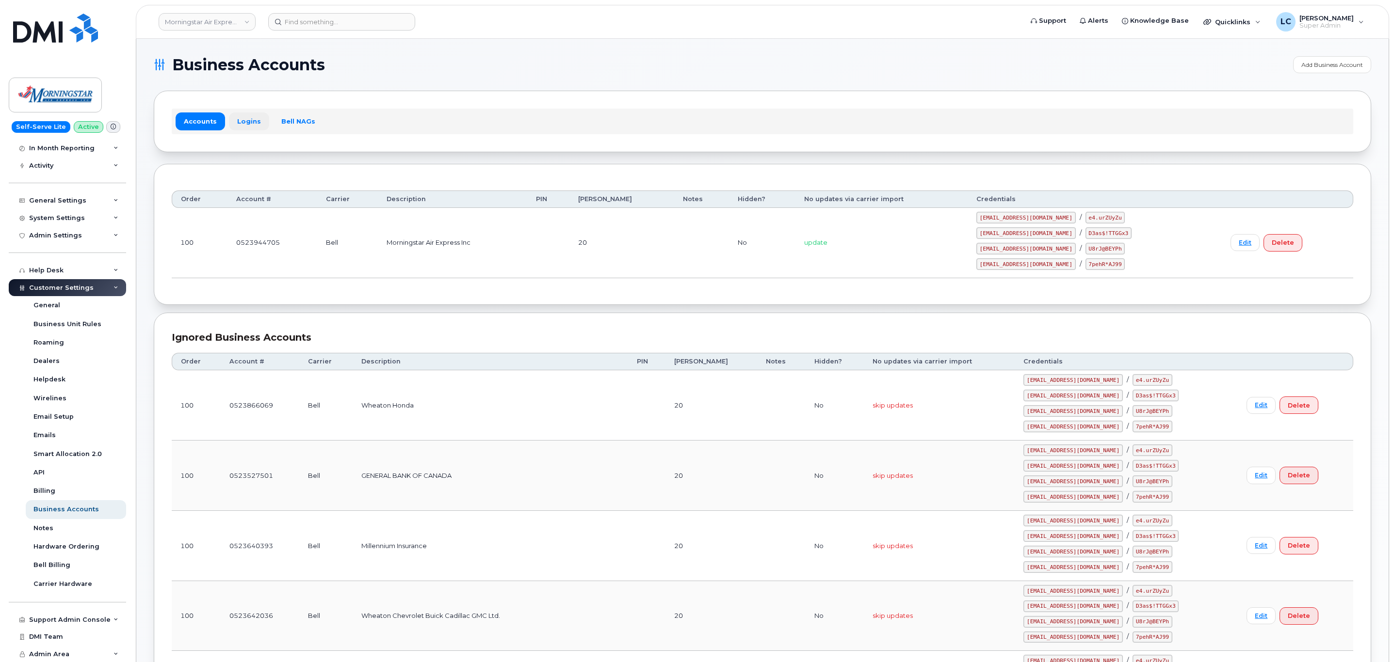
click at [244, 116] on link "Logins" at bounding box center [249, 120] width 40 height 17
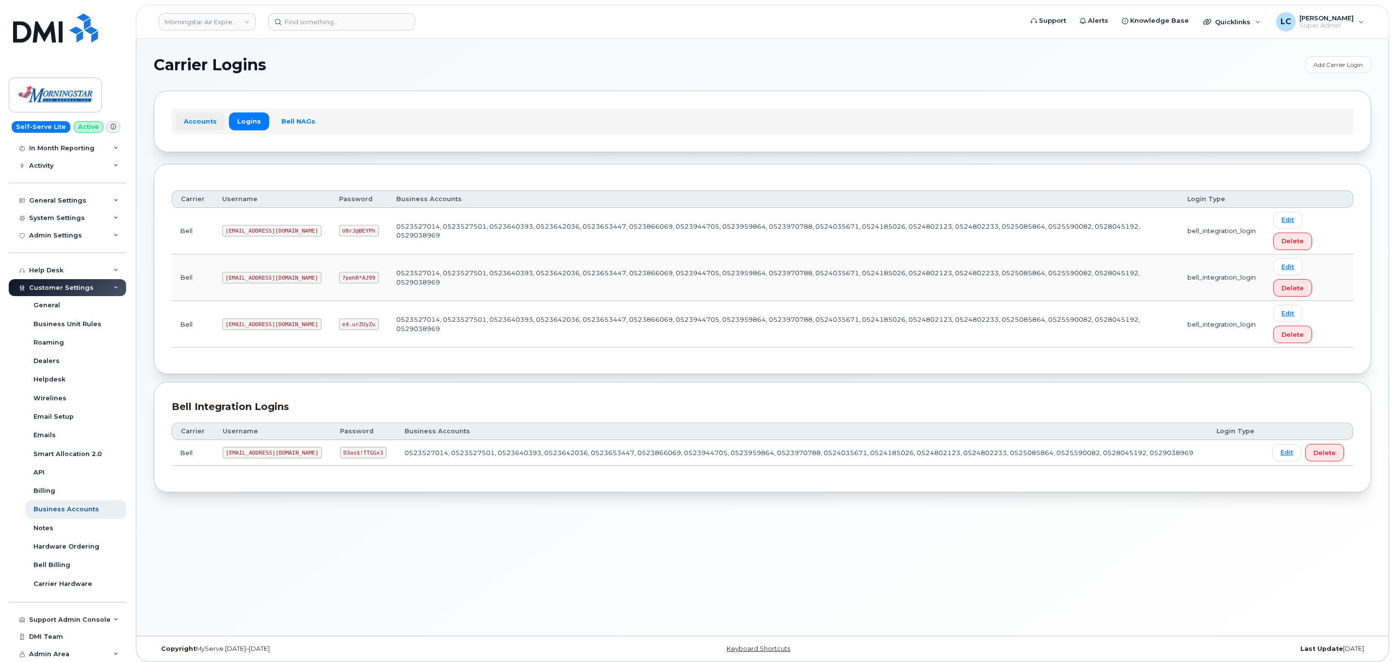
click at [196, 119] on link "Accounts" at bounding box center [200, 120] width 49 height 17
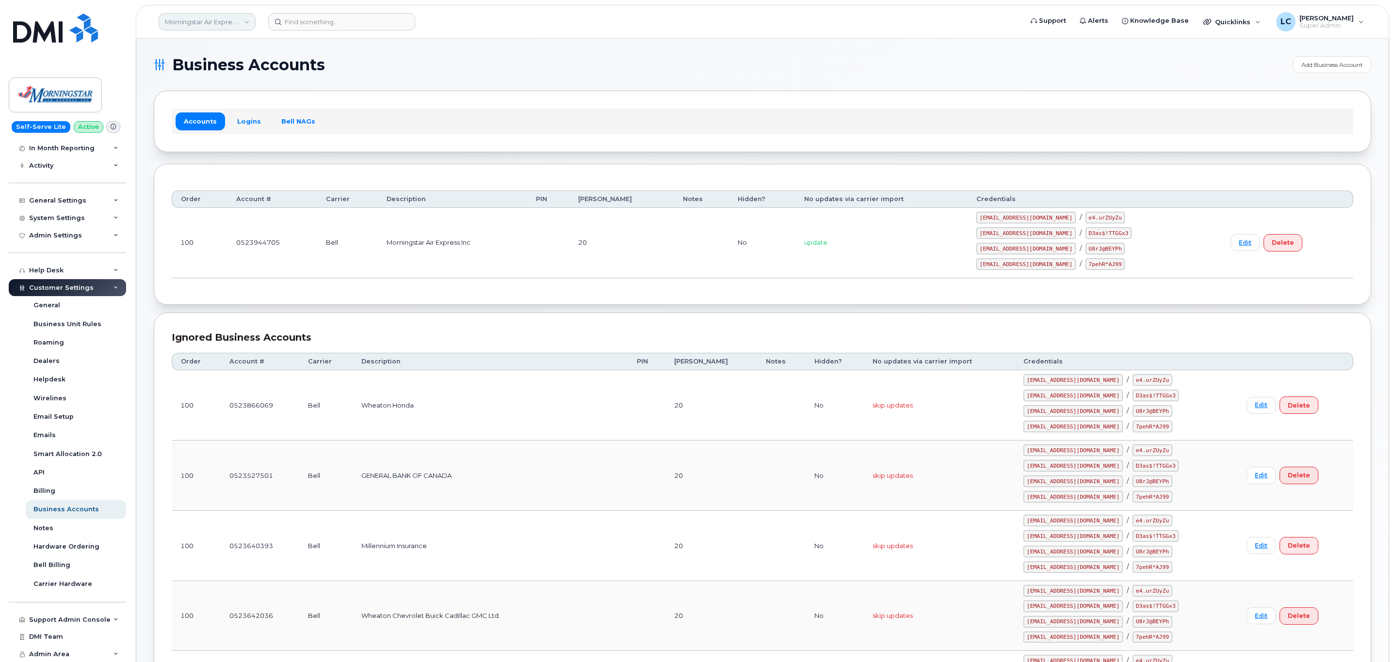
click at [230, 19] on link "Morningstar Air Express Inc" at bounding box center [207, 21] width 97 height 17
click at [211, 49] on input at bounding box center [231, 46] width 127 height 17
type input "Board of"
click at [212, 93] on span "The Board of Governors Of [GEOGRAPHIC_DATA]" at bounding box center [224, 91] width 112 height 19
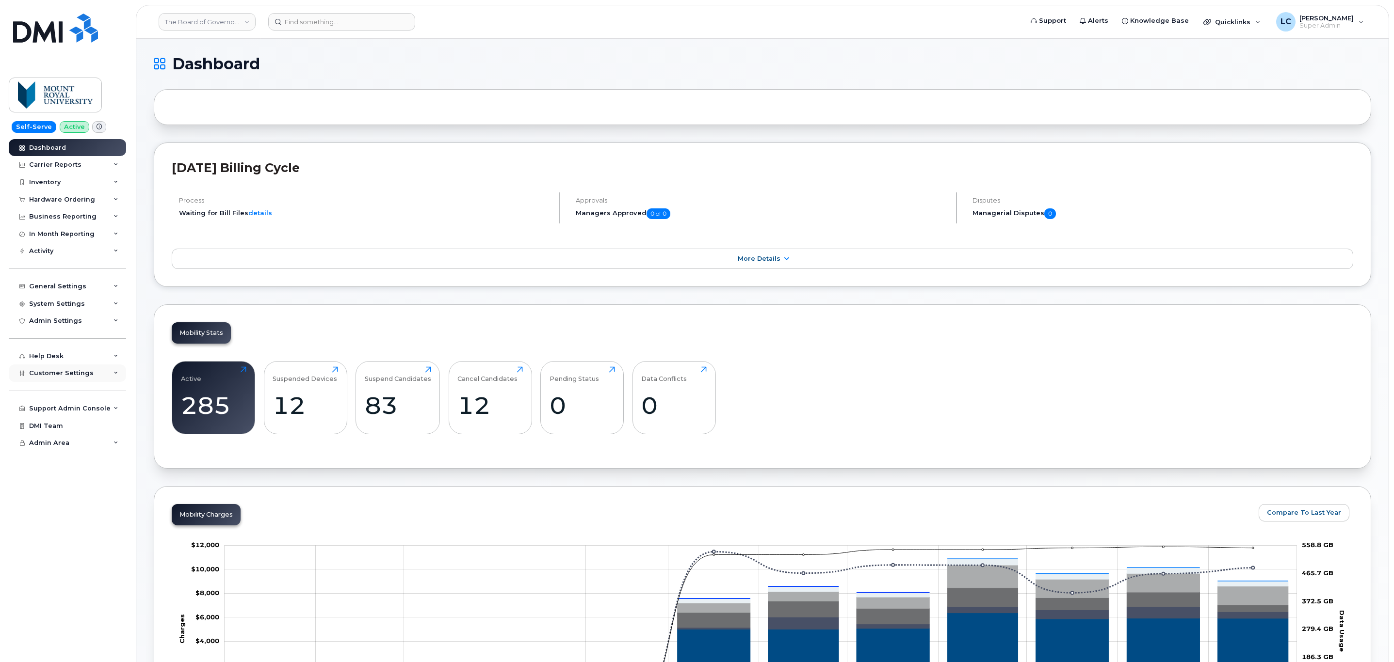
click at [79, 368] on div "Customer Settings" at bounding box center [67, 373] width 117 height 17
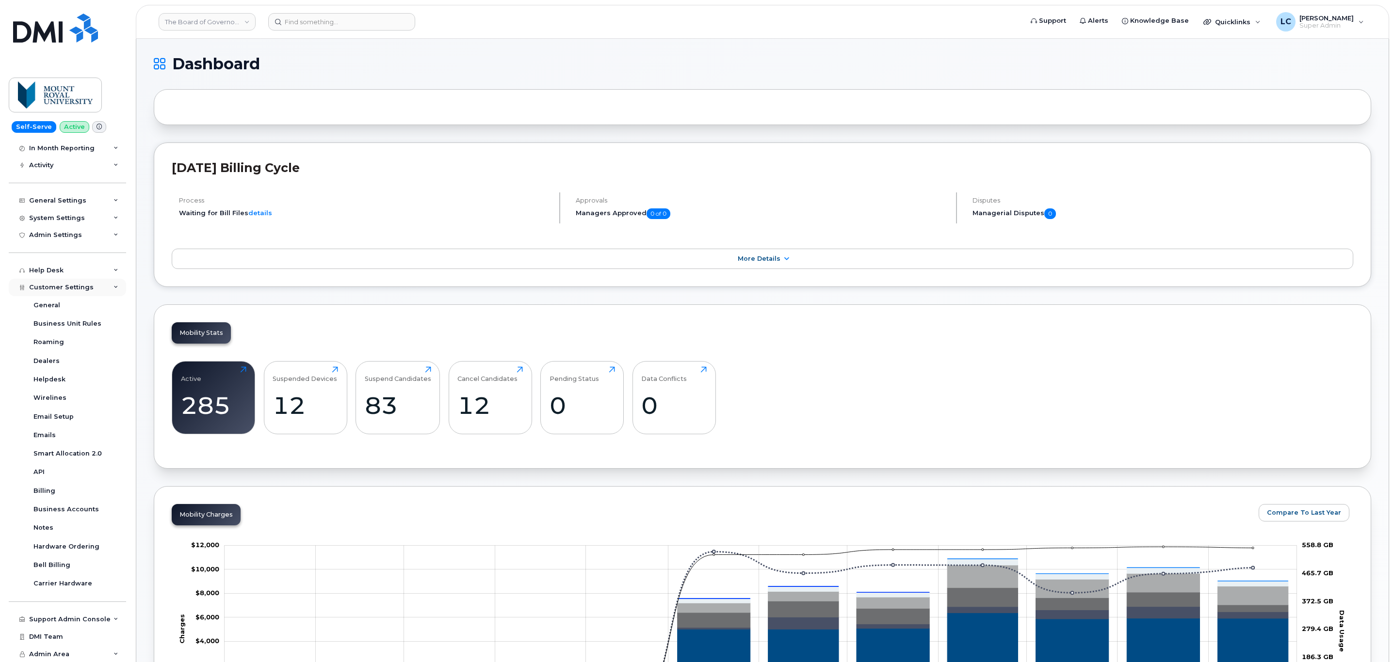
scroll to position [85, 0]
click at [83, 549] on div "Hardware Ordering" at bounding box center [66, 548] width 66 height 9
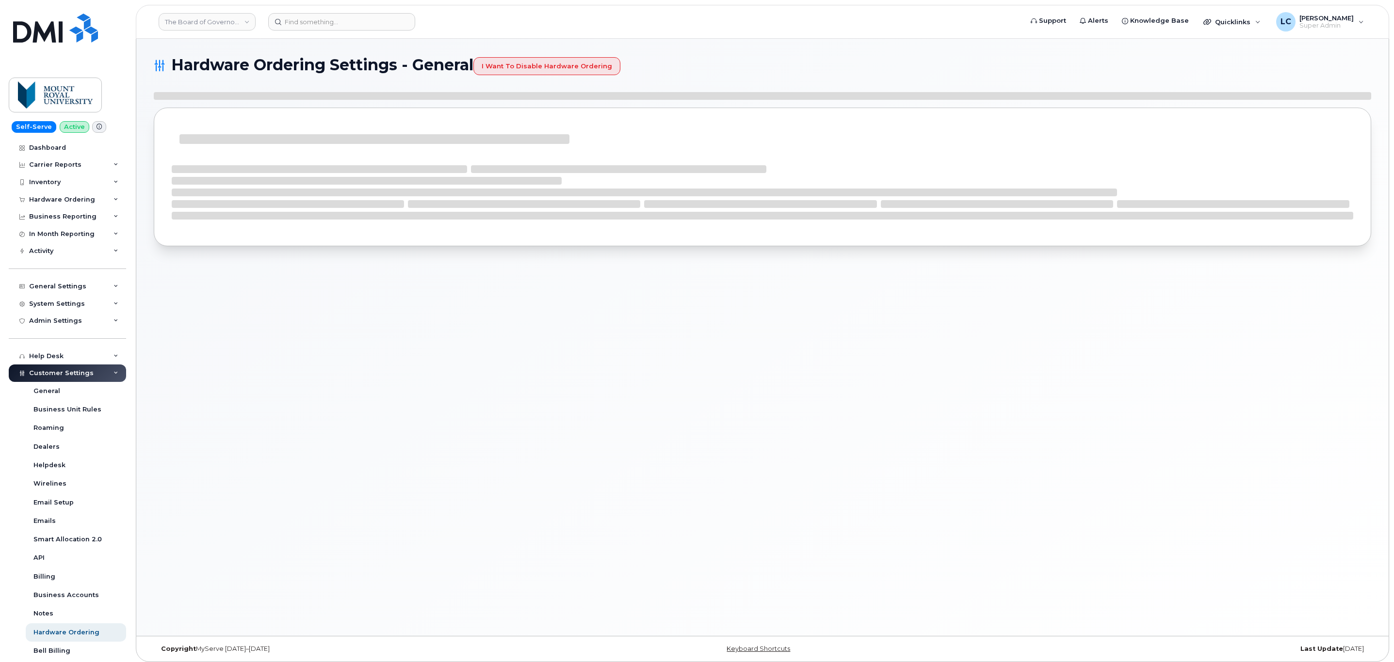
select select "admins"
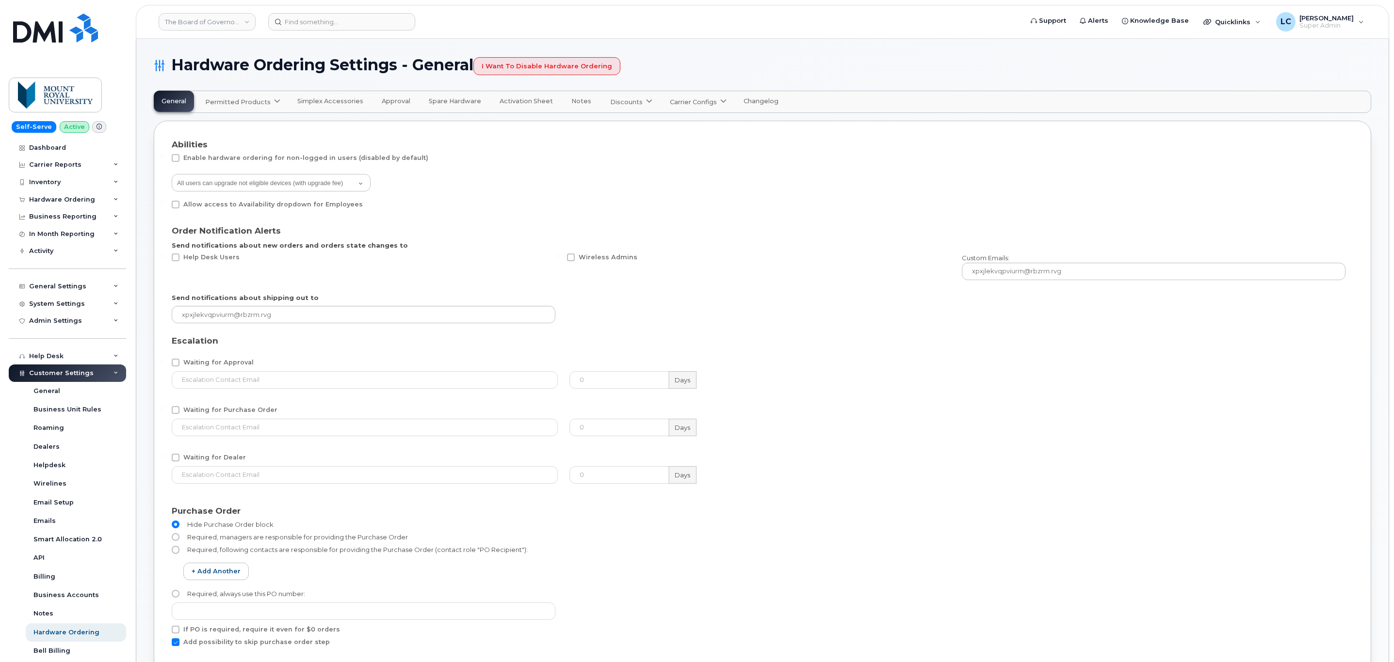
click at [689, 102] on span "Carrier Configs" at bounding box center [693, 101] width 47 height 9
click at [673, 124] on span "Bell" at bounding box center [678, 125] width 13 height 10
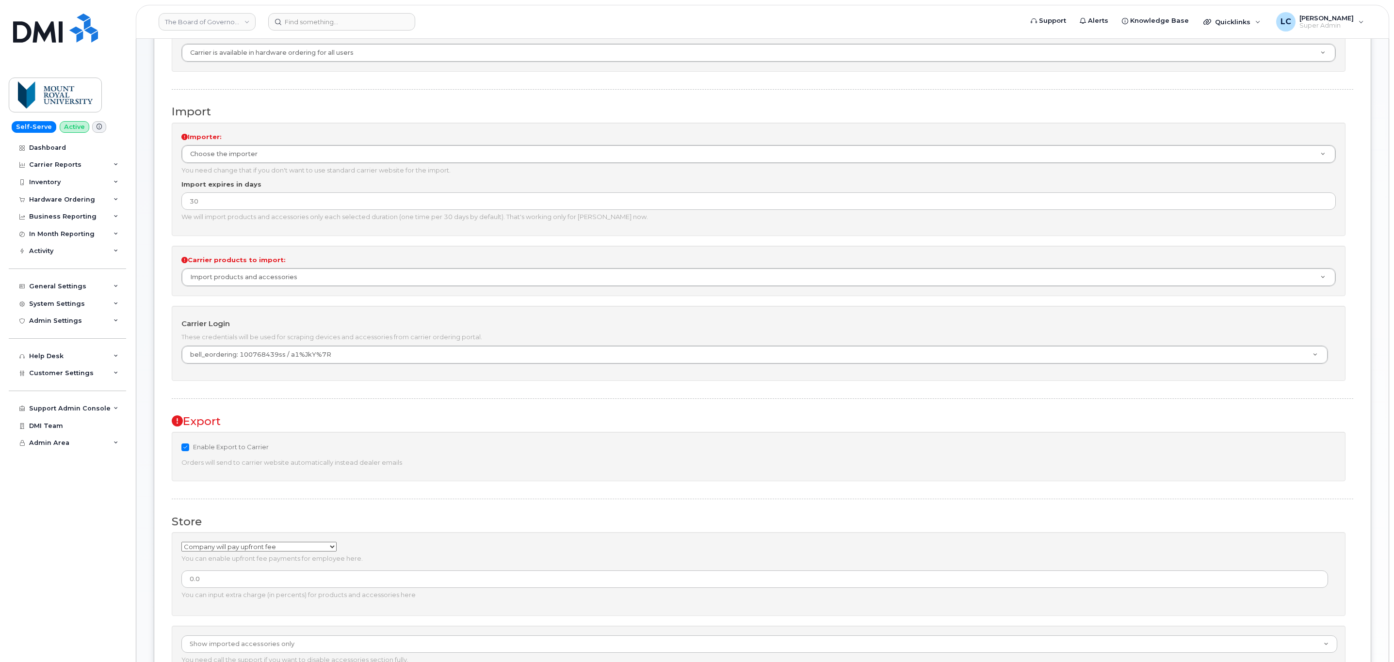
scroll to position [301, 0]
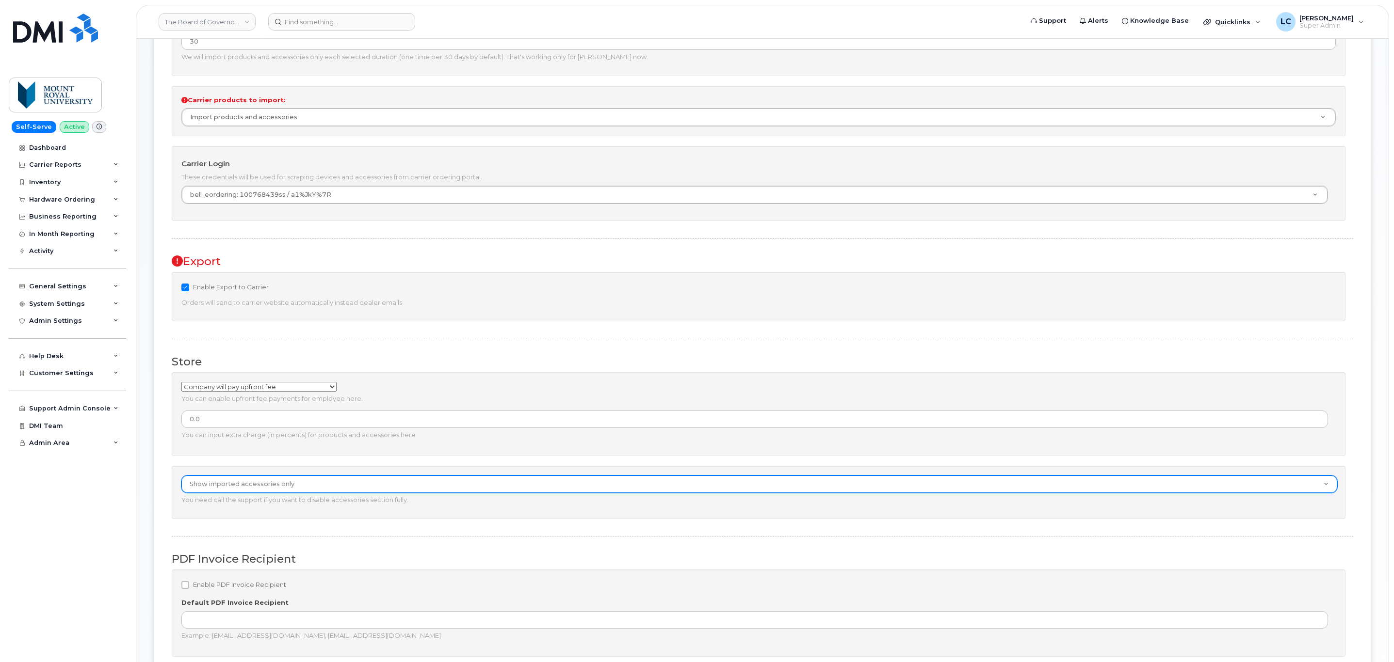
click at [377, 492] on select "Show imported accessories and form for custom accessories Show imported accesso…" at bounding box center [758, 484] width 1155 height 17
click at [182, 481] on select "Show imported accessories and form for custom accessories Show imported accesso…" at bounding box center [758, 484] width 1155 height 17
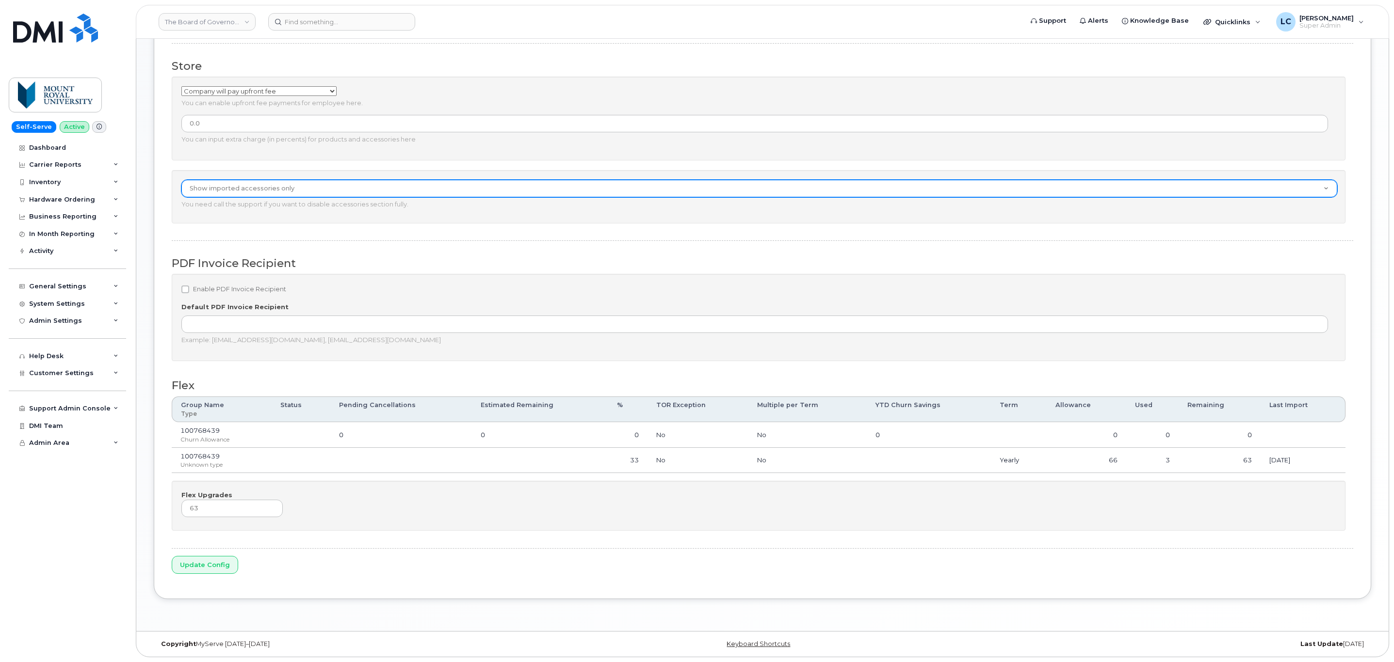
scroll to position [605, 0]
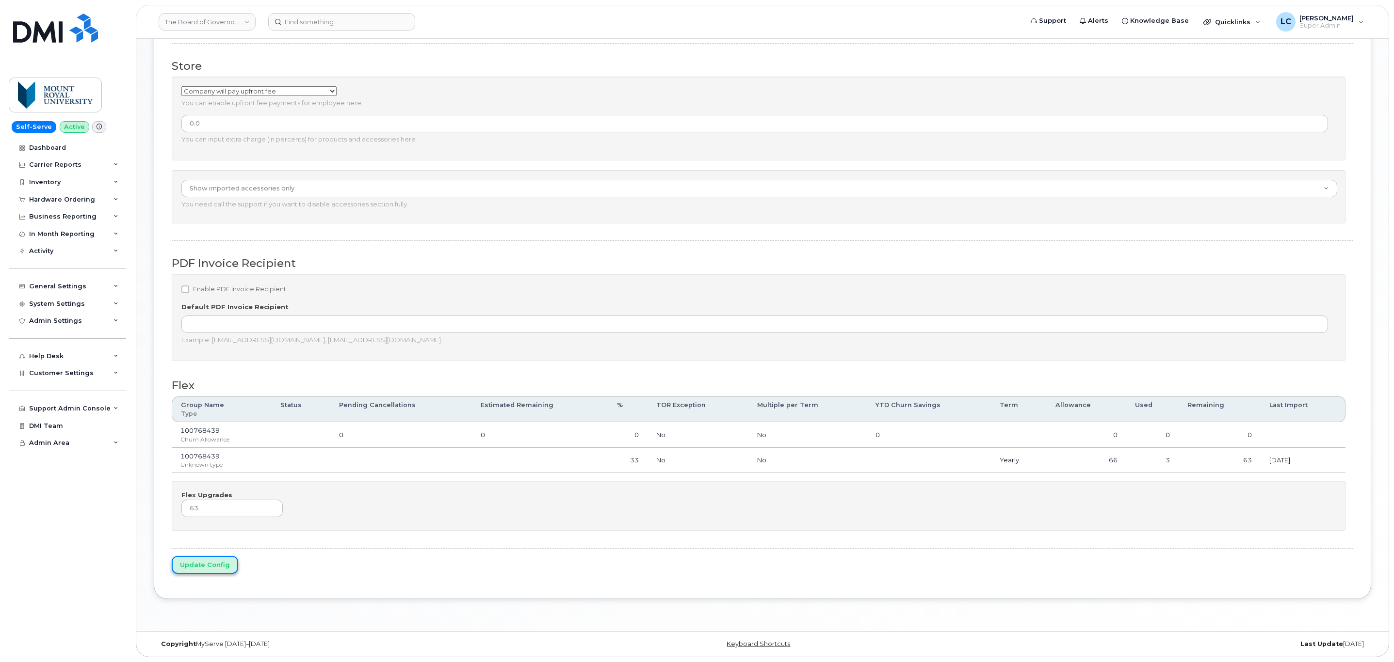
click at [198, 565] on input "Update Config" at bounding box center [205, 565] width 66 height 18
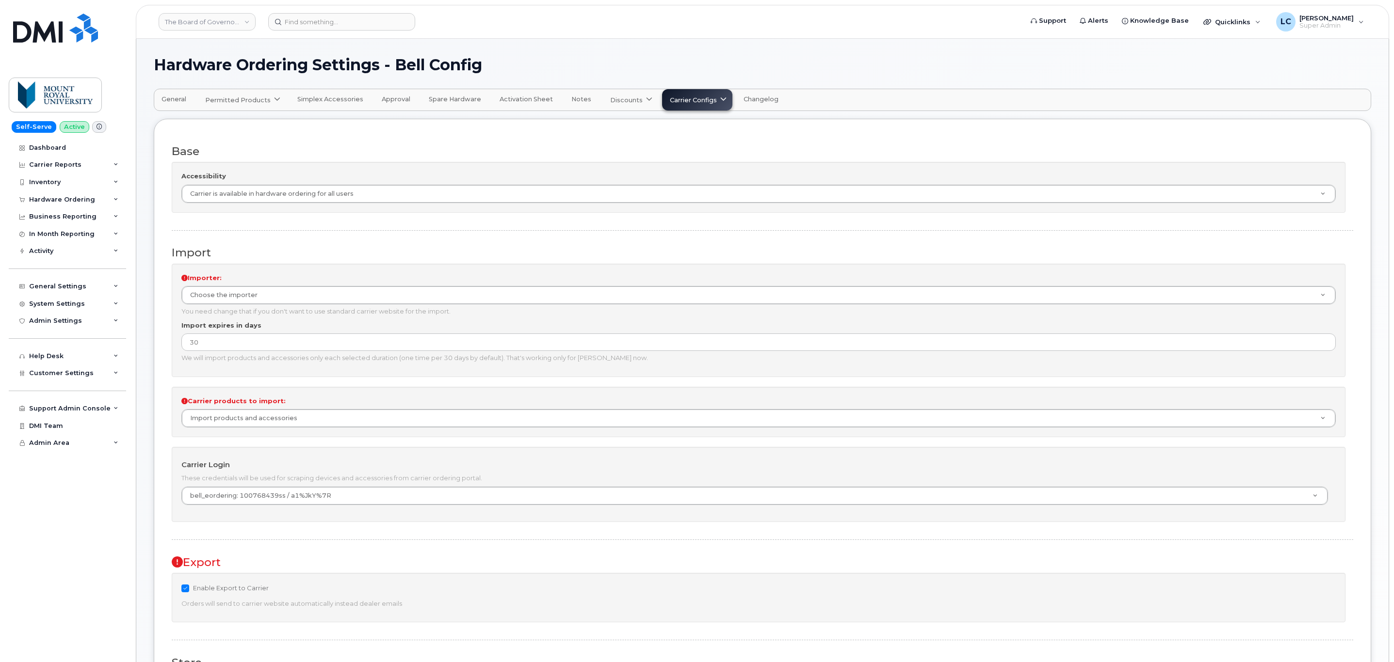
click at [172, 101] on span "General" at bounding box center [173, 100] width 25 height 8
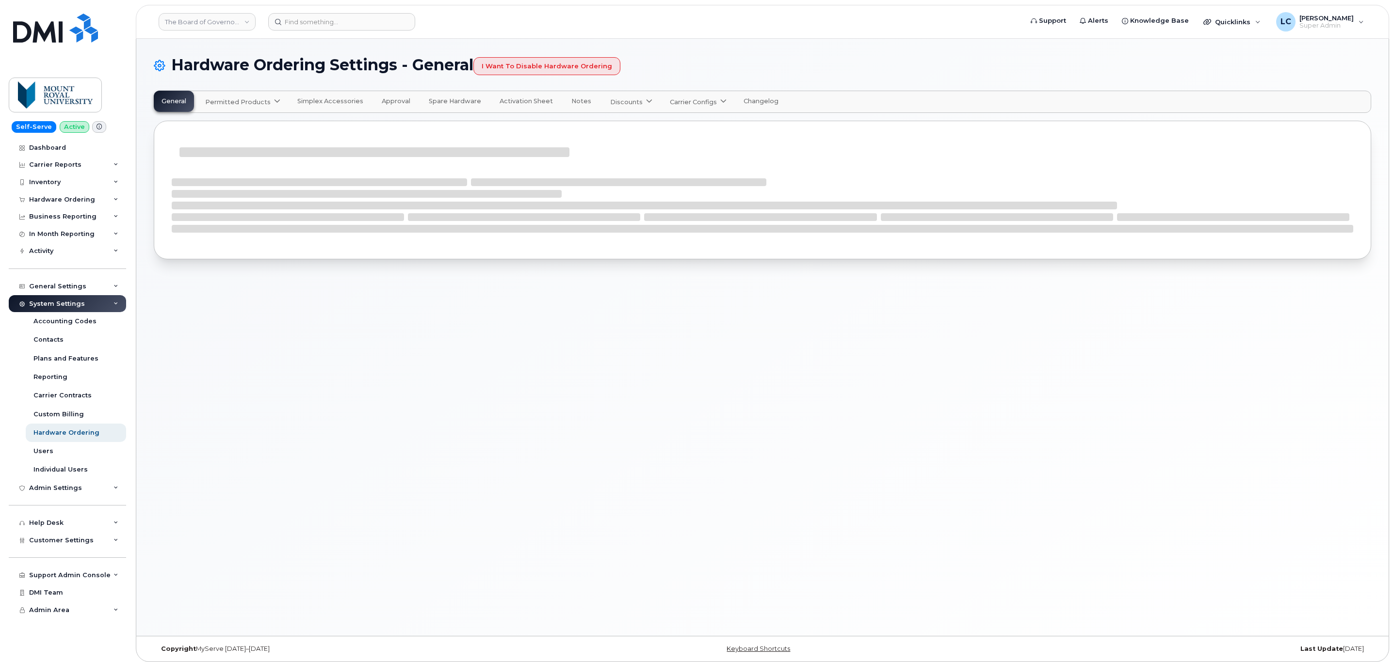
select select "admins"
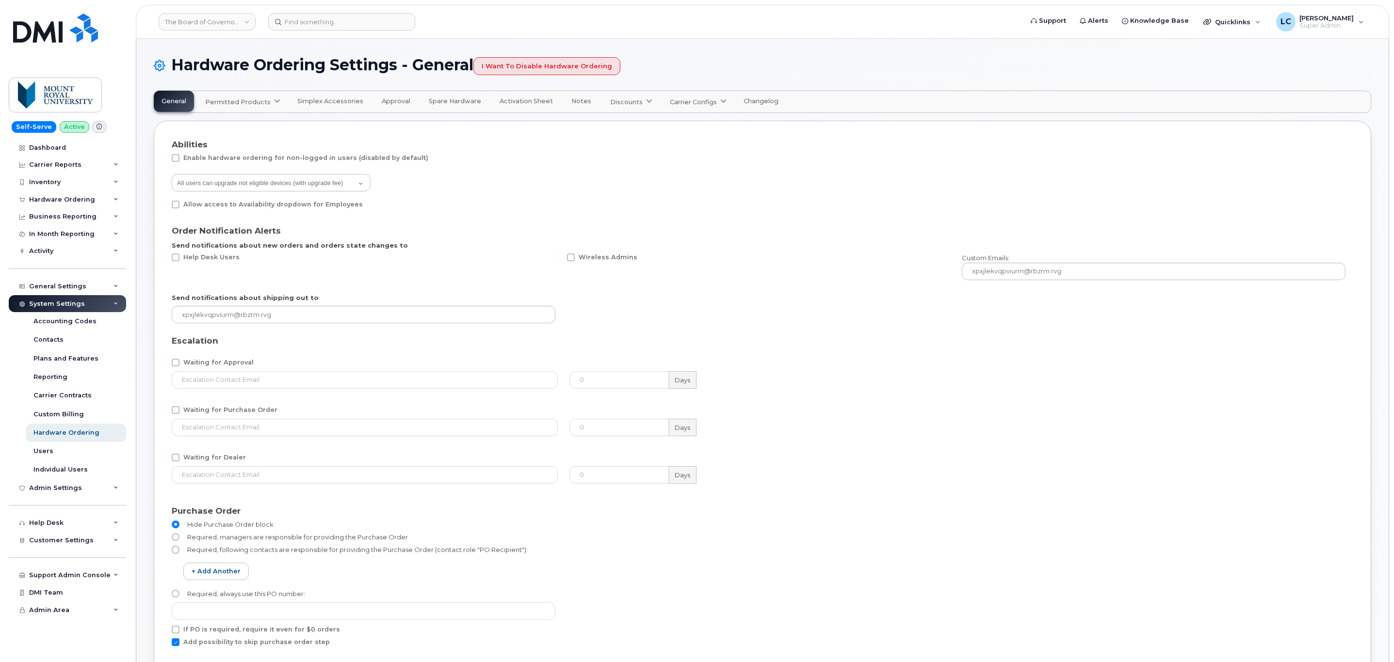
click at [372, 160] on span "Enable hardware ordering for non-logged in users (disabled by default)" at bounding box center [305, 157] width 245 height 7
click at [165, 159] on input "Enable hardware ordering for non-logged in users (disabled by default)" at bounding box center [162, 156] width 5 height 5
click at [374, 159] on span "Enable hardware ordering for non-logged in users (disabled by default)" at bounding box center [305, 157] width 245 height 7
click at [165, 159] on input "Enable hardware ordering for non-logged in users (disabled by default)" at bounding box center [162, 156] width 5 height 5
checkbox input "false"
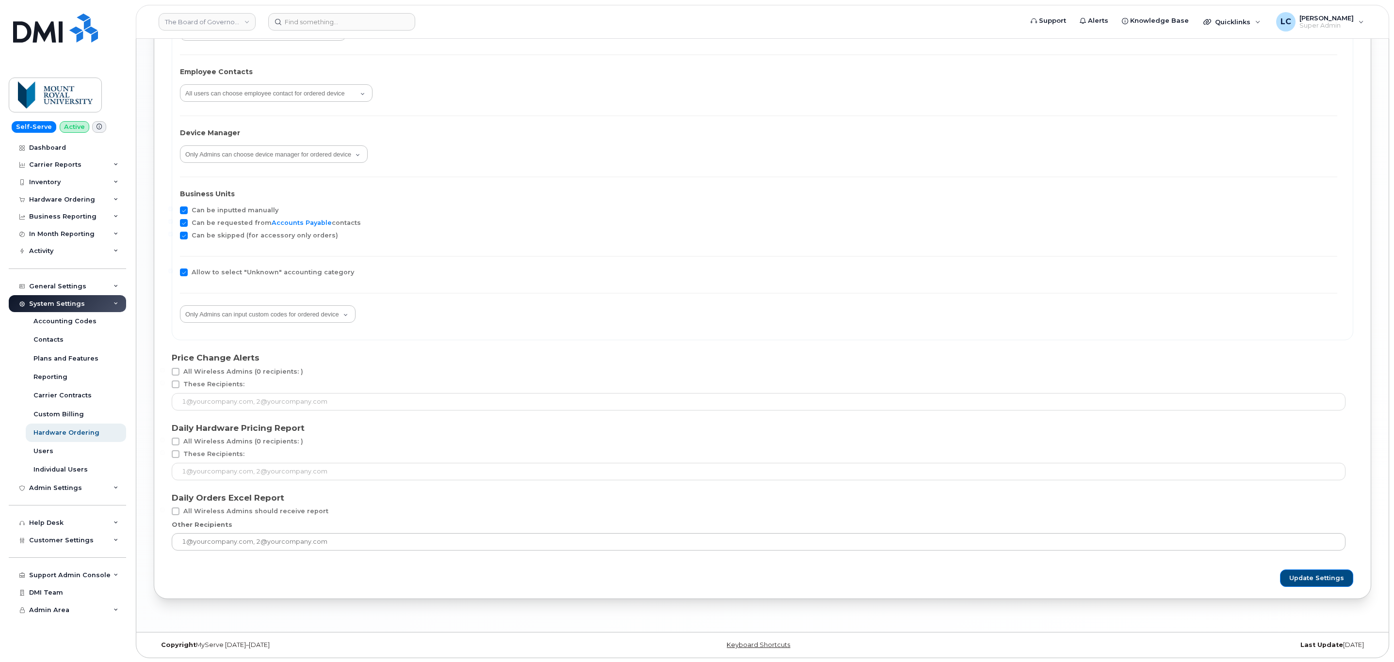
scroll to position [1607, 0]
click at [100, 221] on div "Business Reporting" at bounding box center [67, 216] width 117 height 17
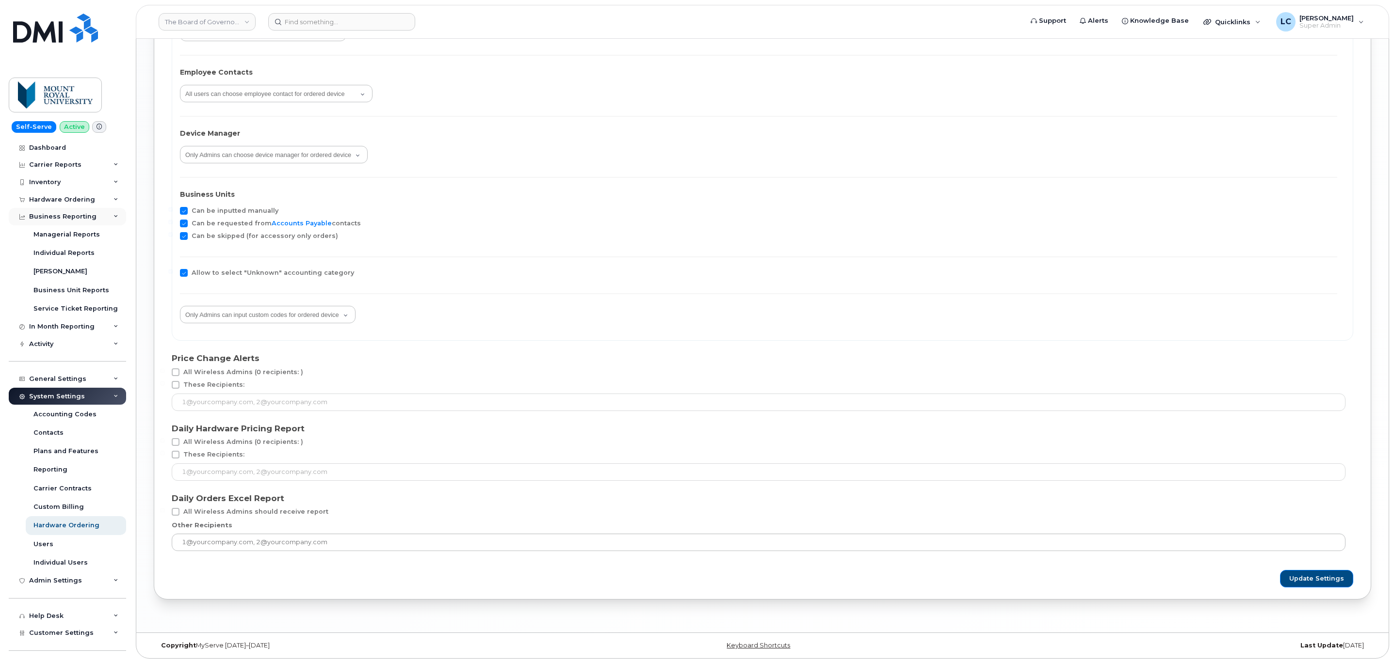
click at [100, 221] on div "Business Reporting" at bounding box center [67, 216] width 117 height 17
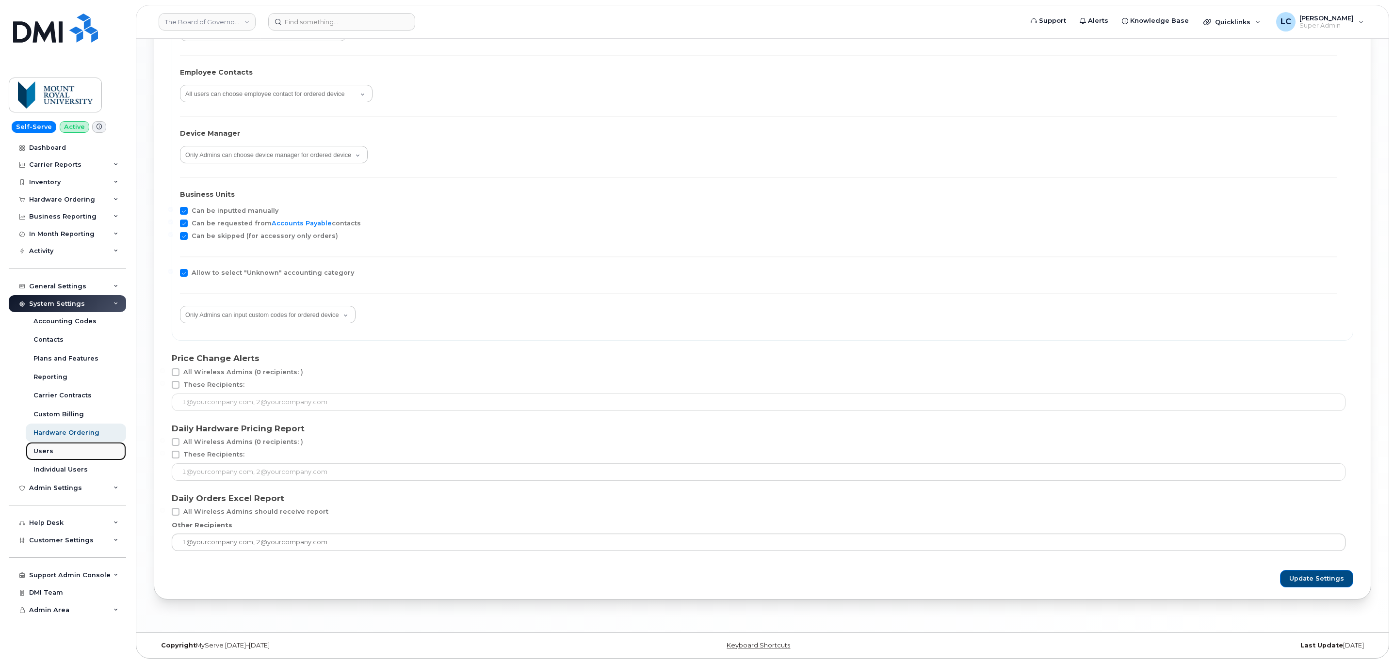
drag, startPoint x: 104, startPoint y: 207, endPoint x: 47, endPoint y: 460, distance: 259.0
click at [47, 460] on link "Users" at bounding box center [76, 451] width 100 height 18
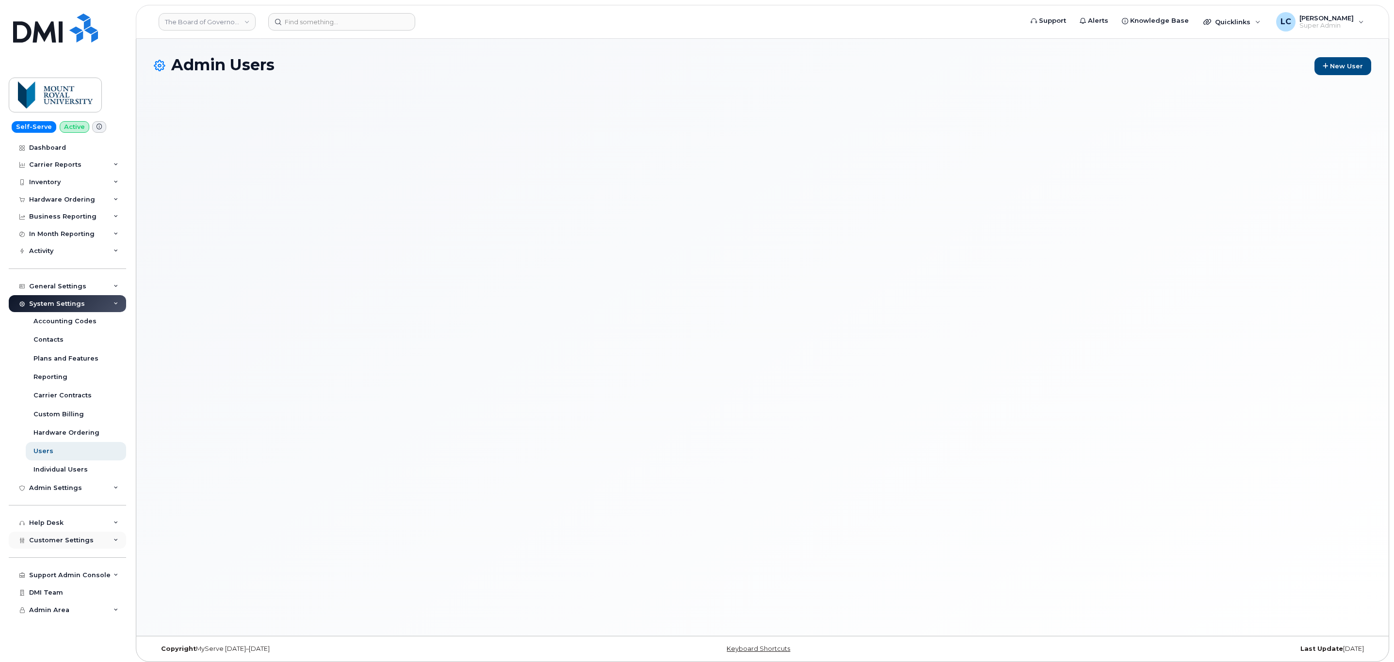
click at [111, 543] on div "Customer Settings" at bounding box center [67, 540] width 117 height 17
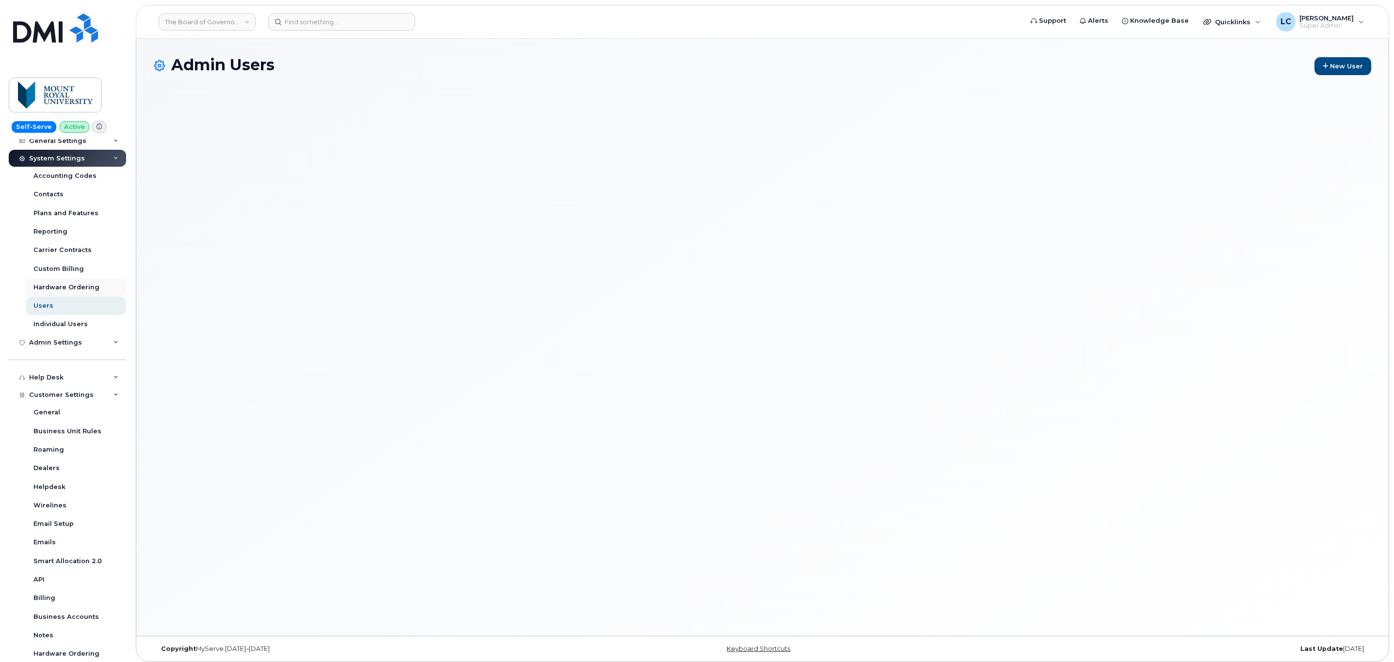
scroll to position [146, 0]
click at [57, 470] on div "Dealers" at bounding box center [46, 468] width 26 height 9
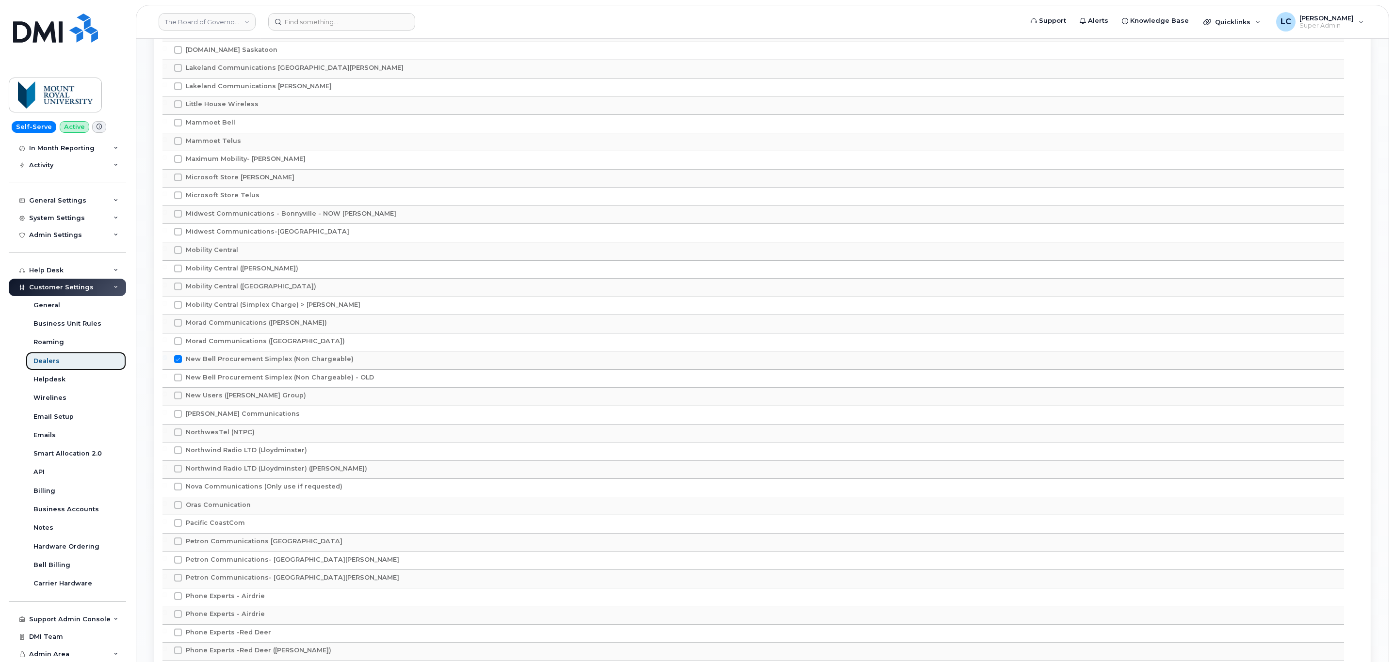
scroll to position [83, 0]
click at [95, 518] on link "Business Accounts" at bounding box center [76, 512] width 100 height 18
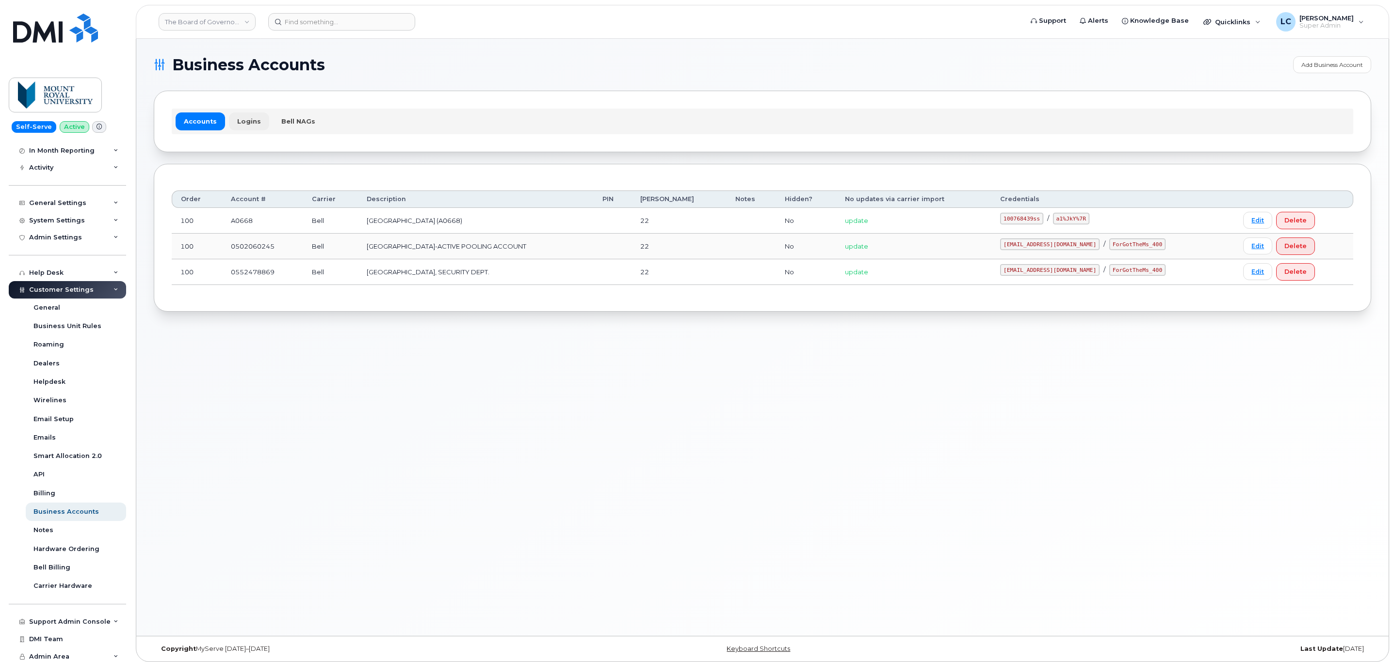
click at [247, 116] on link "Logins" at bounding box center [249, 120] width 40 height 17
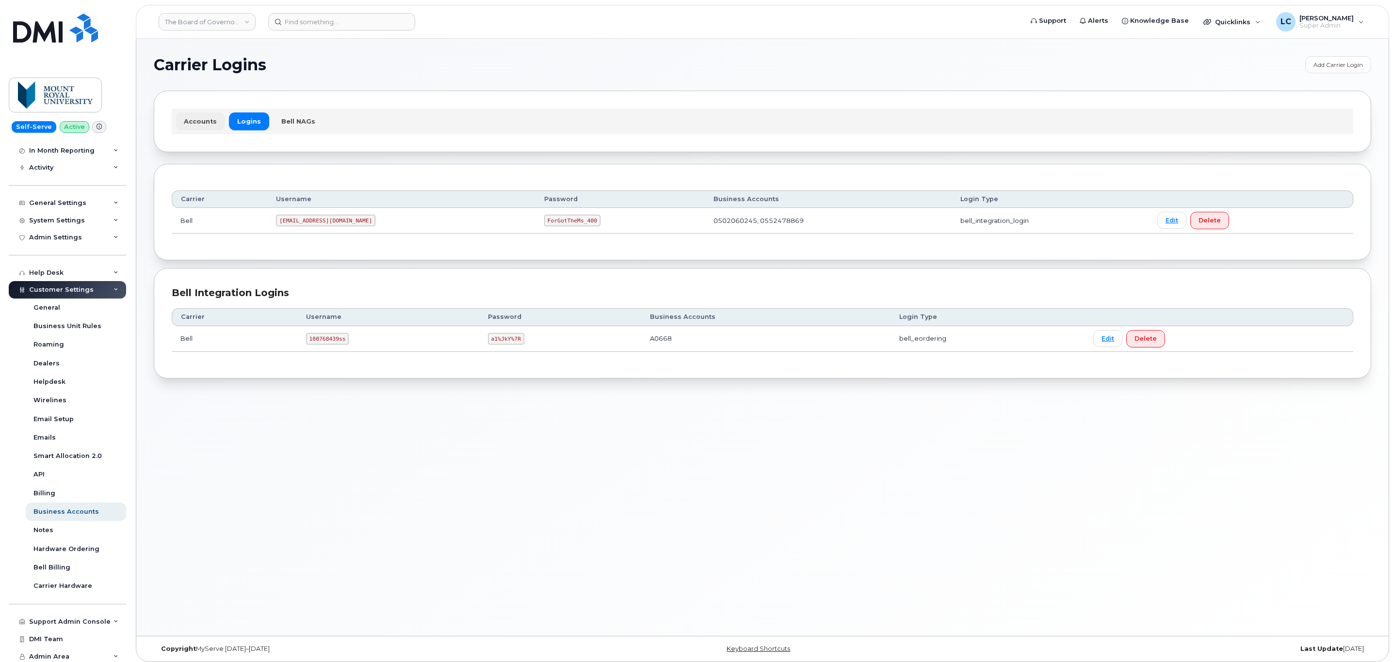
click at [201, 123] on link "Accounts" at bounding box center [200, 120] width 49 height 17
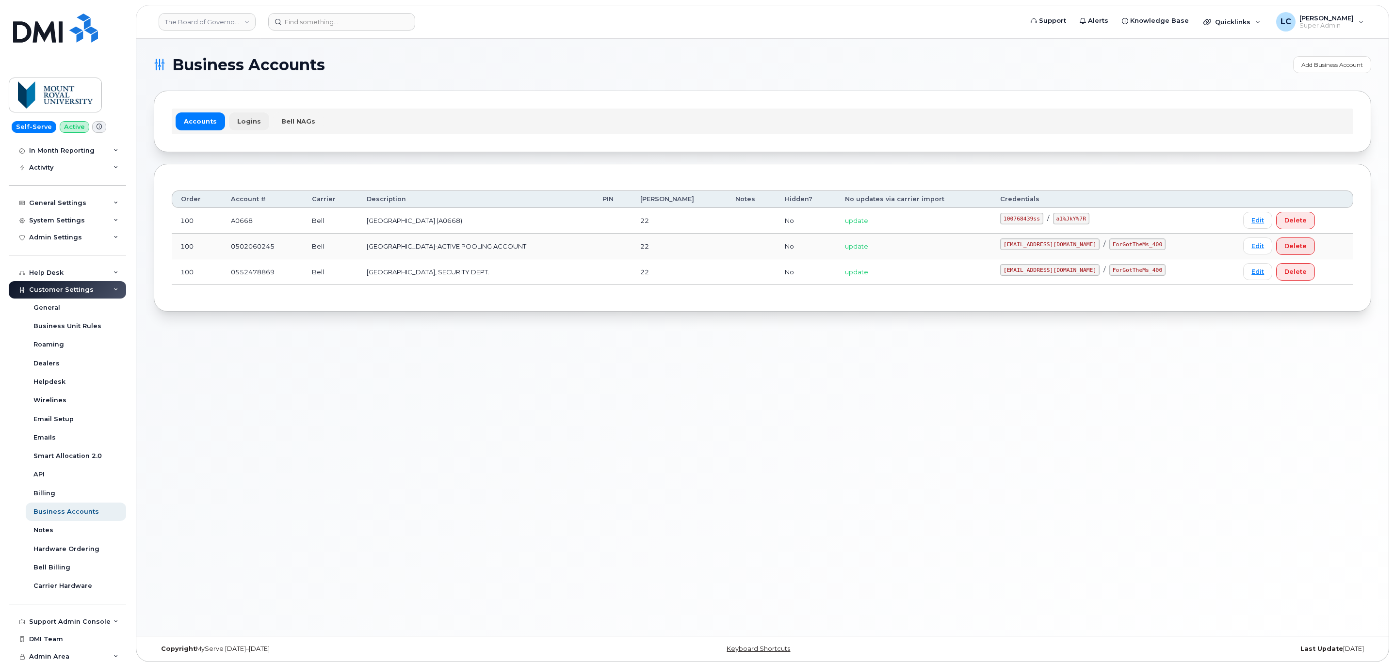
click at [259, 123] on link "Logins" at bounding box center [249, 120] width 40 height 17
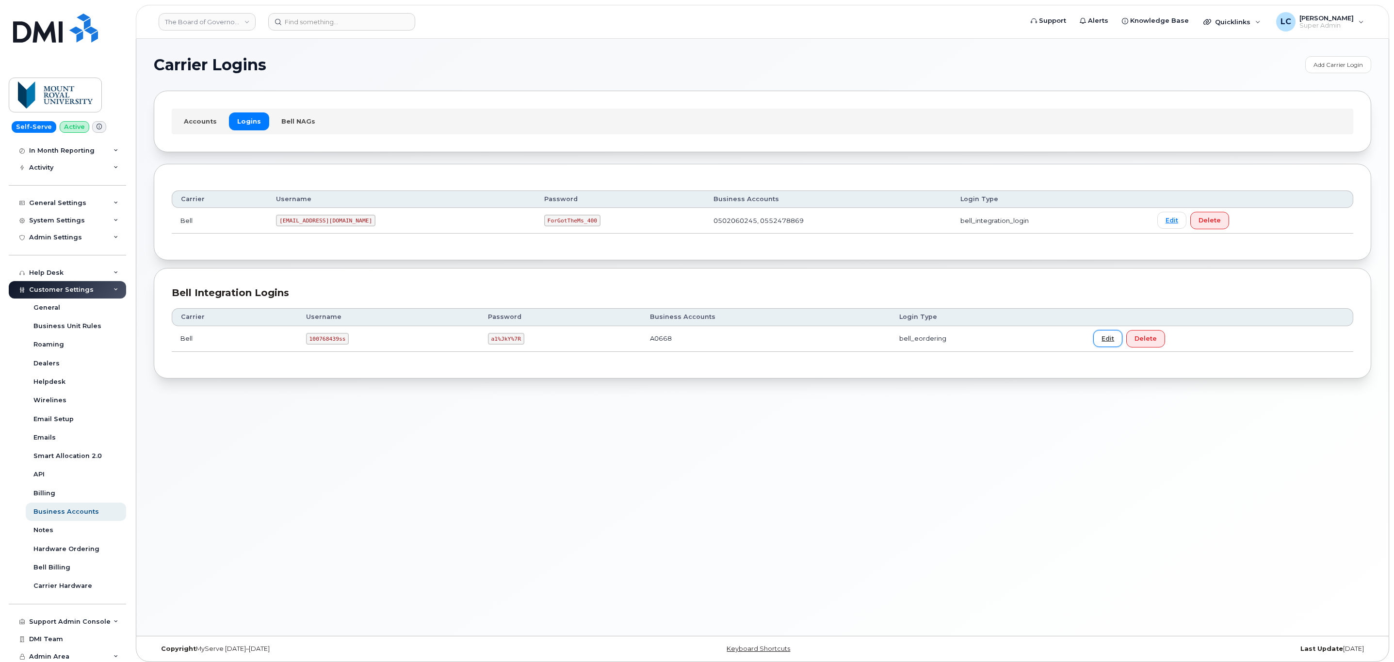
click at [1097, 342] on link "Edit" at bounding box center [1107, 338] width 29 height 17
select select "bell_eordering"
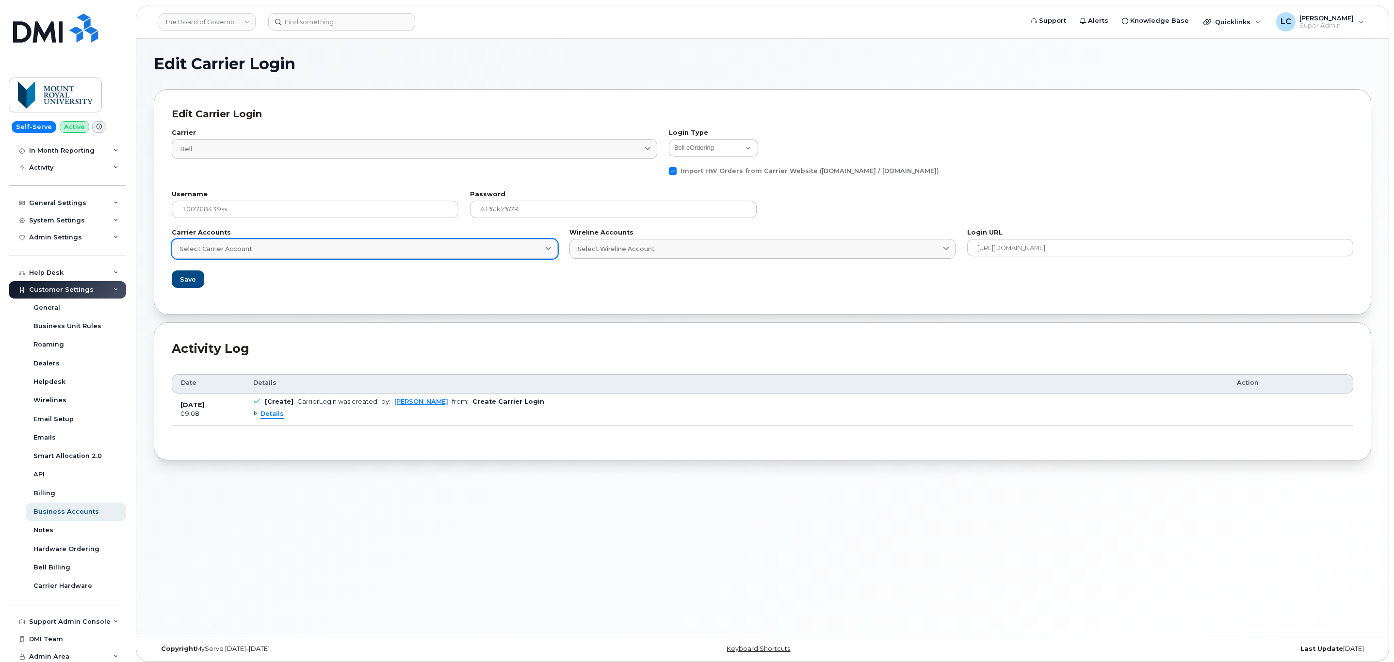
click at [539, 244] on div "Select Carrier Account" at bounding box center [364, 248] width 369 height 9
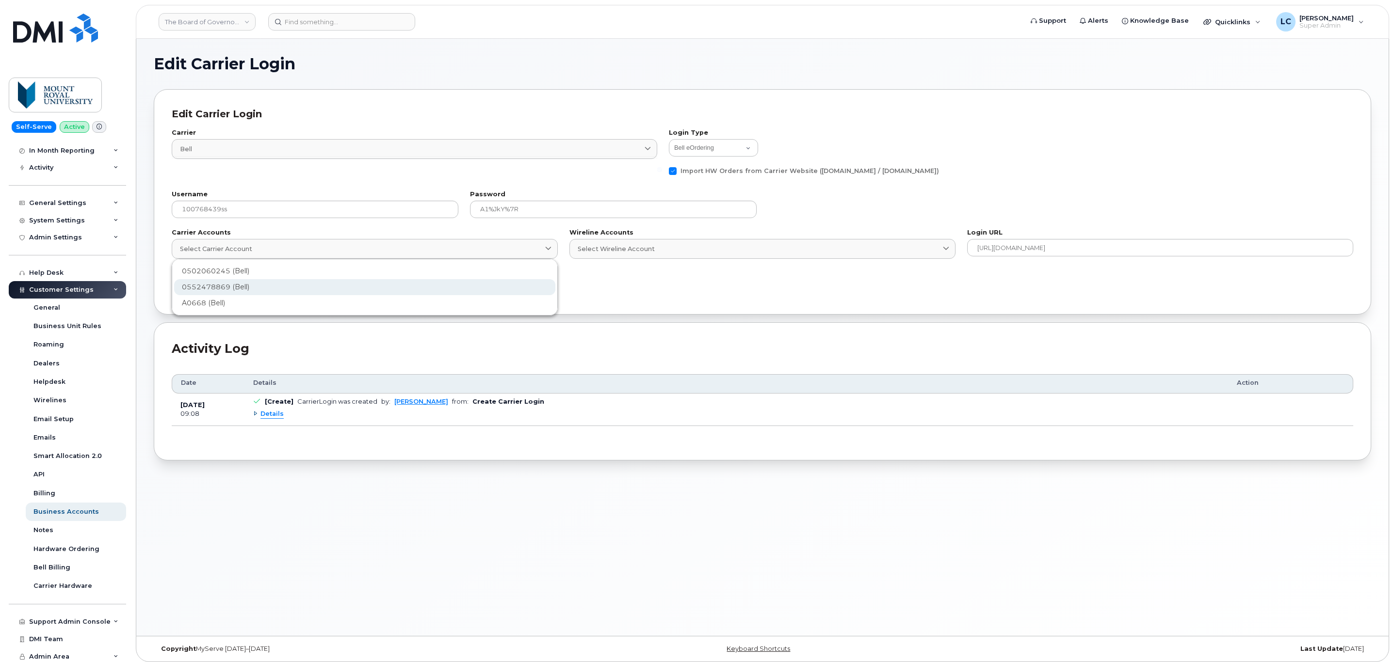
click at [303, 286] on div "0552478869 (Bell)" at bounding box center [364, 287] width 381 height 16
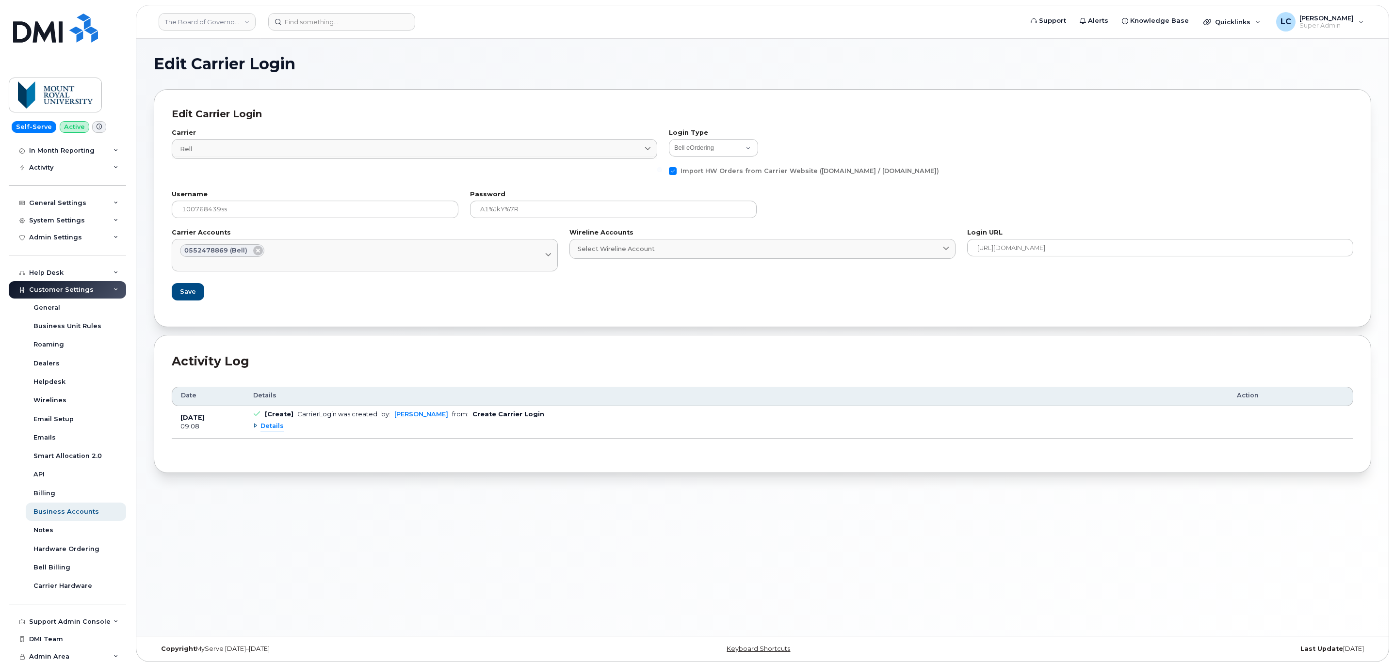
drag, startPoint x: 368, startPoint y: 249, endPoint x: 348, endPoint y: 304, distance: 58.5
click at [348, 304] on form "Carrier Bell 1 International Fizz Videotron PublicMobile Bell Distribution Tbay…" at bounding box center [762, 215] width 1181 height 188
click at [378, 263] on div "Select Carrier Account" at bounding box center [364, 261] width 369 height 9
click at [272, 281] on div "0502060245 (Bell)" at bounding box center [364, 284] width 381 height 16
click at [187, 291] on span "Save" at bounding box center [187, 291] width 16 height 9
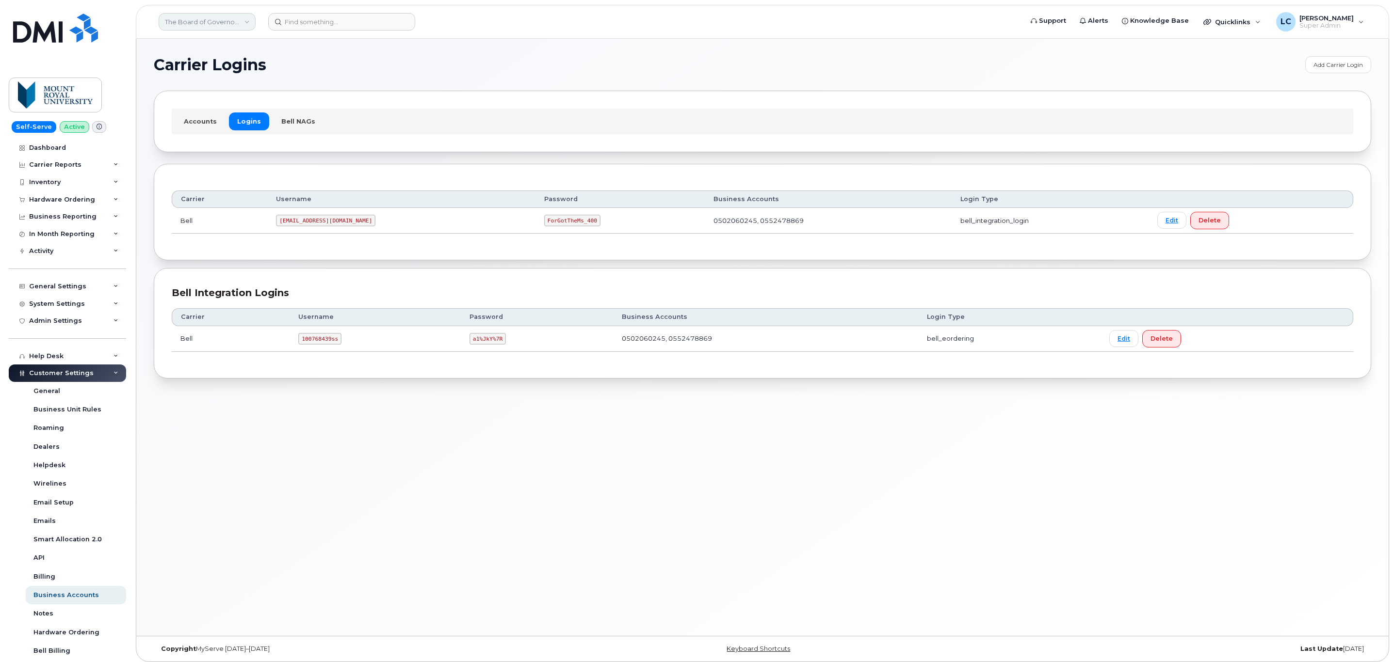
click at [223, 13] on link "The Board of Governors Of Mount Royal University" at bounding box center [207, 21] width 97 height 17
click at [459, 50] on div "Carrier Logins Add Carrier Login Accounts Logins Bell NAGs Carrier Username Pas…" at bounding box center [762, 337] width 1252 height 597
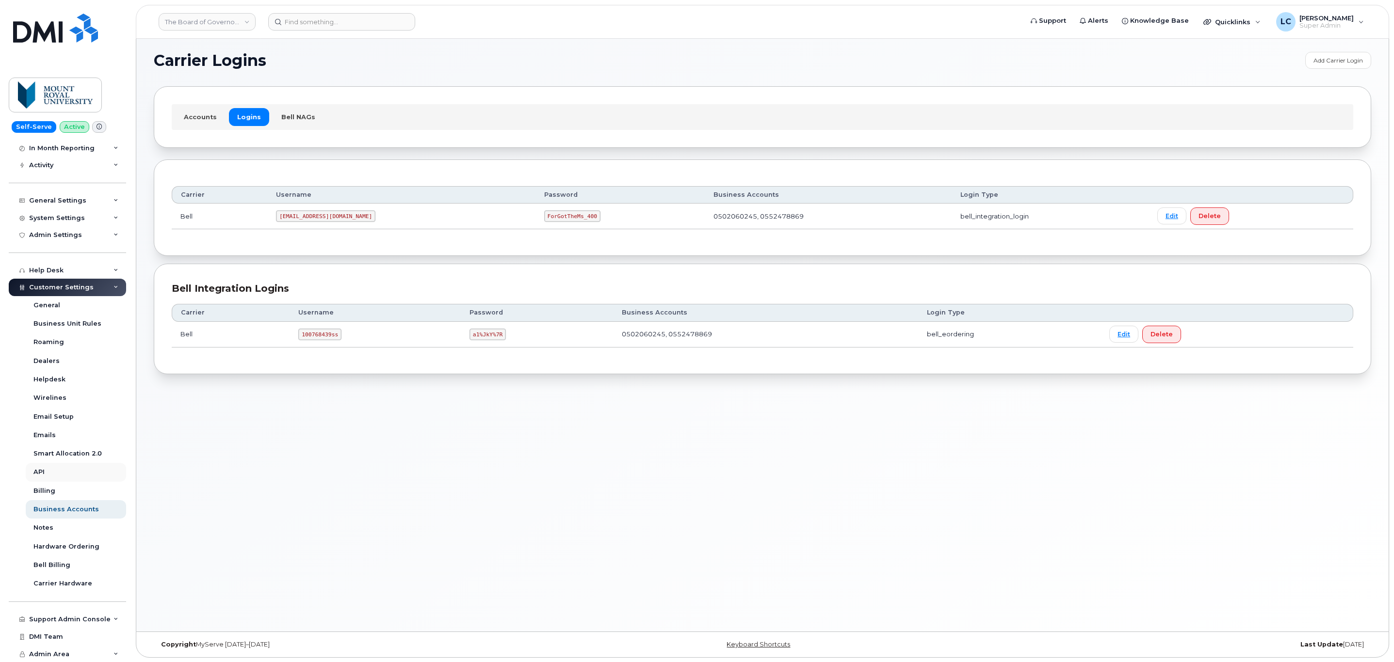
scroll to position [5, 0]
click at [64, 623] on div "Support Admin Console" at bounding box center [69, 620] width 81 height 8
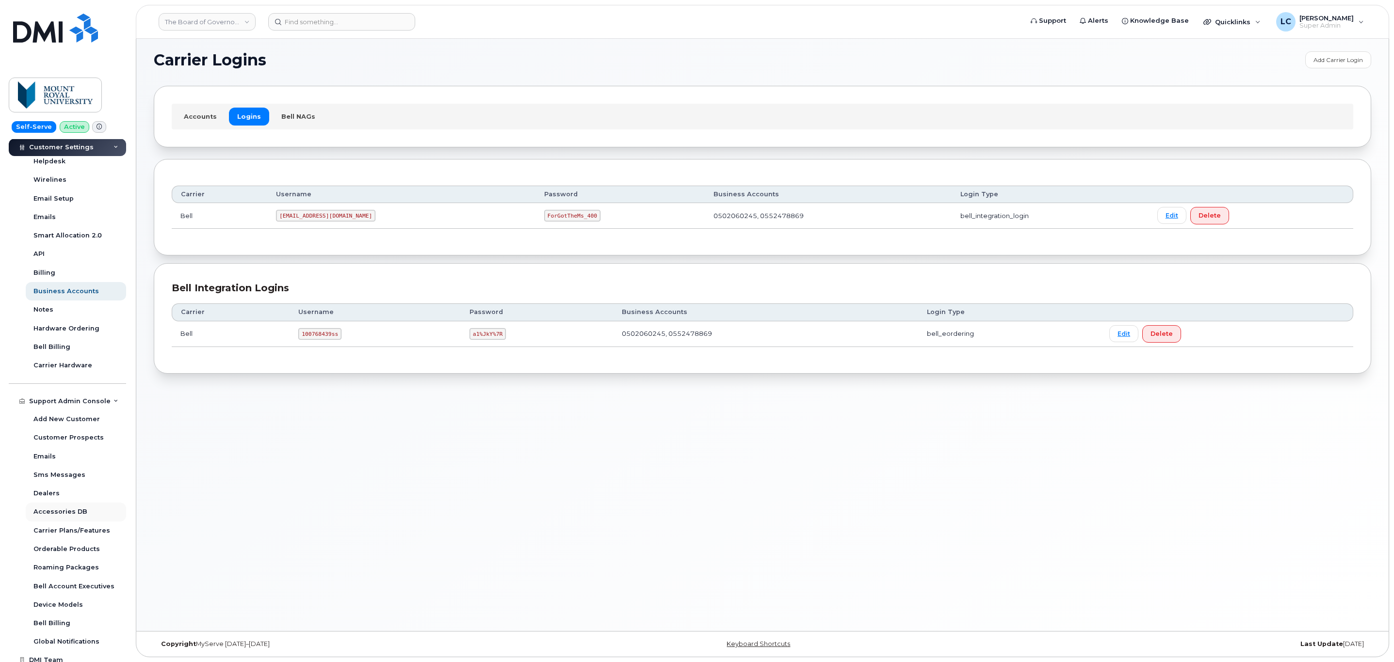
scroll to position [326, 0]
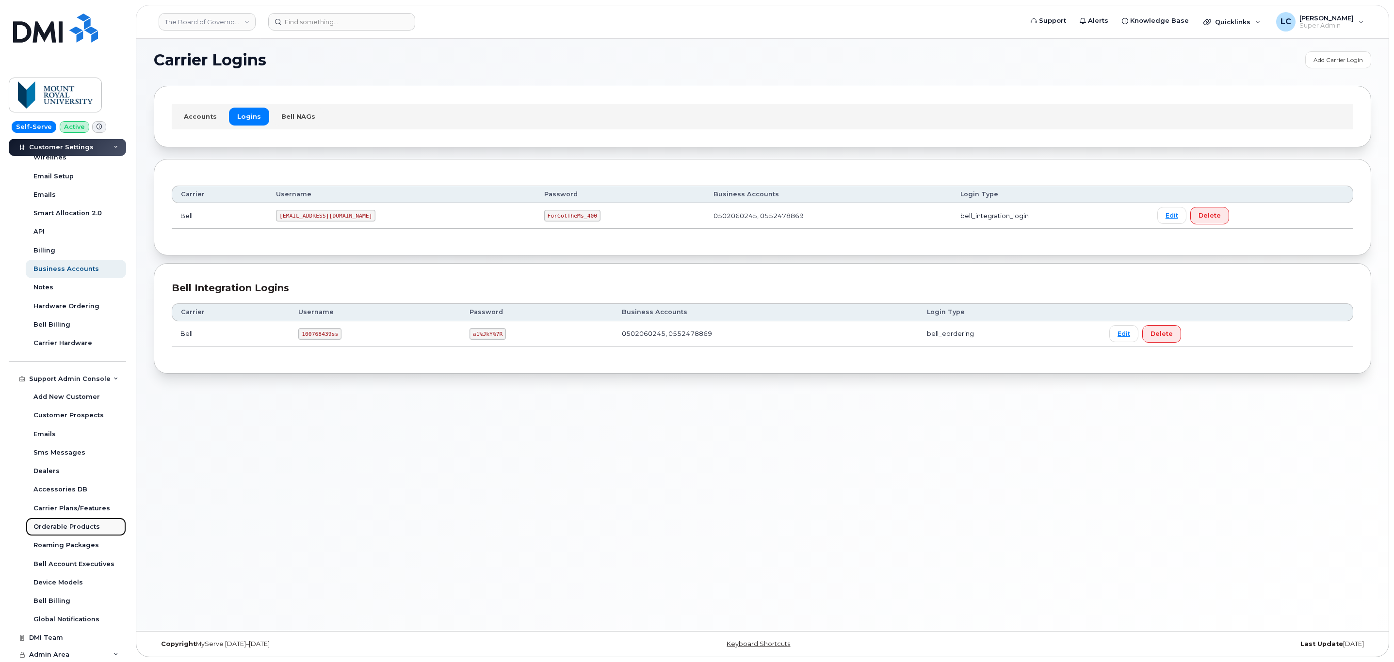
click at [77, 527] on div "Orderable Products" at bounding box center [66, 527] width 66 height 9
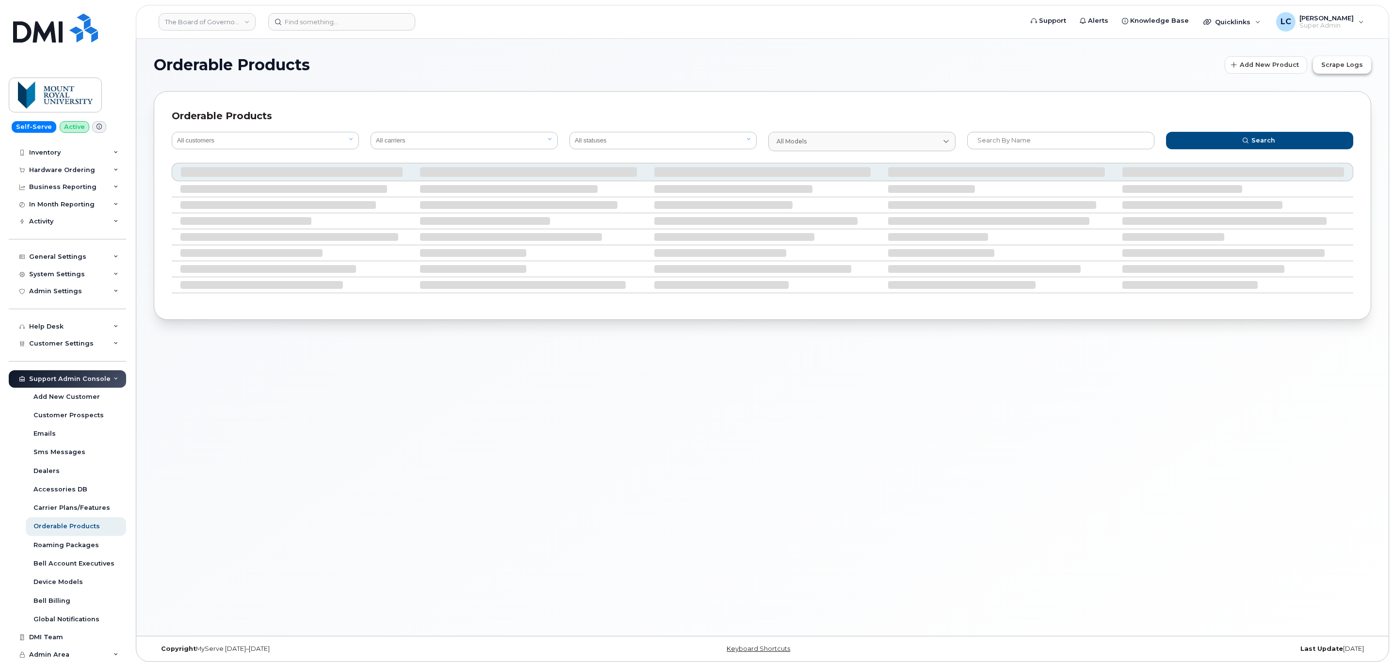
click at [1339, 64] on span "Scrape Logs" at bounding box center [1342, 64] width 42 height 9
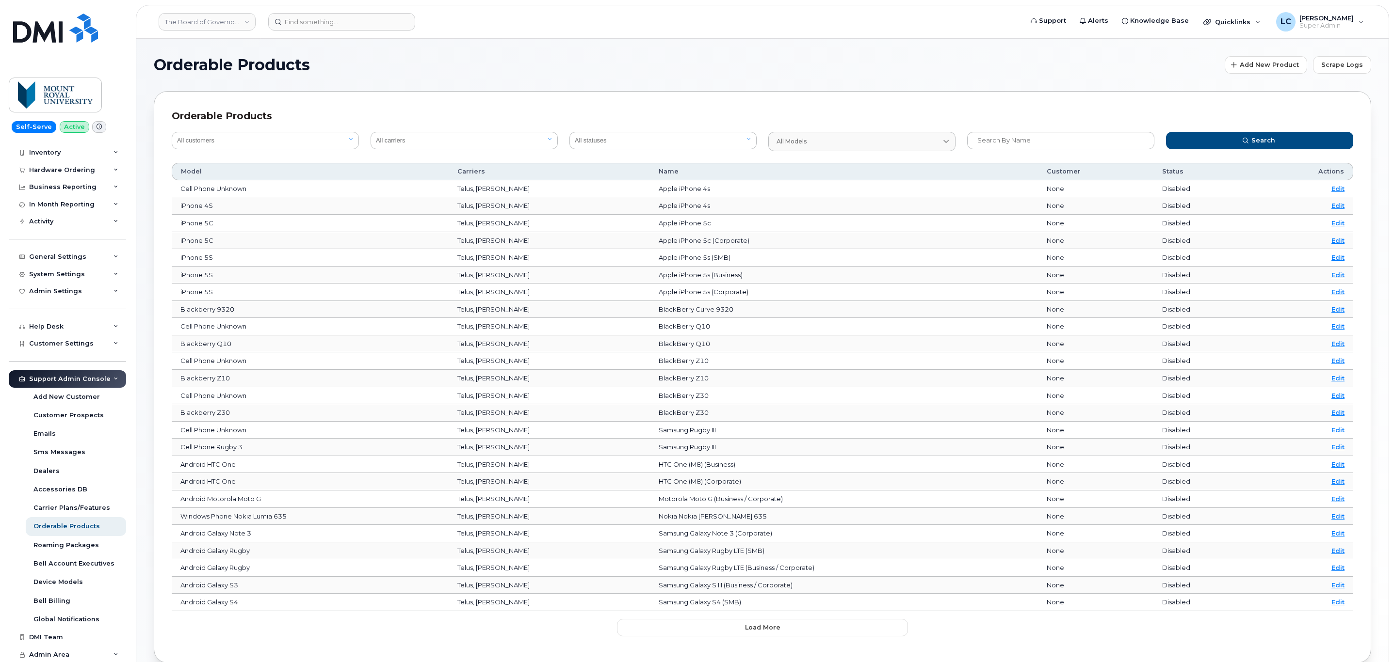
click at [867, 88] on section "Orderable Products Add New Product Scrape Logs Orderable Products All customers…" at bounding box center [762, 359] width 1217 height 607
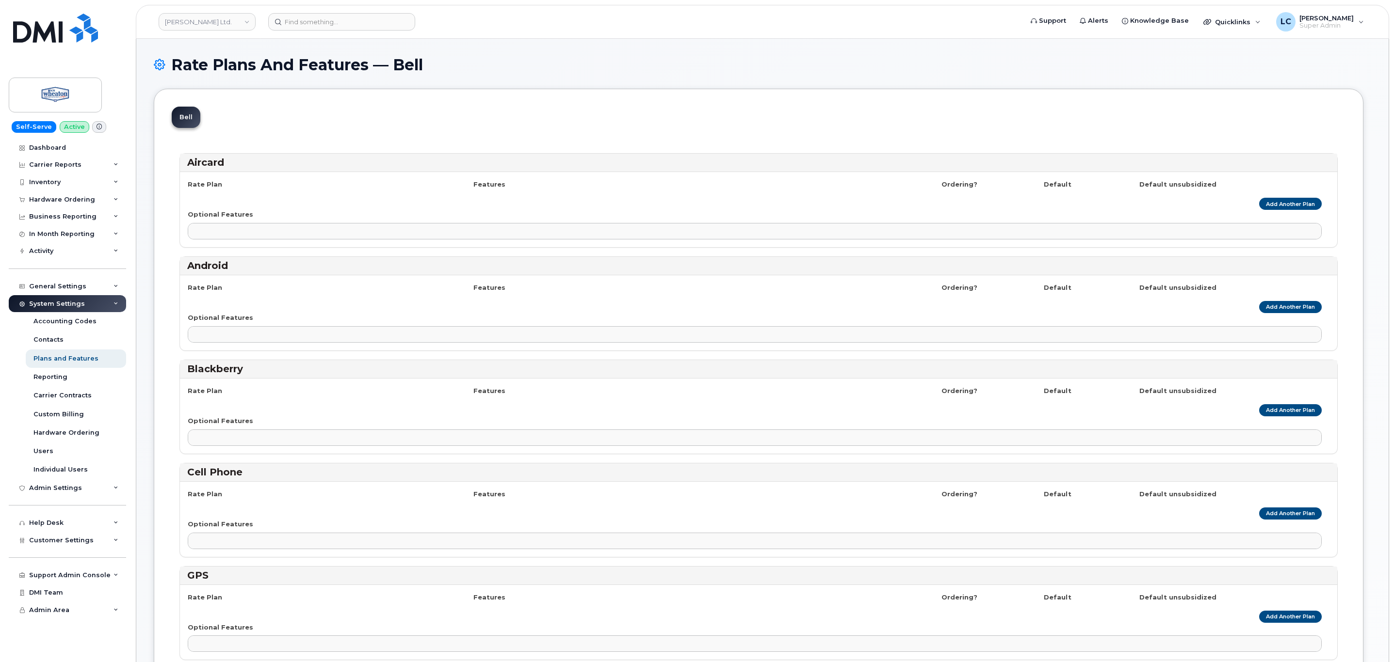
select select
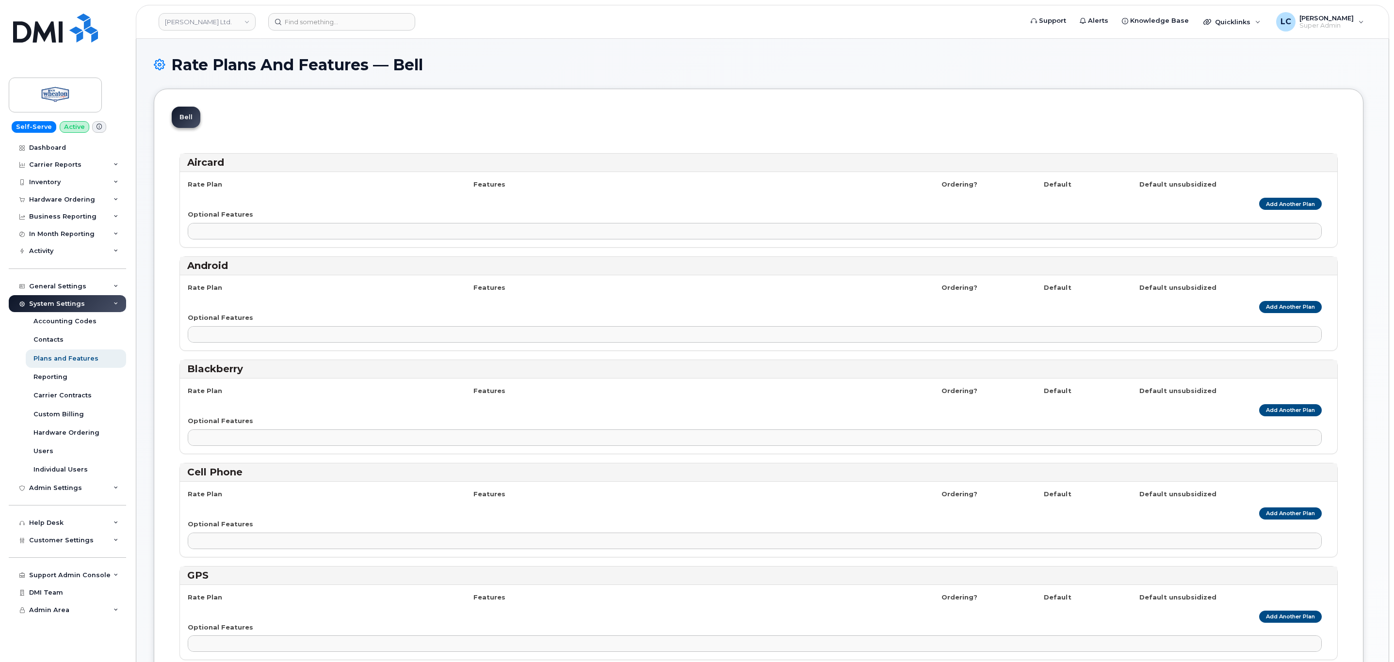
select select
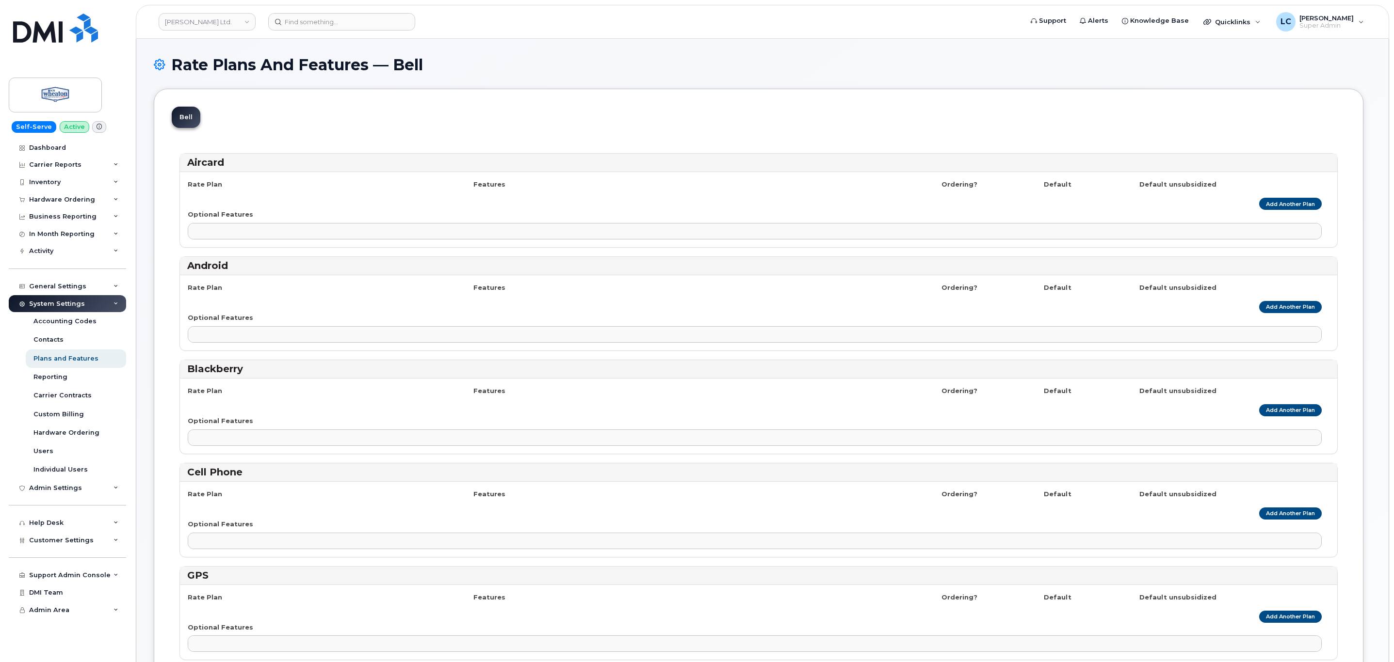
select select
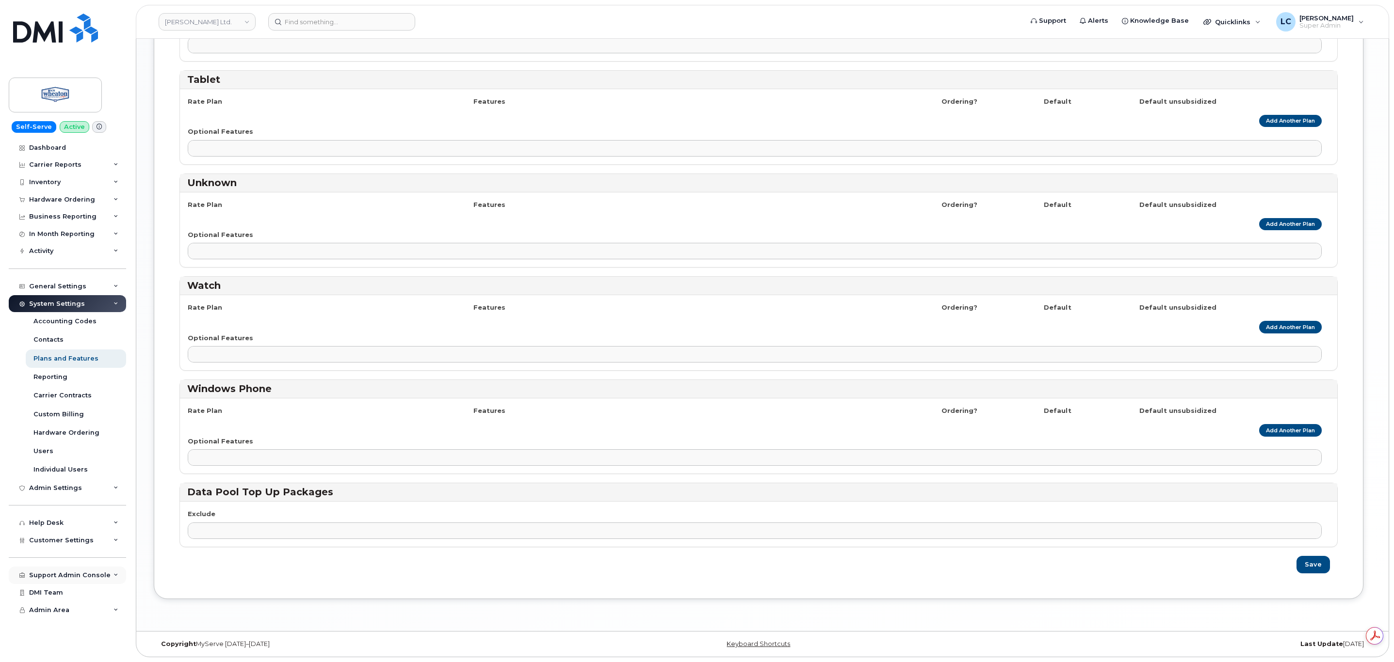
click at [89, 578] on div "Support Admin Console" at bounding box center [69, 576] width 81 height 8
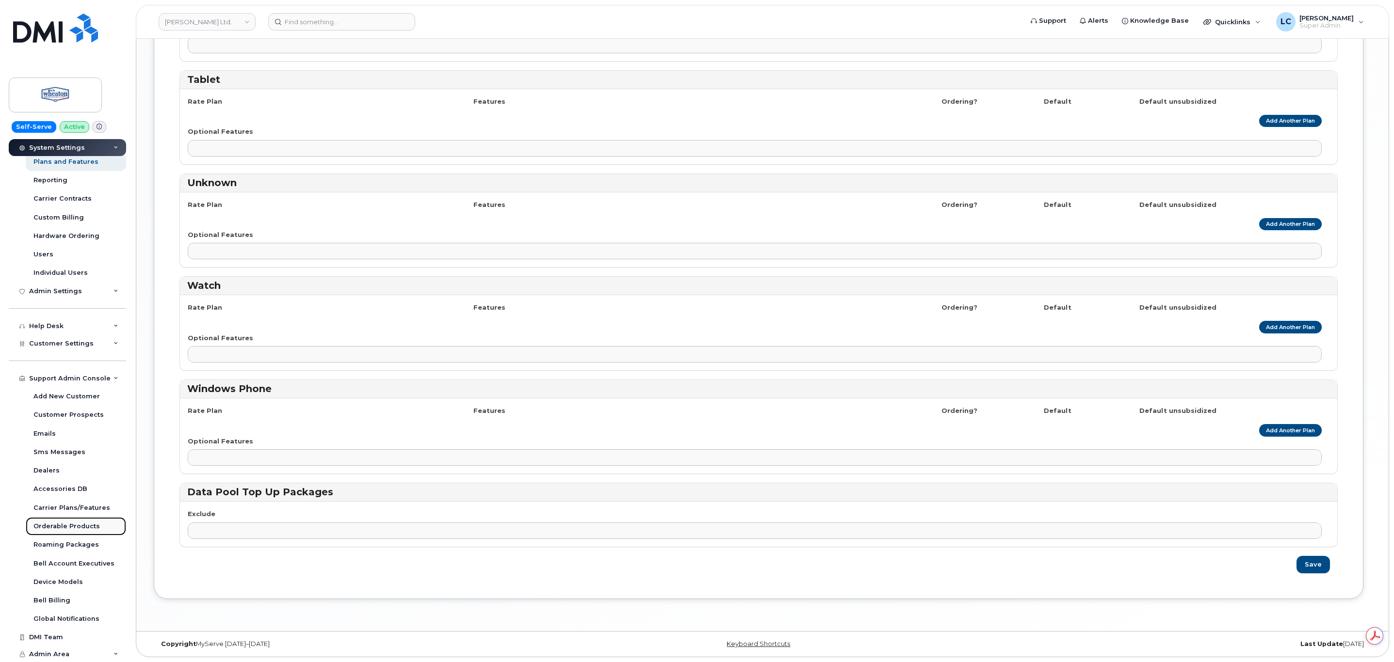
click at [75, 523] on div "Orderable Products" at bounding box center [66, 526] width 66 height 9
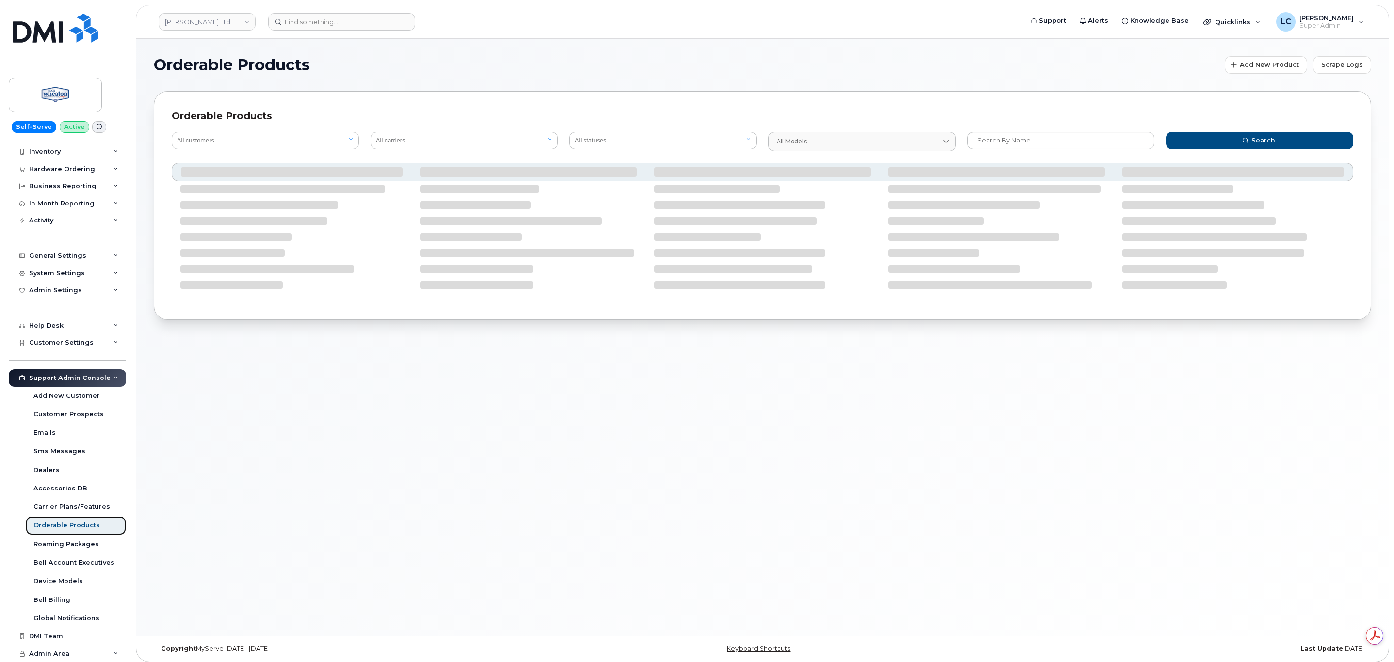
scroll to position [30, 0]
click at [1340, 73] on button "Scrape Logs" at bounding box center [1342, 64] width 58 height 17
click at [1340, 61] on span "Scrape Logs" at bounding box center [1342, 64] width 42 height 9
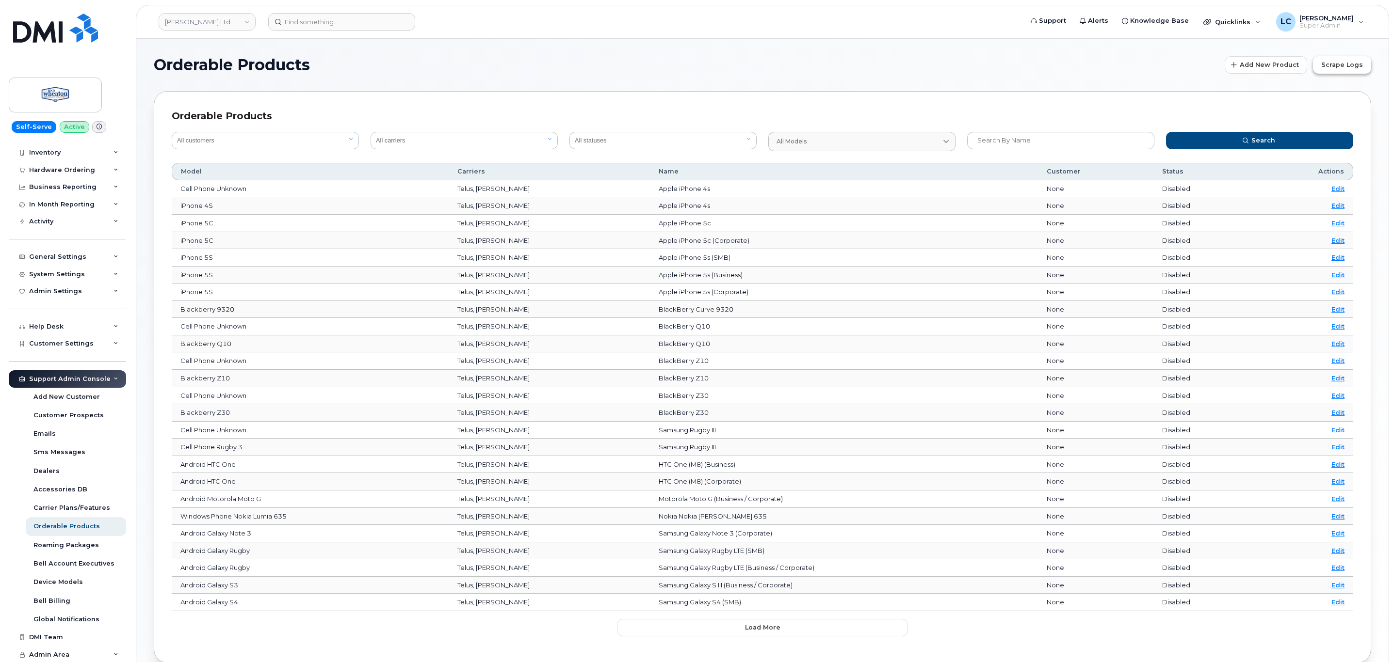
click at [1351, 68] on span "Scrape Logs" at bounding box center [1342, 64] width 42 height 9
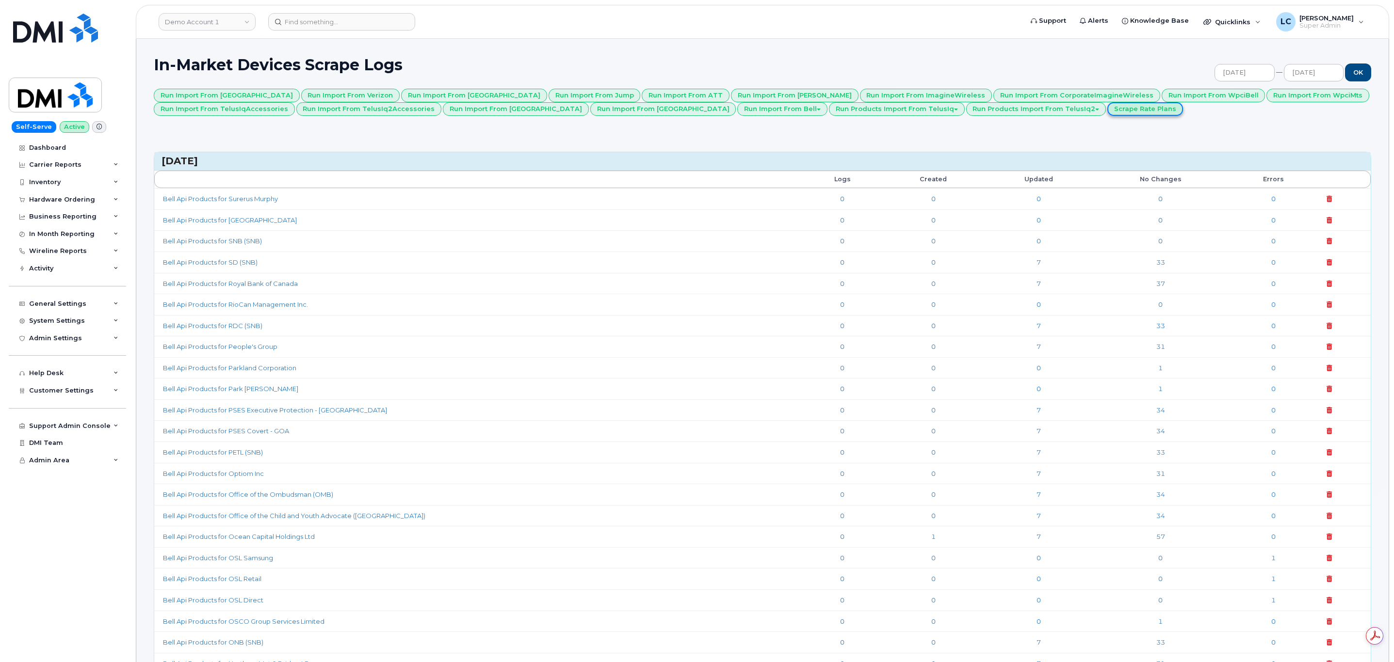
click at [1107, 110] on link "Scrape Rate Plans" at bounding box center [1145, 109] width 76 height 14
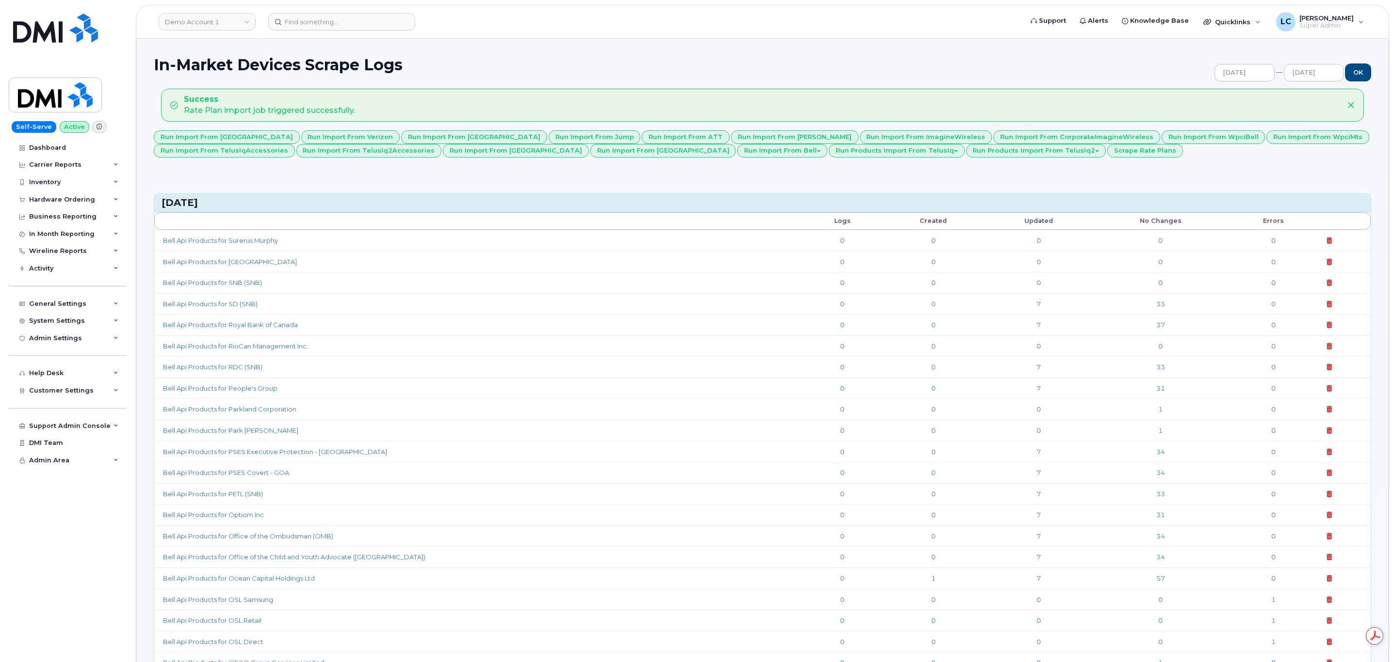
click at [443, 37] on header "Demo Account 1 Support Alerts Knowledge Base Quicklinks Suspend / Cancel Device…" at bounding box center [762, 22] width 1253 height 34
click at [554, 30] on form at bounding box center [642, 21] width 748 height 17
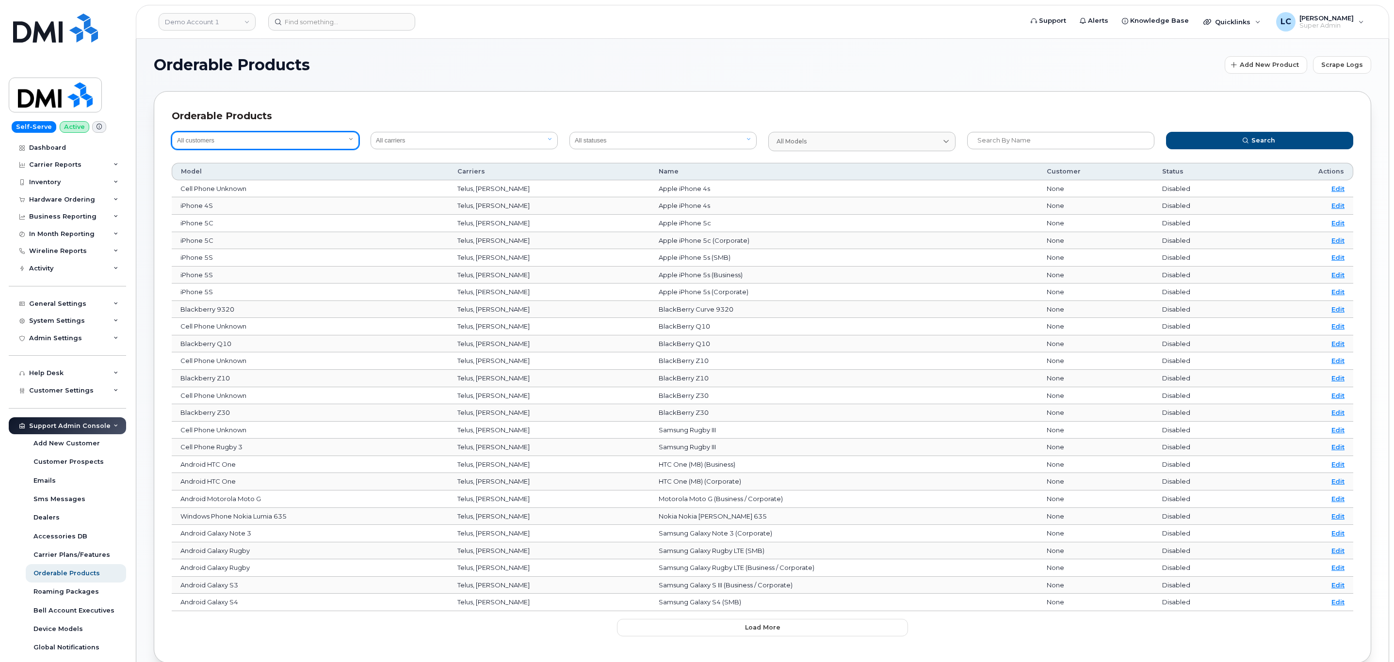
click at [291, 147] on select "All customers Acadia Broadcasting Ltd Aecon Construction Group Inc Alberta Heal…" at bounding box center [265, 140] width 187 height 17
click at [172, 132] on select "All customers Acadia Broadcasting Ltd Aecon Construction Group Inc Alberta Heal…" at bounding box center [265, 140] width 187 height 17
click at [210, 15] on link "Demo Account 1" at bounding box center [207, 21] width 97 height 17
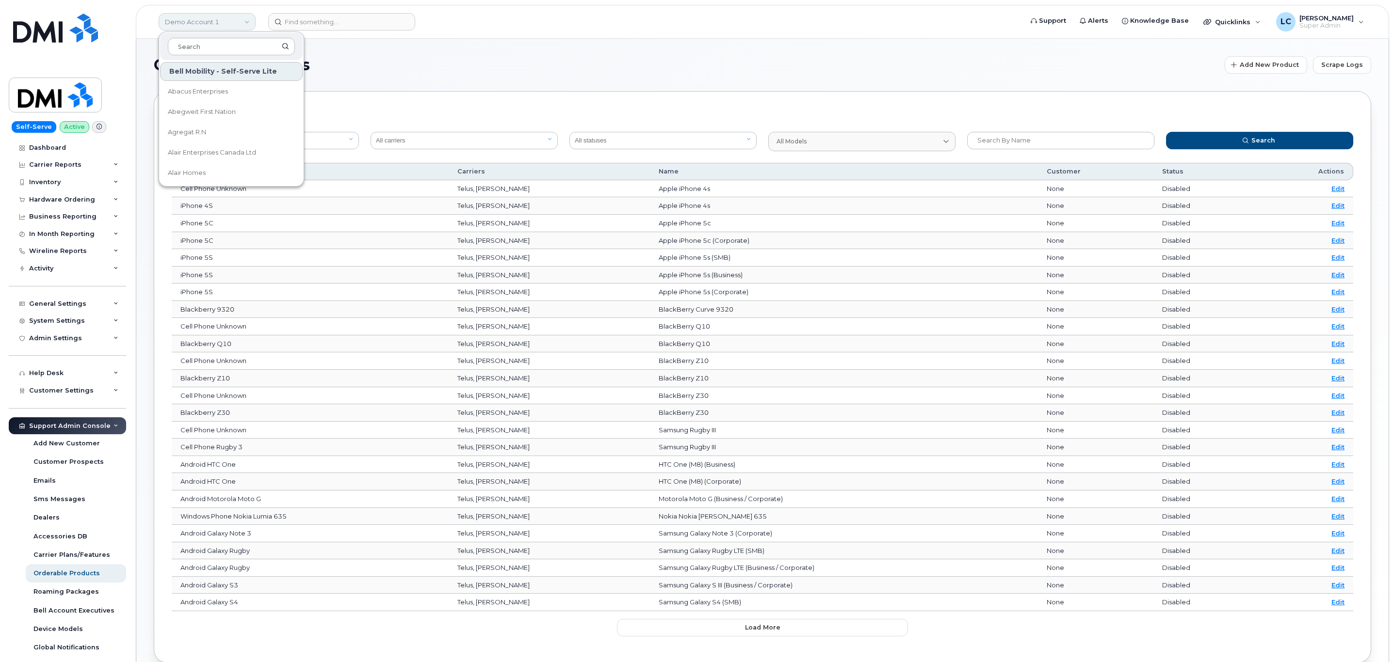
click at [210, 15] on link "Demo Account 1" at bounding box center [207, 21] width 97 height 17
click at [391, 98] on div "Orderable Products All customers Acadia Broadcasting Ltd Aecon Construction Gro…" at bounding box center [762, 377] width 1217 height 572
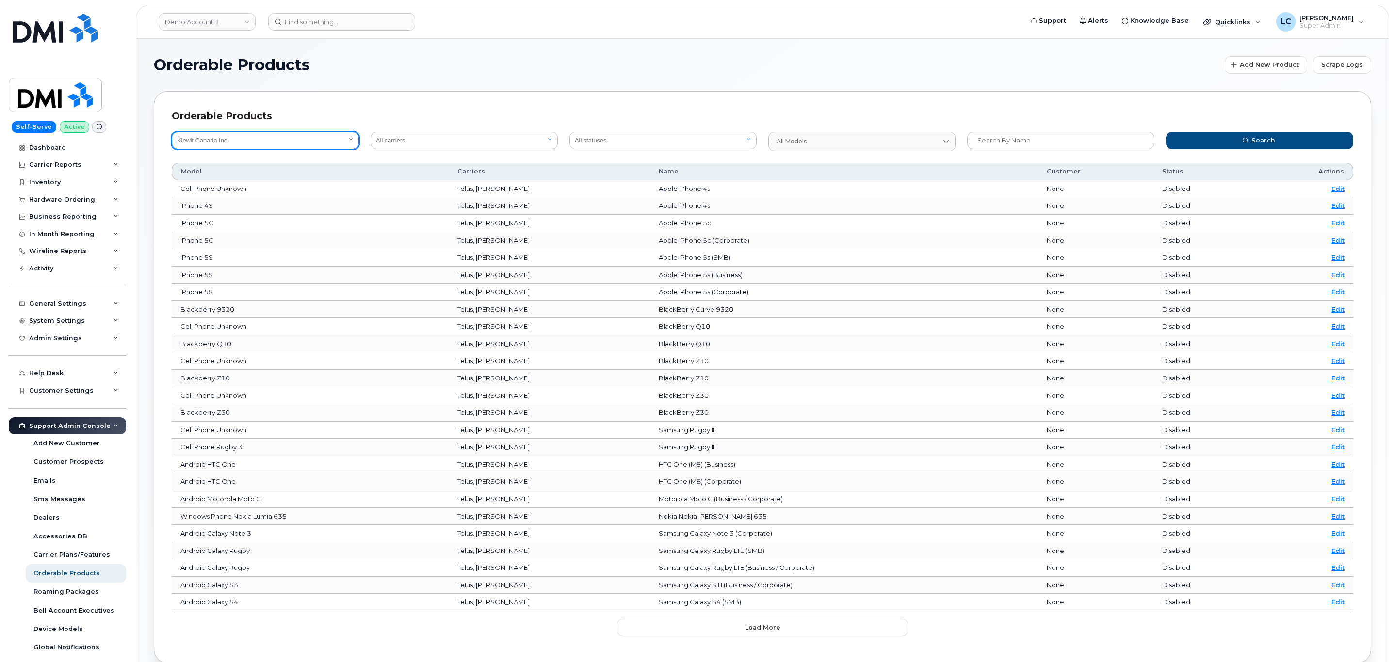
click at [316, 145] on select "All customers Acadia Broadcasting Ltd Aecon Construction Group Inc Alberta Heal…" at bounding box center [265, 140] width 187 height 17
select select "0ac1e801-0962-49fa-816d-73c442061bd2"
click at [172, 132] on select "All customers Acadia Broadcasting Ltd Aecon Construction Group Inc Alberta Heal…" at bounding box center [265, 140] width 187 height 17
click at [1222, 130] on div "Search" at bounding box center [1259, 141] width 199 height 31
click at [1222, 132] on button "Search" at bounding box center [1259, 140] width 187 height 17
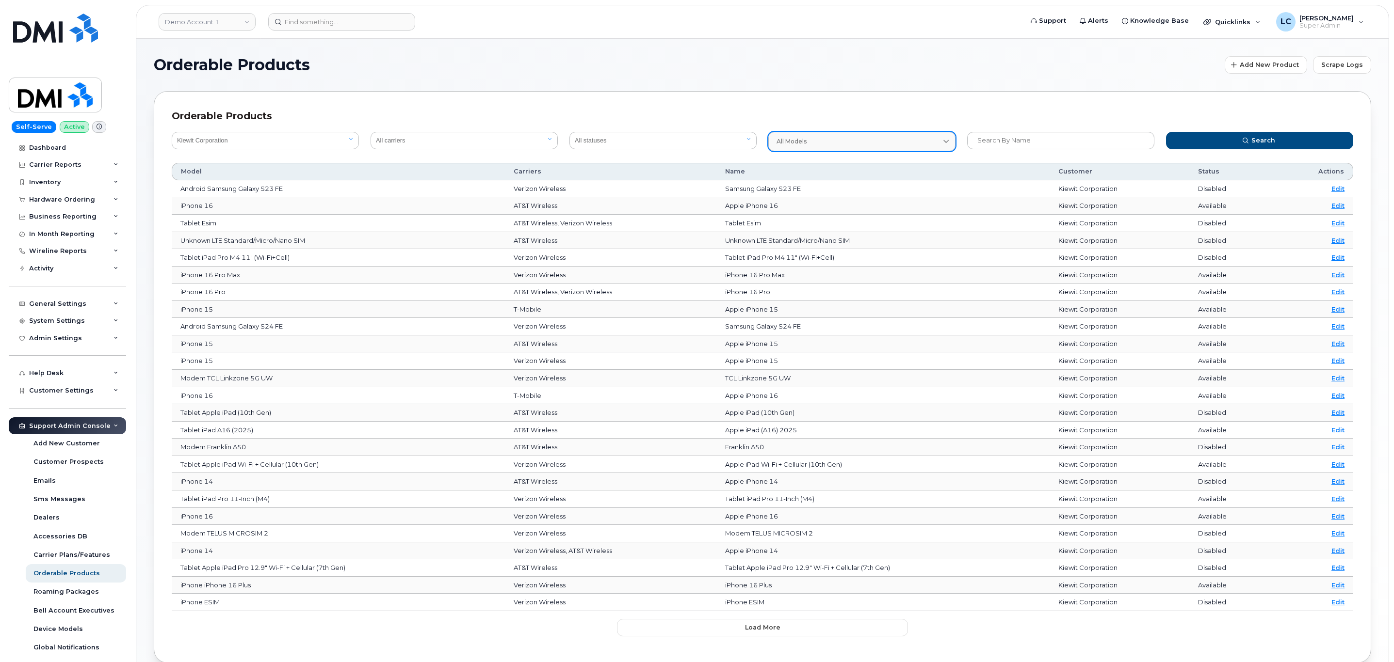
click at [825, 142] on div "All models" at bounding box center [861, 141] width 171 height 9
click at [805, 166] on input "text" at bounding box center [861, 166] width 175 height 16
type input "iph"
click at [809, 182] on div "iPhone" at bounding box center [861, 188] width 182 height 16
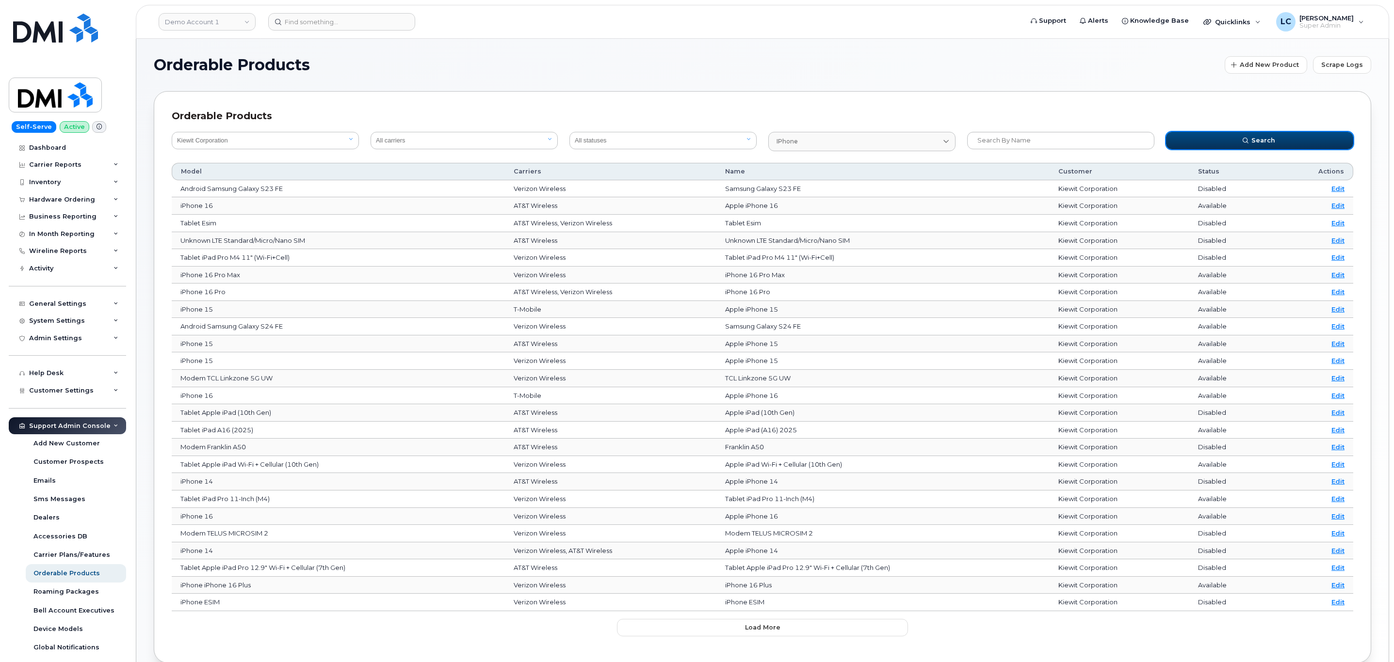
click at [1203, 140] on button "Search" at bounding box center [1259, 140] width 187 height 17
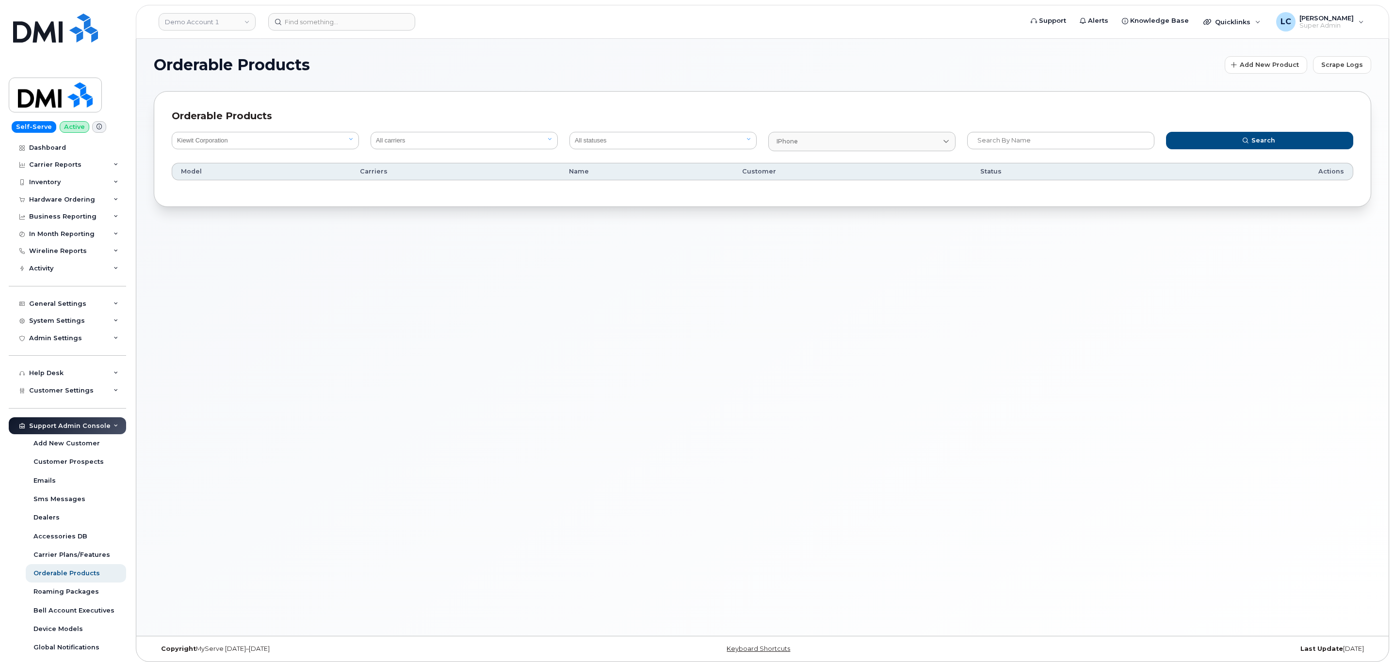
click at [883, 155] on div "iPhone iph iPhone Apple iPhone XR Apple iPhone 11 Pro Max iPhone 7 iPhone 8 App…" at bounding box center [861, 141] width 199 height 31
click at [887, 144] on div "iPhone" at bounding box center [861, 141] width 171 height 9
click at [934, 162] on icon at bounding box center [937, 165] width 6 height 6
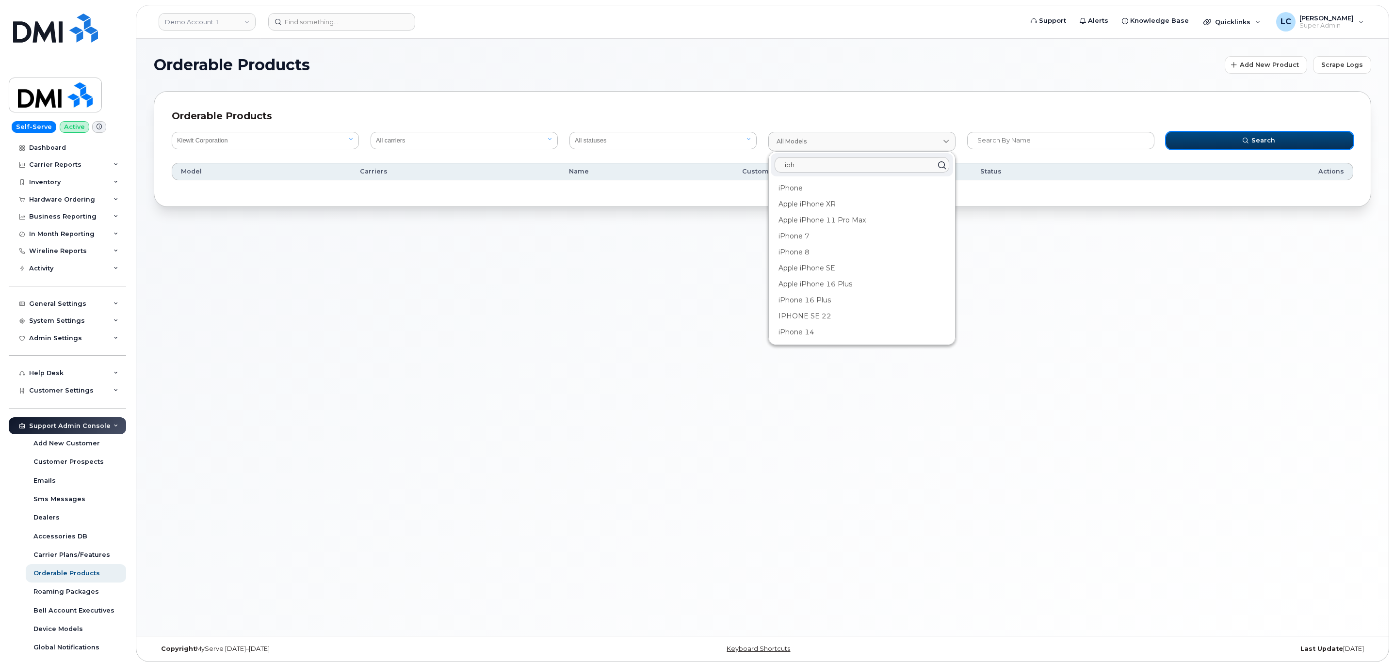
click at [1234, 141] on button "Search" at bounding box center [1259, 140] width 187 height 17
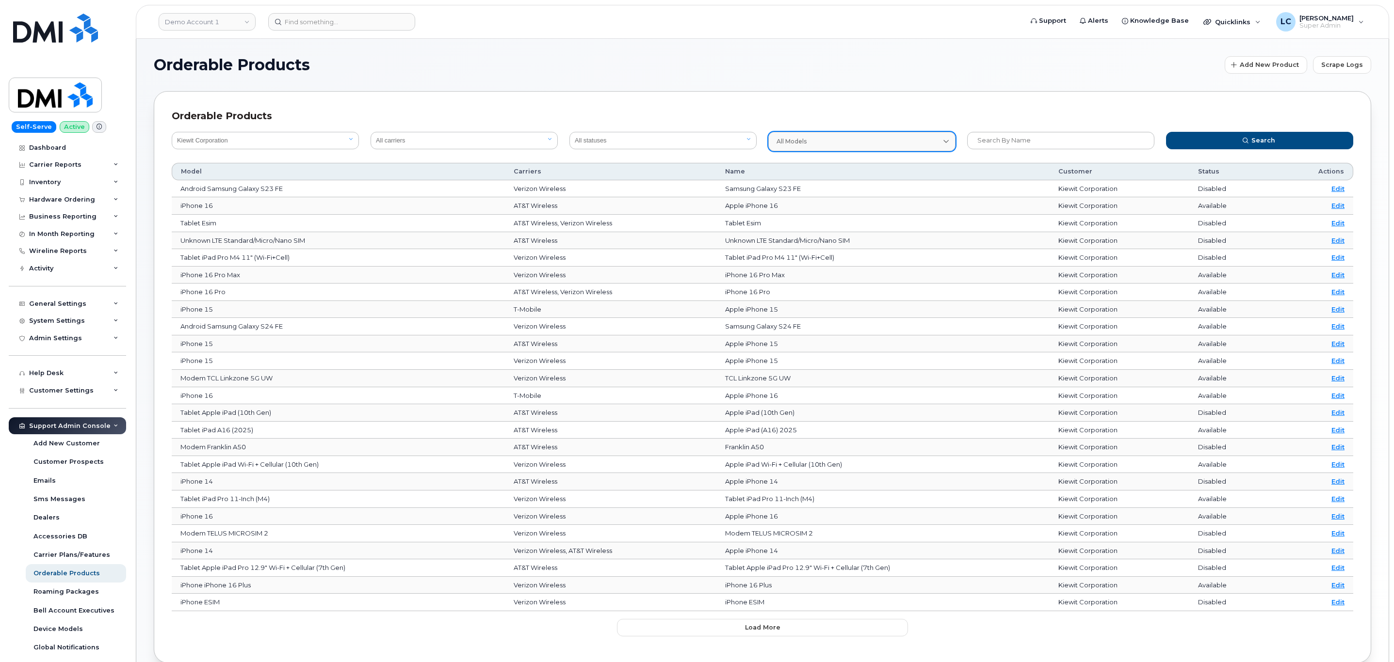
click at [797, 145] on span "All models" at bounding box center [791, 141] width 30 height 9
click at [854, 147] on link "All models" at bounding box center [861, 141] width 187 height 19
click at [621, 111] on div "Orderable Products" at bounding box center [762, 116] width 1181 height 14
click at [1049, 135] on input "text" at bounding box center [1060, 140] width 187 height 17
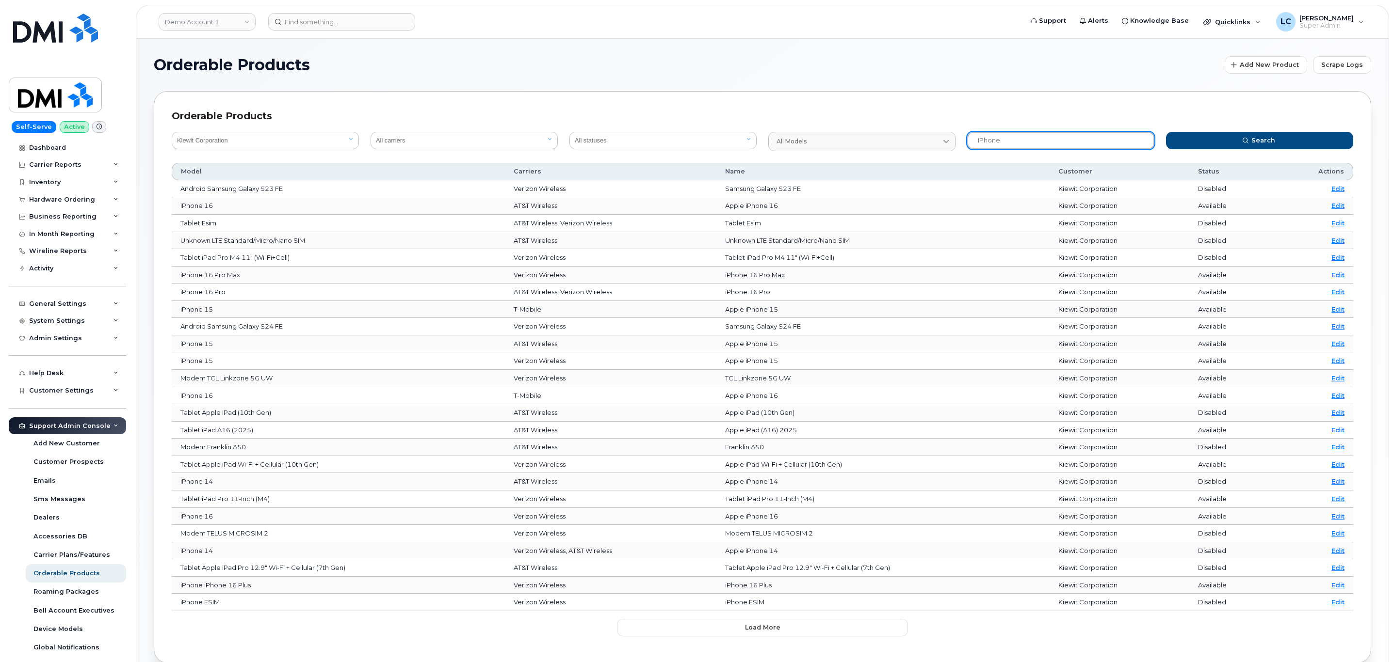
type input "iPhone"
click at [1166, 132] on button "Search" at bounding box center [1259, 140] width 187 height 17
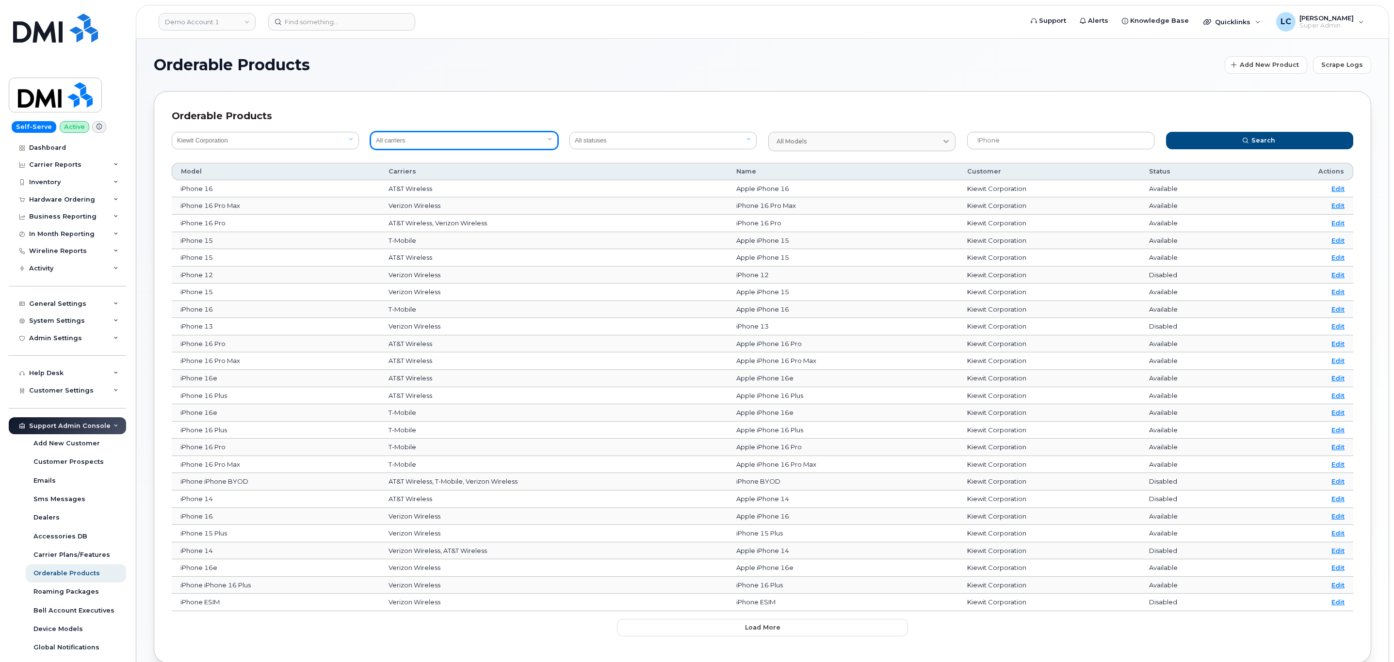
click at [542, 143] on select "All carriers Orange France Telia Verizon Wireless SaskTel Vodafone Italy Rogers…" at bounding box center [463, 140] width 187 height 17
select select "8"
click at [370, 132] on select "All carriers Orange France Telia Verizon Wireless SaskTel Vodafone Italy Rogers…" at bounding box center [463, 140] width 187 height 17
click at [1234, 137] on button "Search" at bounding box center [1259, 140] width 187 height 17
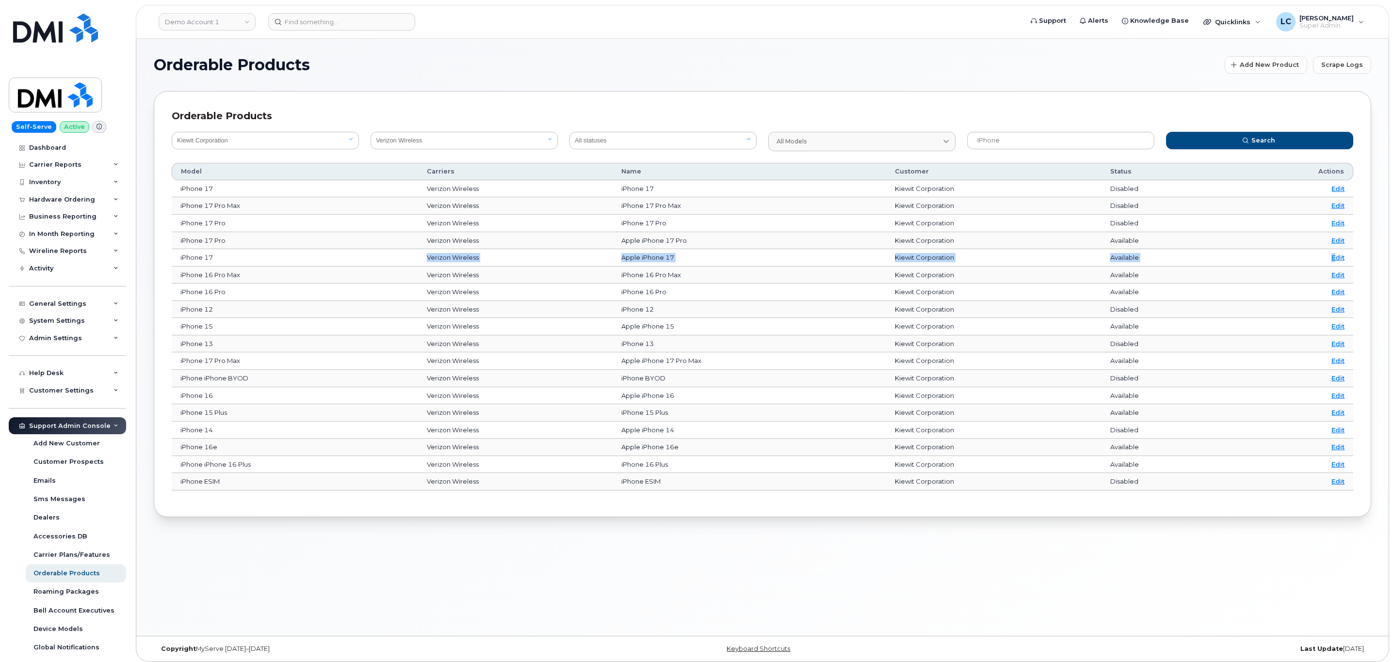
drag, startPoint x: 302, startPoint y: 261, endPoint x: 1336, endPoint y: 262, distance: 1034.2
click at [1336, 262] on tr "iPhone 17 Verizon Wireless Apple iPhone 17 Kiewit Corporation Available Edit" at bounding box center [762, 257] width 1181 height 17
click at [1013, 141] on input "iPhone" at bounding box center [1060, 140] width 187 height 17
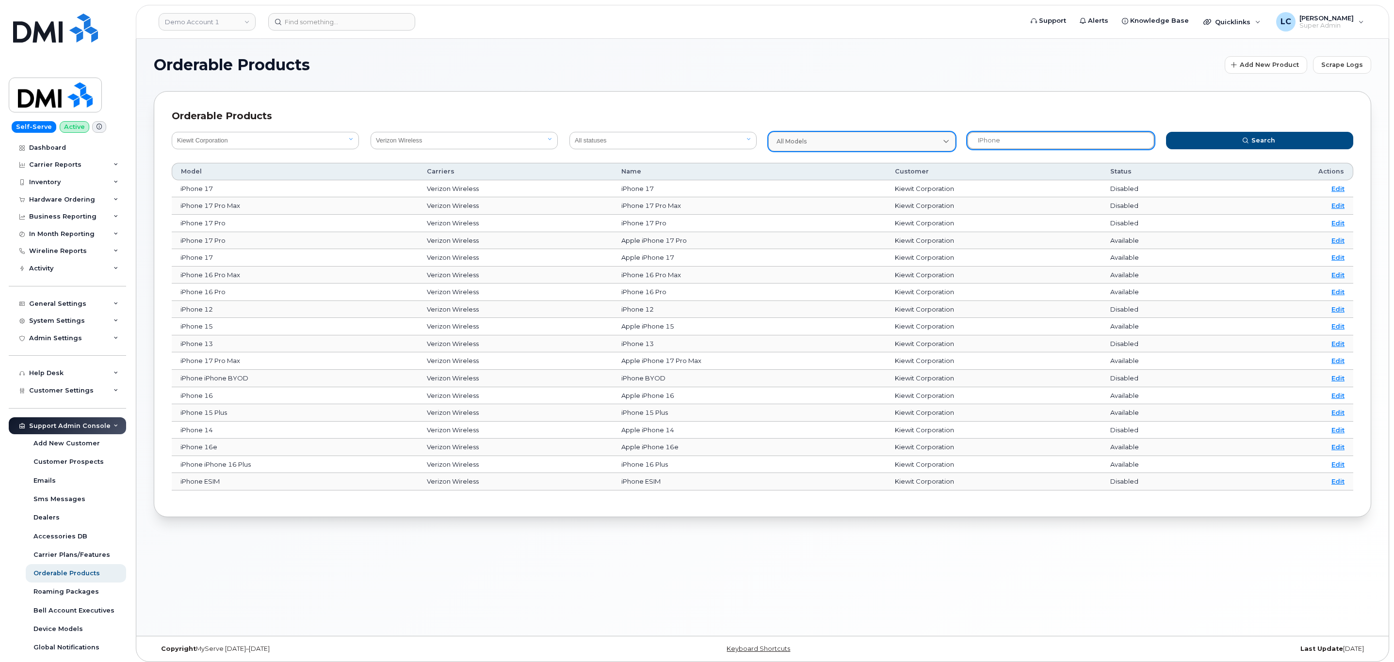
drag, startPoint x: 1015, startPoint y: 140, endPoint x: 950, endPoint y: 140, distance: 65.0
click at [950, 140] on form "All customers Acadia Broadcasting Ltd Aecon Construction Group Inc Alberta Heal…" at bounding box center [762, 141] width 1193 height 31
type input "S25"
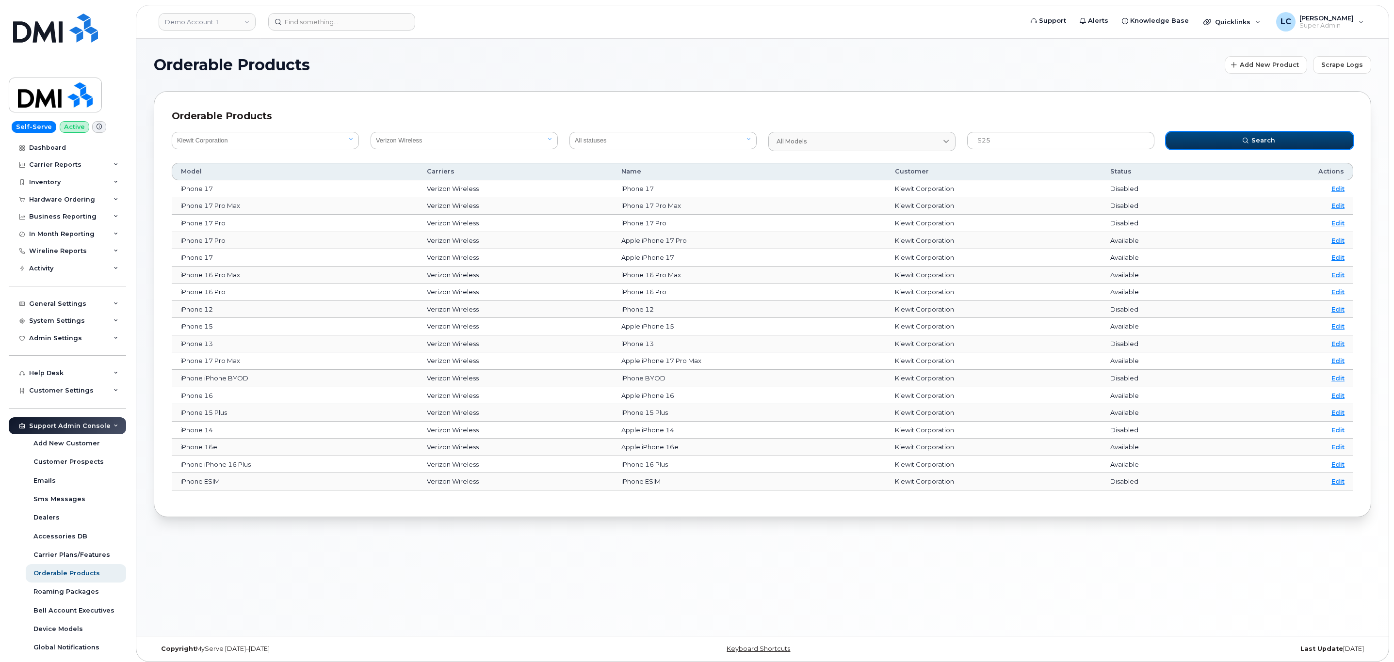
click at [1196, 141] on button "Search" at bounding box center [1259, 140] width 187 height 17
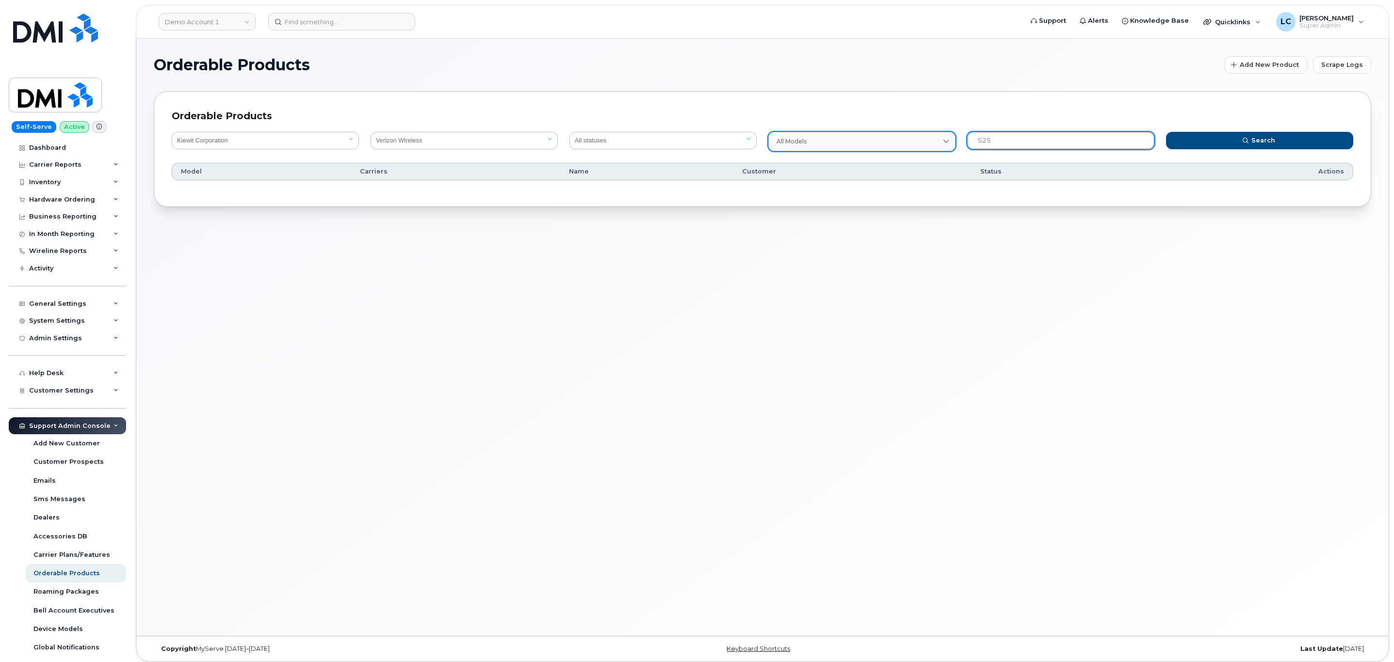
drag, startPoint x: 993, startPoint y: 136, endPoint x: 953, endPoint y: 145, distance: 40.9
click at [953, 145] on form "All customers Acadia Broadcasting Ltd Aecon Construction Group Inc Alberta Heal…" at bounding box center [762, 141] width 1193 height 31
click at [1166, 132] on button "Search" at bounding box center [1259, 140] width 187 height 17
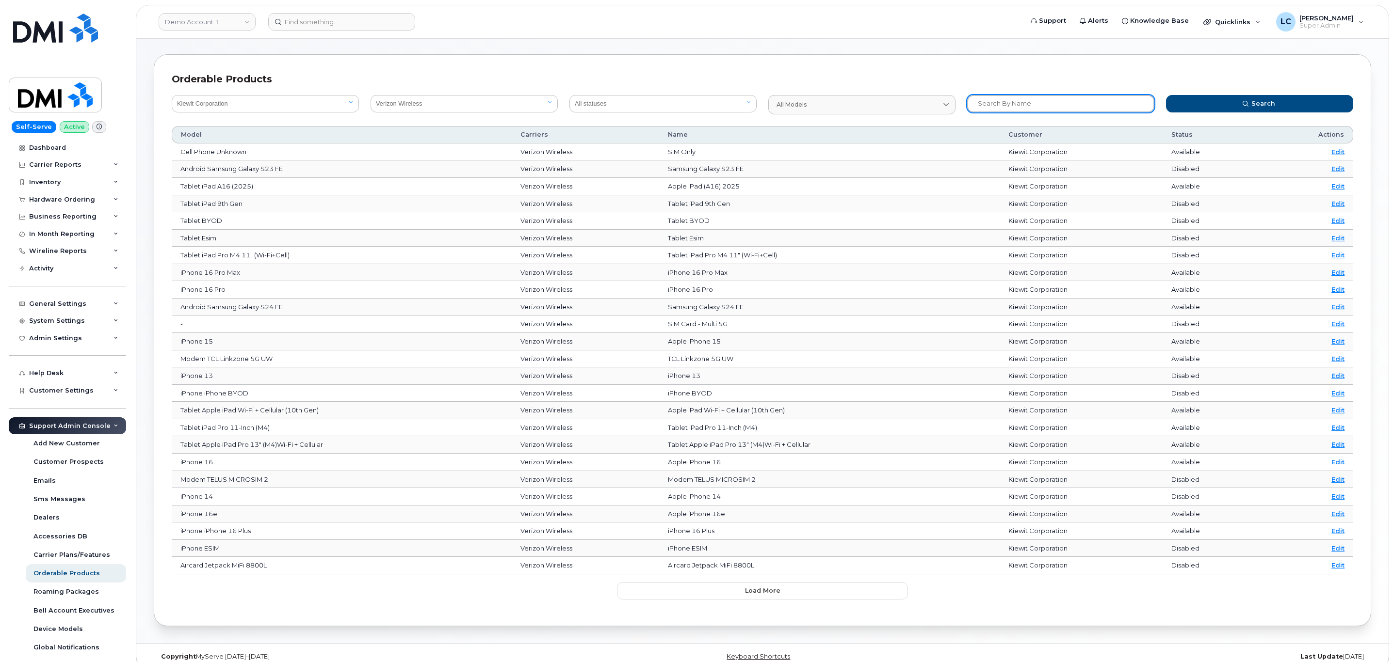
scroll to position [57, 0]
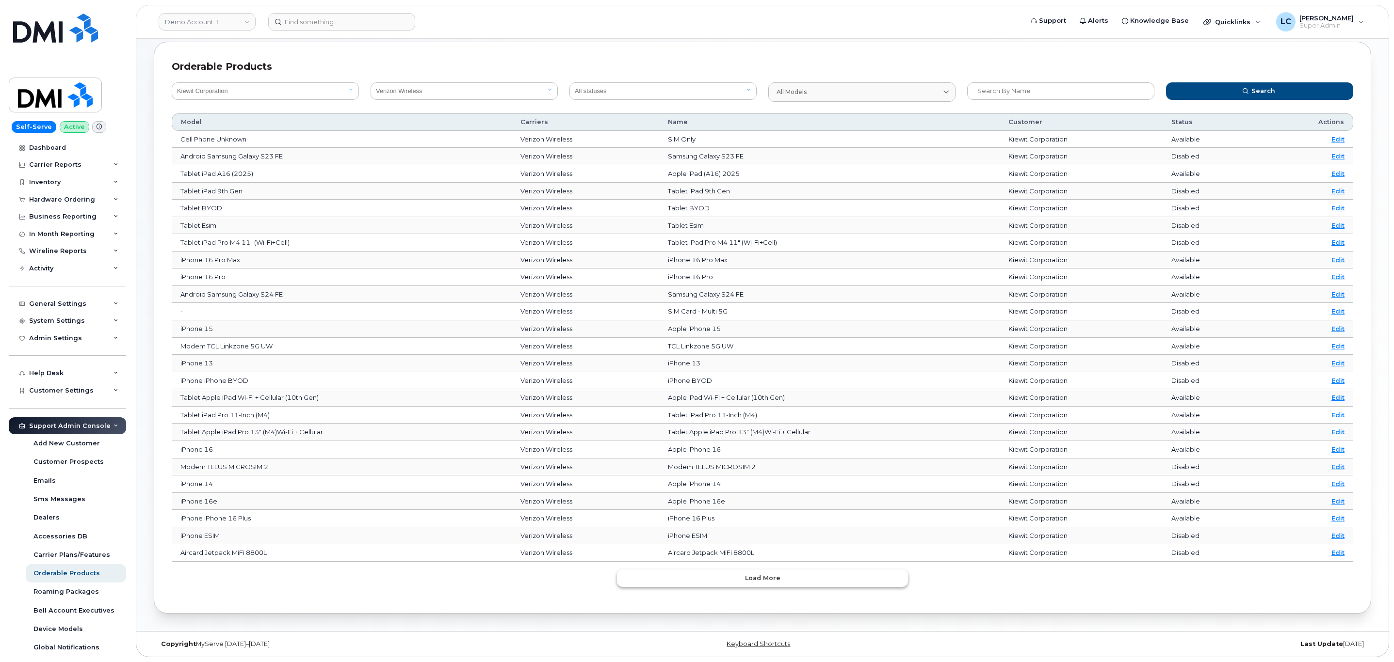
click at [784, 576] on button "Load more" at bounding box center [762, 578] width 291 height 17
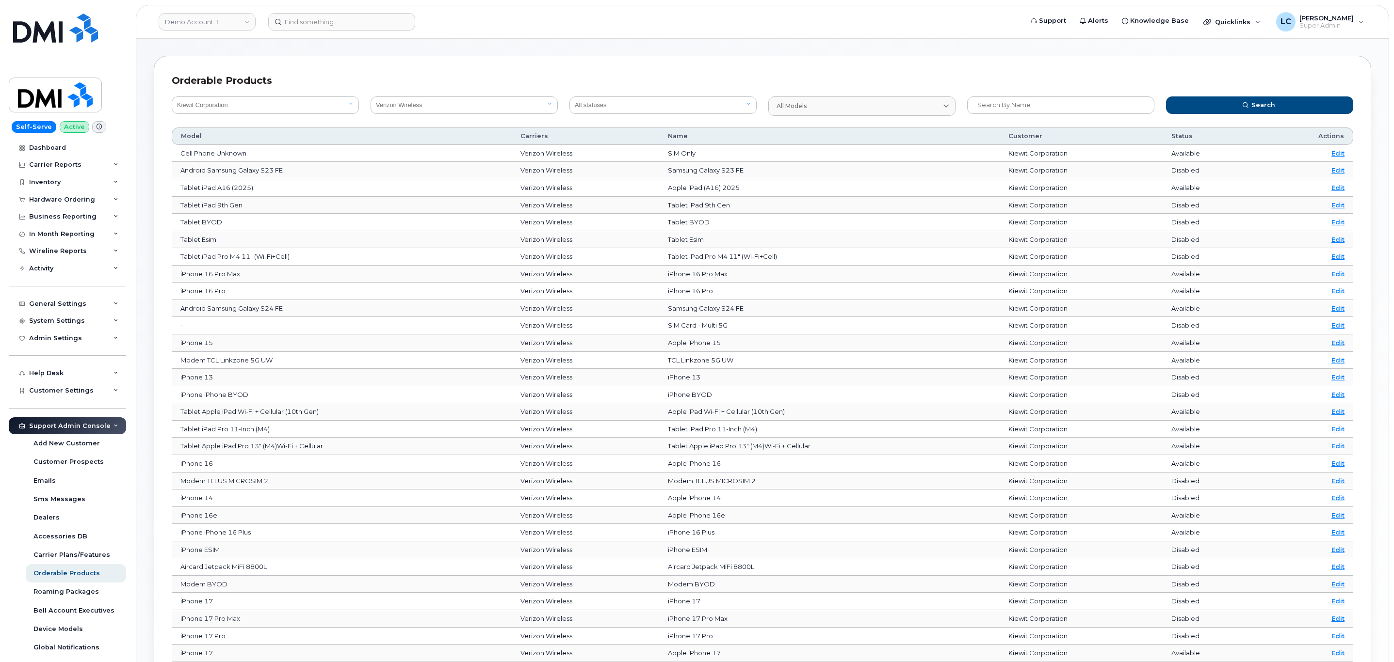
scroll to position [0, 0]
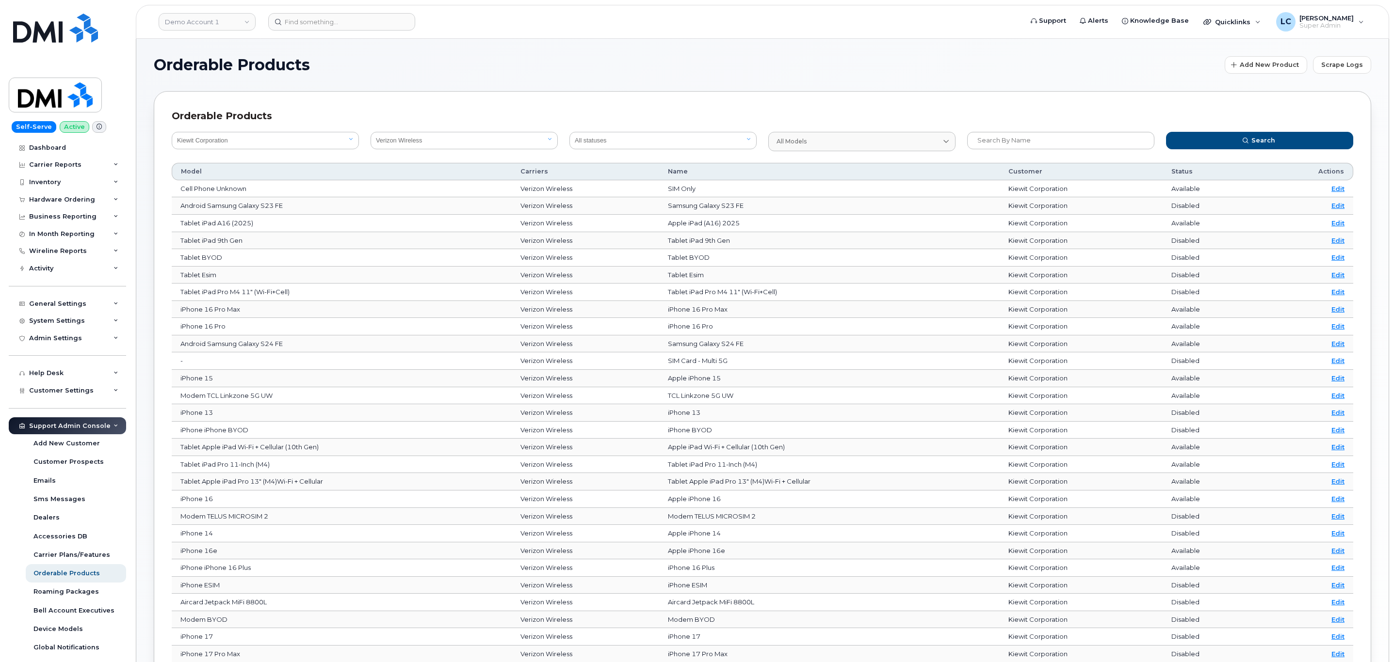
drag, startPoint x: 1339, startPoint y: 189, endPoint x: 1173, endPoint y: 86, distance: 195.4
click at [1154, 93] on div "Orderable Products All customers Acadia Broadcasting Ltd Aecon Construction Gro…" at bounding box center [762, 493] width 1217 height 805
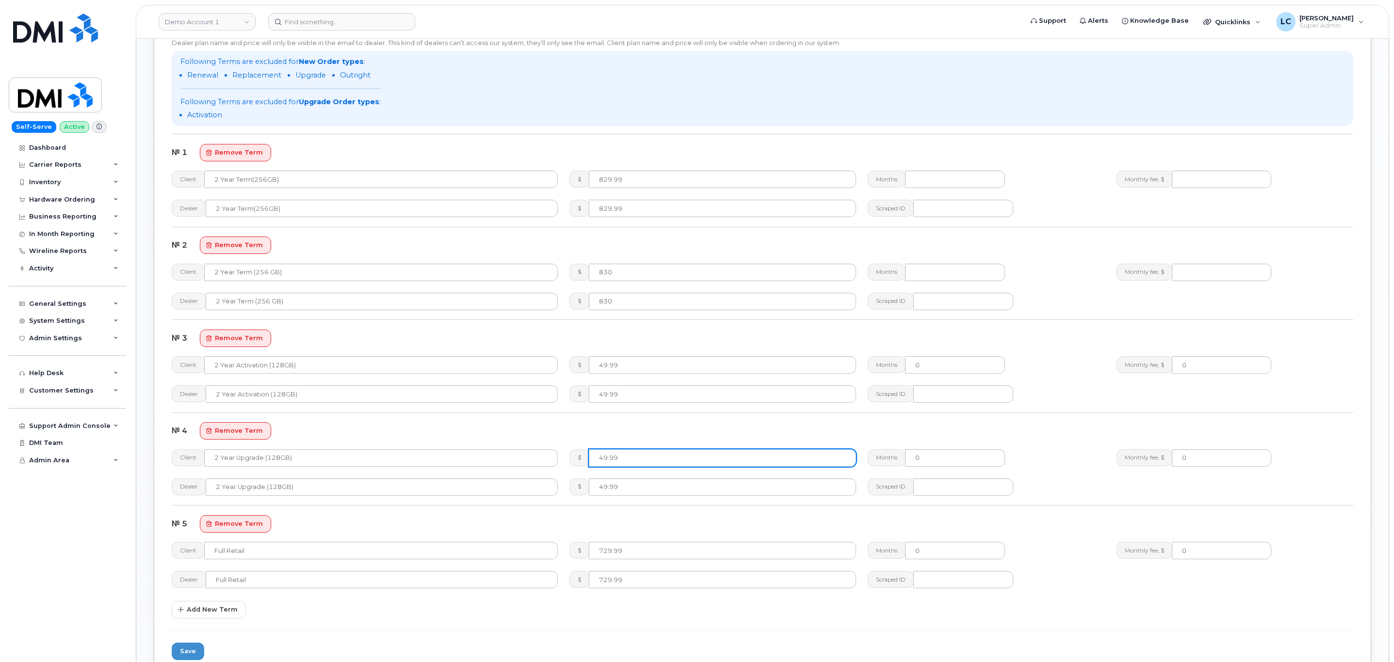
scroll to position [873, 0]
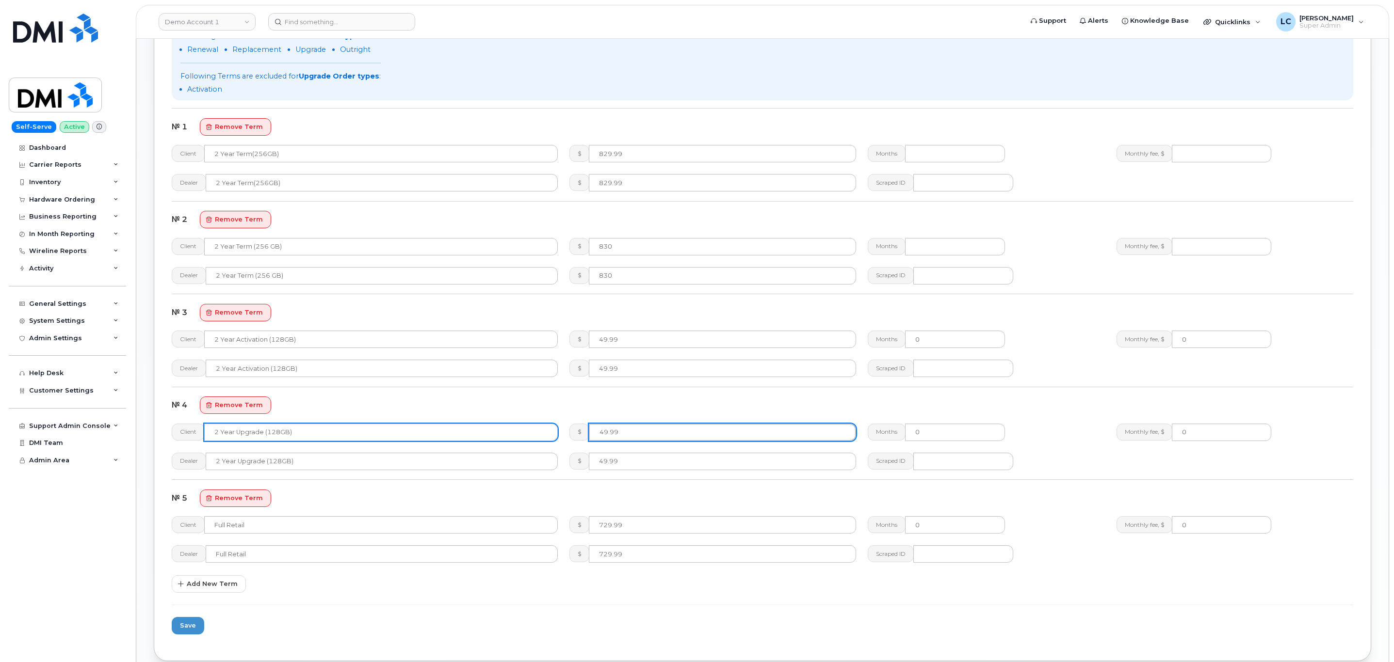
drag, startPoint x: 634, startPoint y: 434, endPoint x: 532, endPoint y: 435, distance: 101.8
click at [532, 435] on div "Client 2 Year Upgrade (128GB) $ 49.99 Months 0 Monthly fee, $ 0" at bounding box center [762, 432] width 1193 height 29
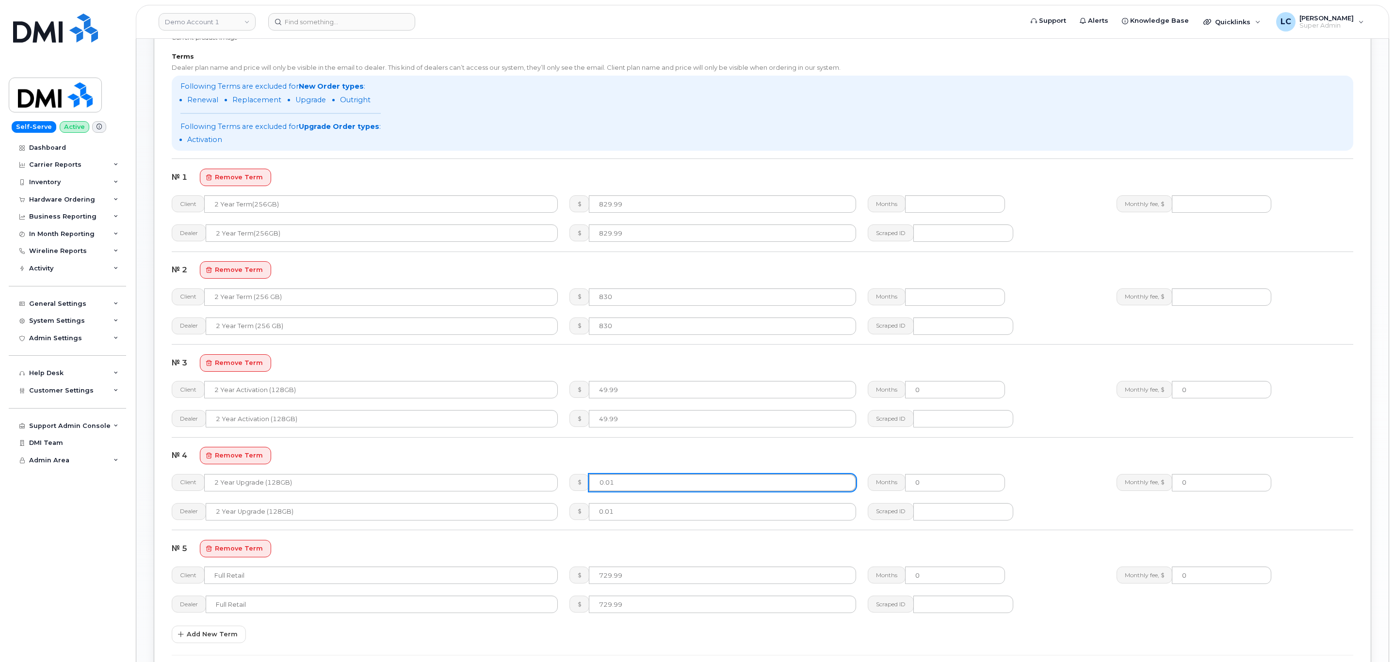
scroll to position [800, 0]
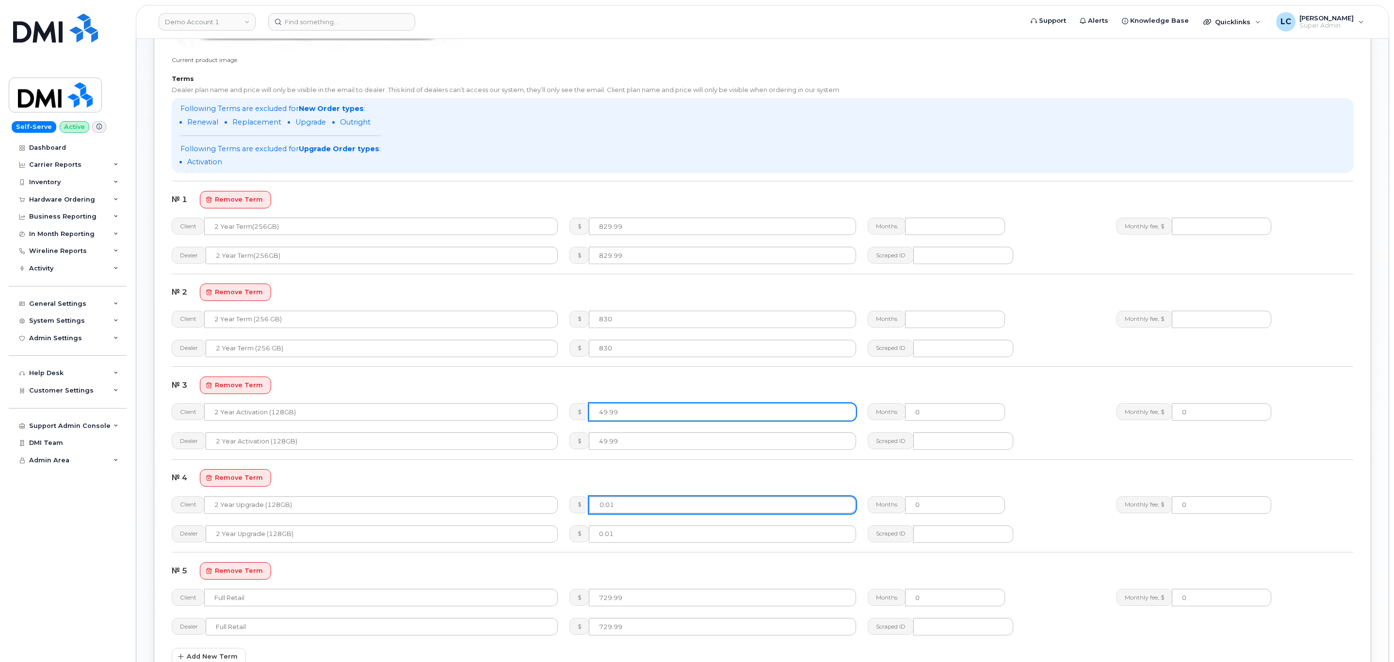
type input "0.01"
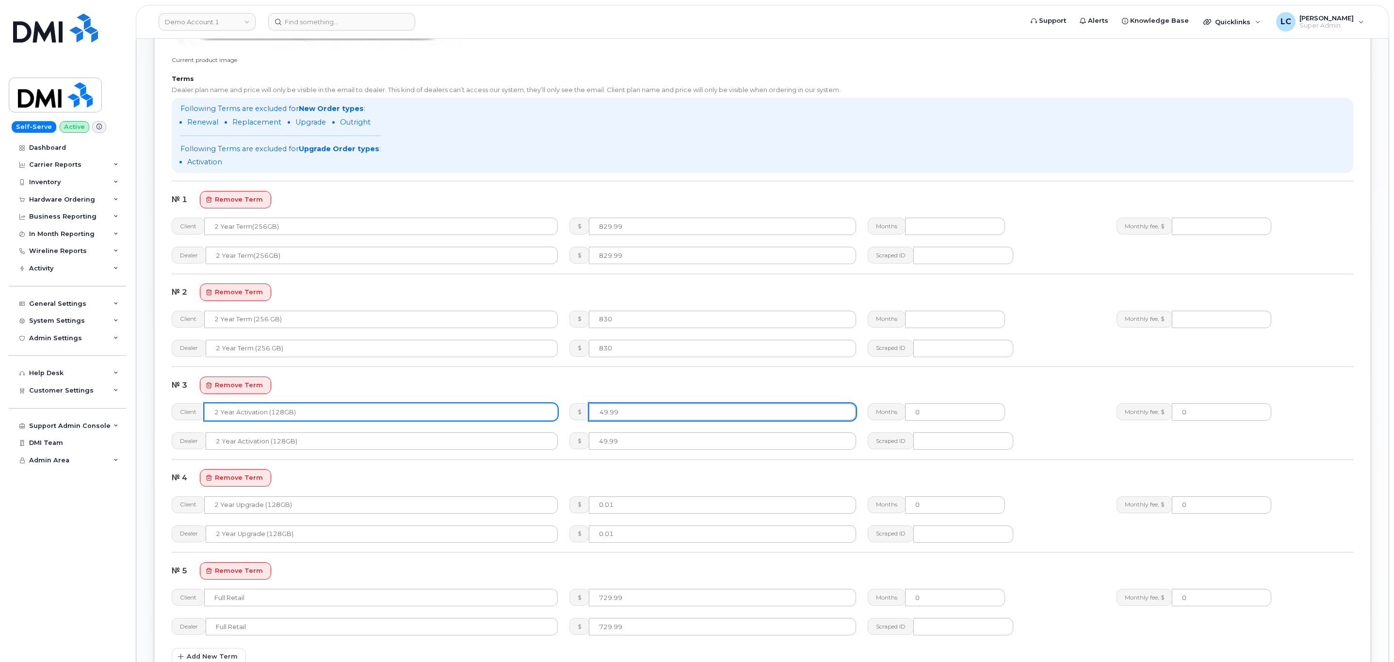
drag, startPoint x: 634, startPoint y: 412, endPoint x: 543, endPoint y: 417, distance: 91.8
click at [543, 417] on div "Client 2 Year Activation (128GB) $ 49.99 Months 0 Monthly fee, $ 0" at bounding box center [762, 412] width 1193 height 29
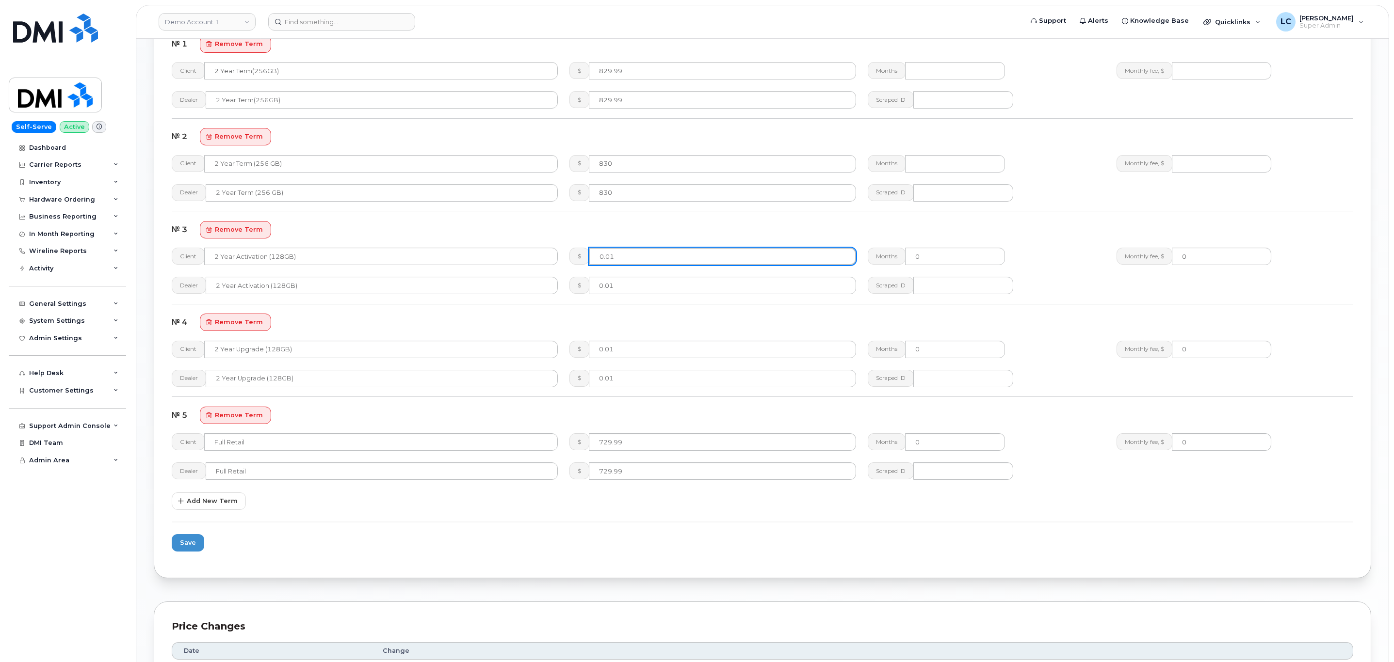
scroll to position [946, 0]
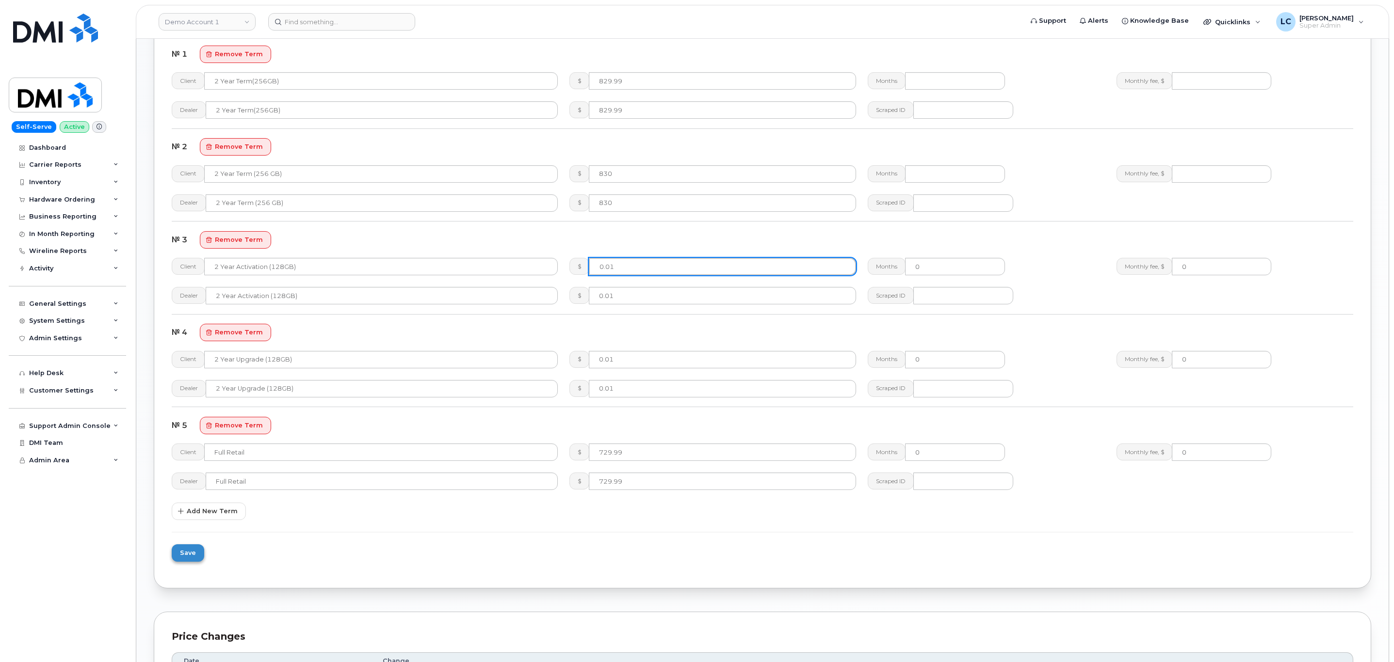
type input "0.01"
click at [199, 552] on button "Save" at bounding box center [188, 553] width 32 height 17
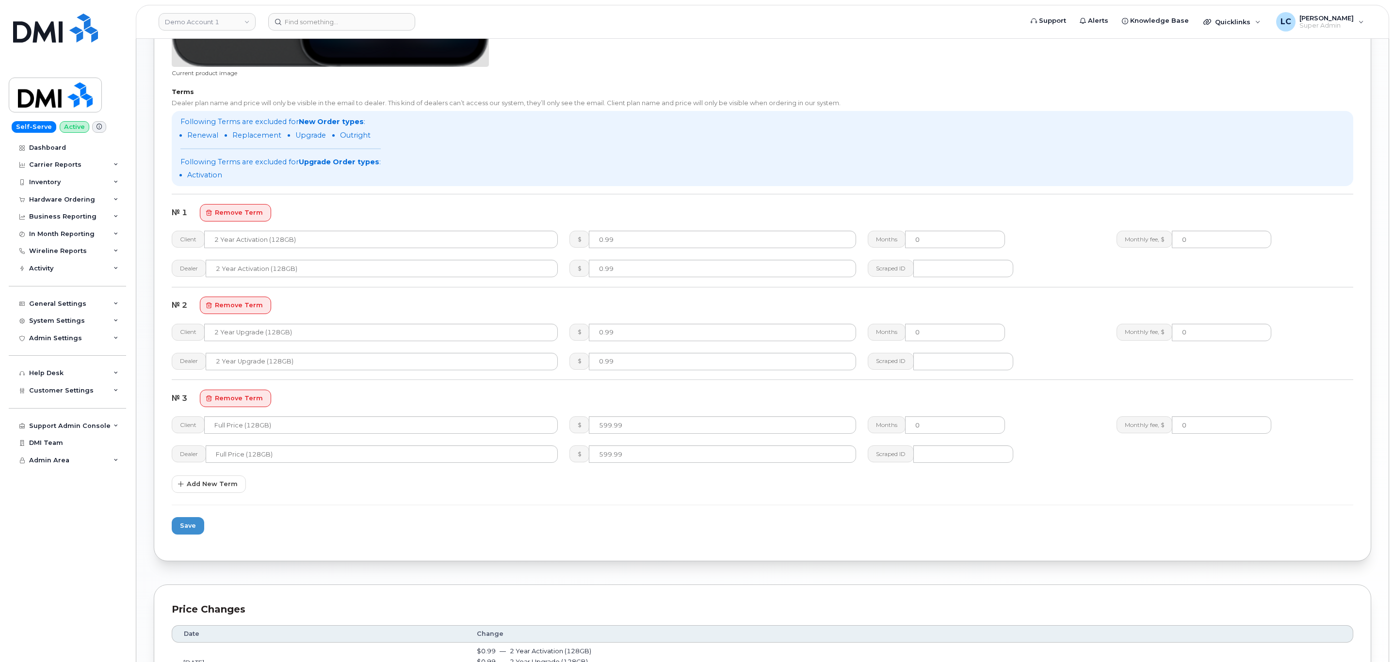
scroll to position [800, 0]
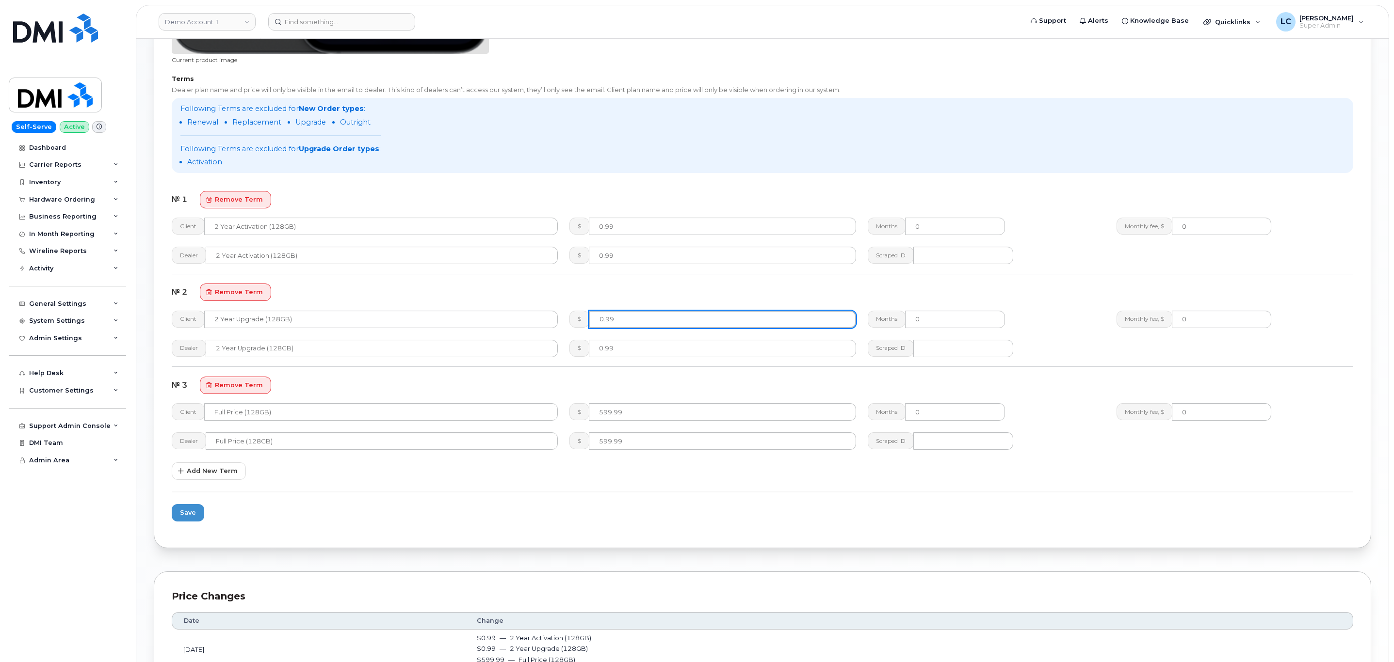
drag, startPoint x: 630, startPoint y: 319, endPoint x: 559, endPoint y: 366, distance: 85.1
click at [550, 324] on div "Client 2 Year Upgrade (128GB) $ 0.99 Months 0 Monthly fee, $ 0" at bounding box center [762, 319] width 1193 height 29
type input "0.01"
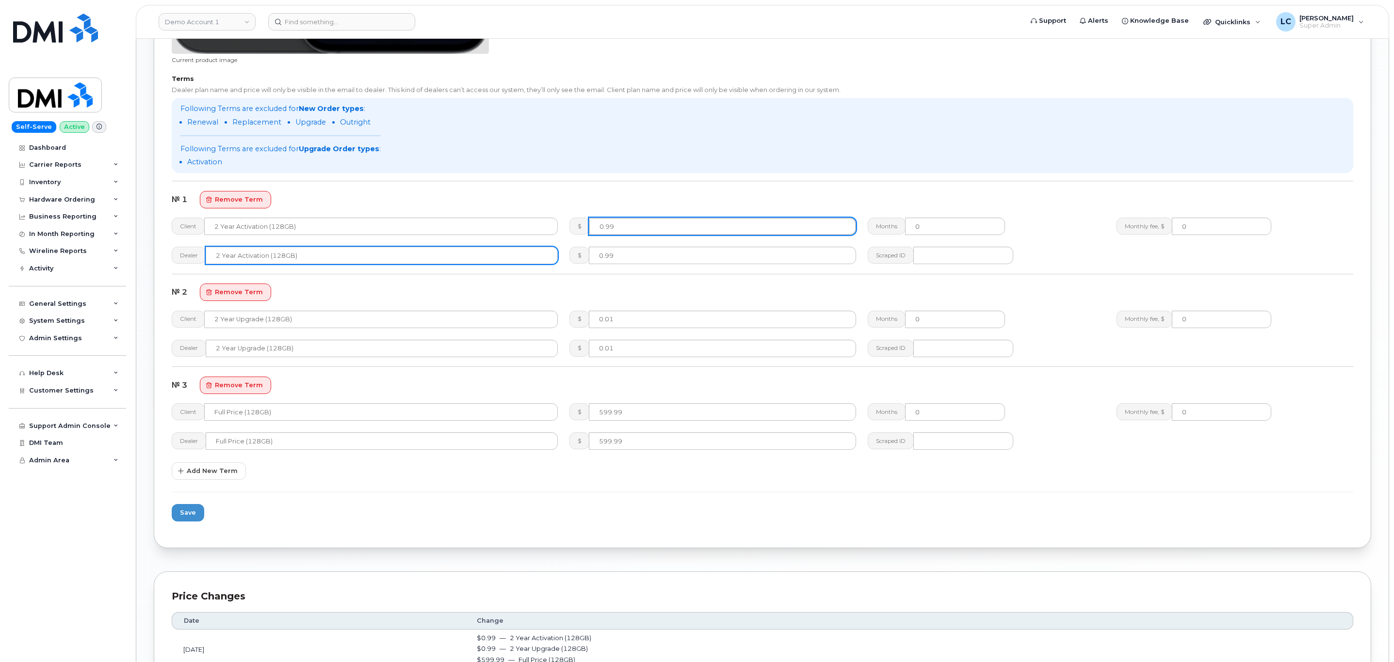
drag, startPoint x: 668, startPoint y: 225, endPoint x: 352, endPoint y: 252, distance: 316.7
click at [367, 233] on div "Client 2 Year Activation (128GB) $ 0.99 Months 0 Monthly fee, $ 0" at bounding box center [762, 226] width 1193 height 29
type input "0.01"
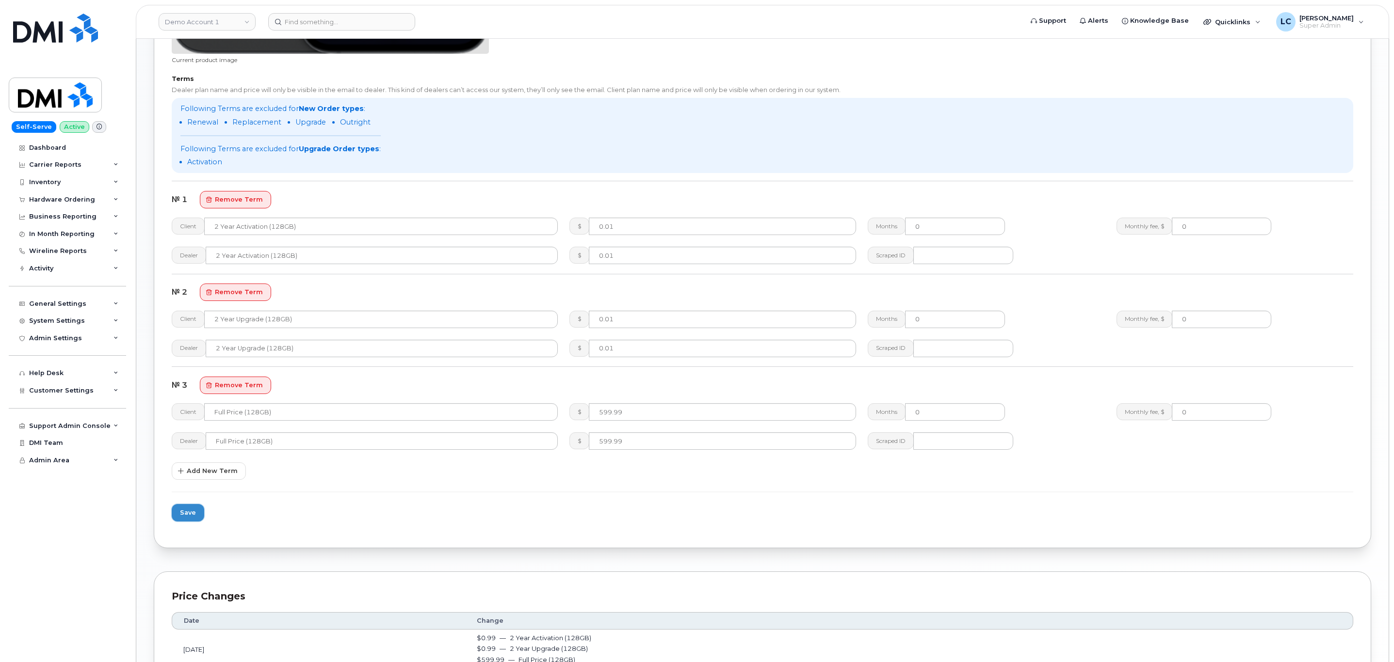
click at [191, 516] on span "Save" at bounding box center [188, 512] width 16 height 9
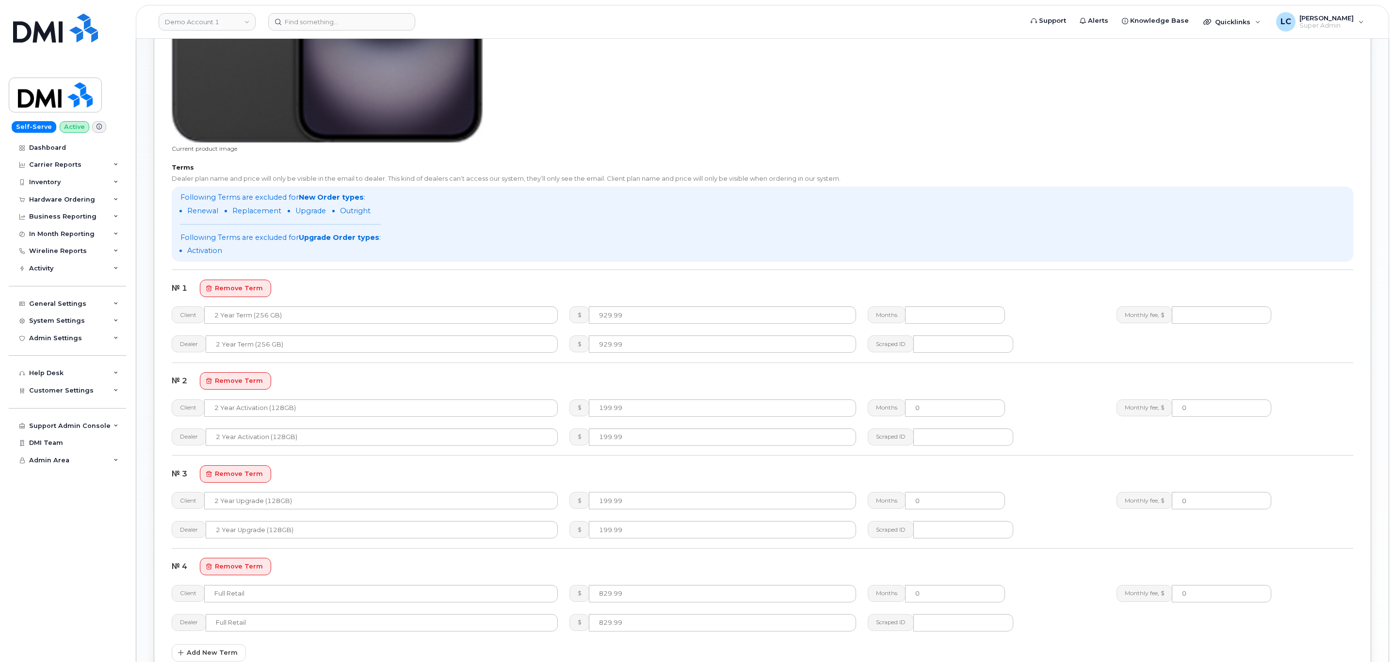
scroll to position [727, 0]
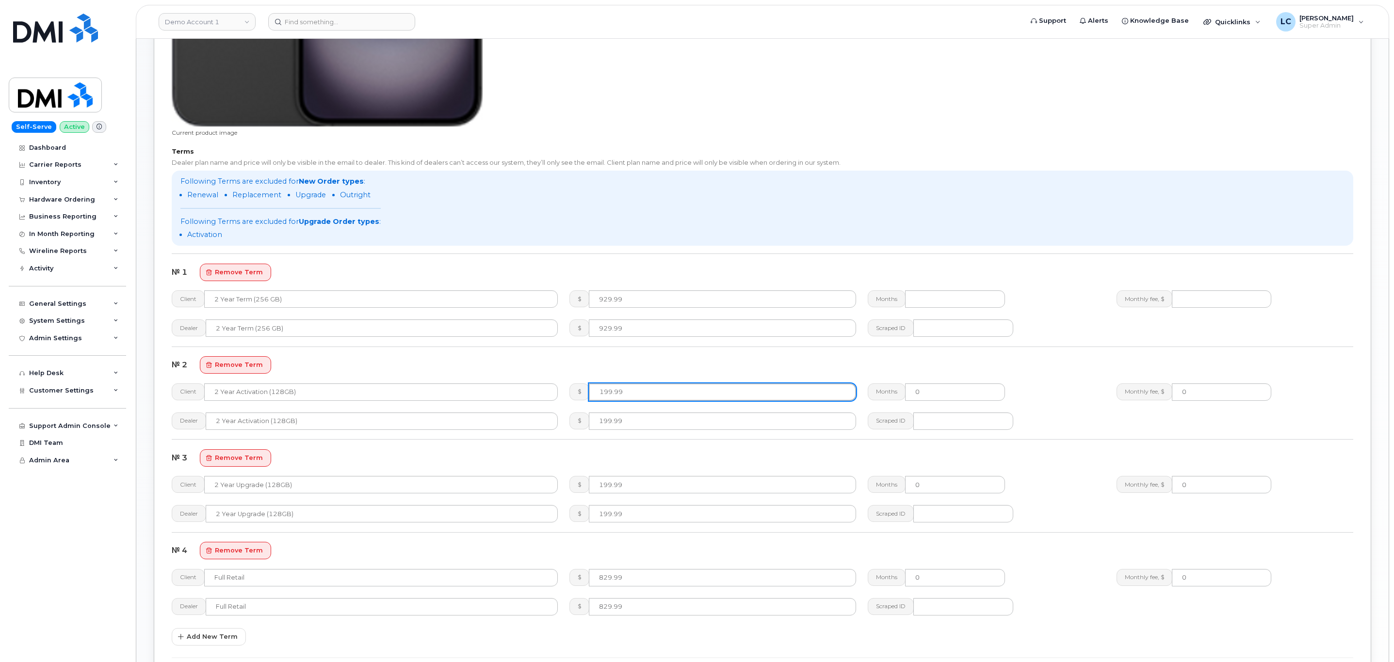
drag, startPoint x: 630, startPoint y: 395, endPoint x: 582, endPoint y: 397, distance: 48.1
click at [582, 397] on div "$ 199.99" at bounding box center [712, 392] width 287 height 17
type input "149.99"
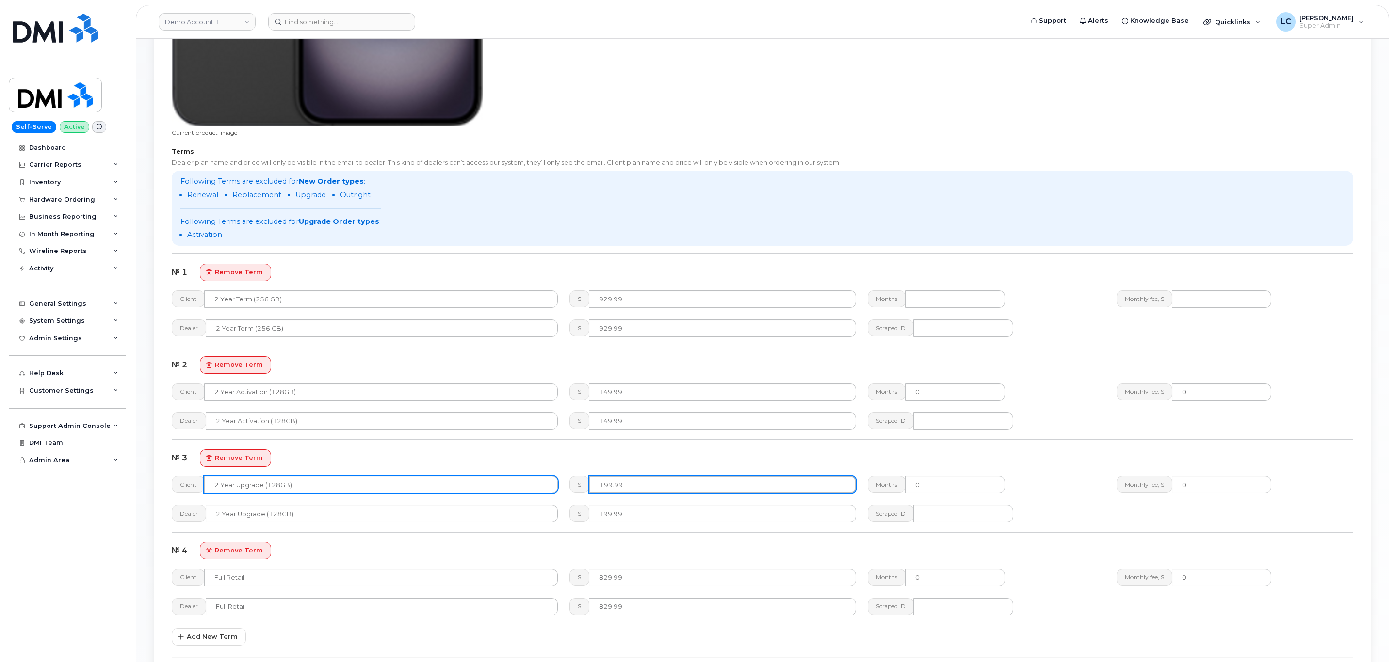
drag, startPoint x: 640, startPoint y: 489, endPoint x: 520, endPoint y: 489, distance: 120.2
click at [520, 489] on div "Client 2 Year Upgrade (128GB) $ 199.99 Months 0 Monthly fee, $ 0" at bounding box center [762, 484] width 1193 height 29
paste input "4"
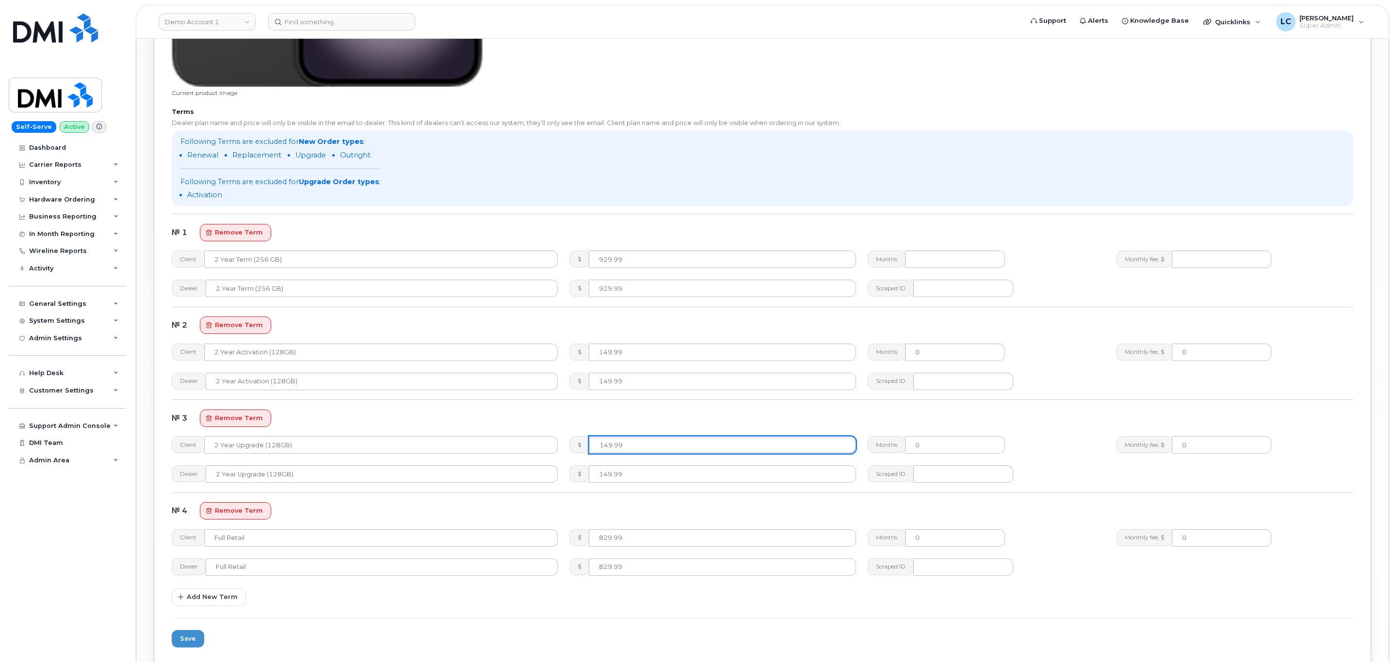
scroll to position [800, 0]
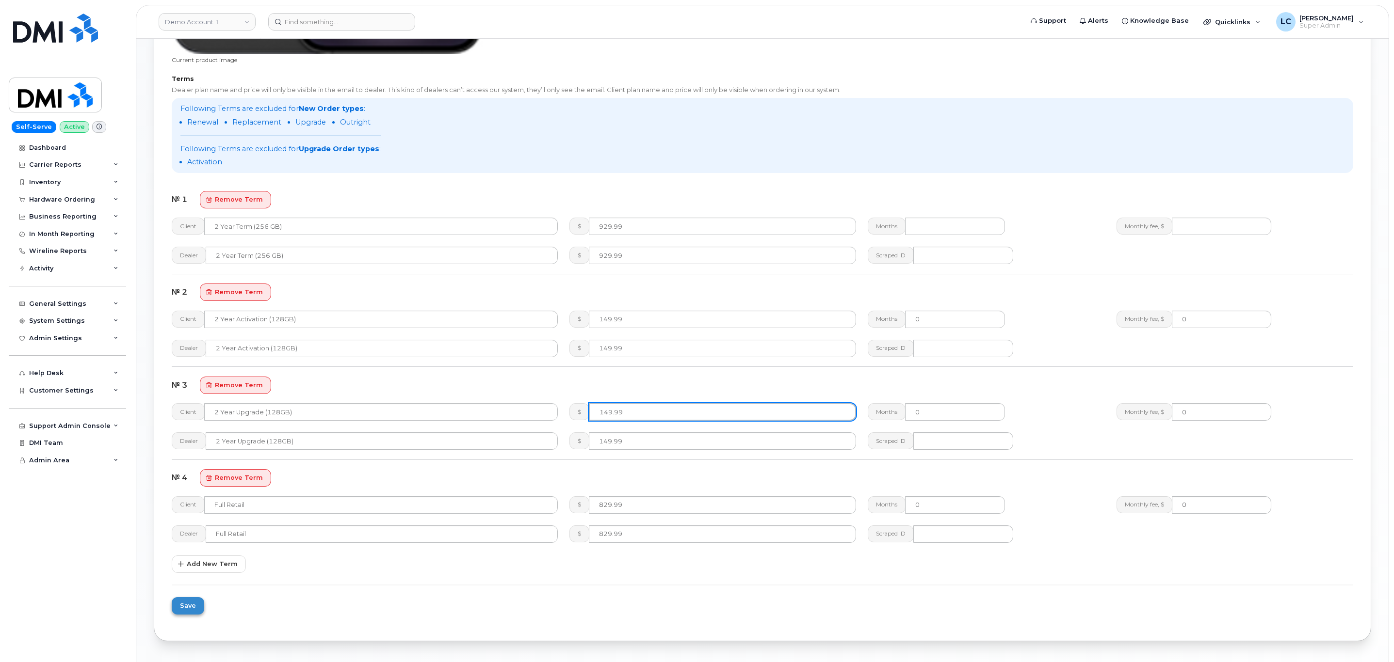
type input "149.99"
click at [192, 610] on span "Save" at bounding box center [188, 605] width 16 height 9
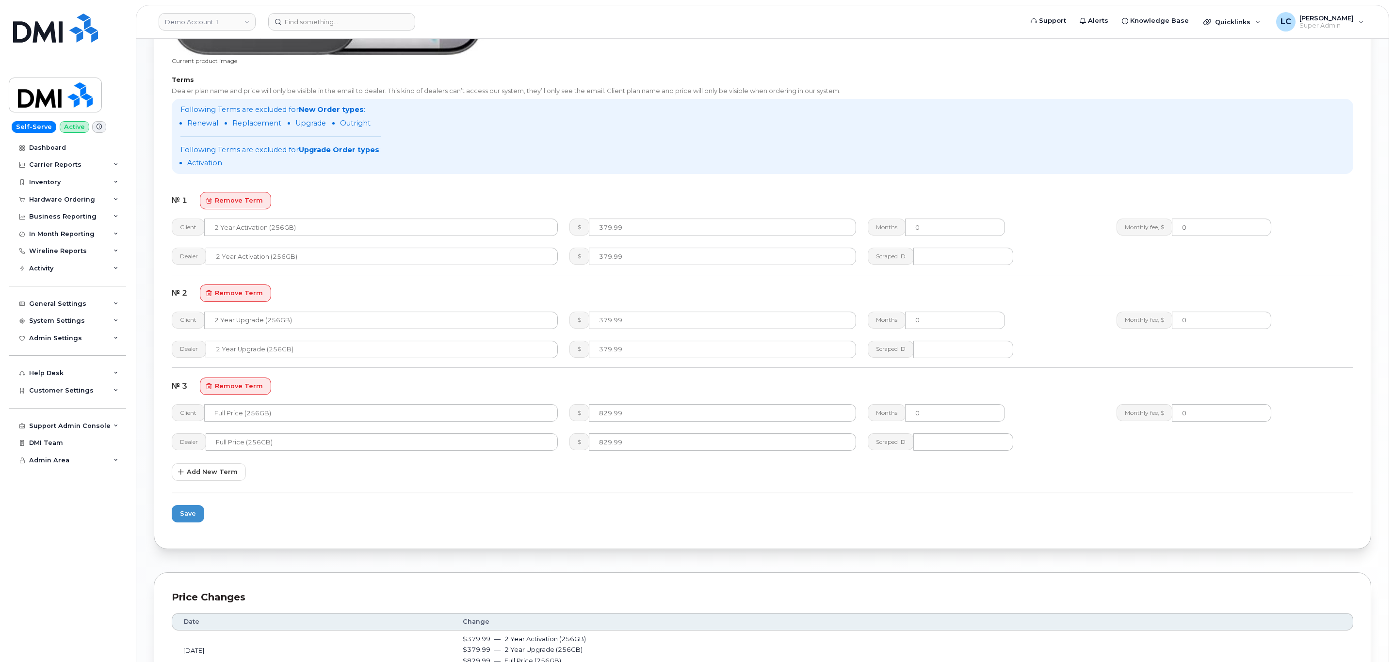
scroll to position [800, 0]
drag, startPoint x: 637, startPoint y: 320, endPoint x: 555, endPoint y: 367, distance: 94.7
click at [566, 325] on div "$ 379.99" at bounding box center [712, 319] width 298 height 29
drag, startPoint x: 665, startPoint y: 321, endPoint x: 524, endPoint y: 309, distance: 141.7
click at [524, 309] on div "Client 2 Year Upgrade (256GB) $ 249.99 Months 0 Monthly fee, $ 0" at bounding box center [762, 319] width 1193 height 29
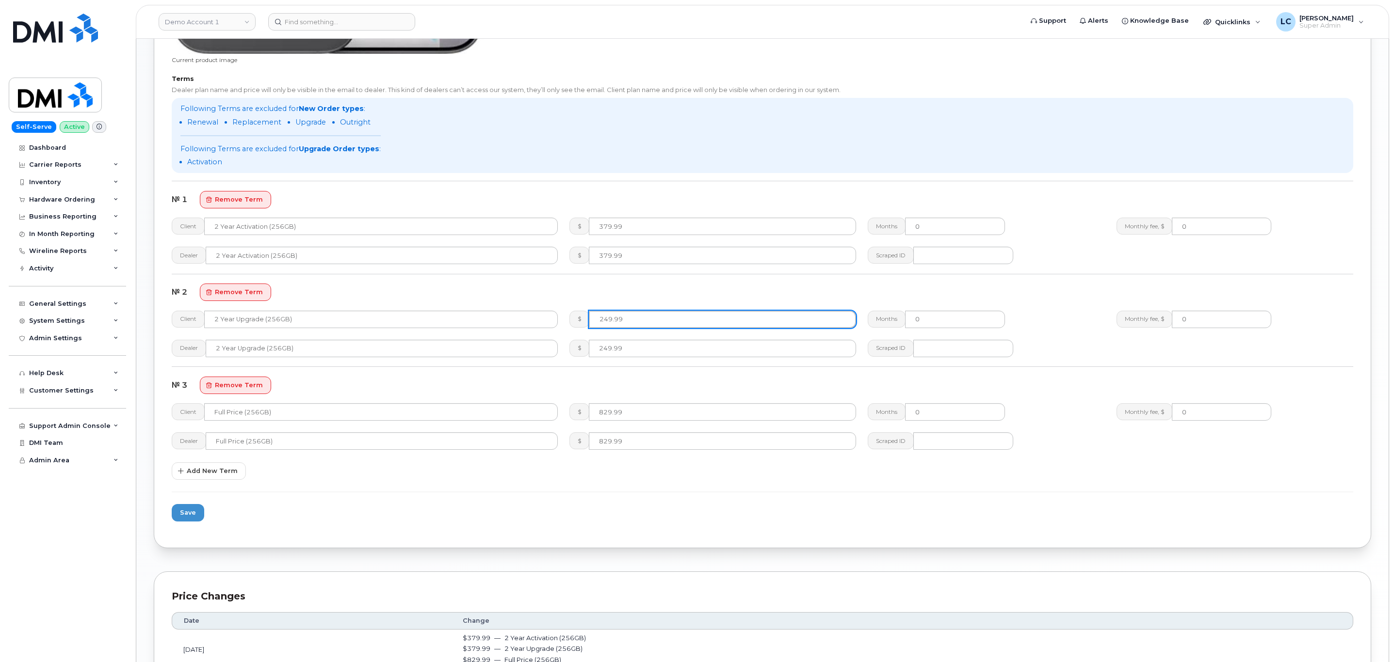
type input "249.99"
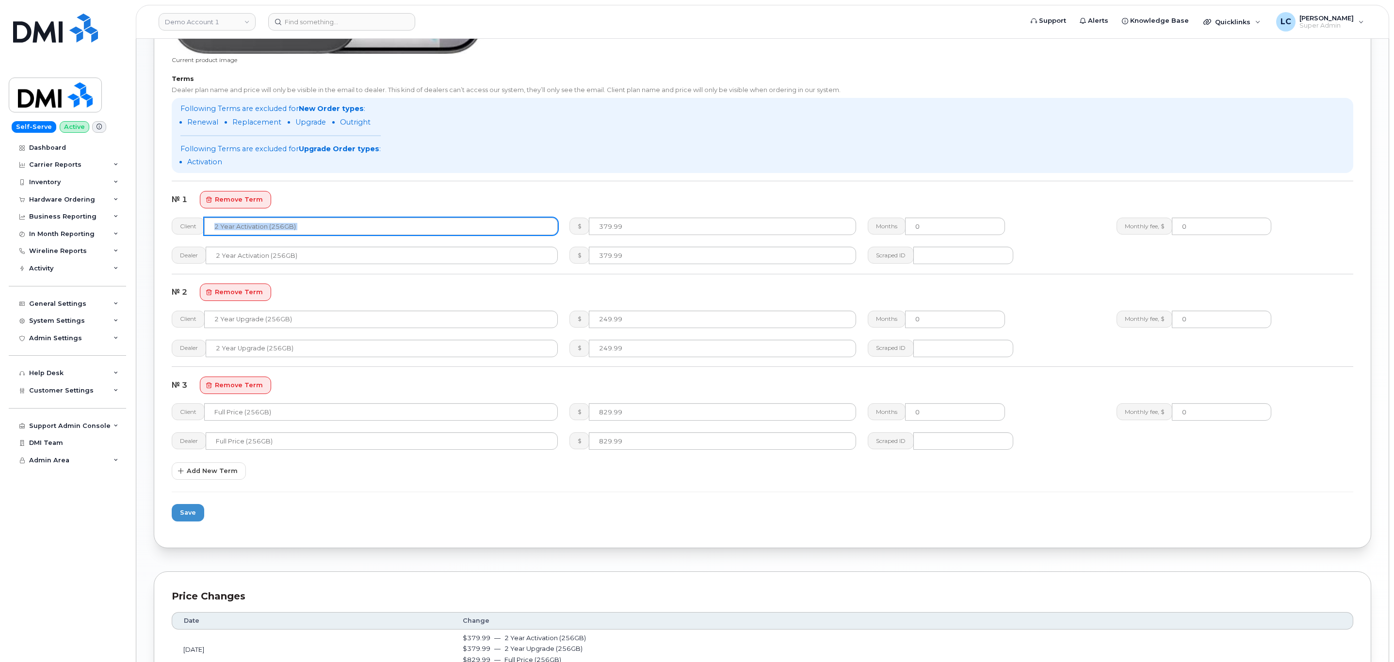
drag, startPoint x: 659, startPoint y: 217, endPoint x: 522, endPoint y: 229, distance: 137.8
click at [522, 229] on div "Client 2 Year Activation (256GB) $ 379.99 Months 0 Monthly fee, $ 0" at bounding box center [762, 226] width 1193 height 29
drag, startPoint x: 639, startPoint y: 225, endPoint x: 553, endPoint y: 230, distance: 86.0
click at [553, 230] on div "Client 2 Year Activation (256GB) $ 379.99 Months 0 Monthly fee, $ 0" at bounding box center [762, 226] width 1193 height 29
paste input "24"
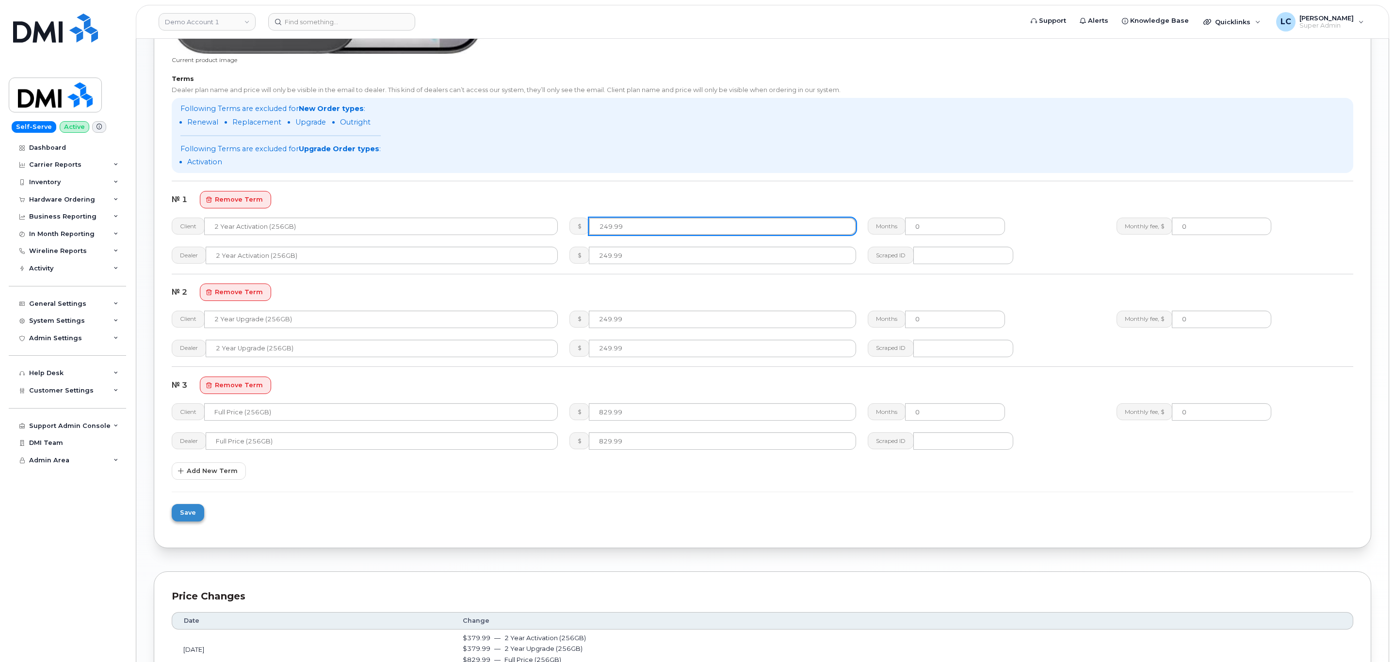
type input "249.99"
click at [200, 511] on button "Save" at bounding box center [188, 512] width 32 height 17
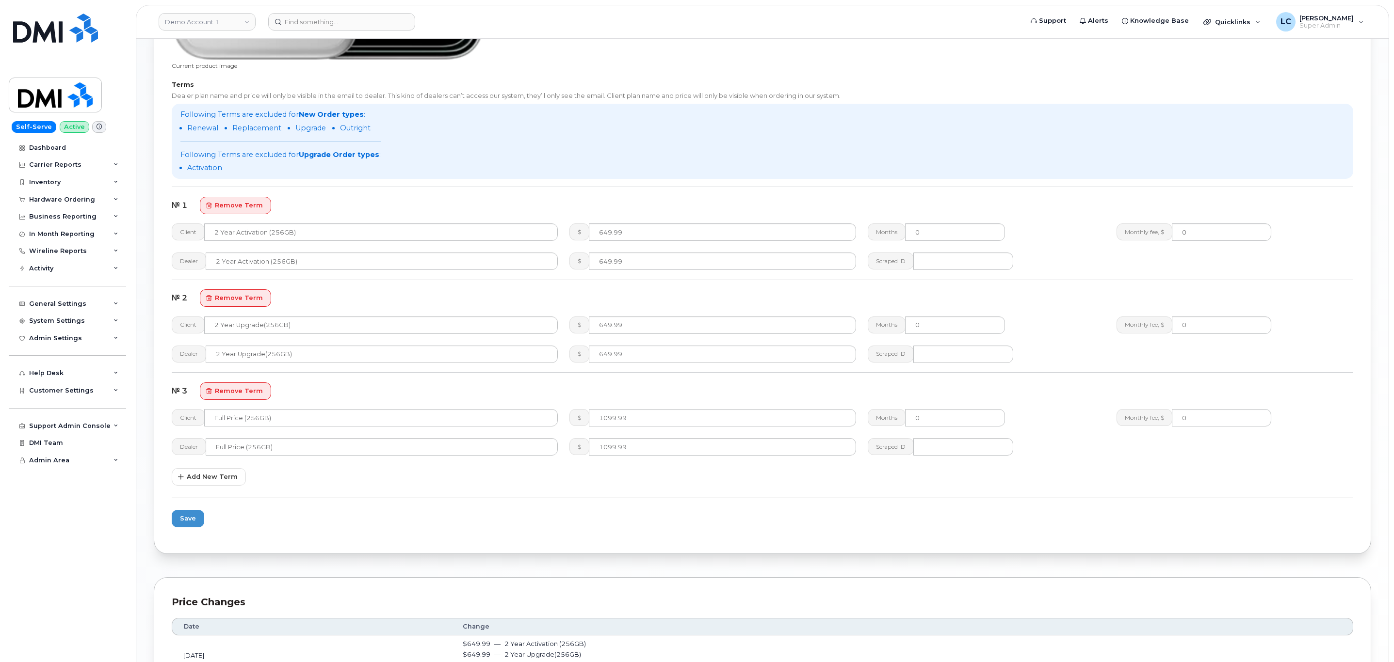
scroll to position [873, 0]
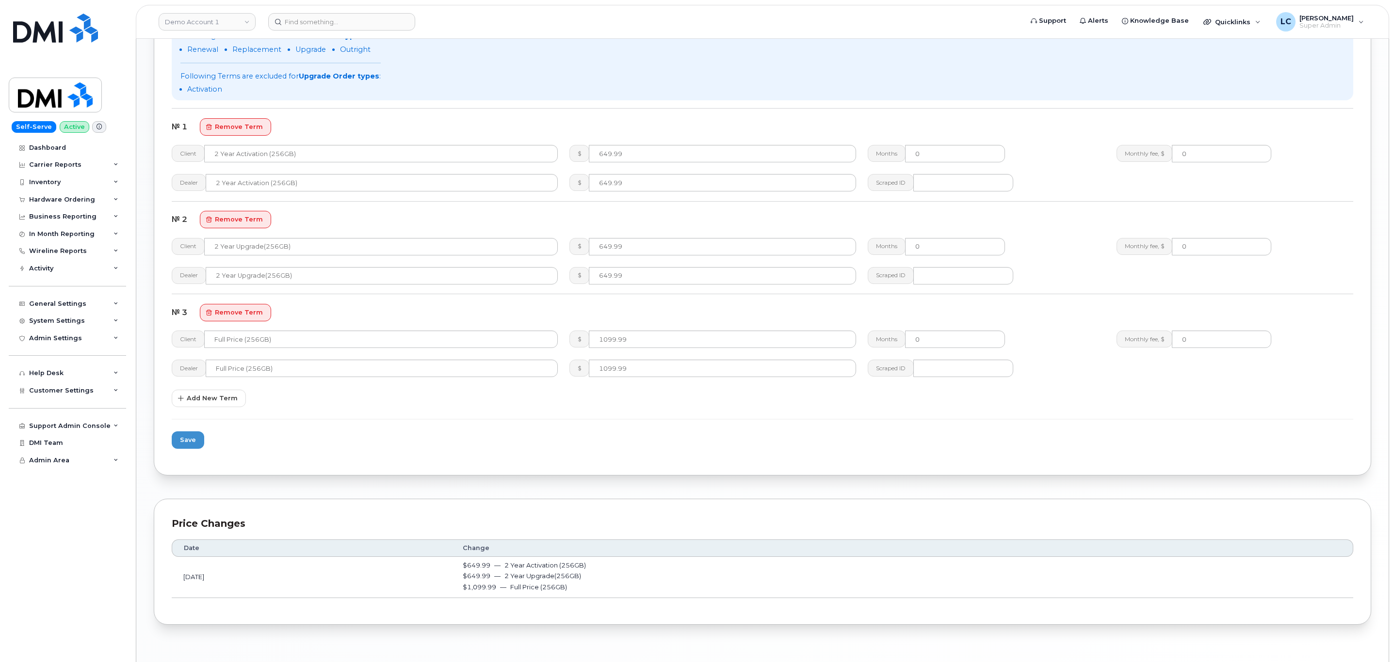
drag, startPoint x: 652, startPoint y: 144, endPoint x: 628, endPoint y: 144, distance: 23.8
click at [628, 144] on div "$ 649.99" at bounding box center [712, 153] width 298 height 29
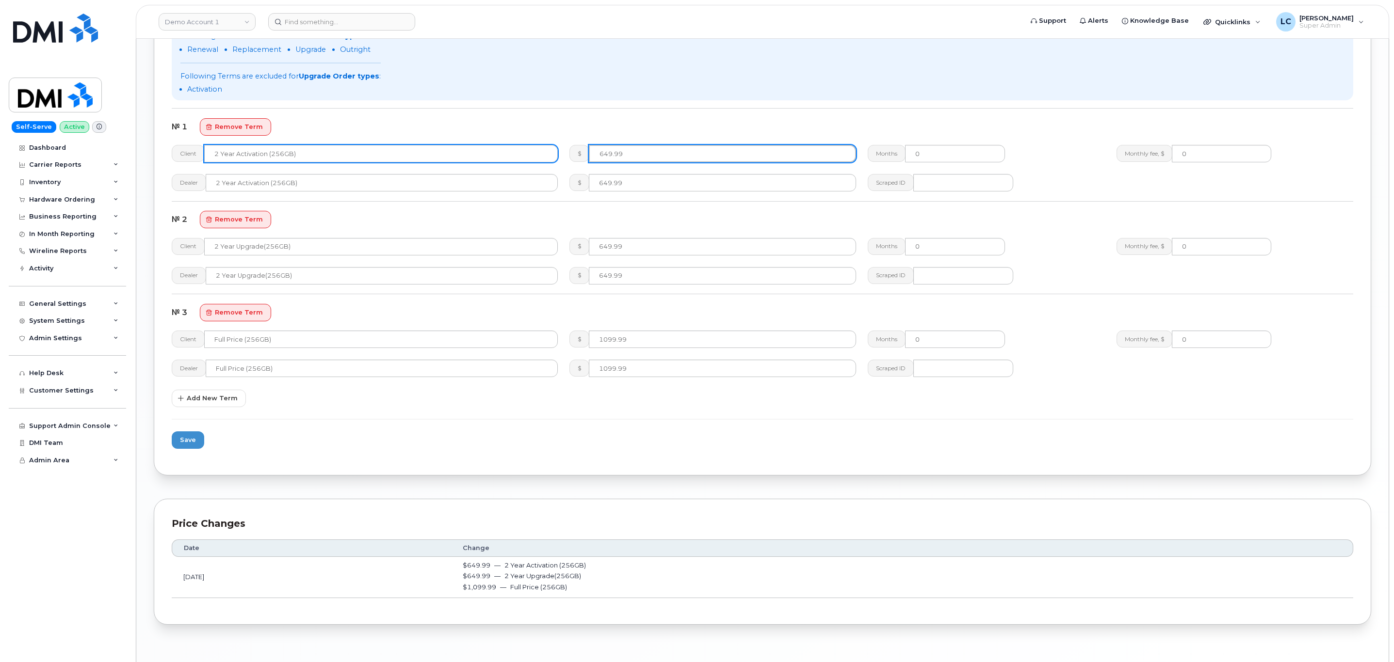
drag, startPoint x: 643, startPoint y: 158, endPoint x: 510, endPoint y: 162, distance: 133.4
click at [513, 161] on div "Client 2 Year Activation (256GB) $ 649.99 Months 0 Monthly fee, $ 0" at bounding box center [762, 153] width 1193 height 29
drag, startPoint x: 648, startPoint y: 152, endPoint x: 543, endPoint y: 145, distance: 105.4
click at [543, 145] on div "Client 2 Year Activation (256GB) $ 399.99 Months 0 Monthly fee, $ 0" at bounding box center [762, 153] width 1193 height 29
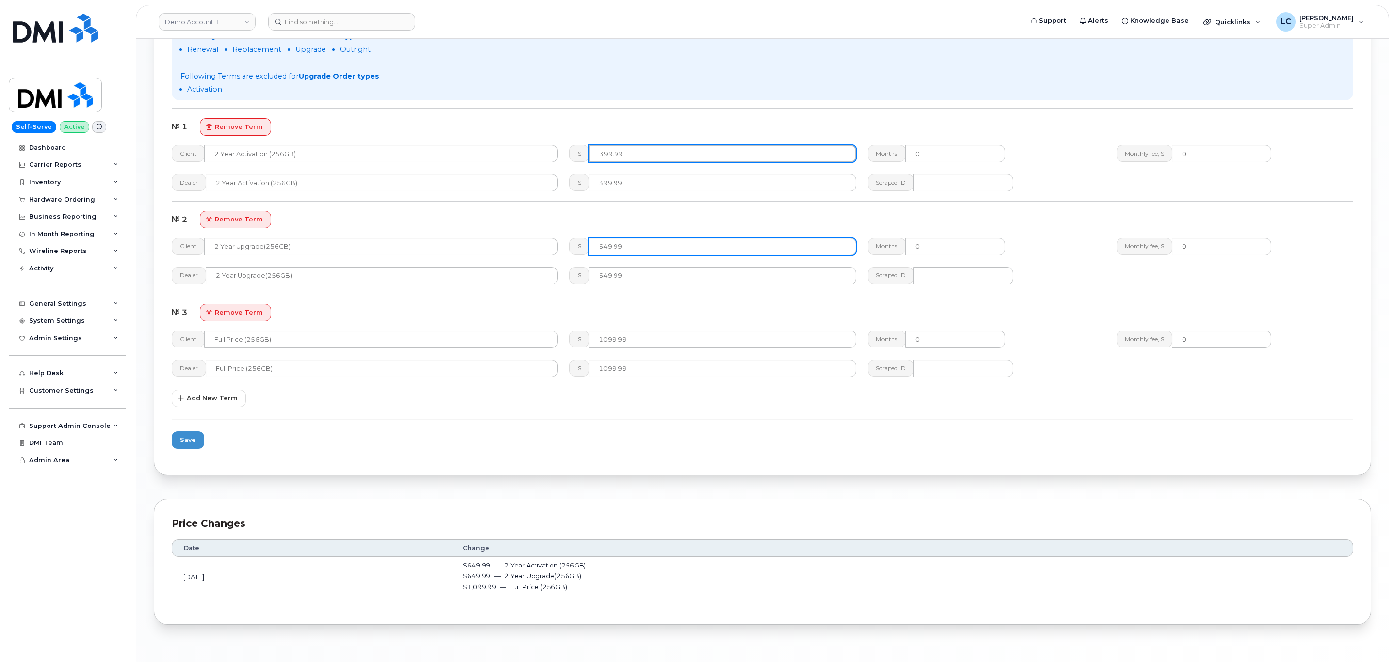
type input "399.99"
drag, startPoint x: 652, startPoint y: 245, endPoint x: 561, endPoint y: 246, distance: 91.7
click at [561, 246] on div "Client 2 Year Upgrade(256GB) $ 649.99 Months 0 Monthly fee, $ 0" at bounding box center [762, 246] width 1193 height 29
paste input "39"
type input "399.99"
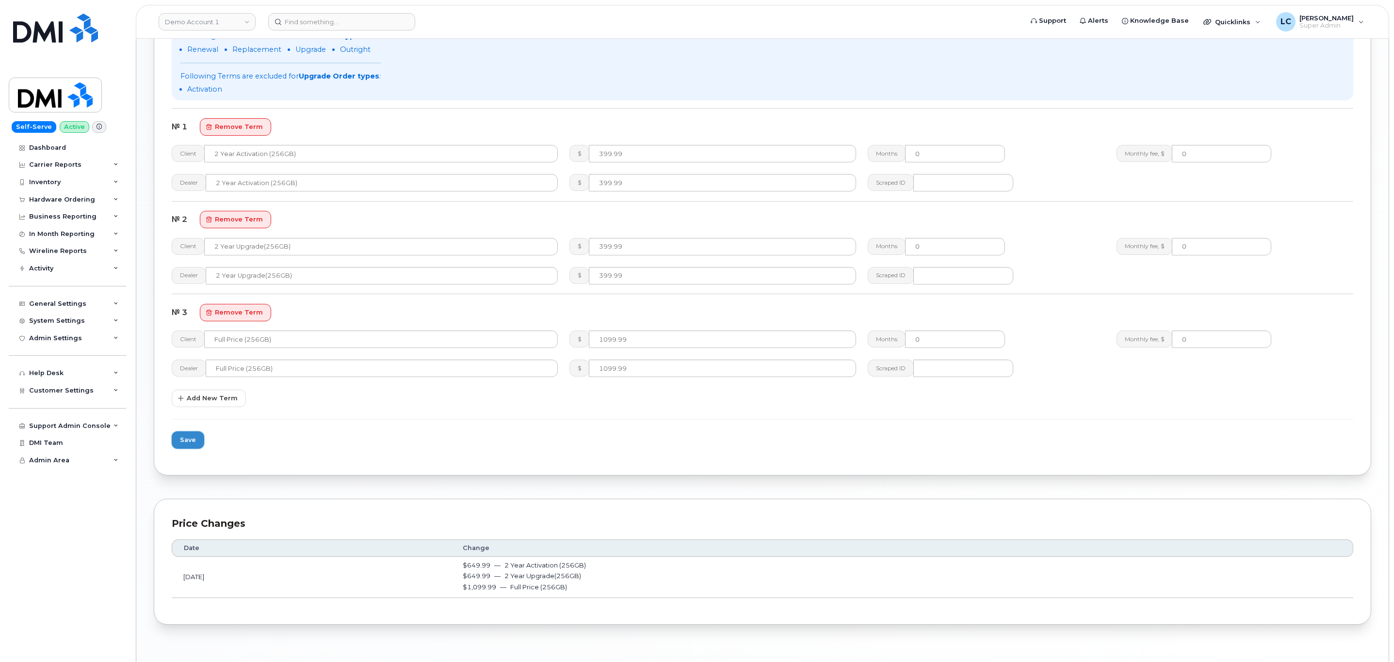
click at [182, 439] on span "Save" at bounding box center [188, 439] width 16 height 9
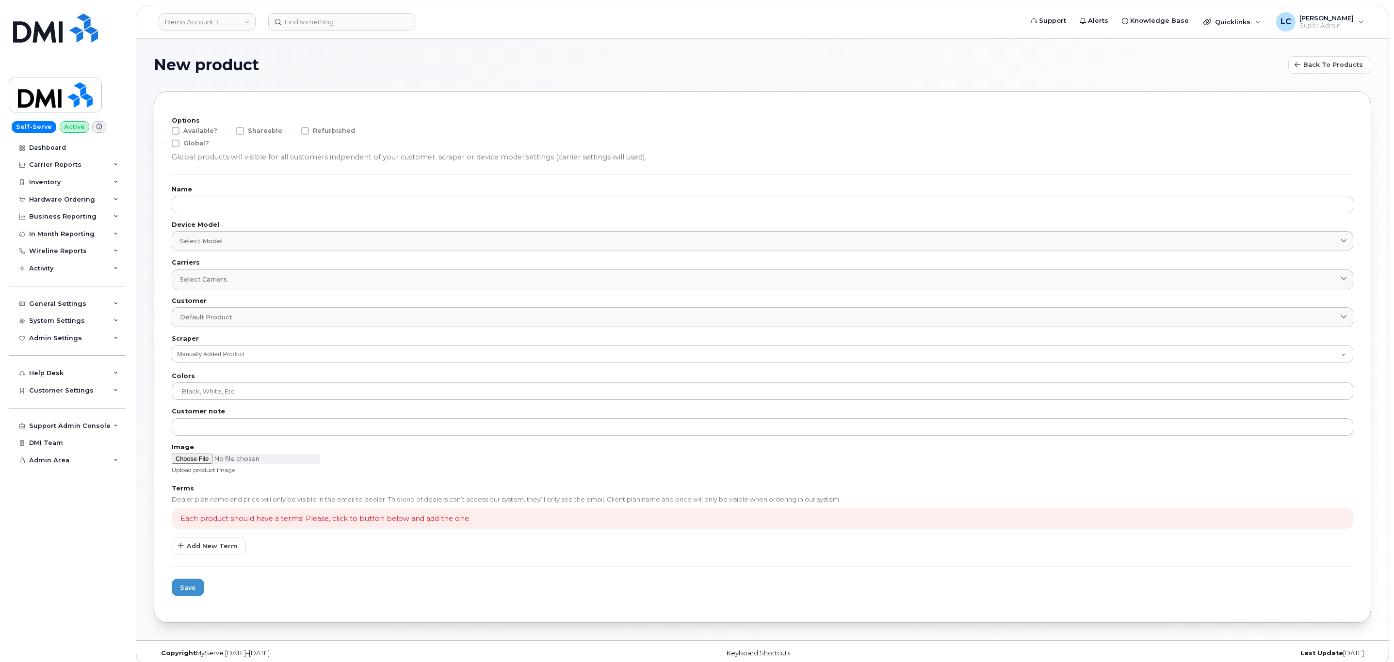
click at [187, 121] on label "Options" at bounding box center [762, 121] width 1181 height 6
click at [192, 127] on span "Available?" at bounding box center [200, 130] width 34 height 7
click at [165, 127] on input "Available?" at bounding box center [162, 129] width 5 height 5
checkbox input "true"
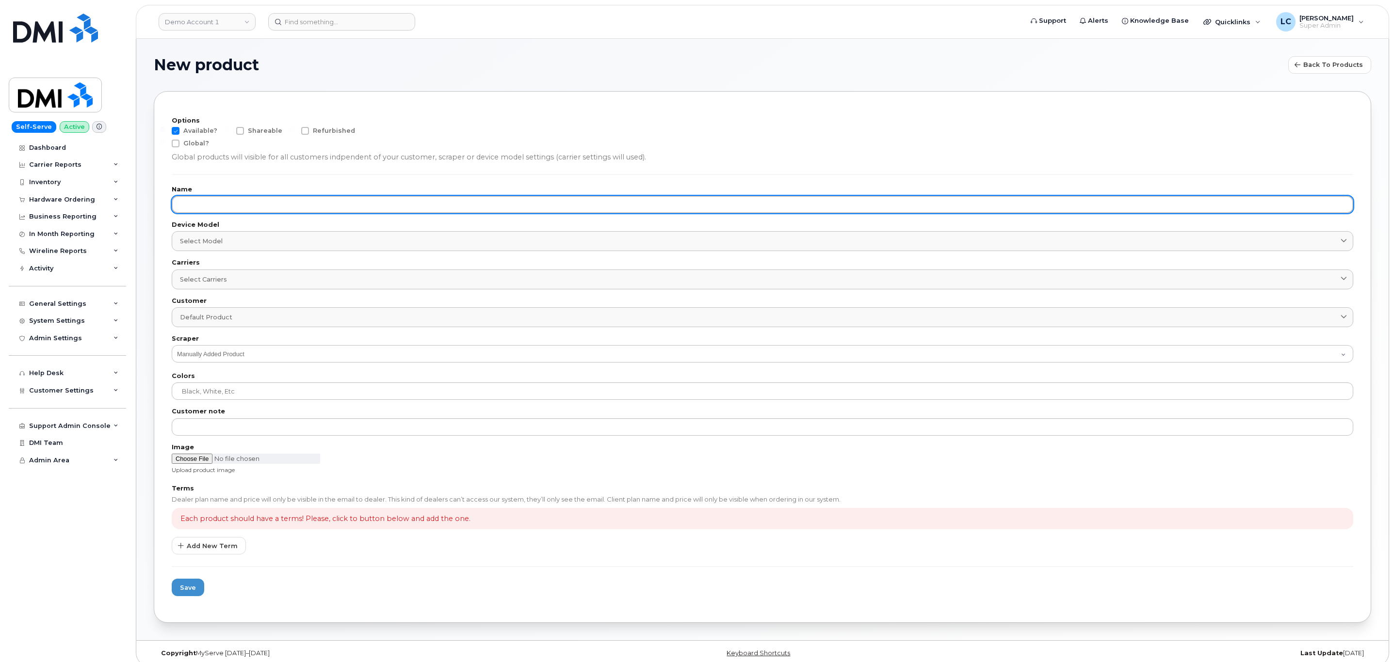
click at [202, 208] on input "text" at bounding box center [762, 204] width 1181 height 17
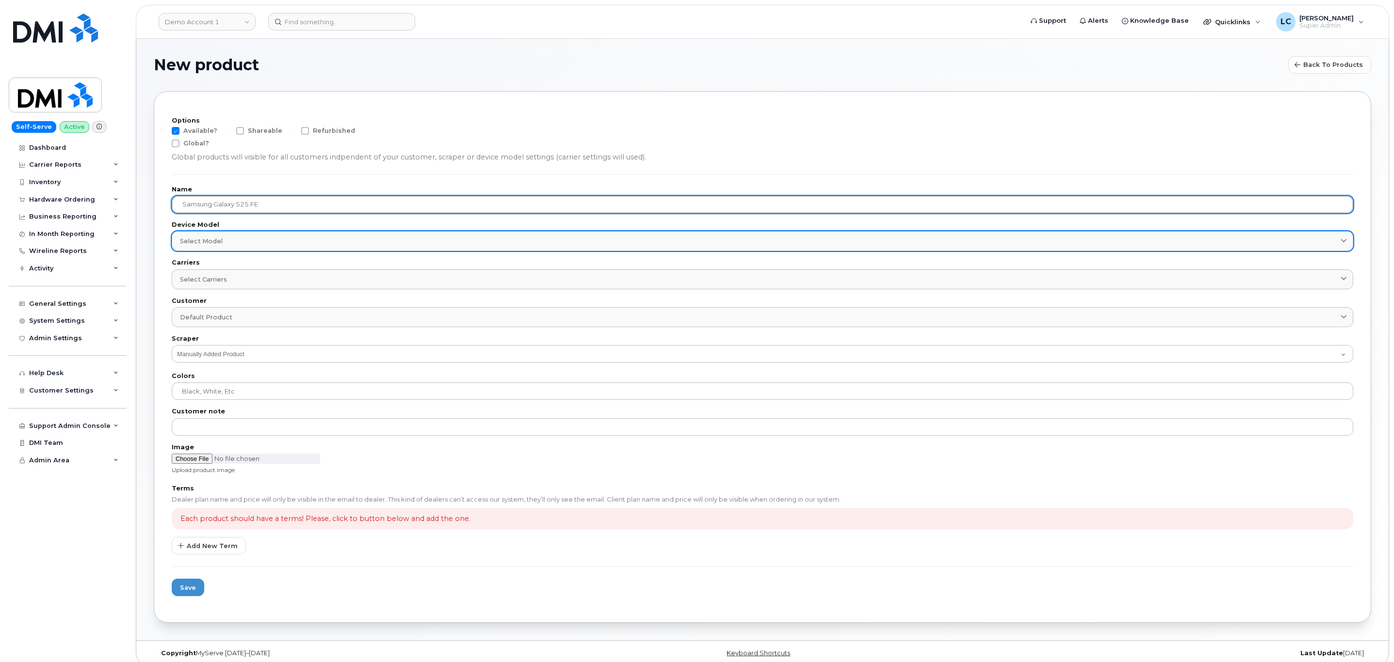
type input "Samsung Galaxy S25 FE"
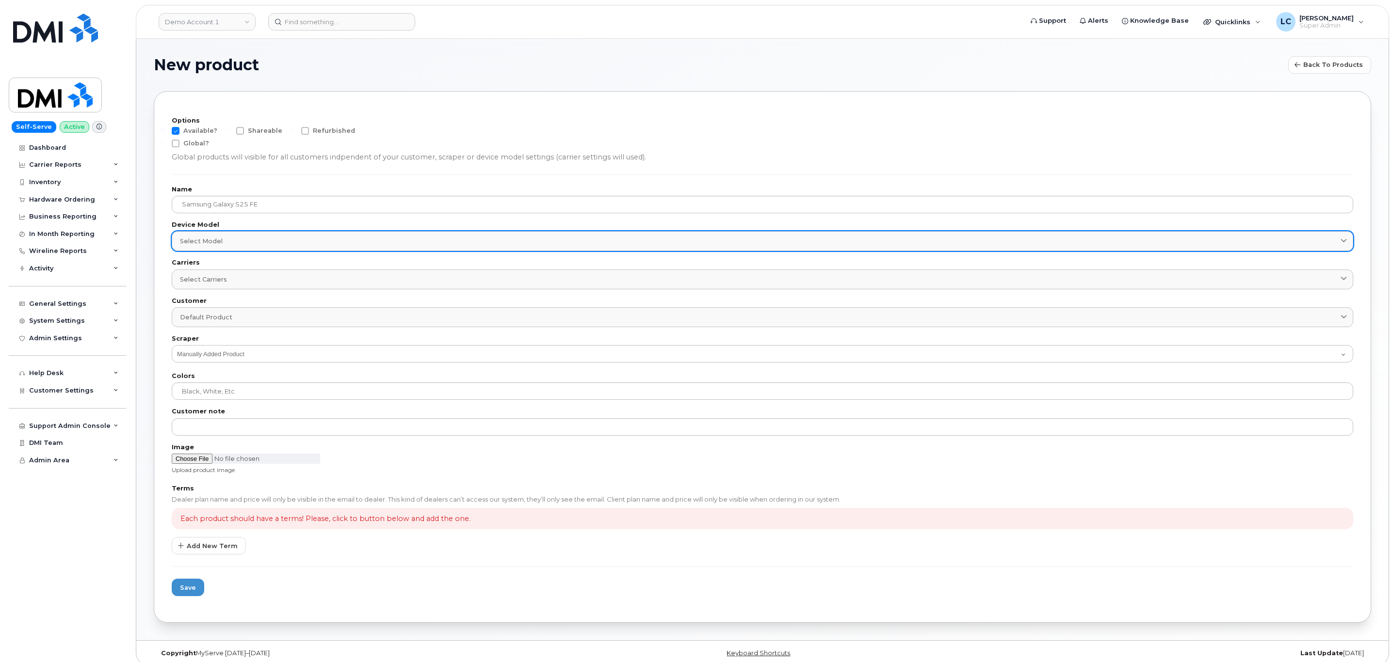
click at [249, 246] on link "Select model" at bounding box center [762, 241] width 1181 height 20
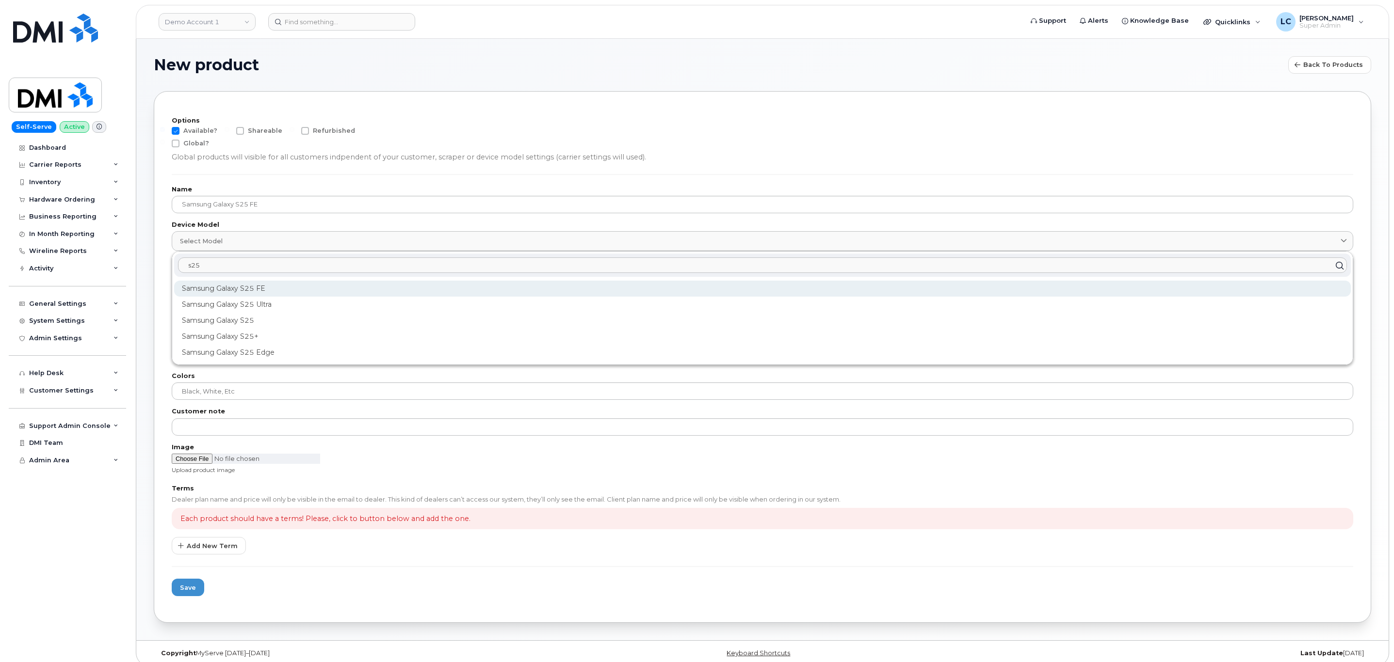
type input "s25"
click at [262, 286] on div "Samsung Galaxy S25 FE" at bounding box center [762, 289] width 1176 height 16
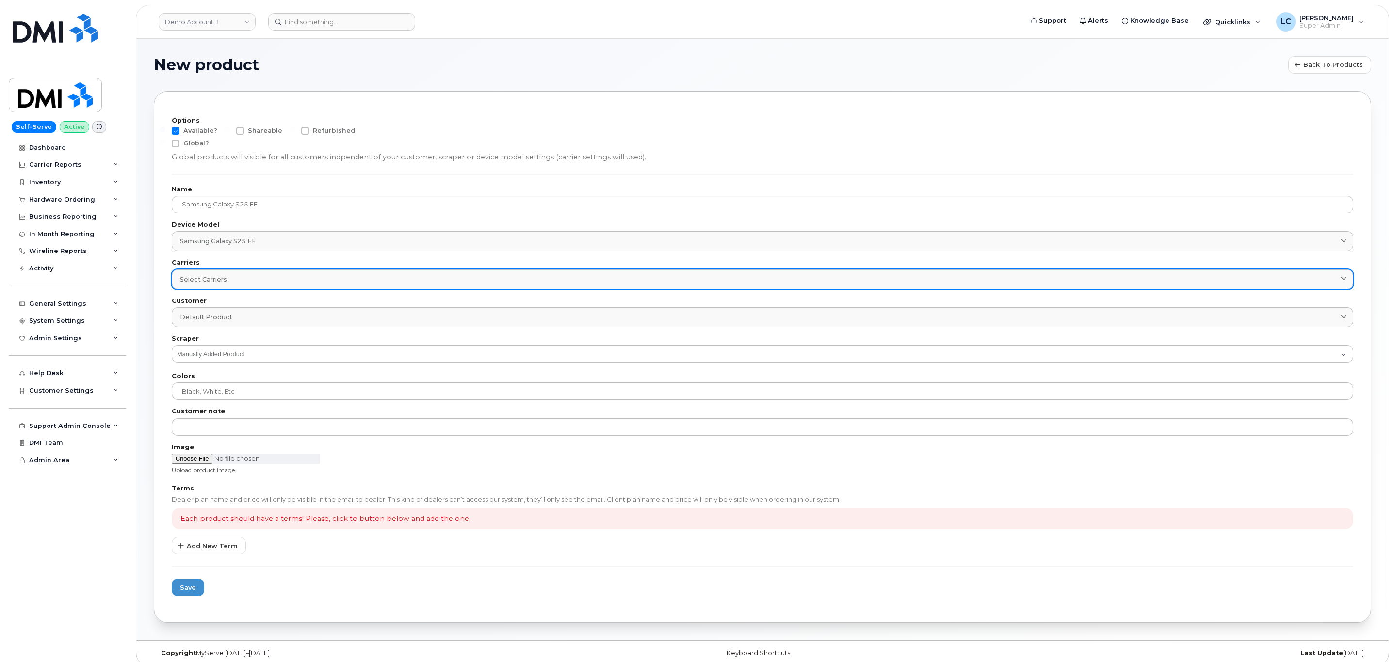
click at [268, 281] on div "Select carriers" at bounding box center [762, 279] width 1165 height 9
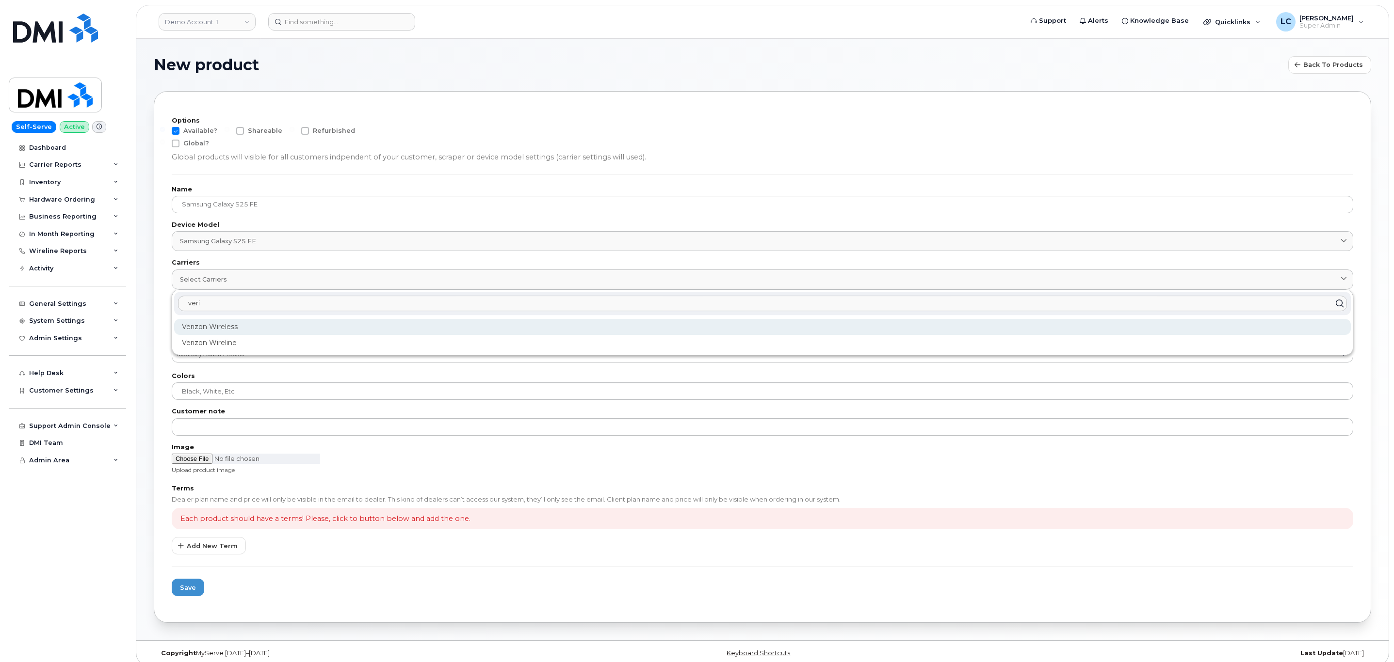
type input "veri"
click at [247, 332] on div "Verizon Wireless" at bounding box center [762, 327] width 1176 height 16
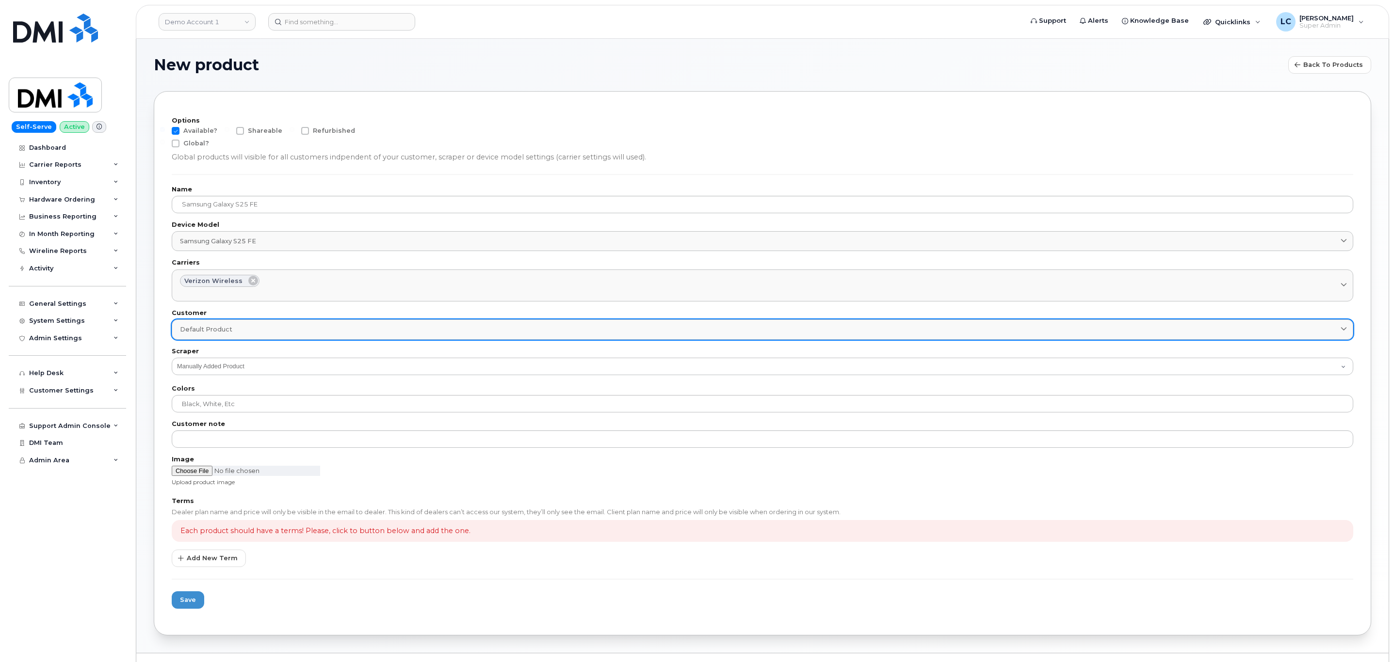
click at [250, 328] on div "Default product" at bounding box center [762, 329] width 1165 height 9
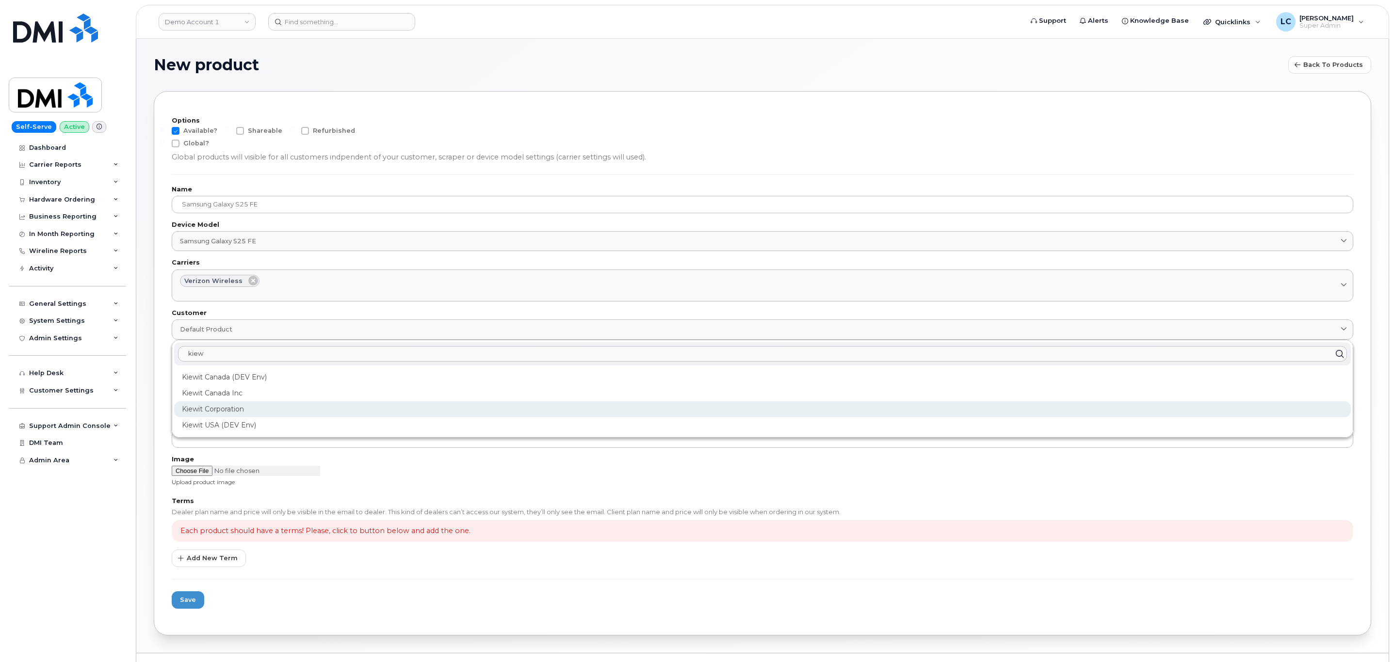
type input "kiew"
click at [242, 410] on div "Kiewit Corporation" at bounding box center [762, 409] width 1176 height 16
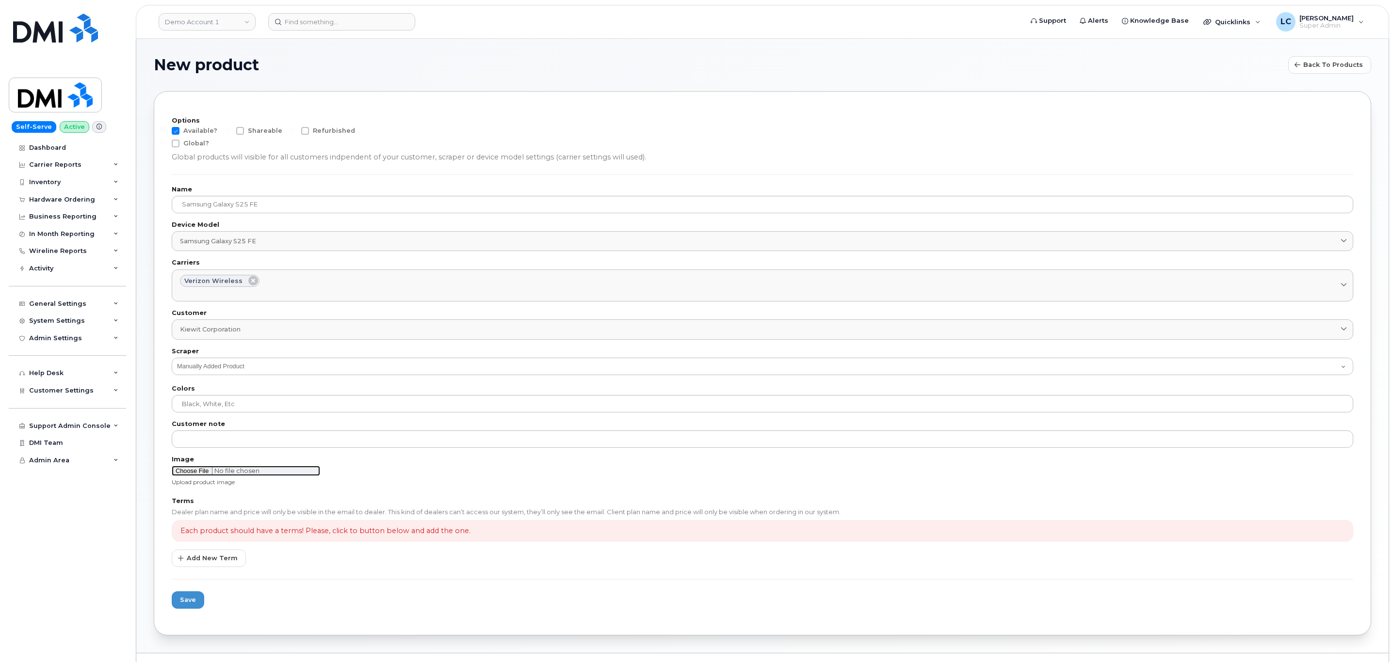
click at [207, 476] on input "file" at bounding box center [246, 471] width 148 height 10
click at [222, 556] on span "Add New Term" at bounding box center [212, 558] width 51 height 9
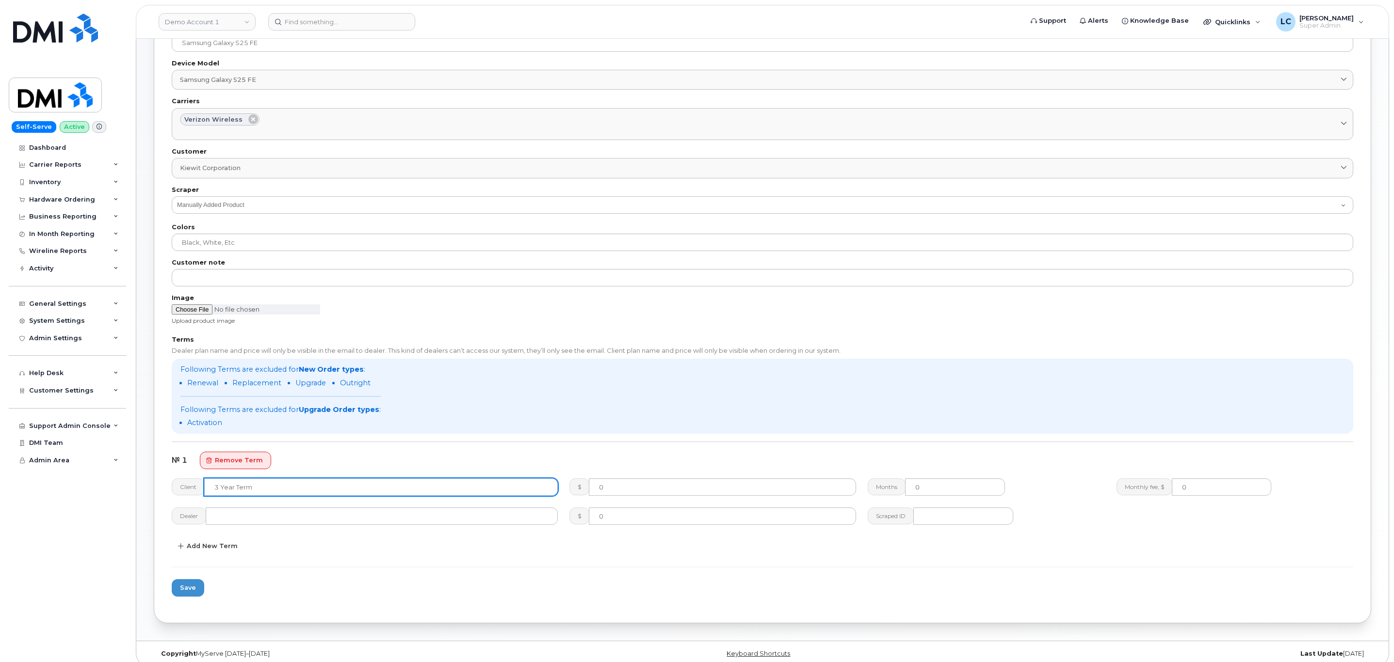
scroll to position [173, 0]
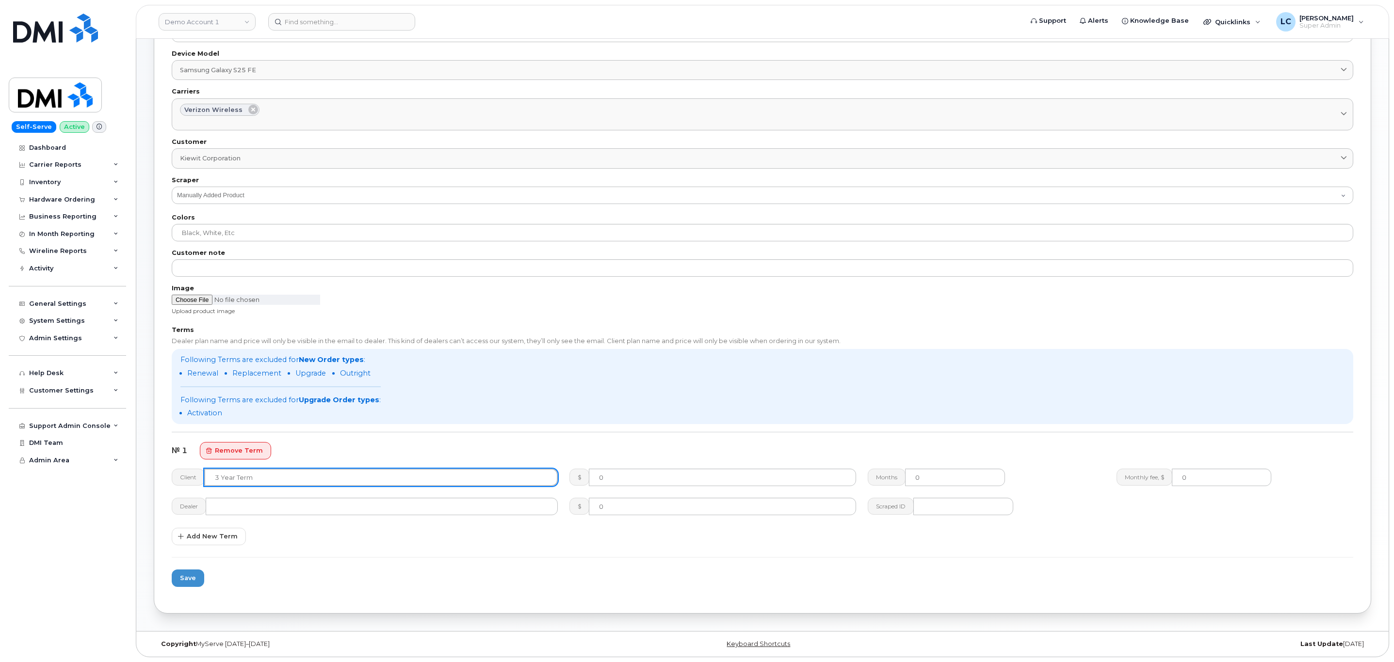
click at [271, 480] on input "text" at bounding box center [380, 477] width 353 height 17
type input "2 Year Activation"
click at [218, 539] on span "Add New Term" at bounding box center [212, 536] width 51 height 9
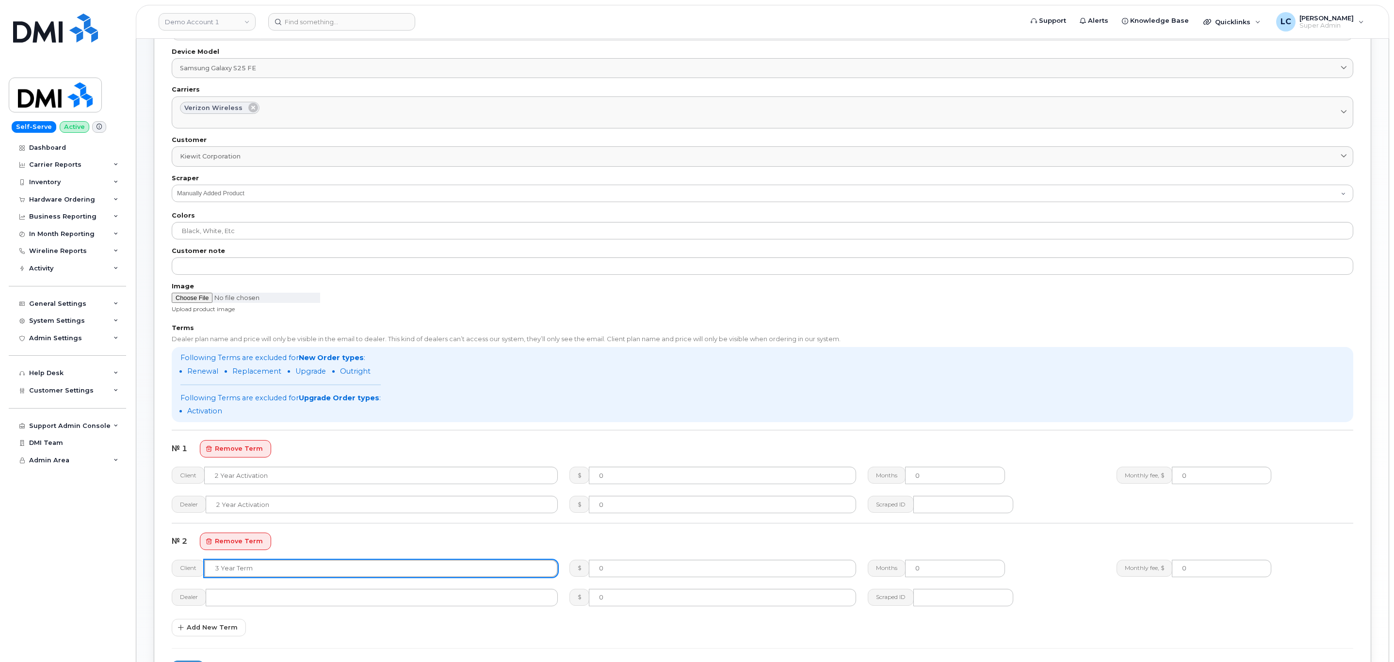
click at [259, 570] on input "text" at bounding box center [380, 568] width 353 height 17
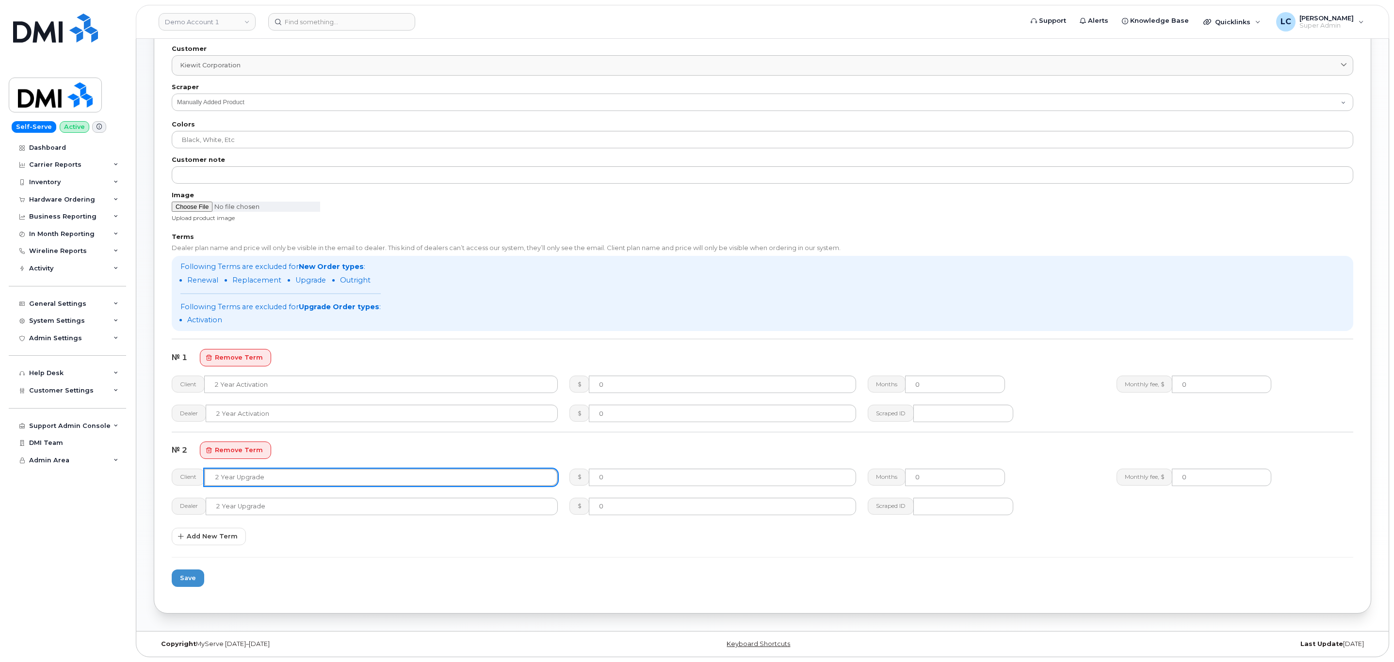
scroll to position [266, 0]
type input "2 Year Upgrade"
click at [219, 534] on span "Add New Term" at bounding box center [212, 536] width 51 height 9
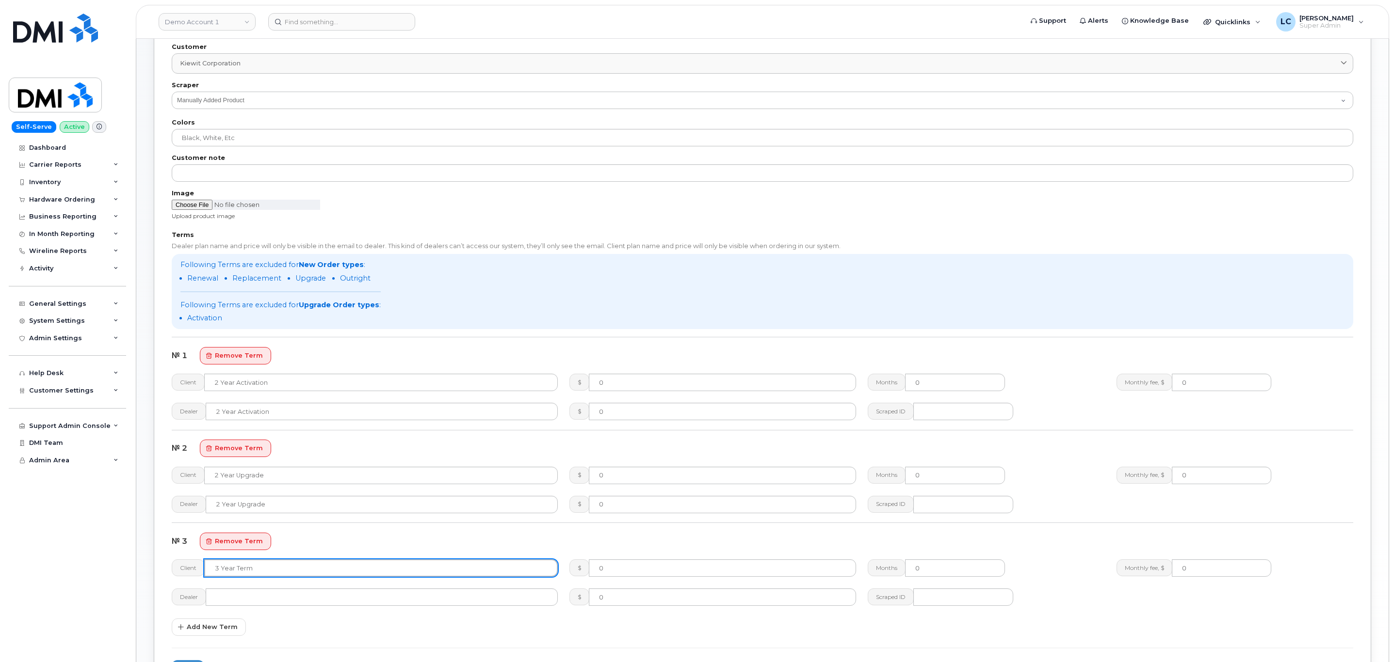
click at [267, 564] on input "text" at bounding box center [380, 568] width 353 height 17
type input "Full Retail"
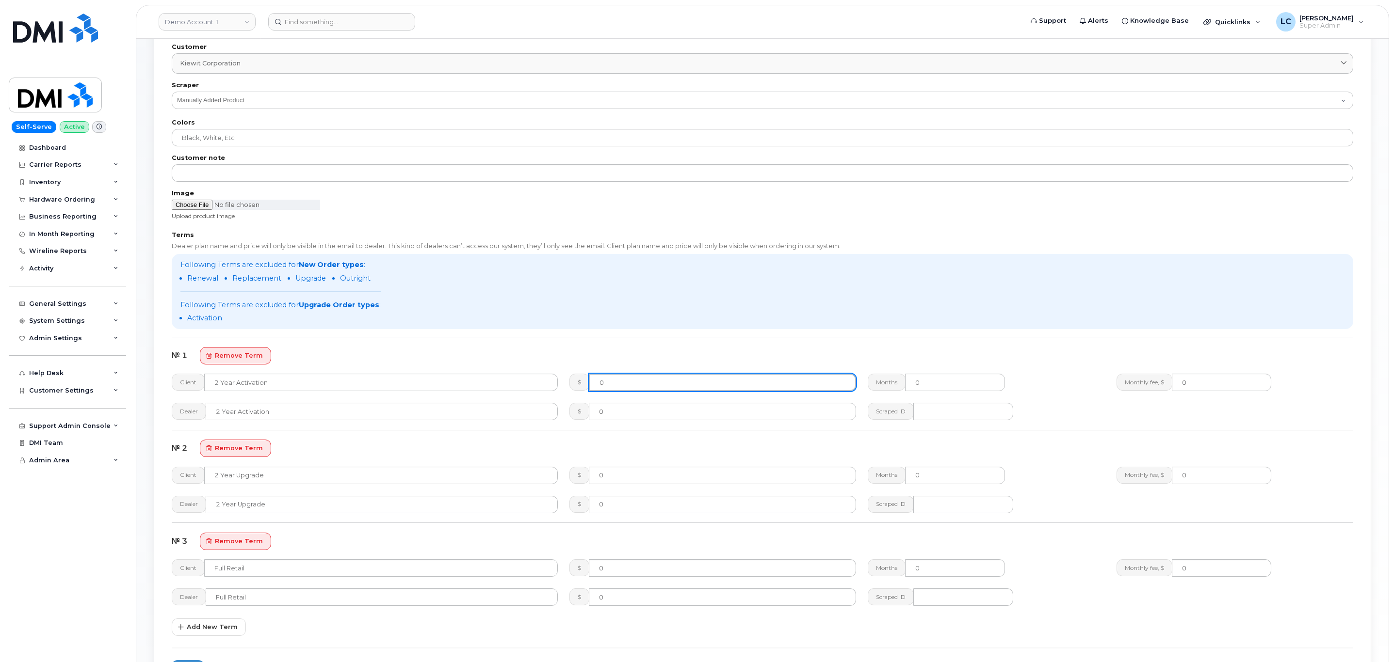
drag, startPoint x: 622, startPoint y: 386, endPoint x: 589, endPoint y: 385, distance: 32.5
click at [589, 385] on input "0" at bounding box center [722, 382] width 267 height 17
type input "0.01"
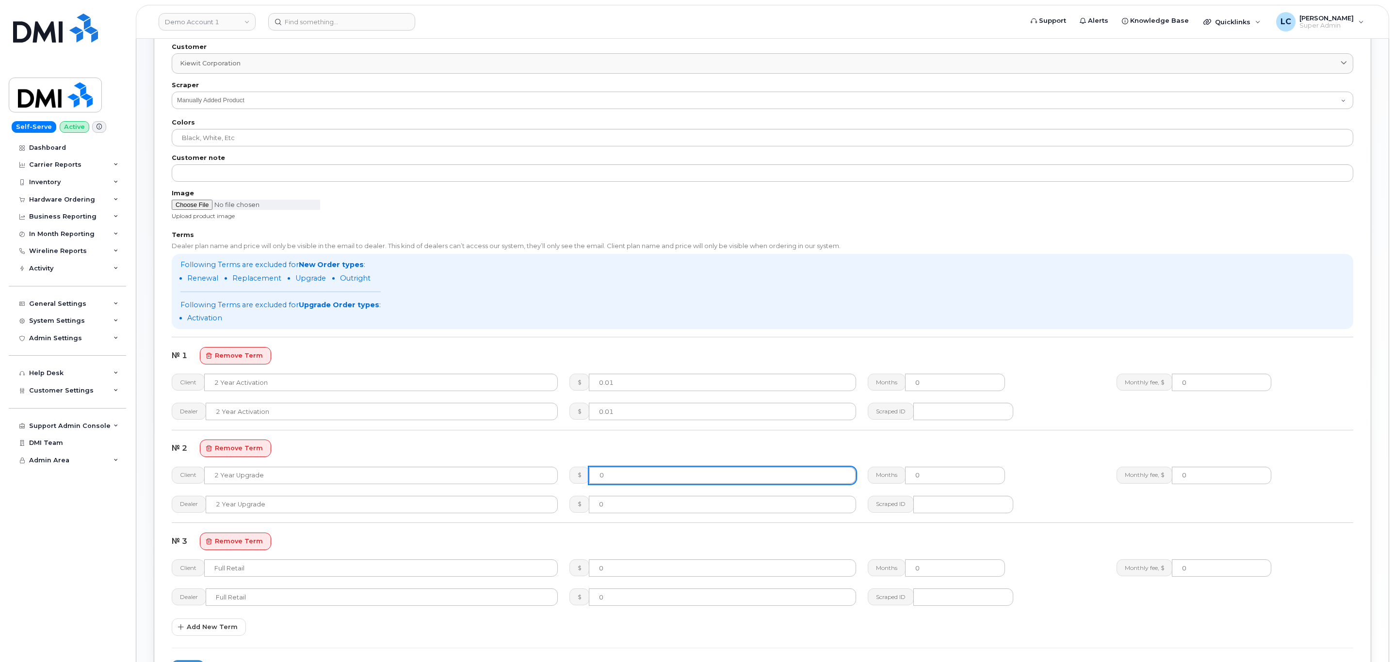
drag, startPoint x: 629, startPoint y: 479, endPoint x: 571, endPoint y: 480, distance: 58.2
click at [571, 480] on div "$ 0" at bounding box center [712, 475] width 287 height 17
paste input ".01"
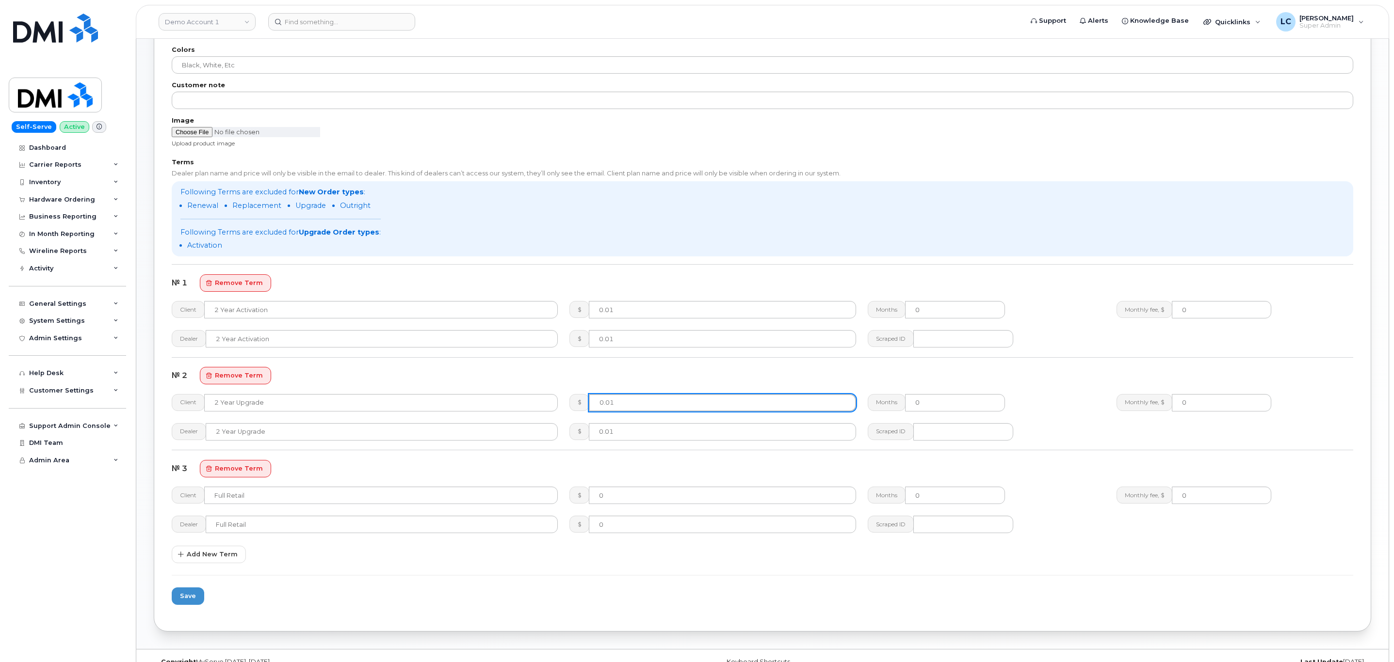
type input "0.01"
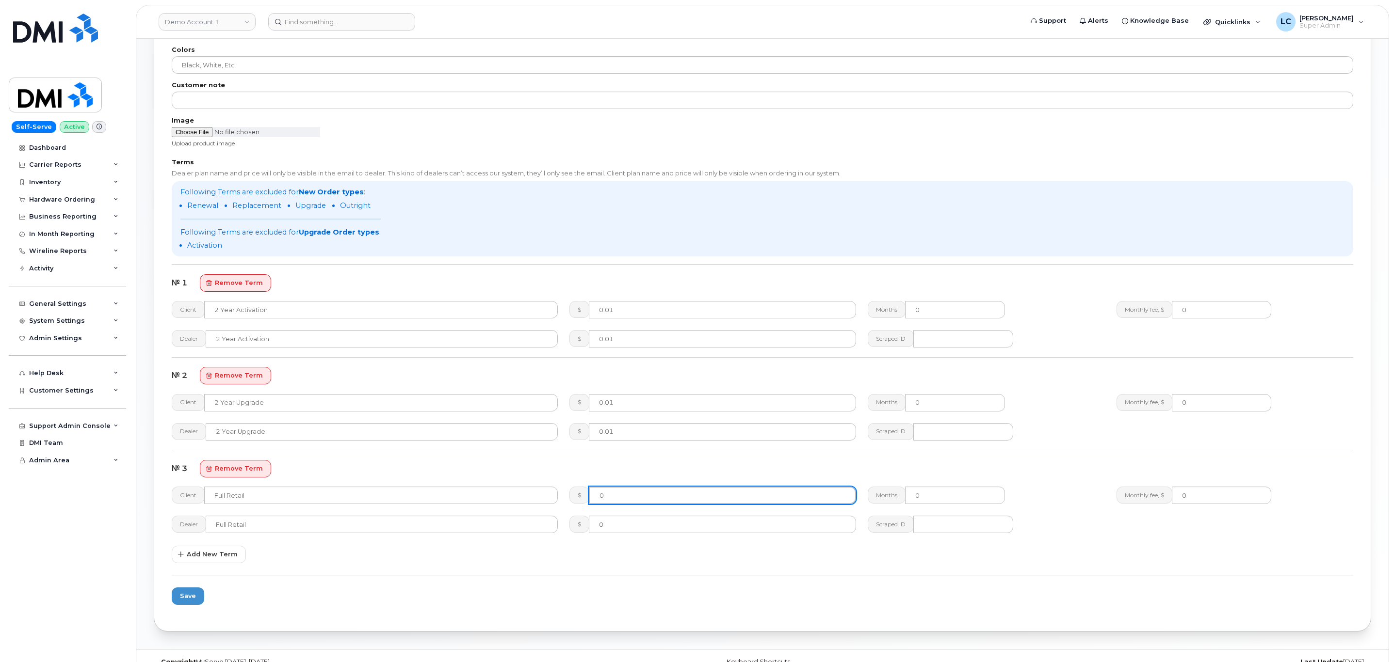
click at [655, 495] on input "0" at bounding box center [722, 495] width 267 height 17
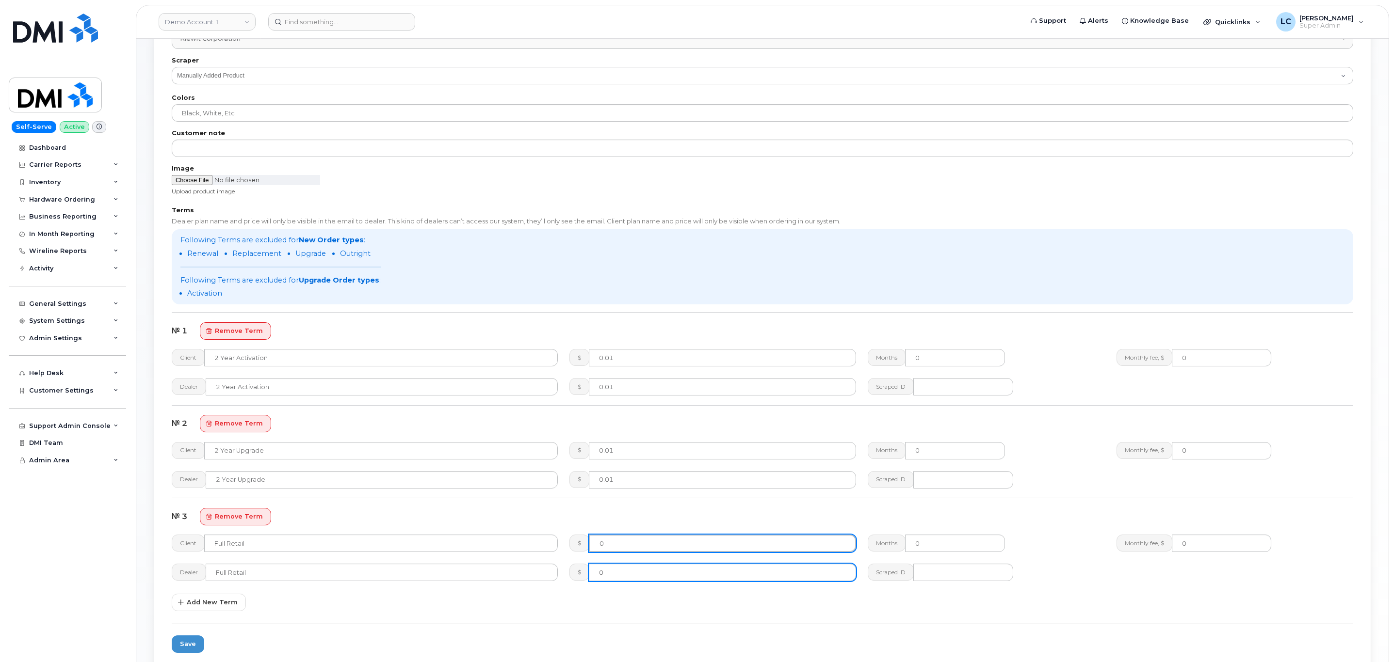
scroll to position [360, 0]
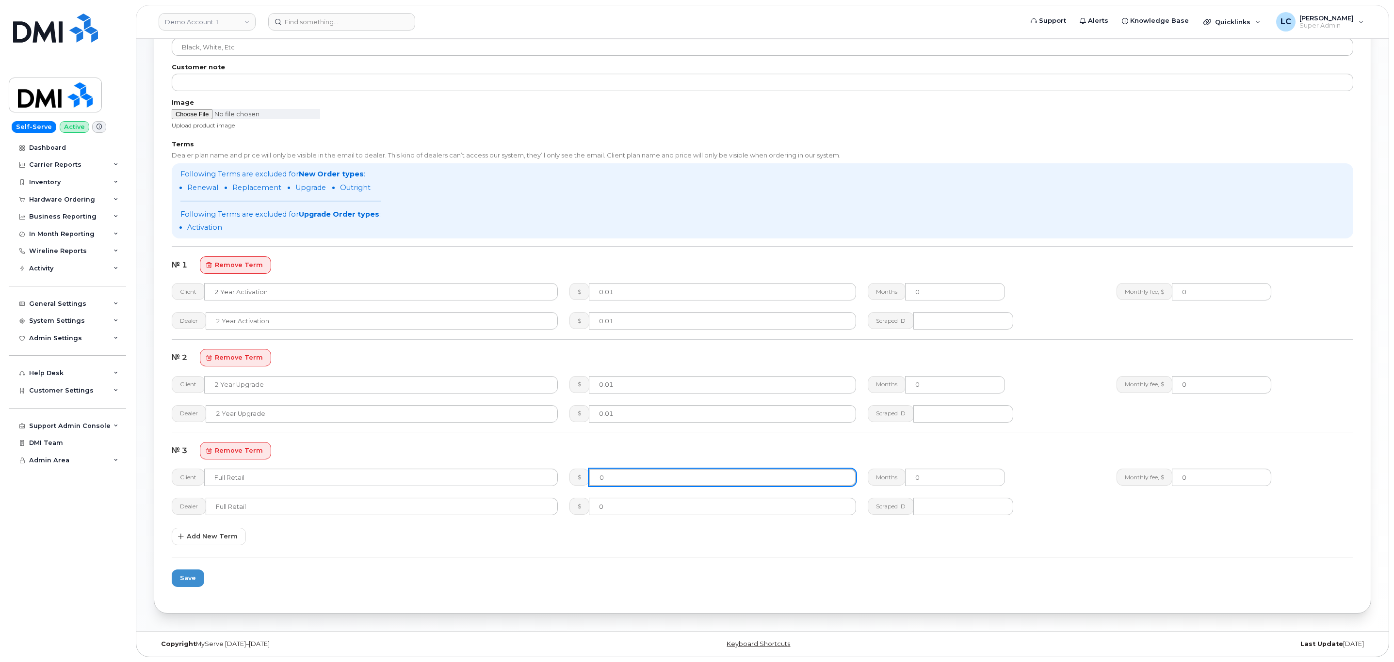
click at [662, 477] on input "0" at bounding box center [722, 477] width 267 height 17
type input "649.99"
click at [195, 574] on span "Save" at bounding box center [188, 578] width 16 height 9
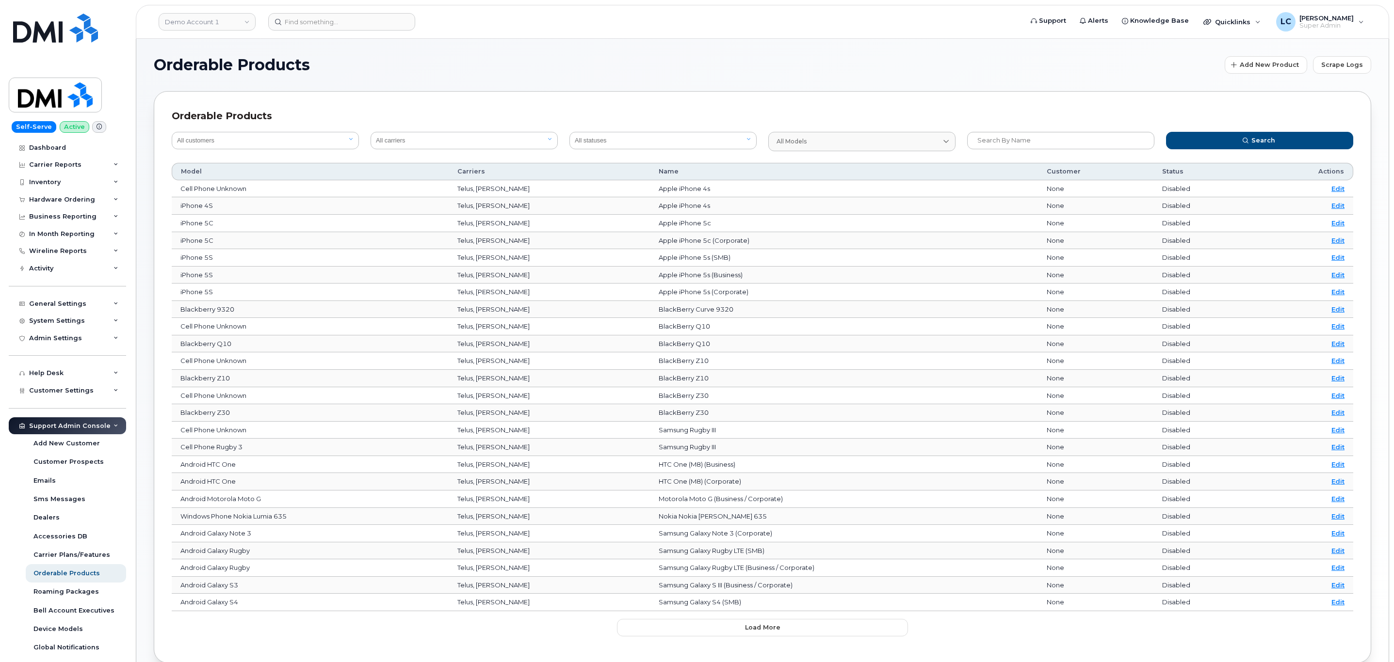
click at [548, 54] on div "Orderable Products Add New Product Scrape Logs Orderable Products All customers…" at bounding box center [762, 360] width 1252 height 642
click at [220, 25] on link "Demo Account 1" at bounding box center [207, 21] width 97 height 17
click at [216, 48] on input at bounding box center [231, 46] width 127 height 17
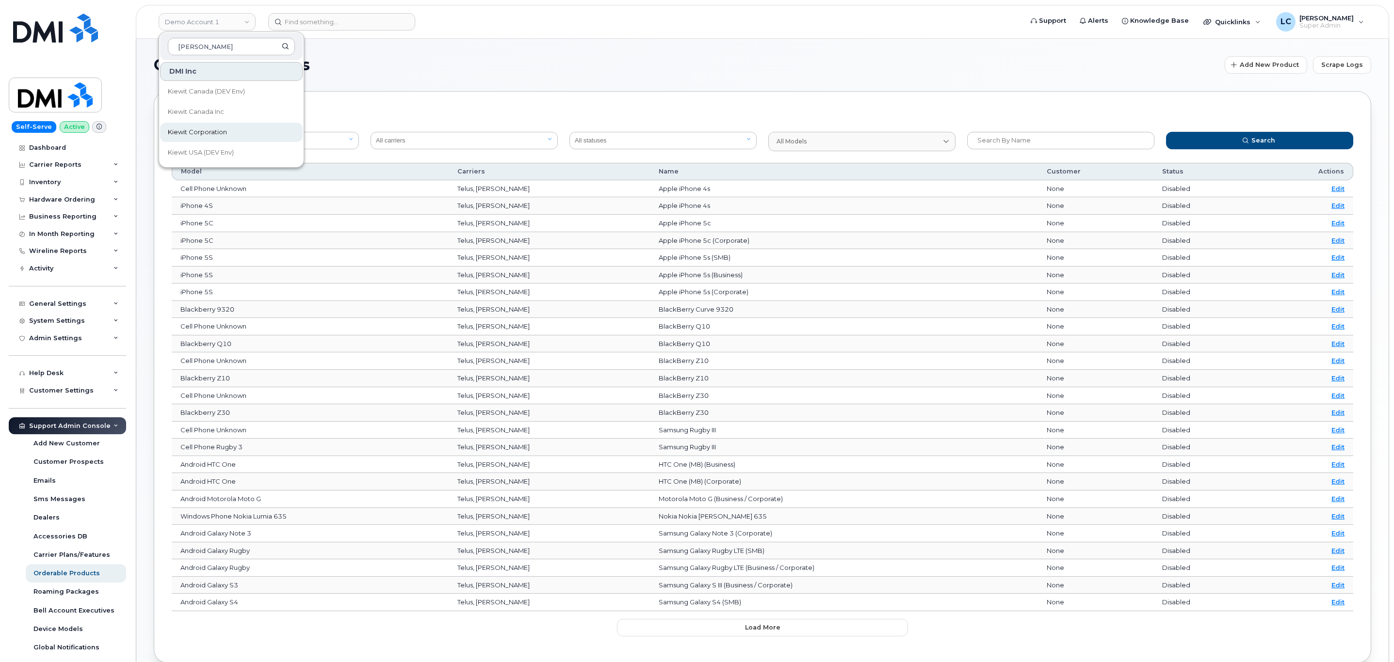
type input "Kiewit"
click at [236, 130] on link "Kiewit Corporation" at bounding box center [231, 132] width 143 height 19
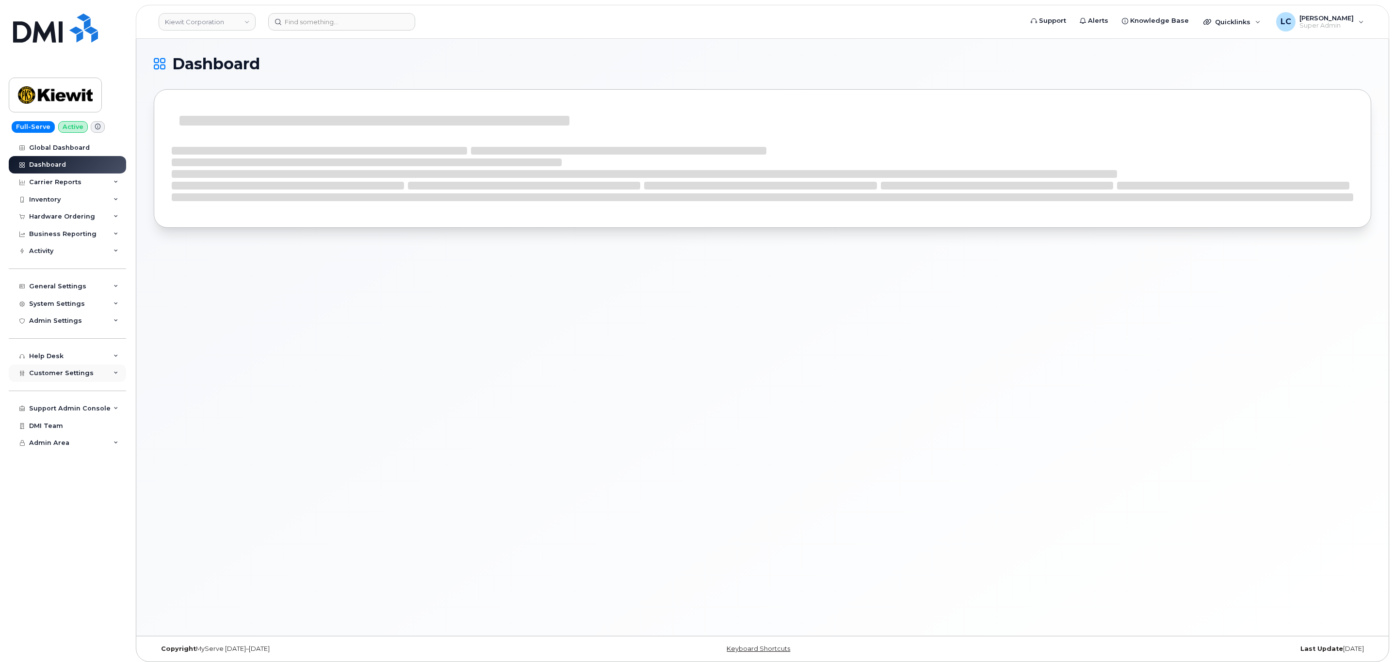
click at [86, 377] on div "Customer Settings" at bounding box center [61, 373] width 64 height 8
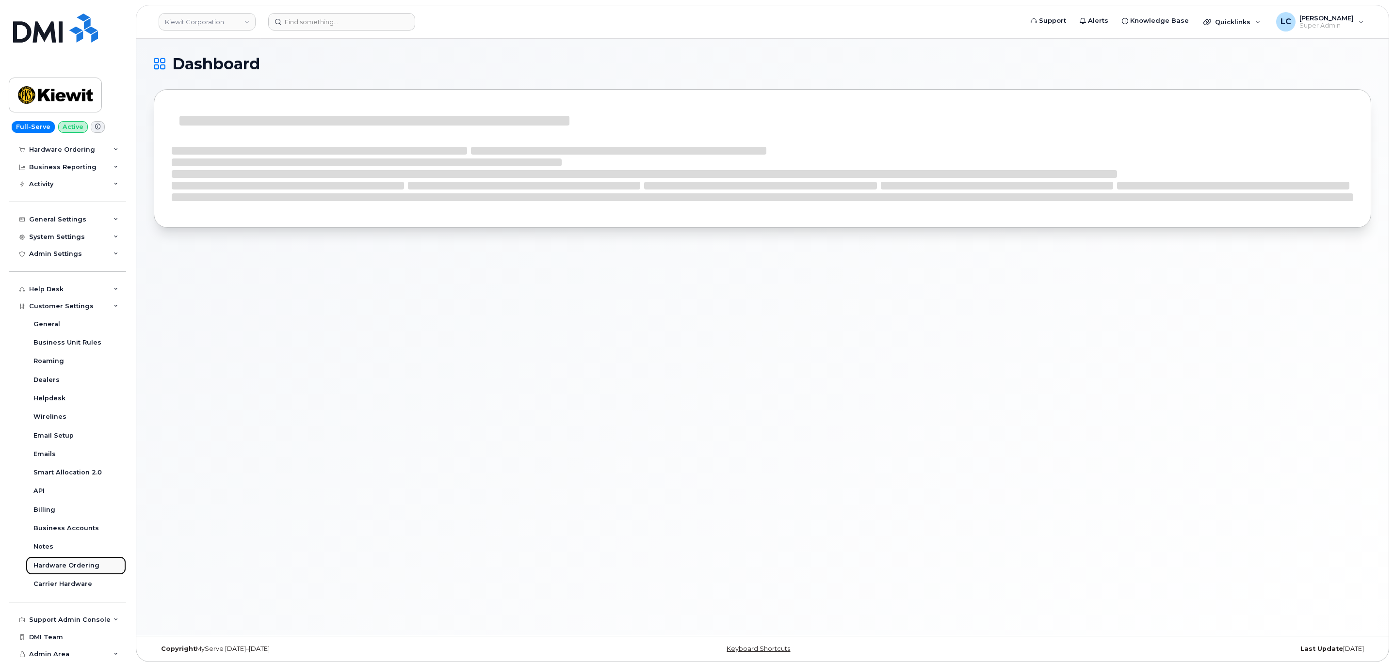
click at [73, 569] on div "Hardware Ordering" at bounding box center [66, 565] width 66 height 9
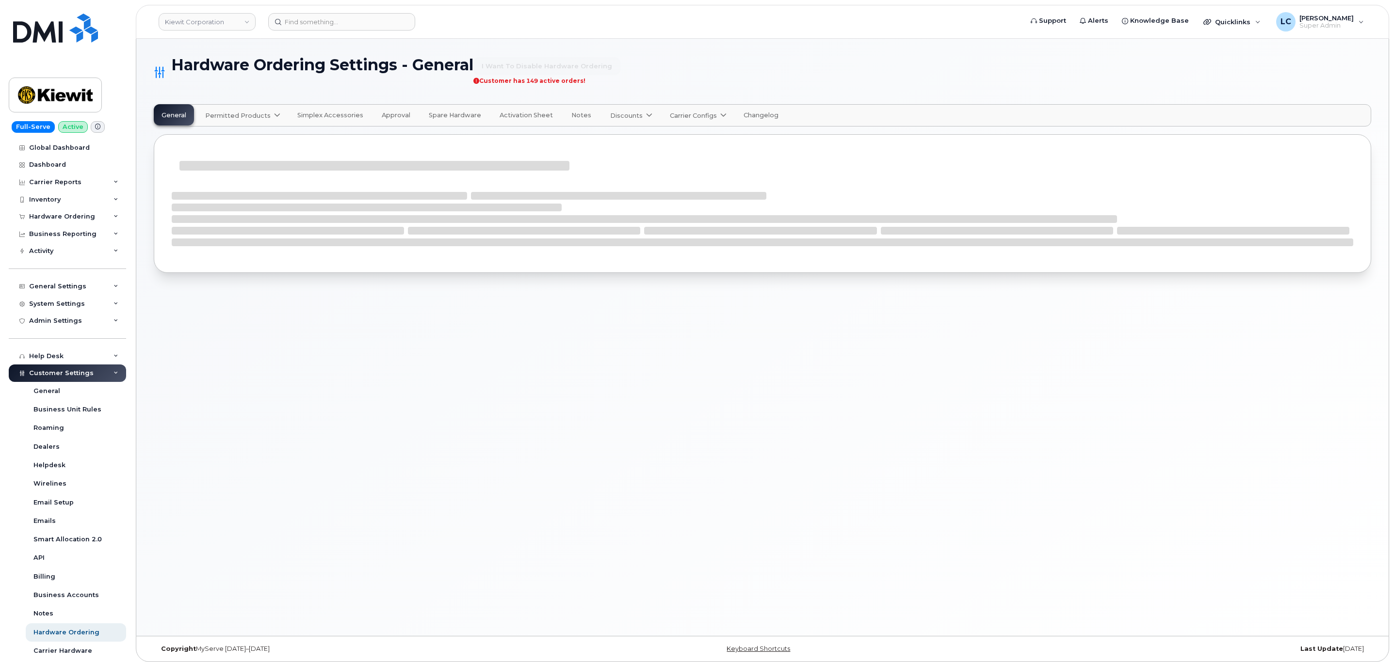
click at [274, 117] on icon at bounding box center [277, 115] width 6 height 6
select select "admins"
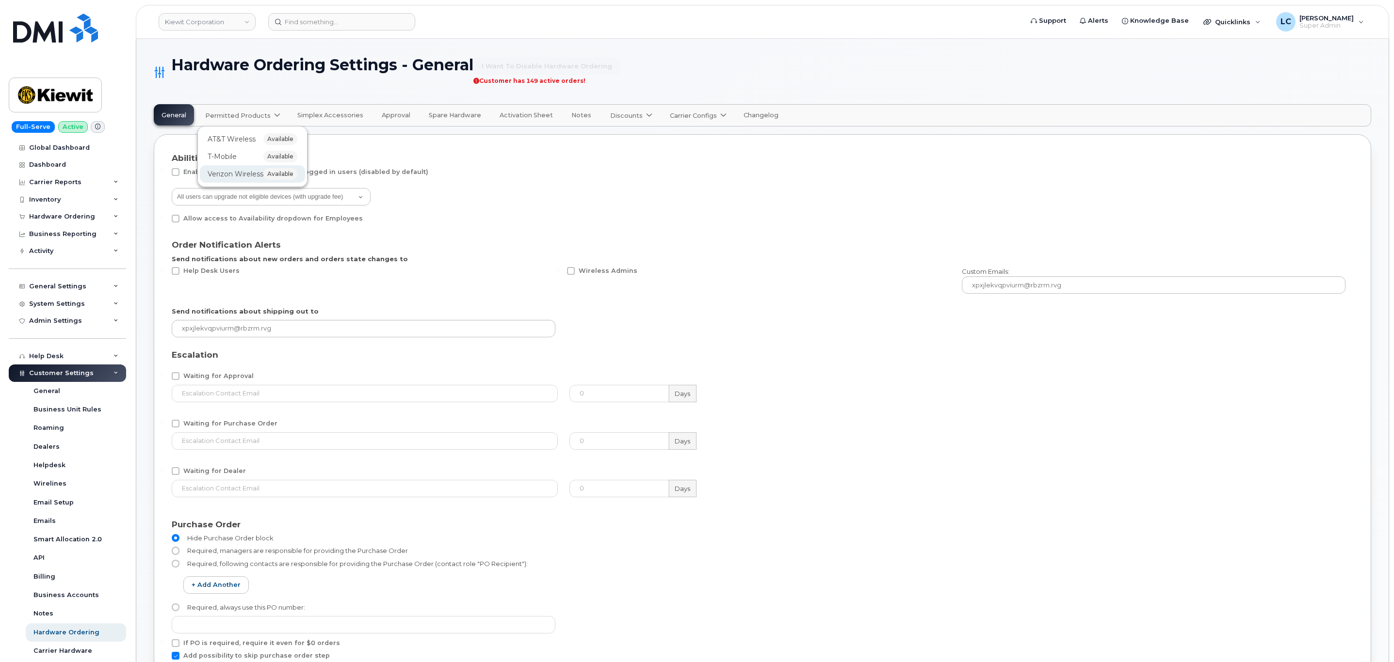
click at [270, 169] on div "Verizon Wireless available" at bounding box center [252, 173] width 105 height 17
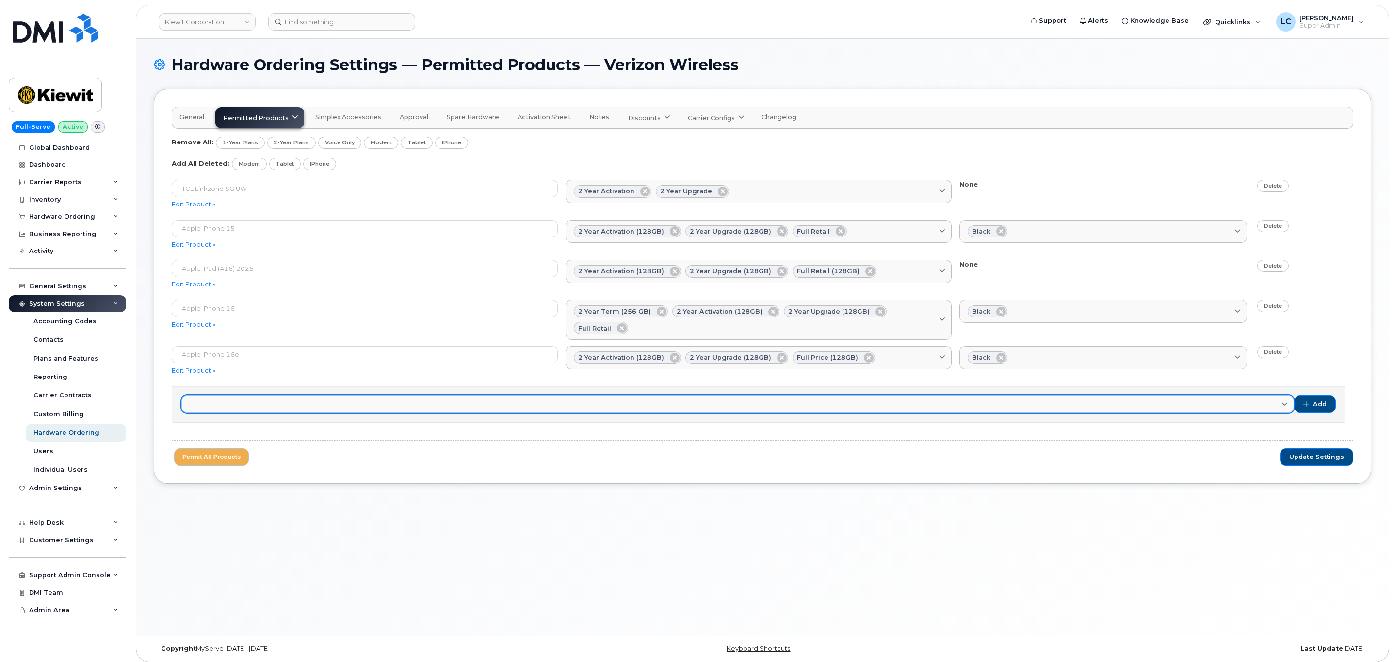
click at [404, 396] on link at bounding box center [737, 404] width 1112 height 17
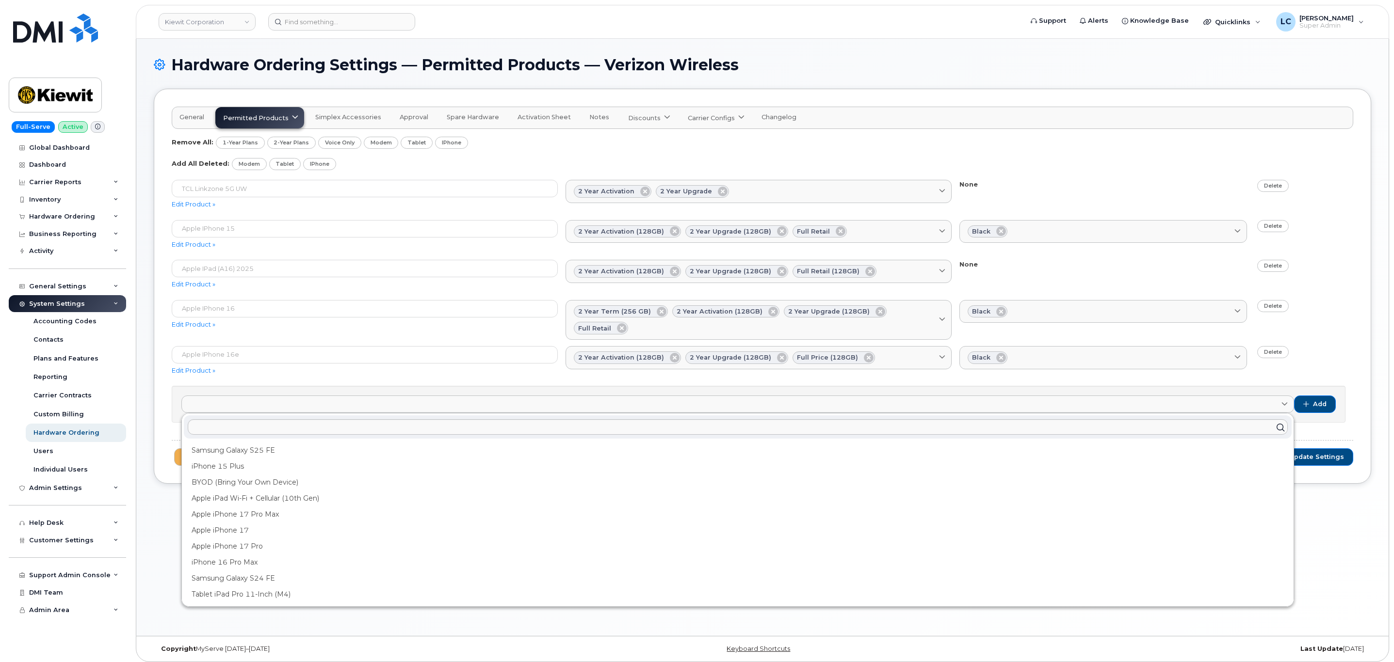
click at [168, 388] on div "General Permitted Products AT&T Wireless available T-Mobile available Verizon W…" at bounding box center [762, 286] width 1217 height 395
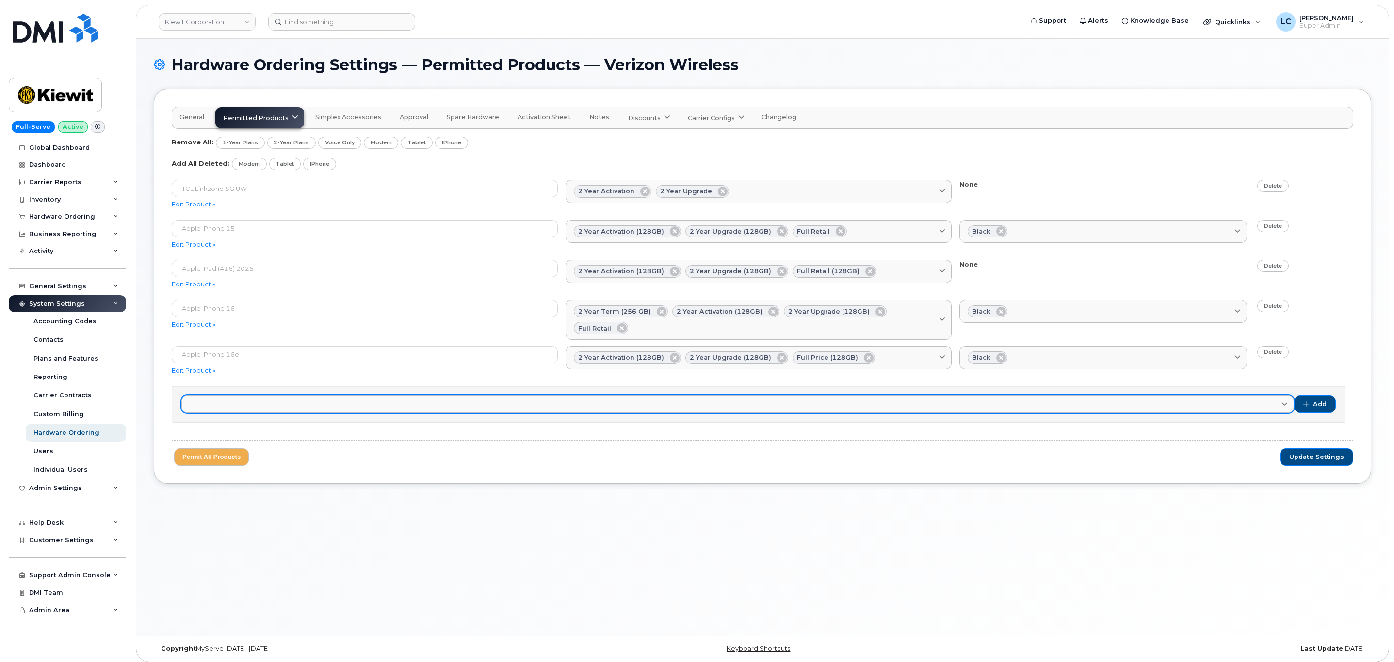
click at [273, 396] on link at bounding box center [737, 404] width 1112 height 17
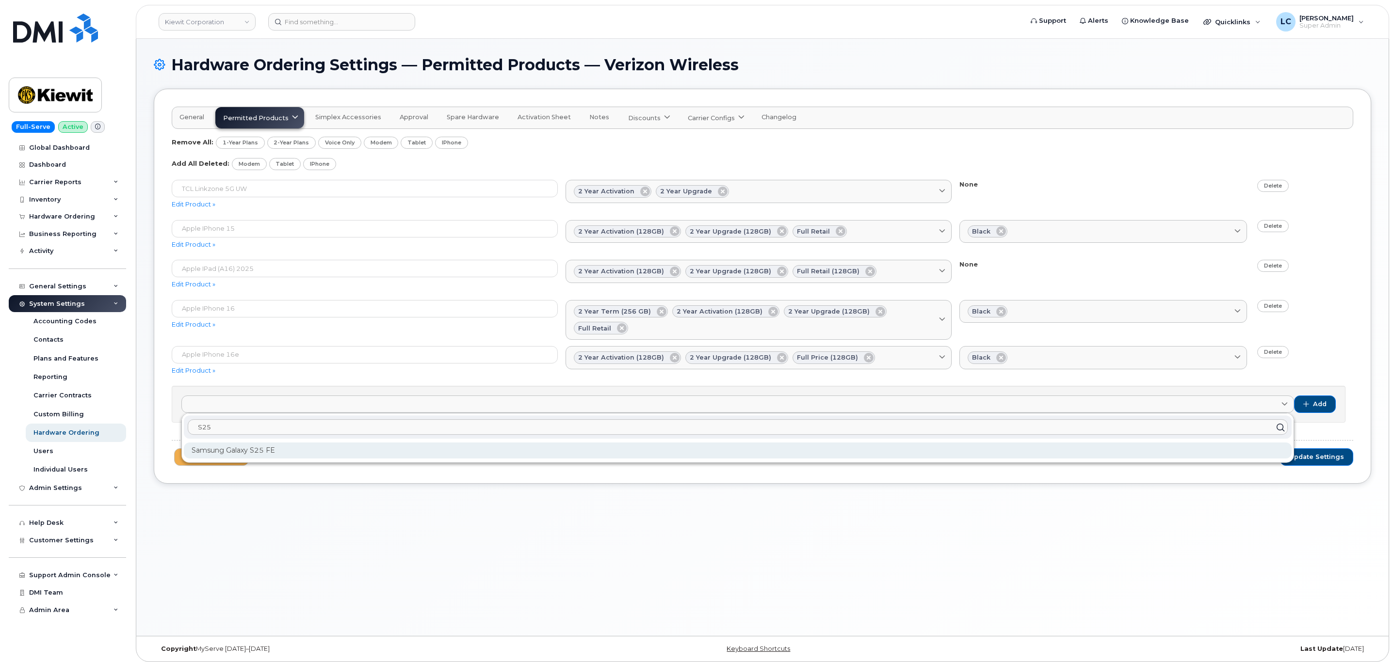
type input "S25"
click at [273, 444] on div "Samsung Galaxy S25 FE" at bounding box center [737, 451] width 1107 height 16
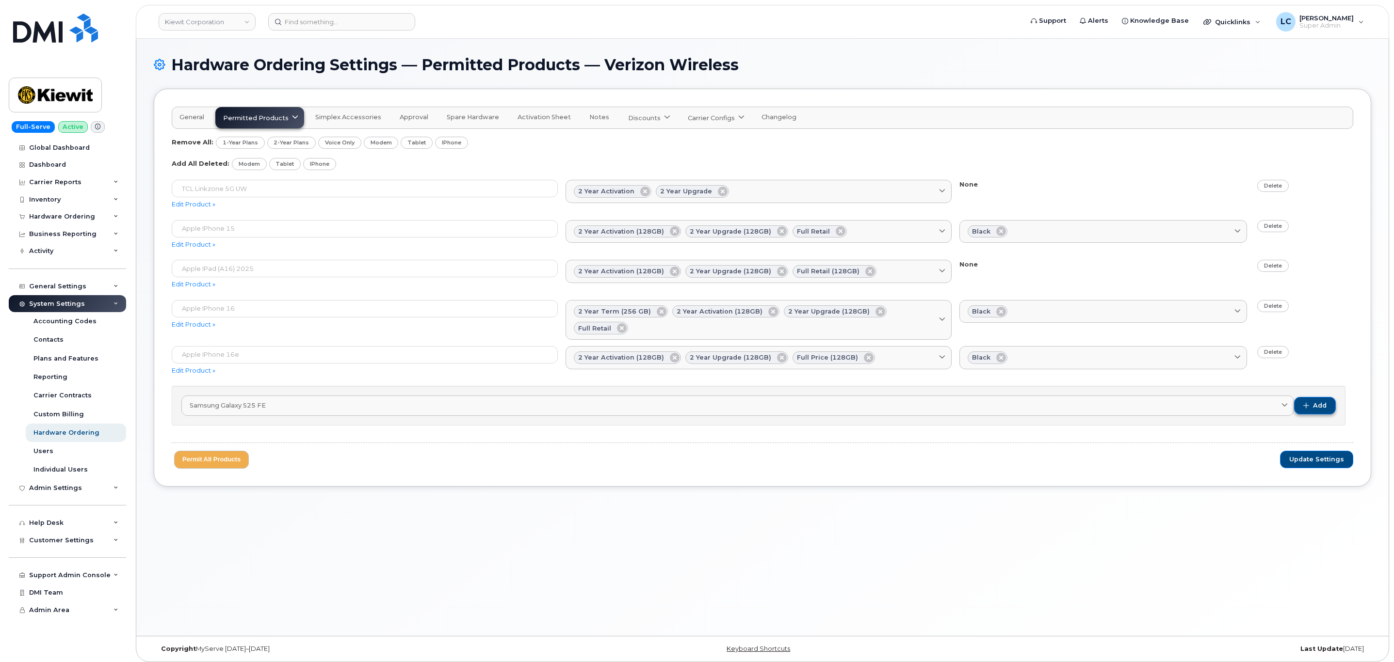
click at [1330, 407] on button "Add" at bounding box center [1315, 405] width 42 height 17
